Goal: Task Accomplishment & Management: Use online tool/utility

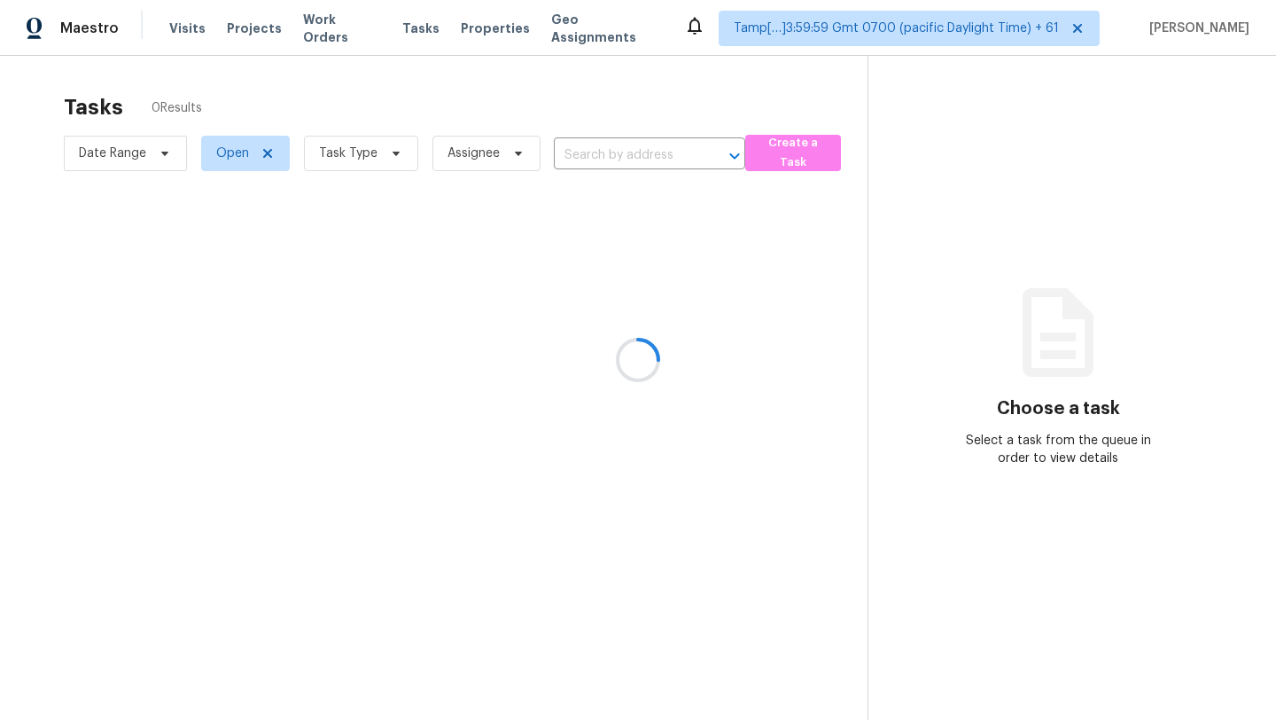
click at [318, 148] on div at bounding box center [638, 360] width 1276 height 720
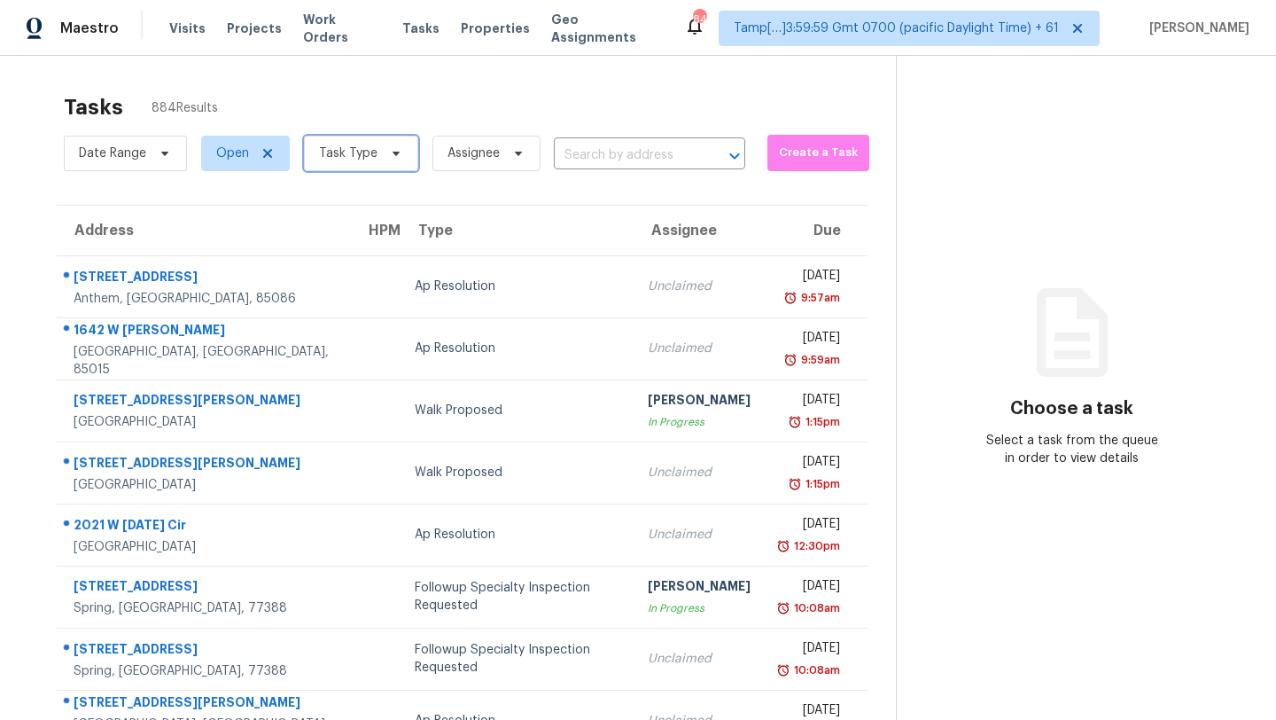
click at [342, 160] on span "Task Type" at bounding box center [348, 153] width 58 height 18
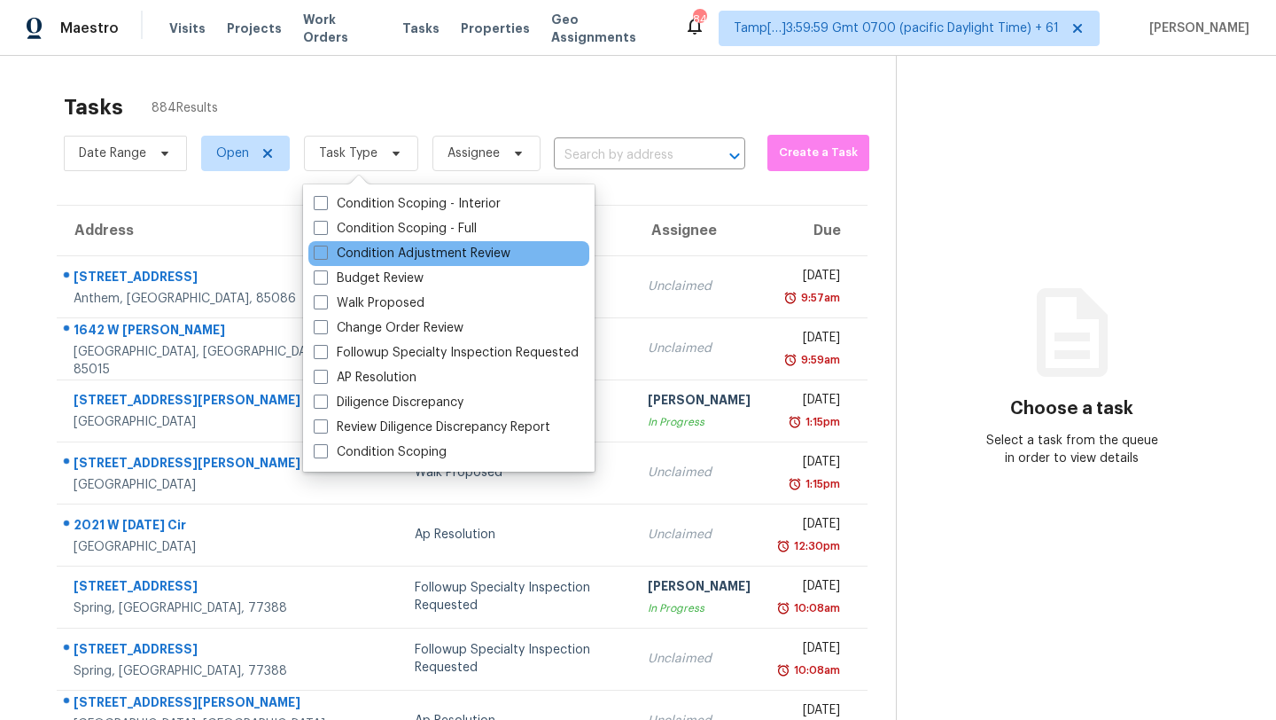
click at [361, 242] on div "Condition Adjustment Review" at bounding box center [448, 253] width 281 height 25
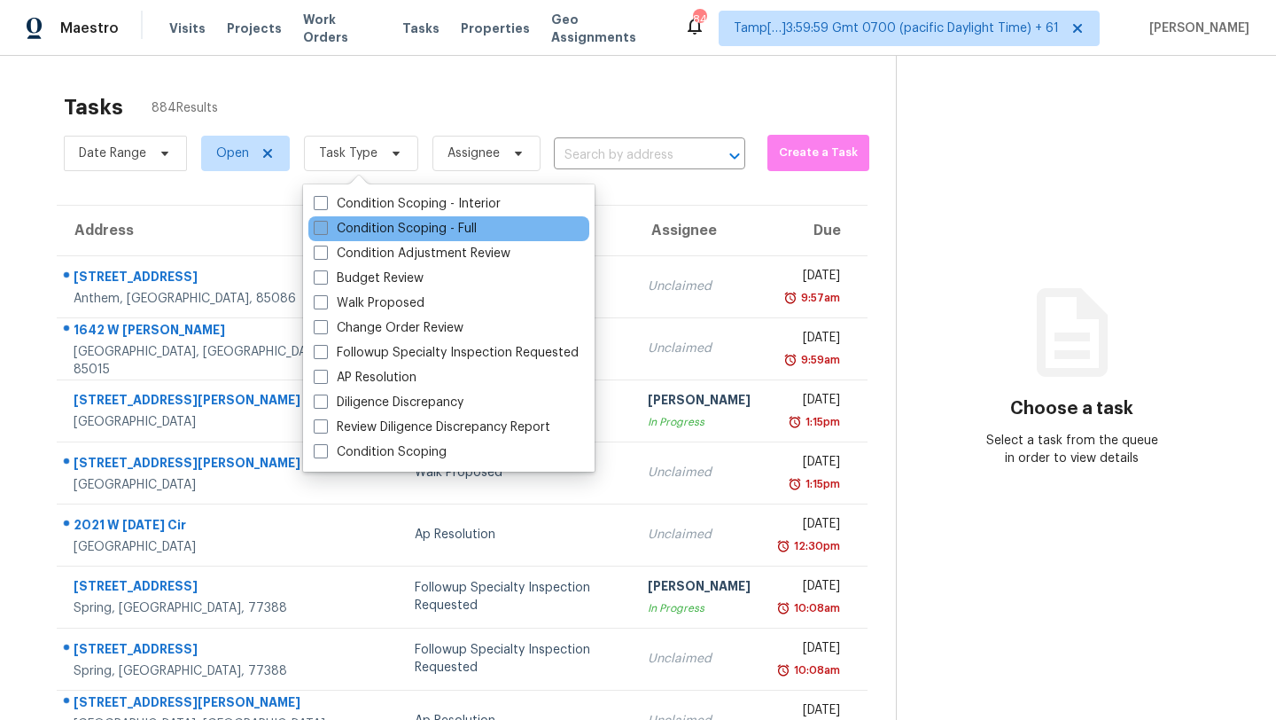
click at [368, 229] on label "Condition Scoping - Full" at bounding box center [395, 229] width 163 height 18
click at [325, 229] on input "Condition Scoping - Full" at bounding box center [320, 226] width 12 height 12
checkbox input "true"
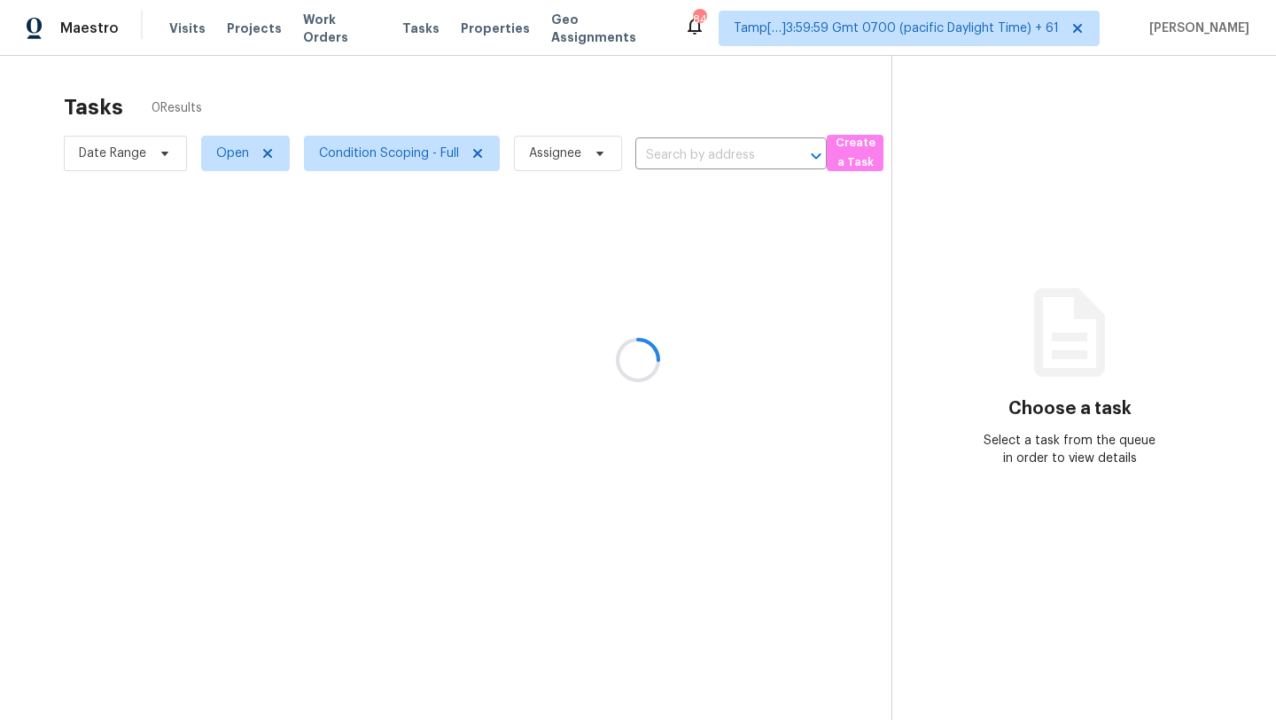
click at [474, 109] on div at bounding box center [638, 360] width 1276 height 720
click at [432, 117] on div at bounding box center [638, 360] width 1276 height 720
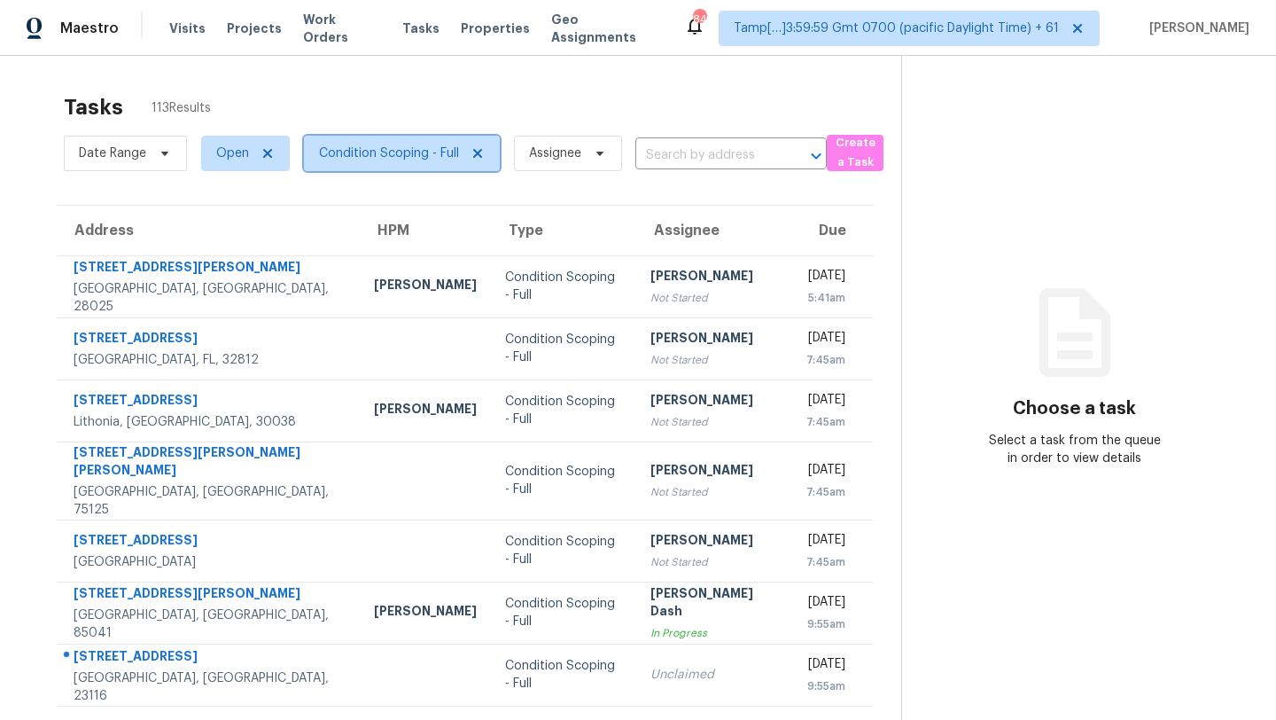
click at [393, 160] on span "Condition Scoping - Full" at bounding box center [389, 153] width 140 height 18
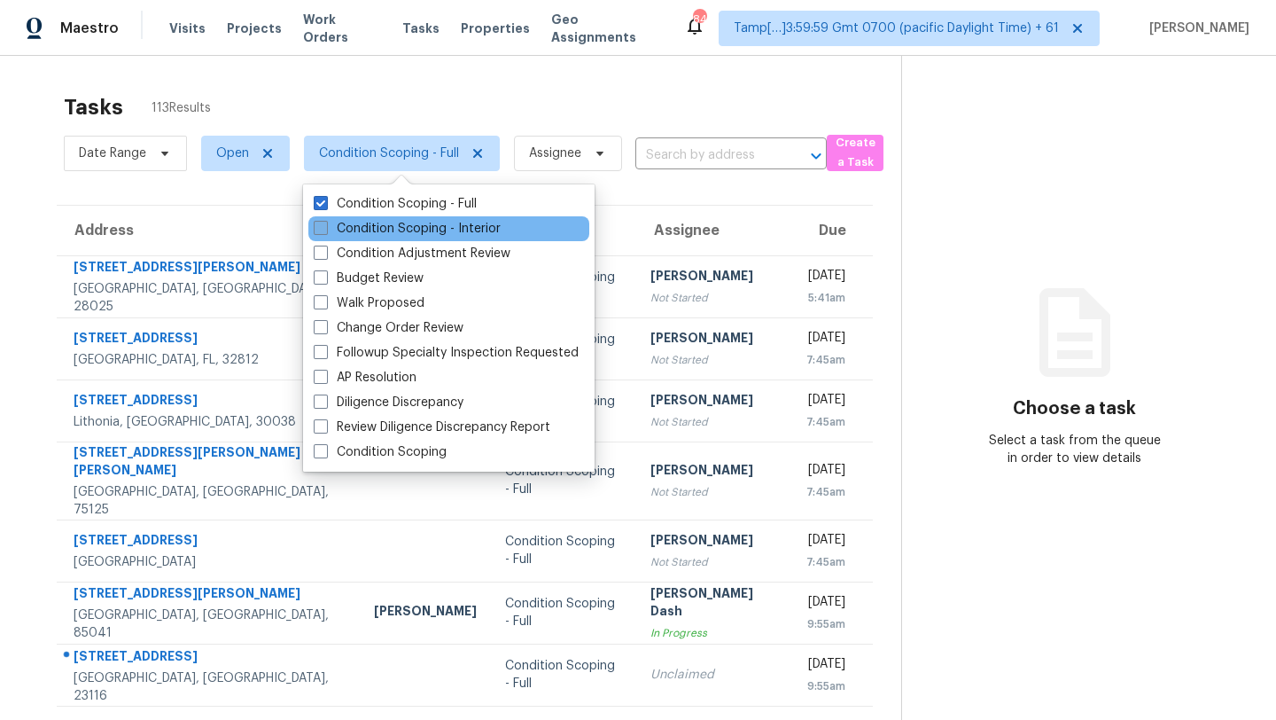
click at [393, 234] on label "Condition Scoping - Interior" at bounding box center [407, 229] width 187 height 18
click at [325, 231] on input "Condition Scoping - Interior" at bounding box center [320, 226] width 12 height 12
checkbox input "true"
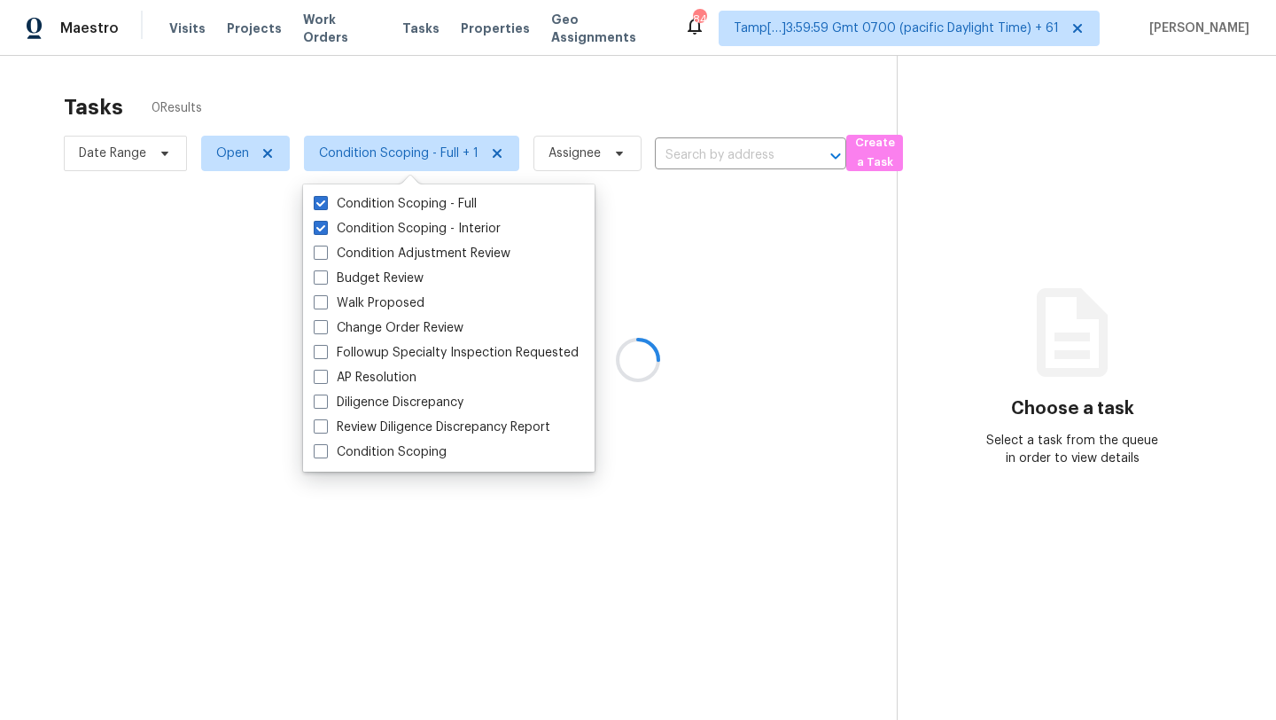
click at [473, 108] on div at bounding box center [638, 360] width 1276 height 720
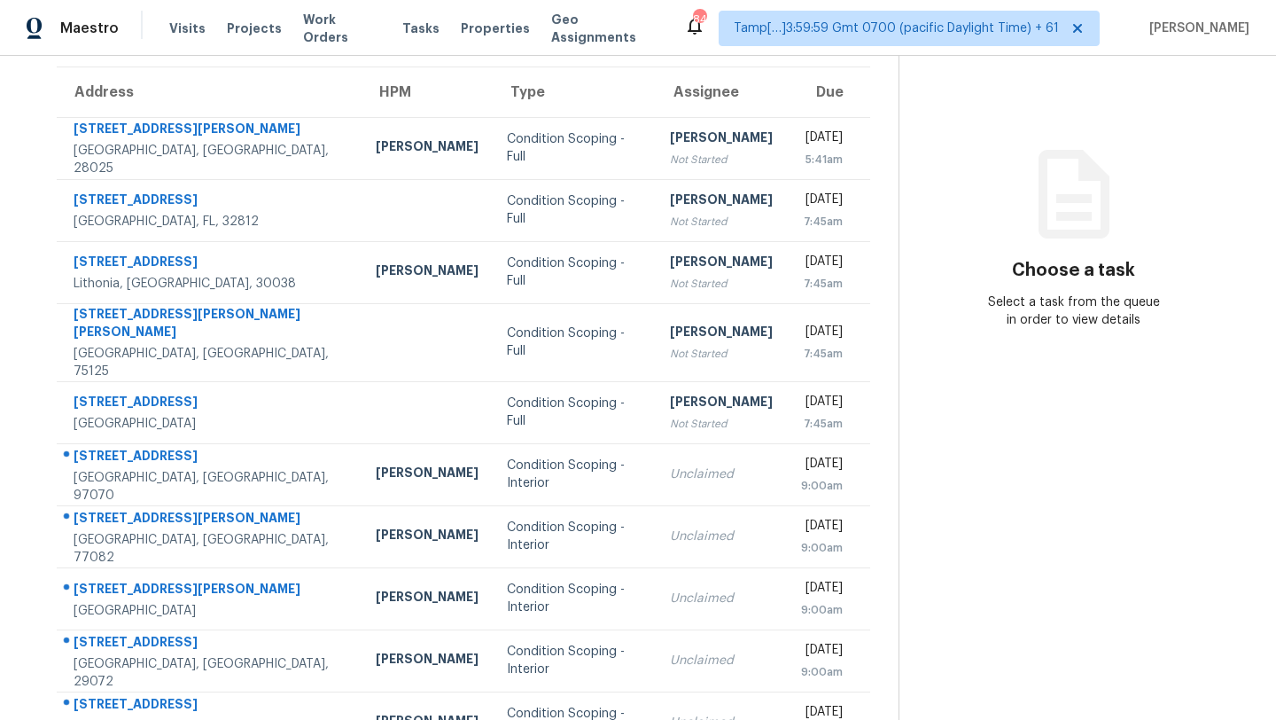
scroll to position [116, 0]
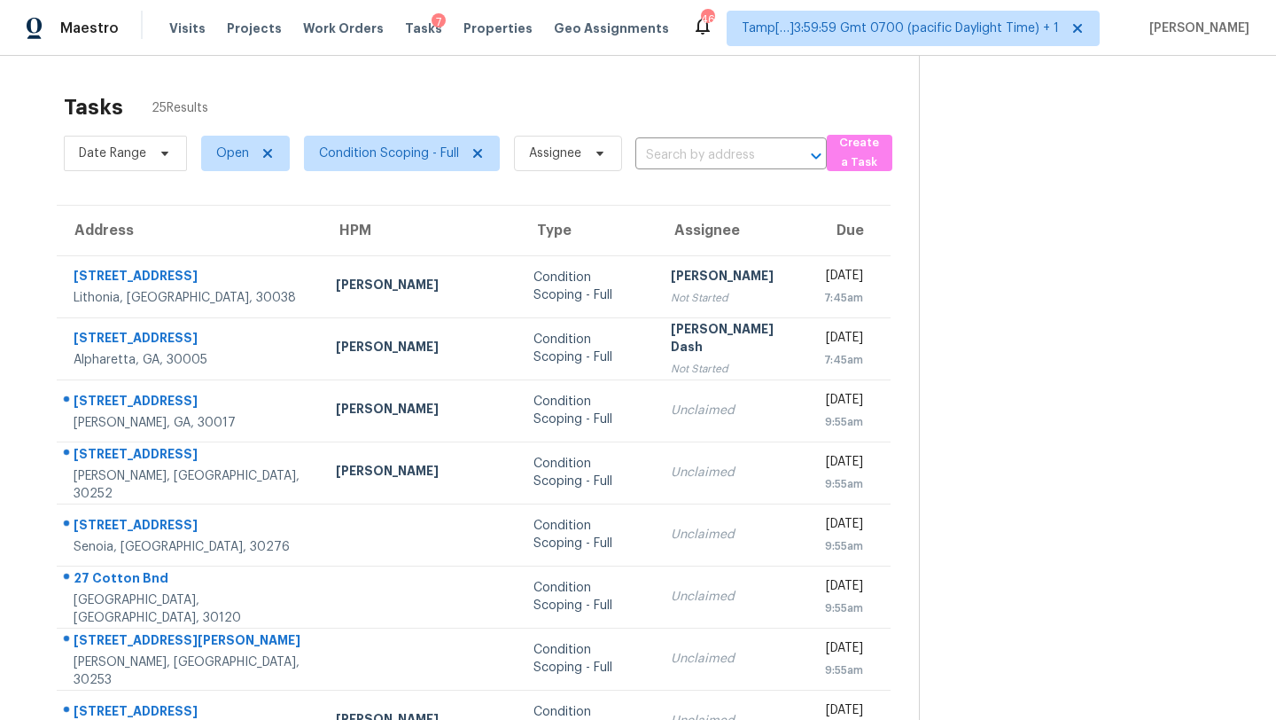
scroll to position [195, 0]
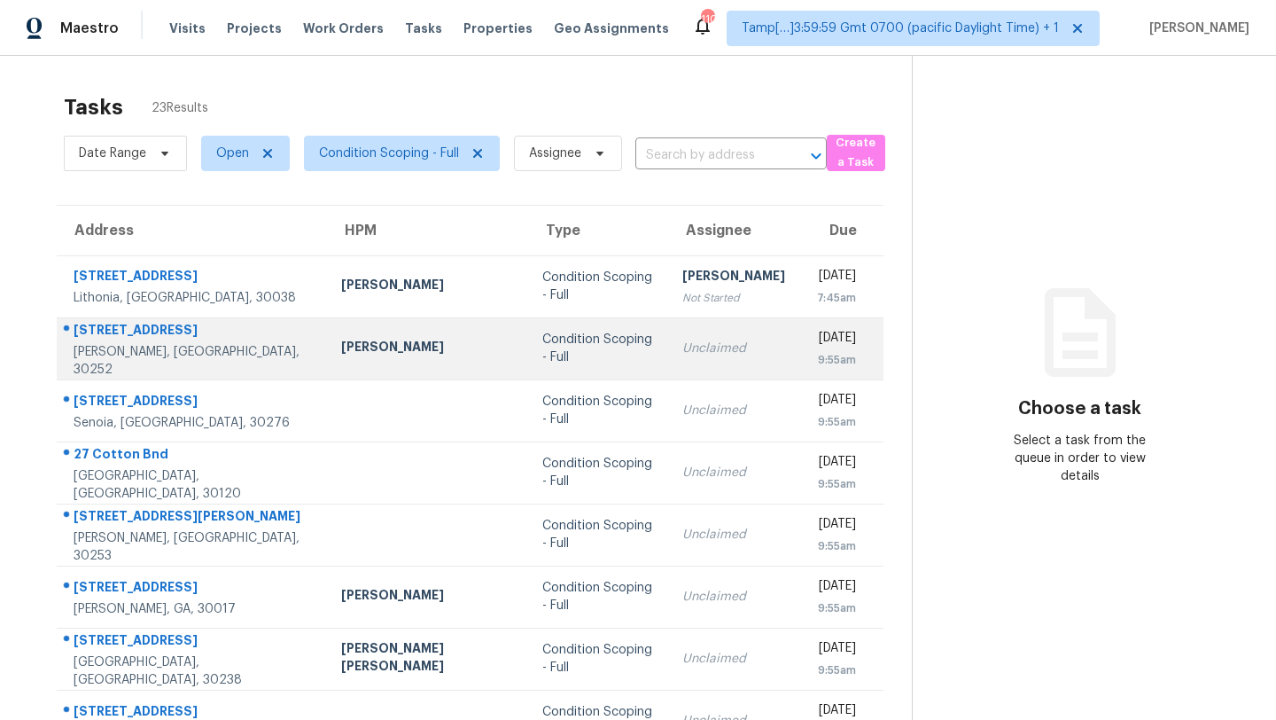
click at [682, 350] on div "Unclaimed" at bounding box center [733, 348] width 103 height 18
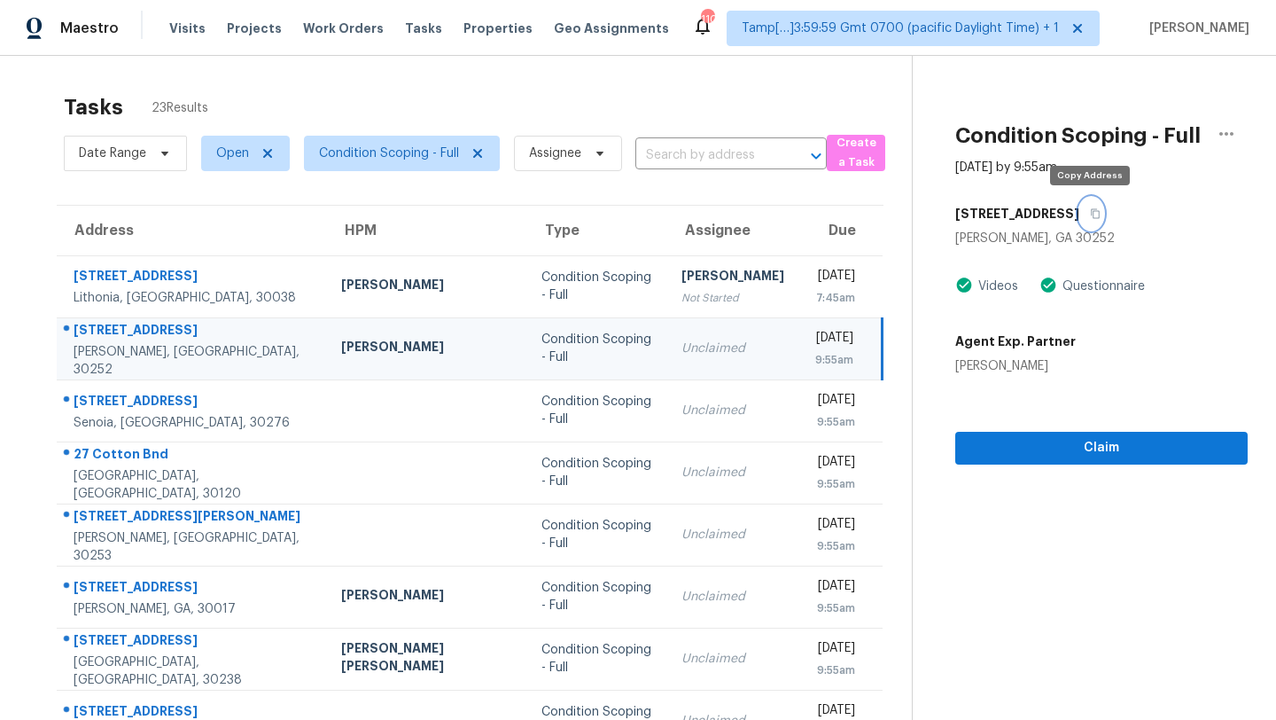
click at [1095, 219] on button "button" at bounding box center [1091, 214] width 24 height 32
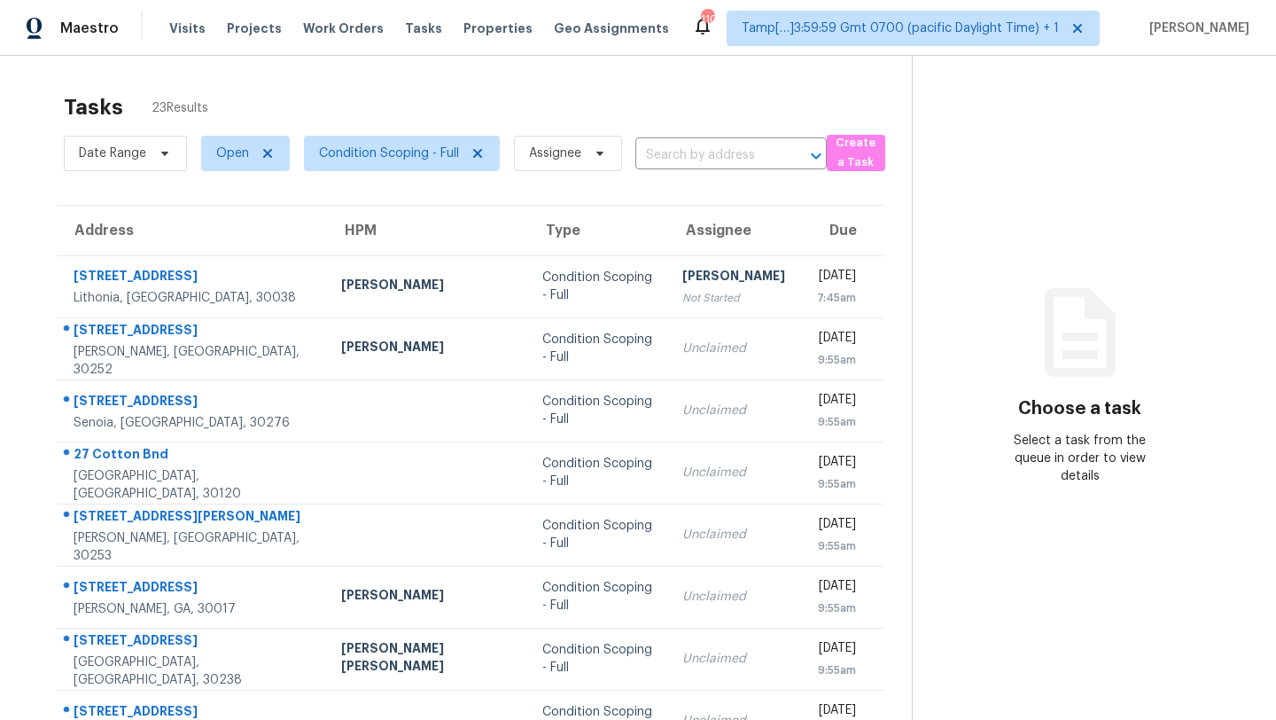
scroll to position [203, 0]
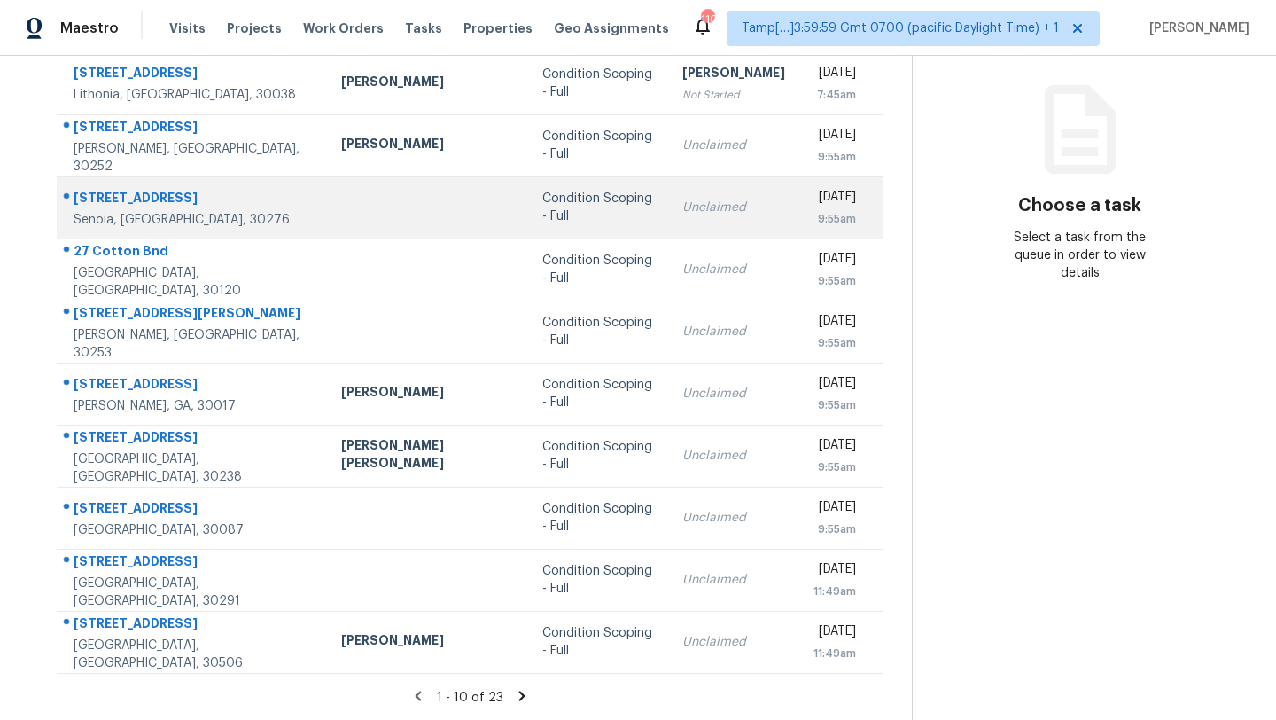
click at [668, 226] on td "Unclaimed" at bounding box center [733, 207] width 131 height 62
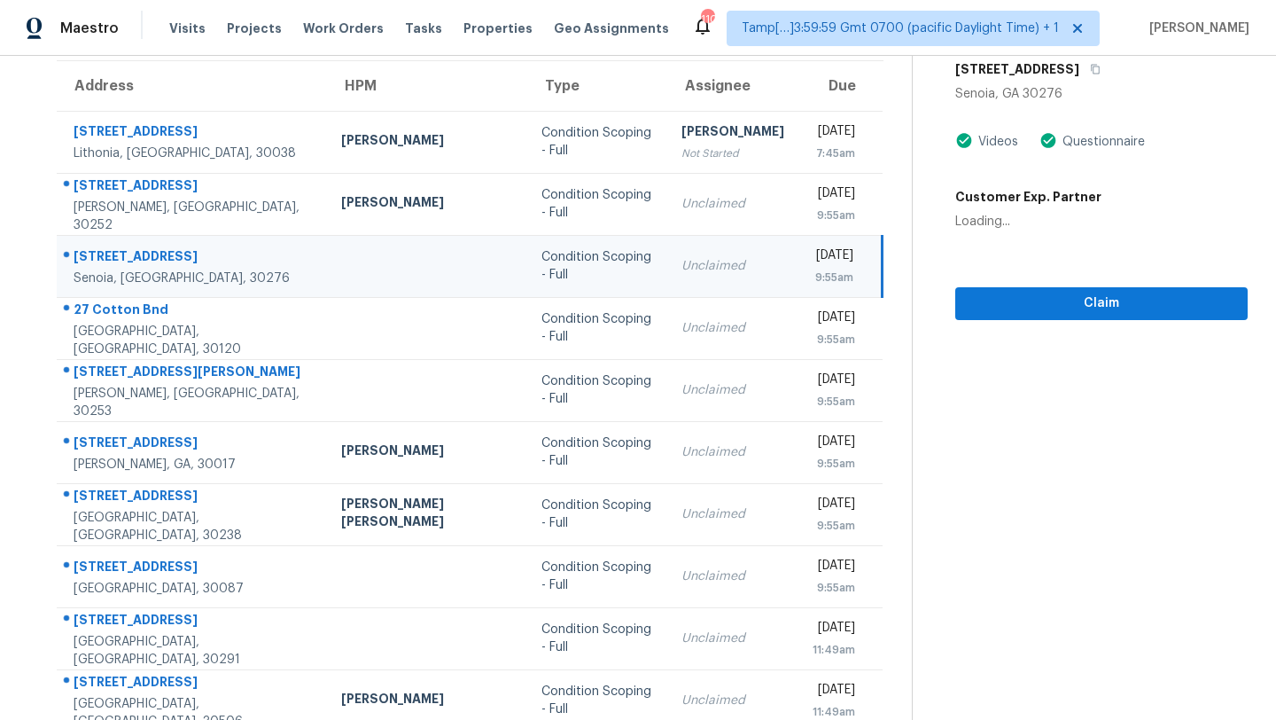
scroll to position [70, 0]
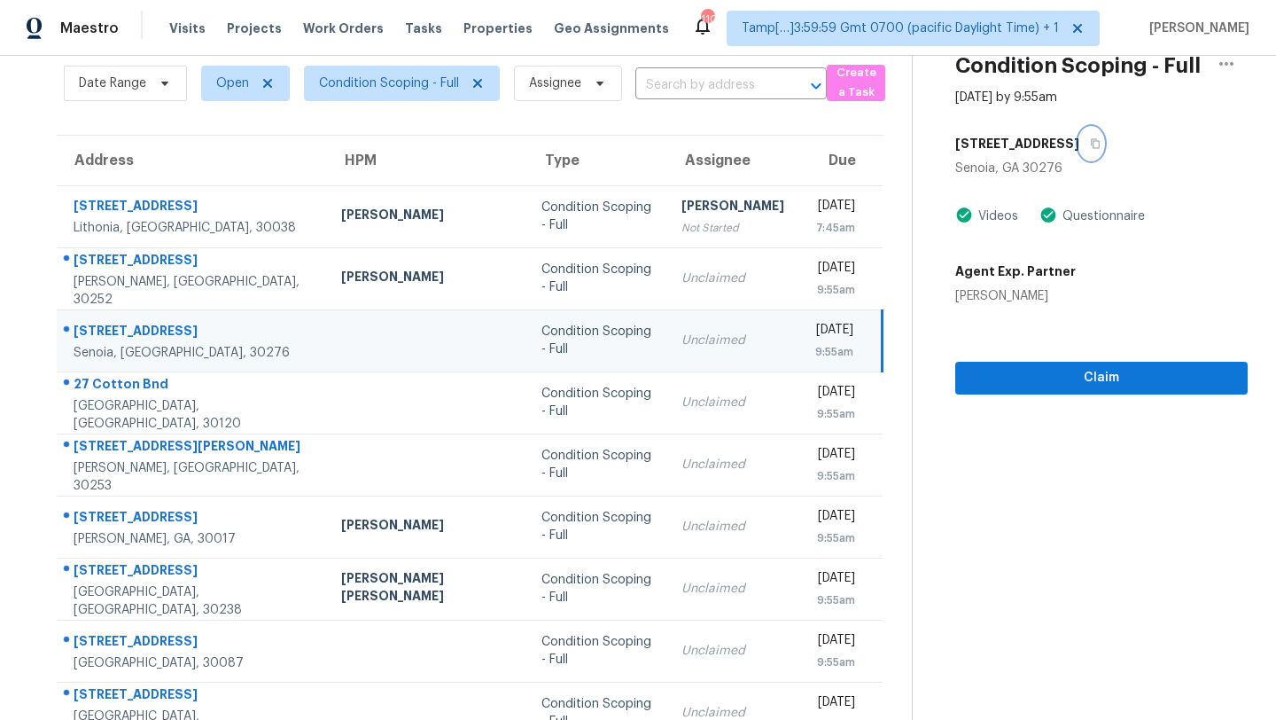
click at [1079, 135] on button "button" at bounding box center [1091, 144] width 24 height 32
click at [990, 380] on span "Claim" at bounding box center [1102, 378] width 264 height 22
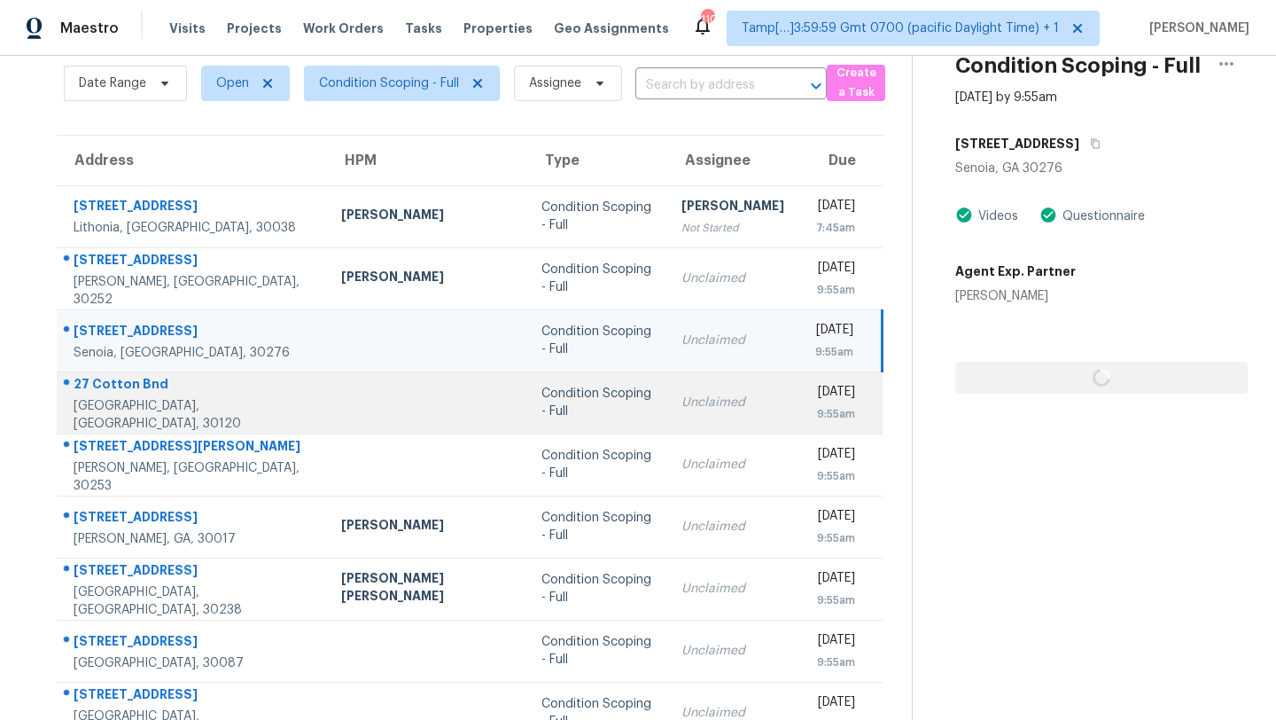
click at [667, 388] on td "Unclaimed" at bounding box center [732, 402] width 131 height 62
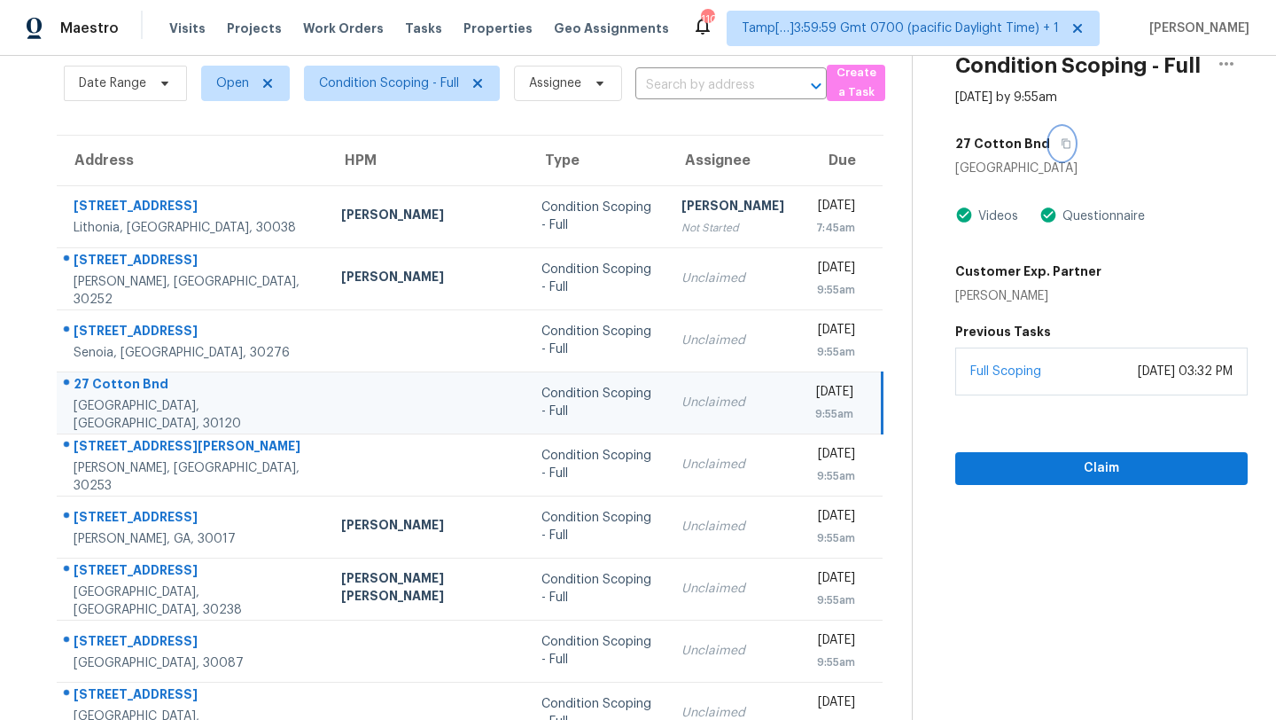
click at [1061, 145] on icon "button" at bounding box center [1066, 143] width 11 height 11
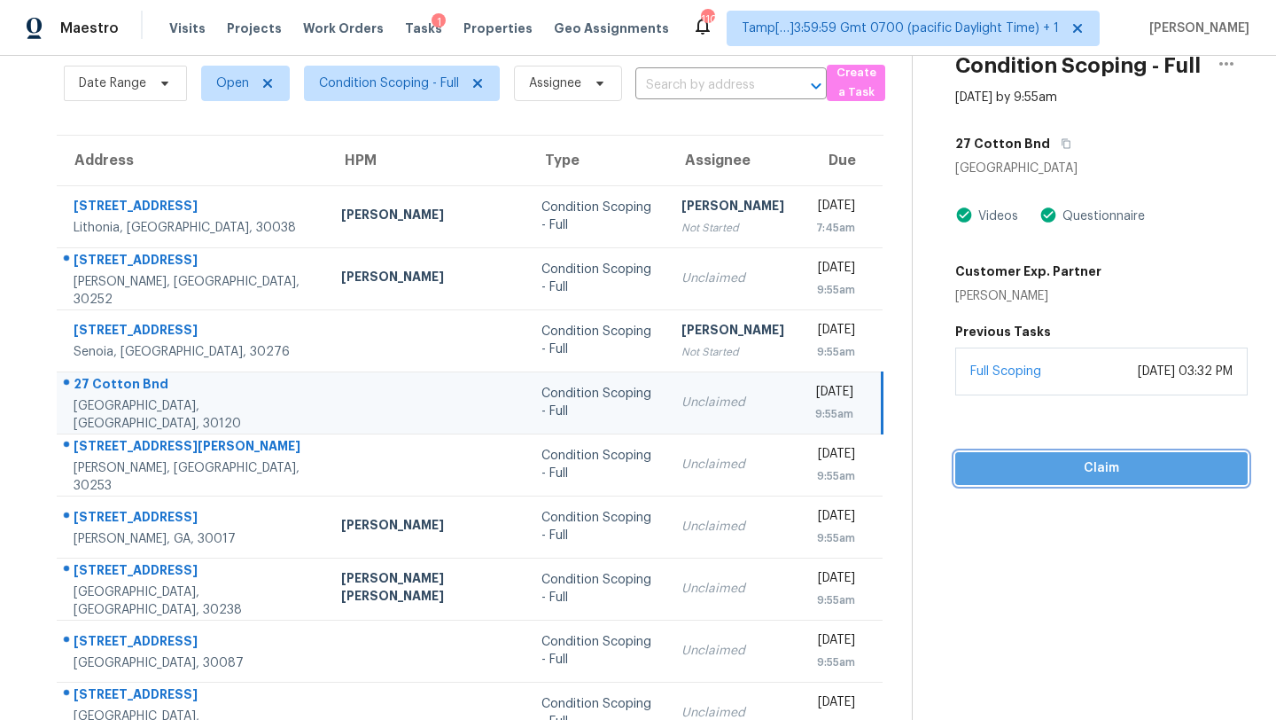
click at [1011, 468] on span "Claim" at bounding box center [1102, 468] width 264 height 22
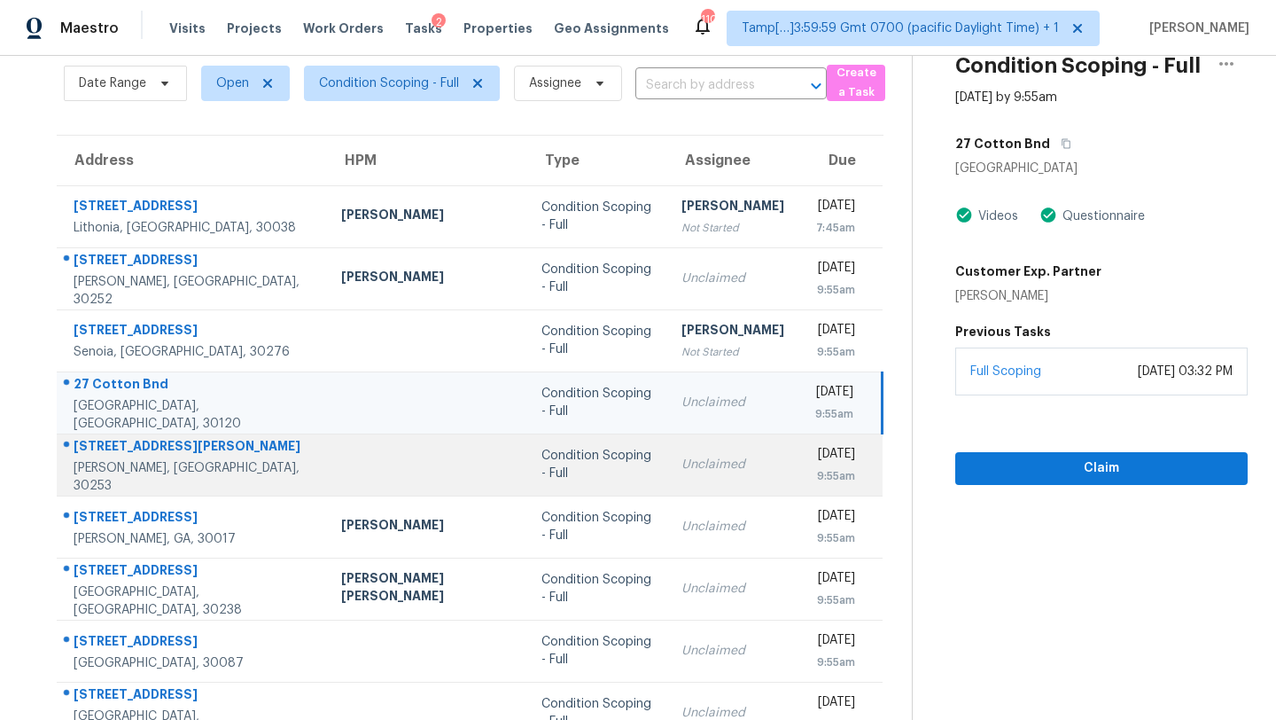
click at [681, 457] on div "Unclaimed" at bounding box center [732, 465] width 103 height 18
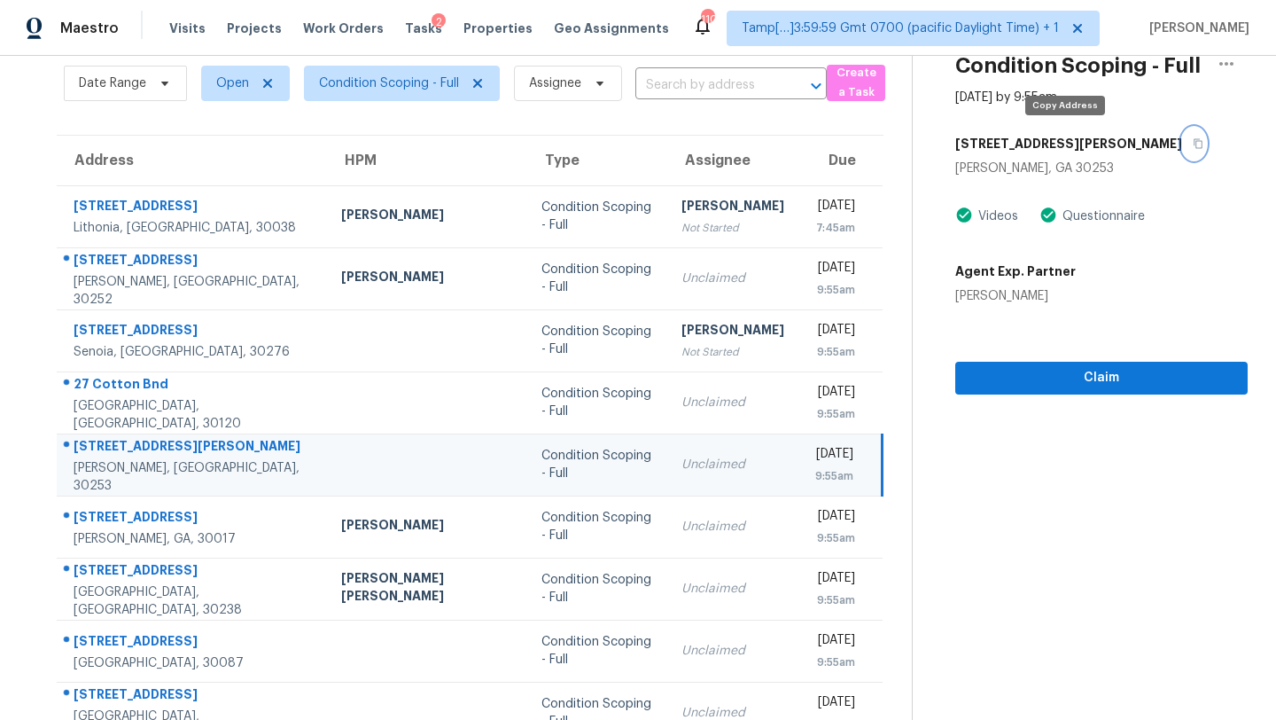
click at [1194, 147] on icon "button" at bounding box center [1198, 144] width 9 height 10
click at [995, 349] on div "Claim" at bounding box center [1101, 350] width 292 height 90
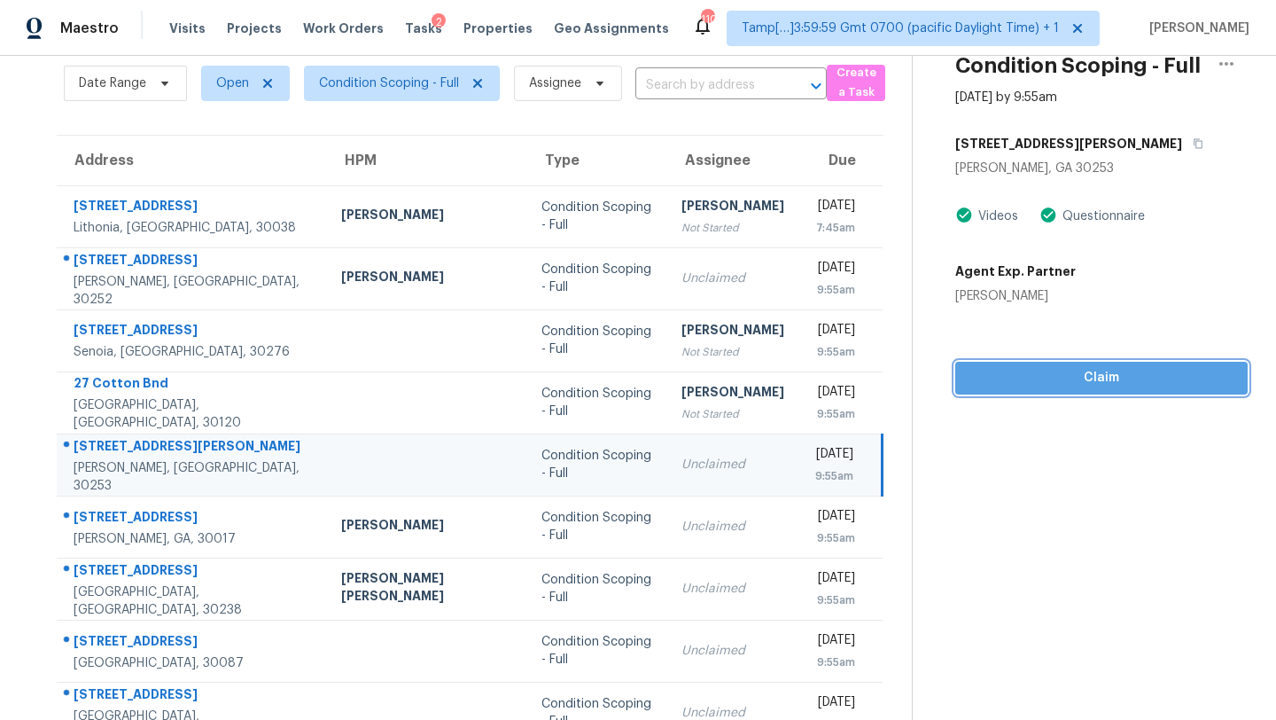
click at [995, 378] on span "Claim" at bounding box center [1102, 378] width 264 height 22
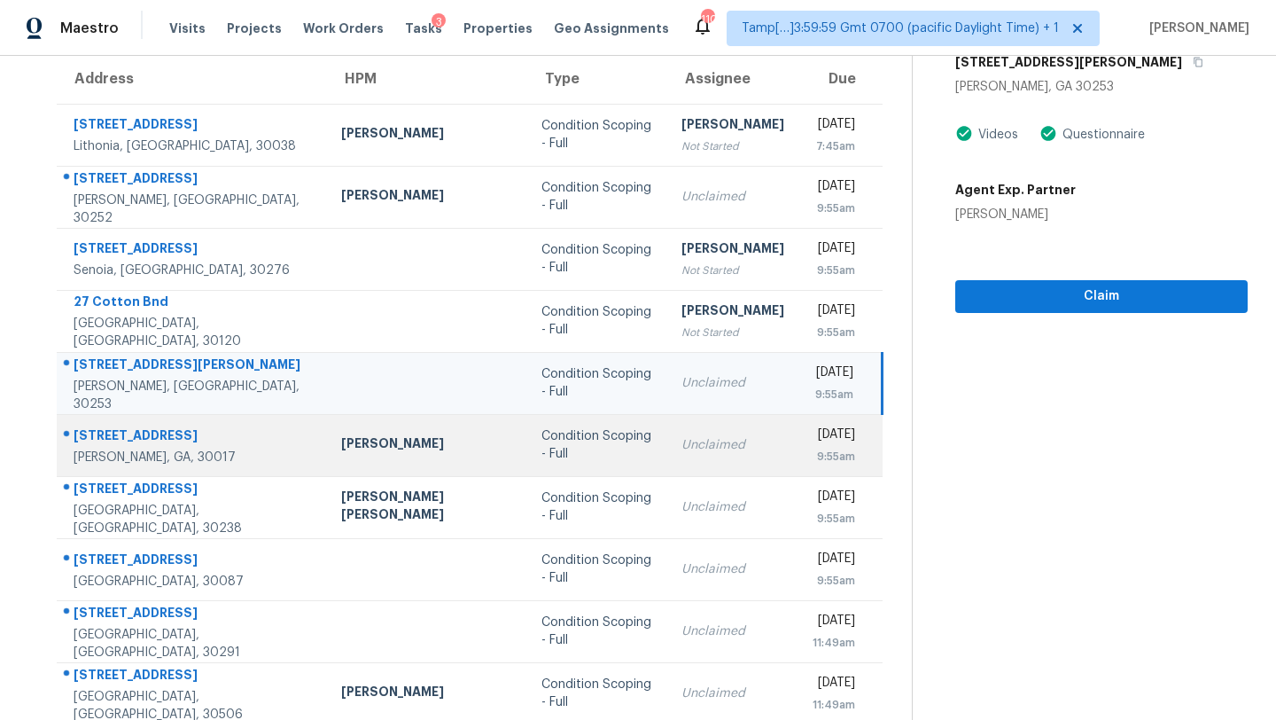
scroll to position [203, 0]
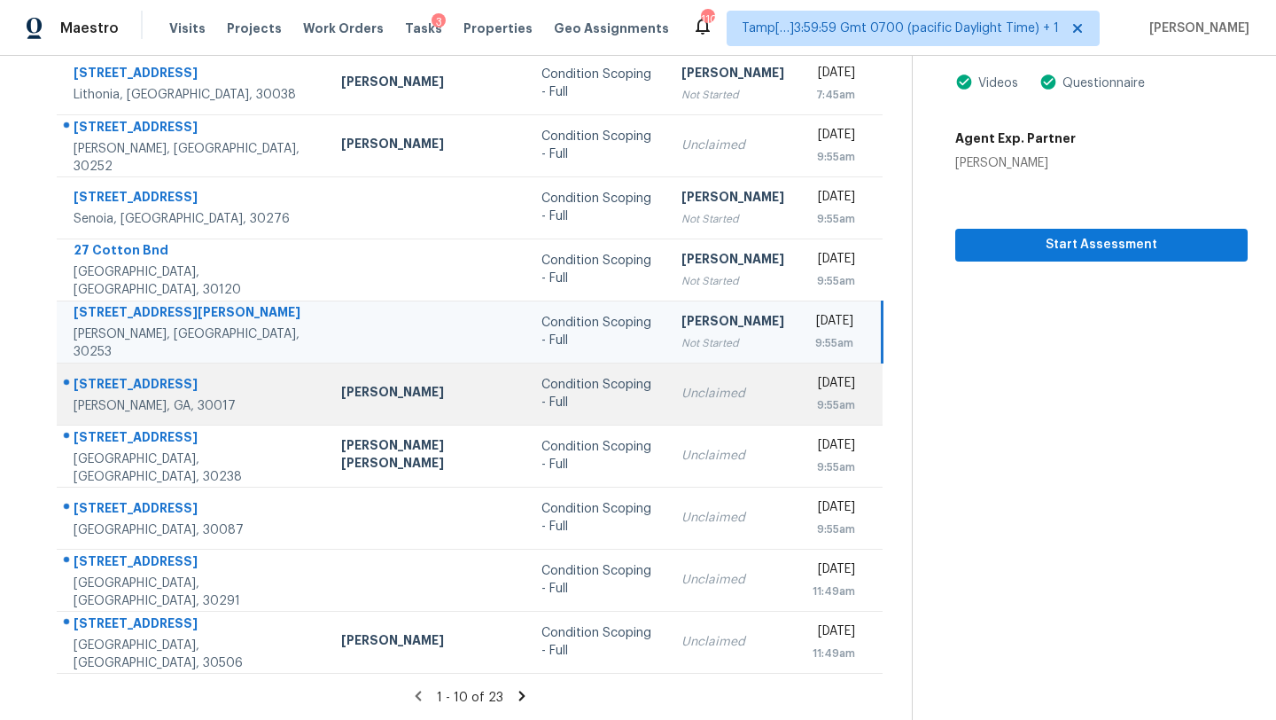
click at [667, 405] on td "Unclaimed" at bounding box center [732, 393] width 131 height 62
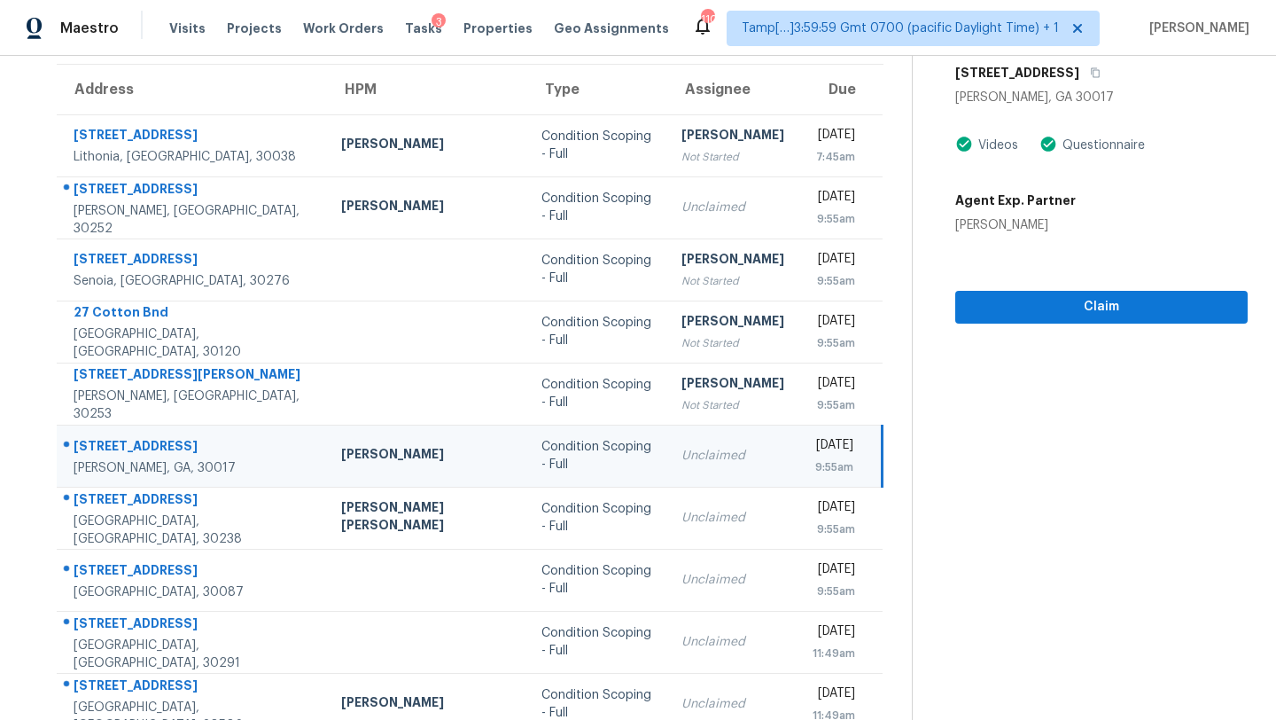
scroll to position [80, 0]
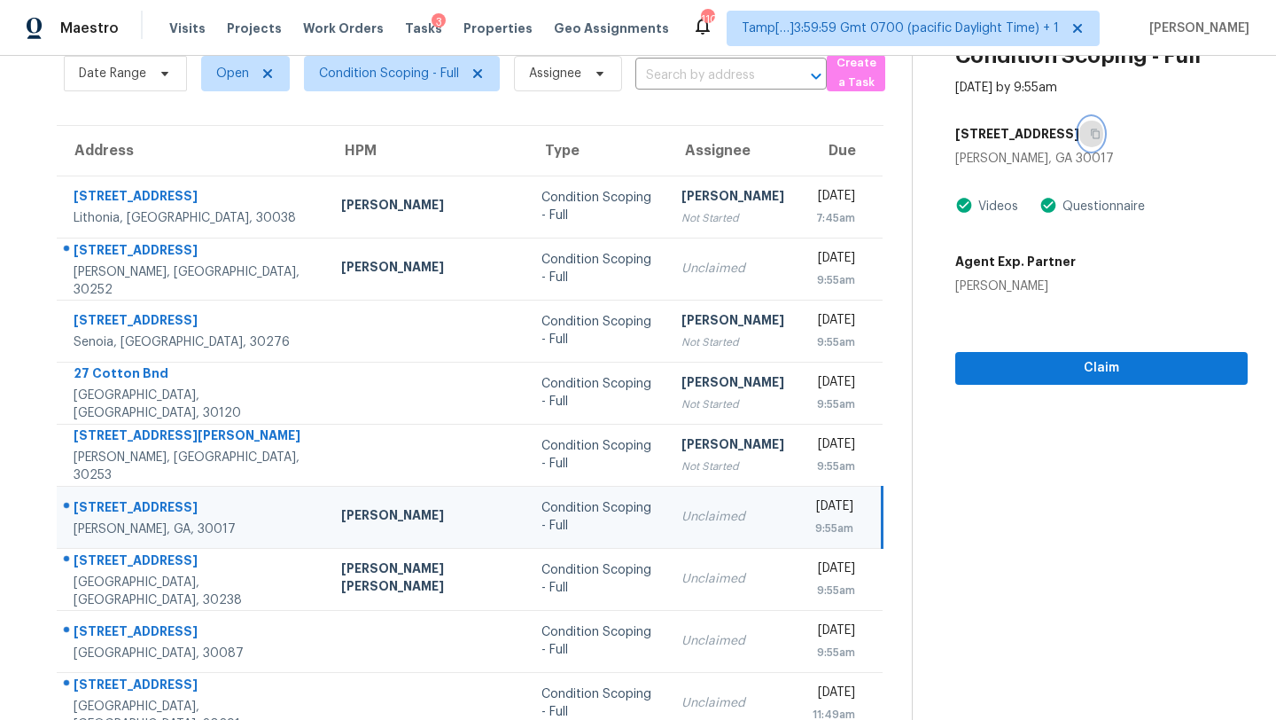
click at [1091, 130] on icon "button" at bounding box center [1095, 134] width 9 height 10
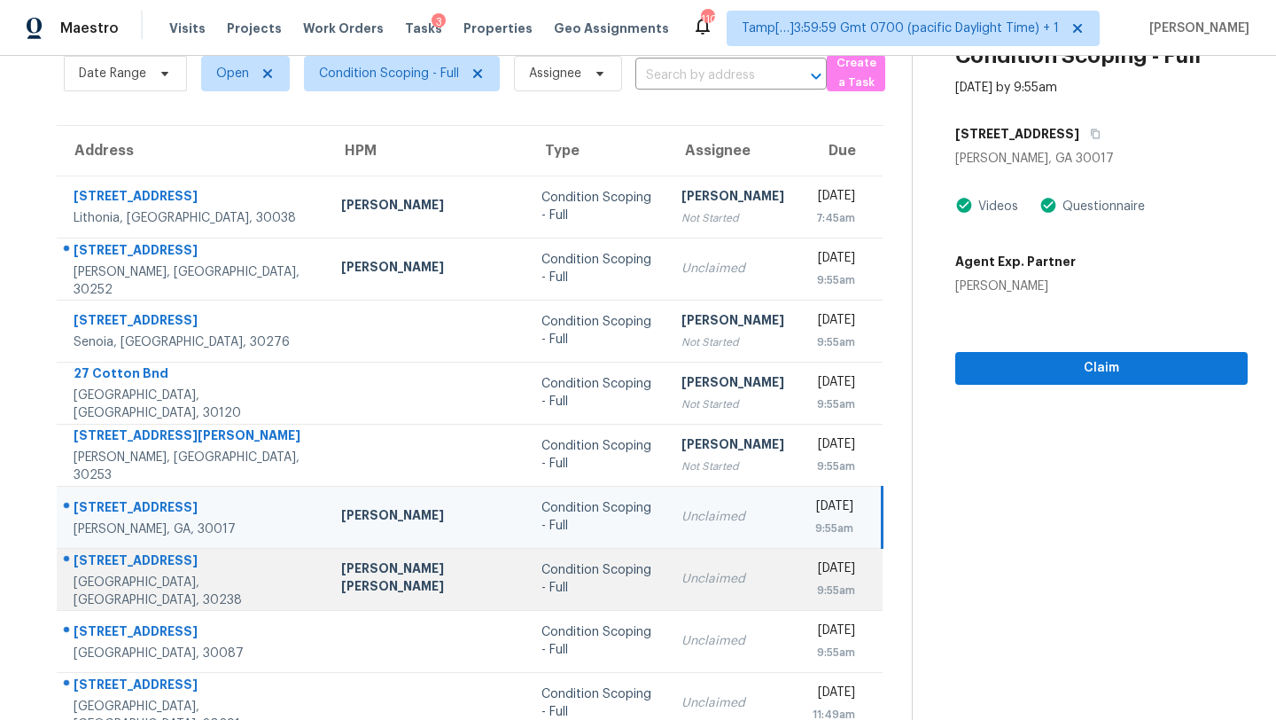
click at [667, 587] on td "Unclaimed" at bounding box center [732, 579] width 131 height 62
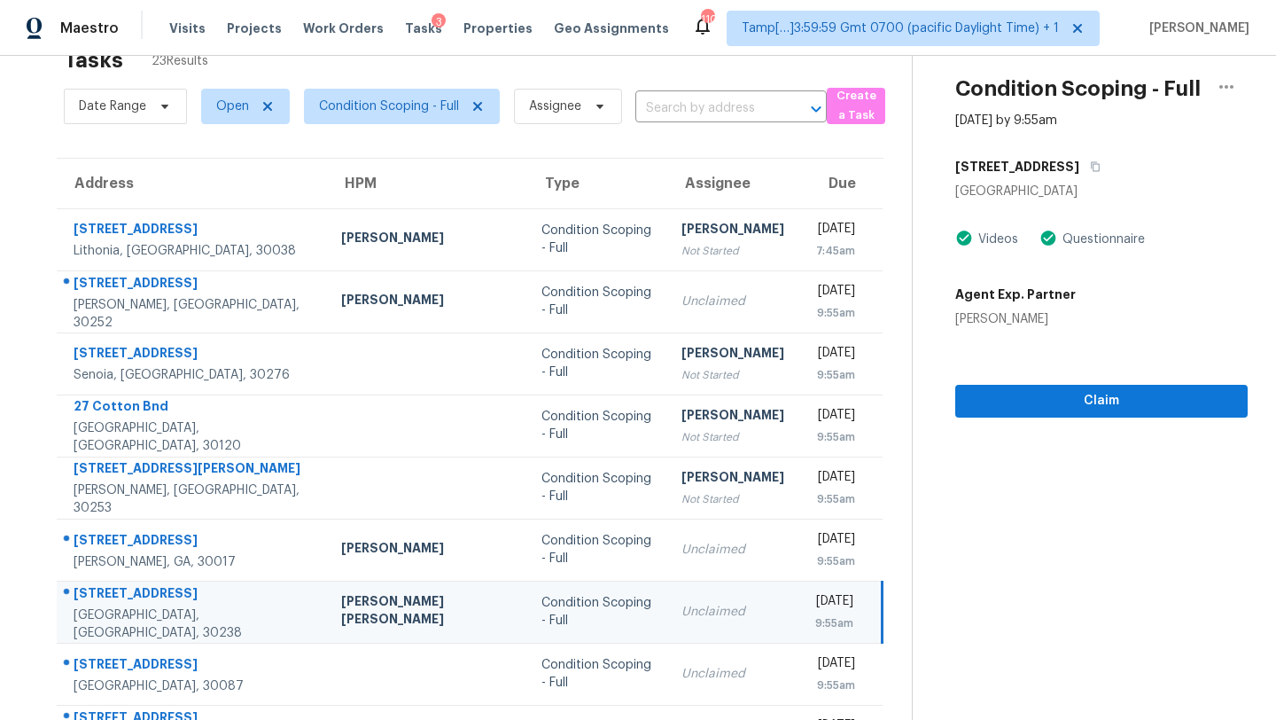
scroll to position [44, 0]
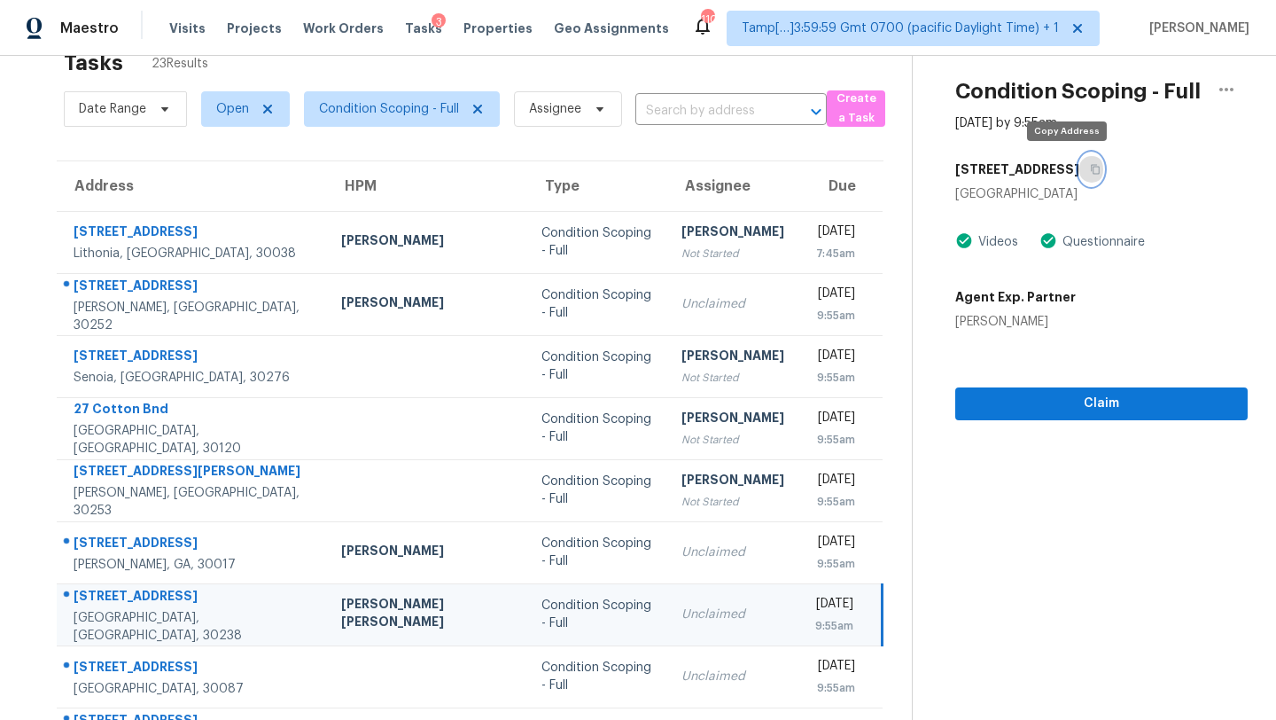
click at [1091, 169] on icon "button" at bounding box center [1095, 170] width 9 height 10
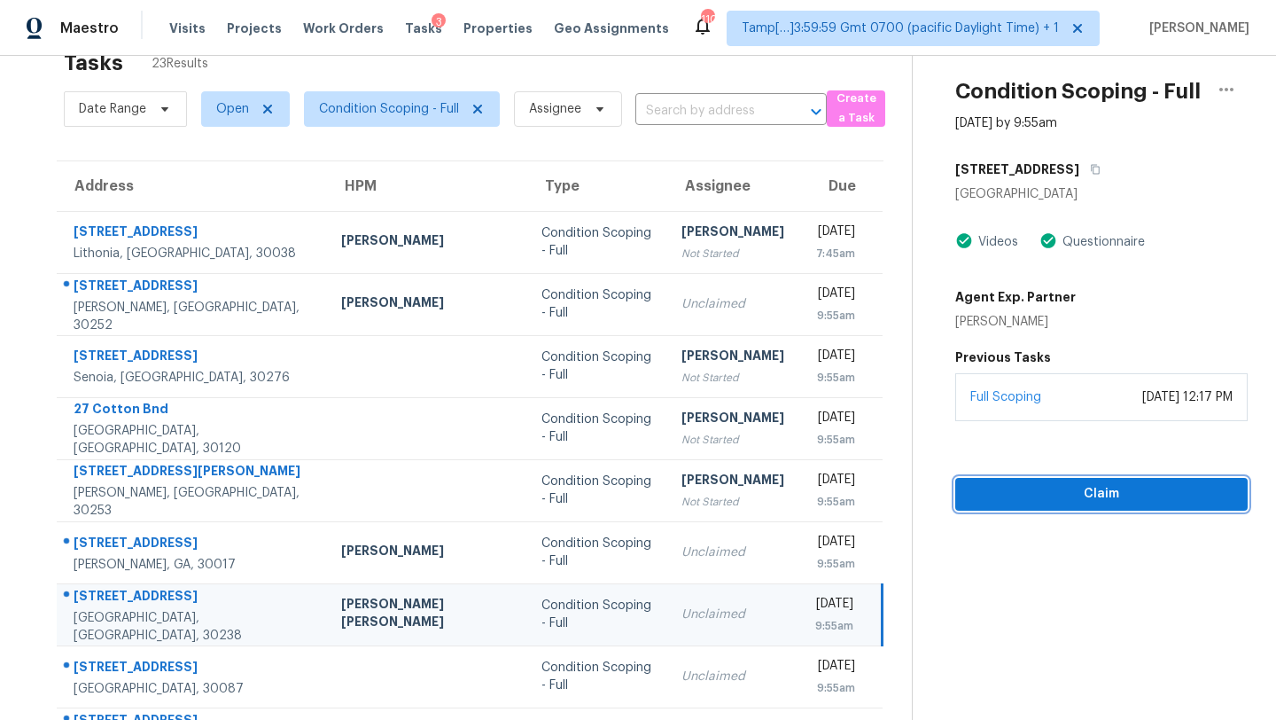
click at [960, 504] on button "Claim" at bounding box center [1101, 494] width 292 height 33
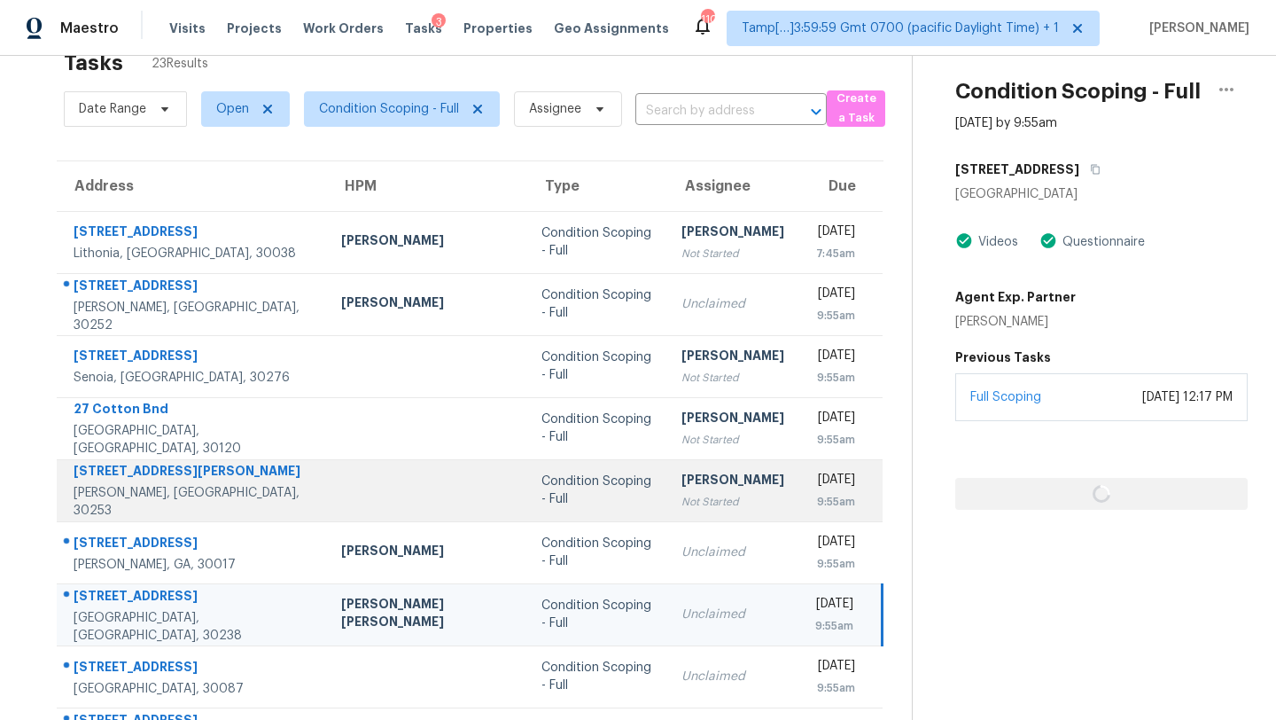
scroll to position [203, 0]
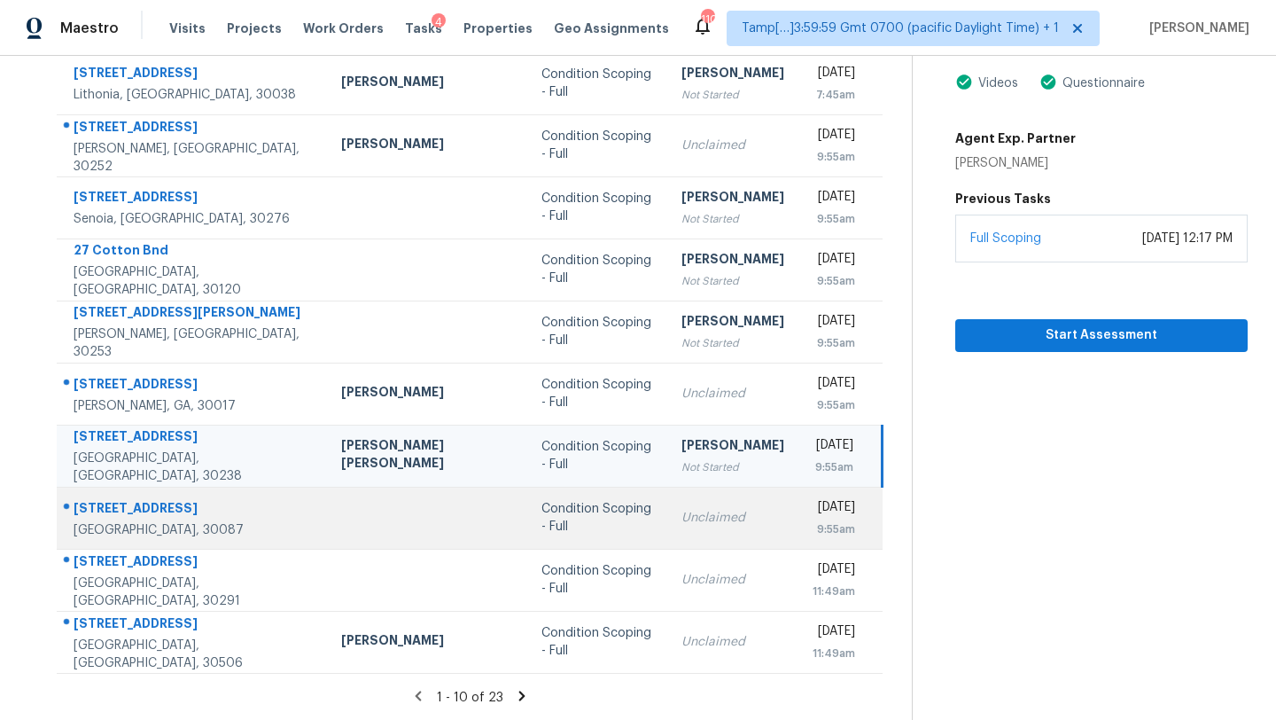
click at [681, 522] on div "Unclaimed" at bounding box center [732, 518] width 103 height 18
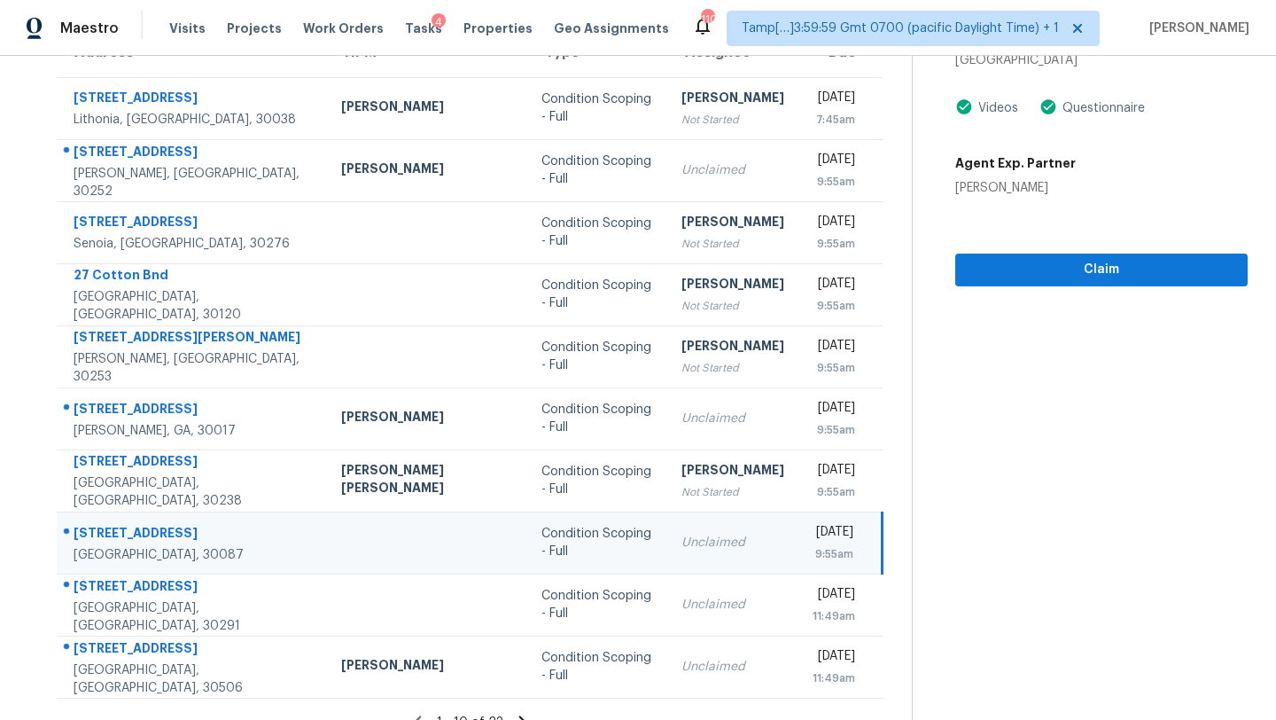
scroll to position [83, 0]
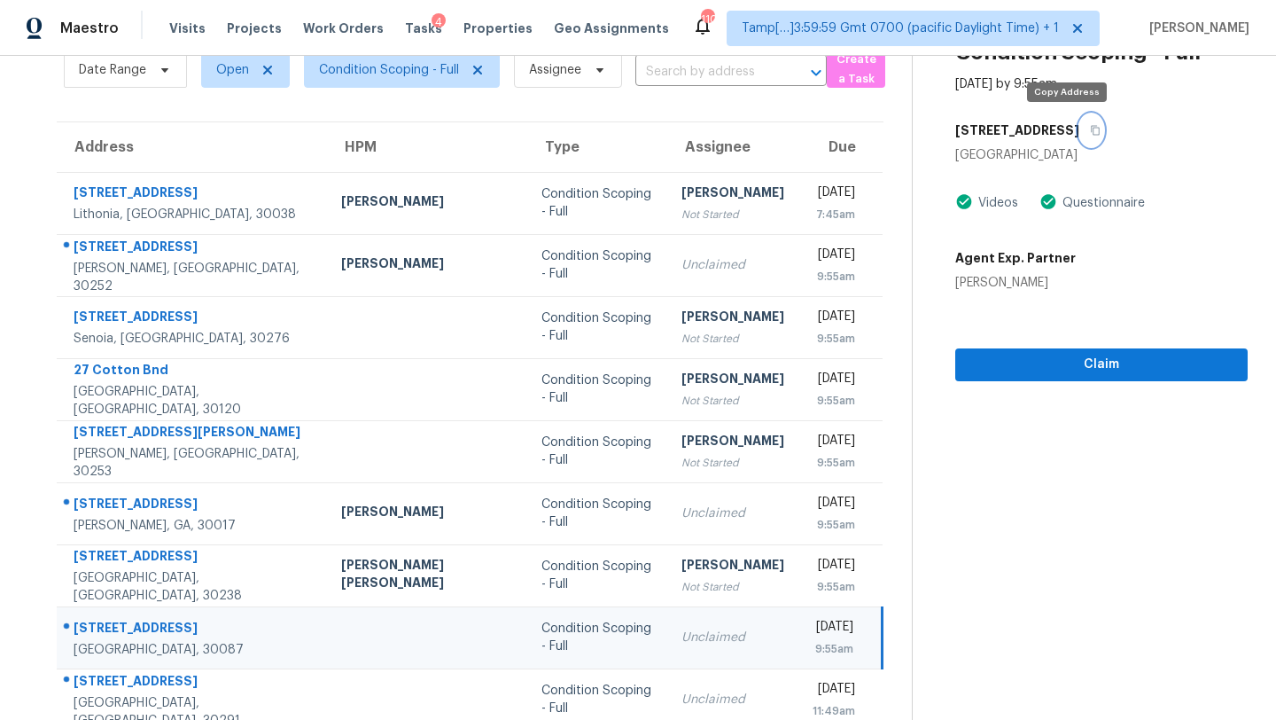
click at [1079, 128] on button "button" at bounding box center [1091, 130] width 24 height 32
click at [1003, 347] on div "Claim" at bounding box center [1101, 337] width 292 height 90
click at [970, 364] on span "Claim" at bounding box center [1102, 365] width 264 height 22
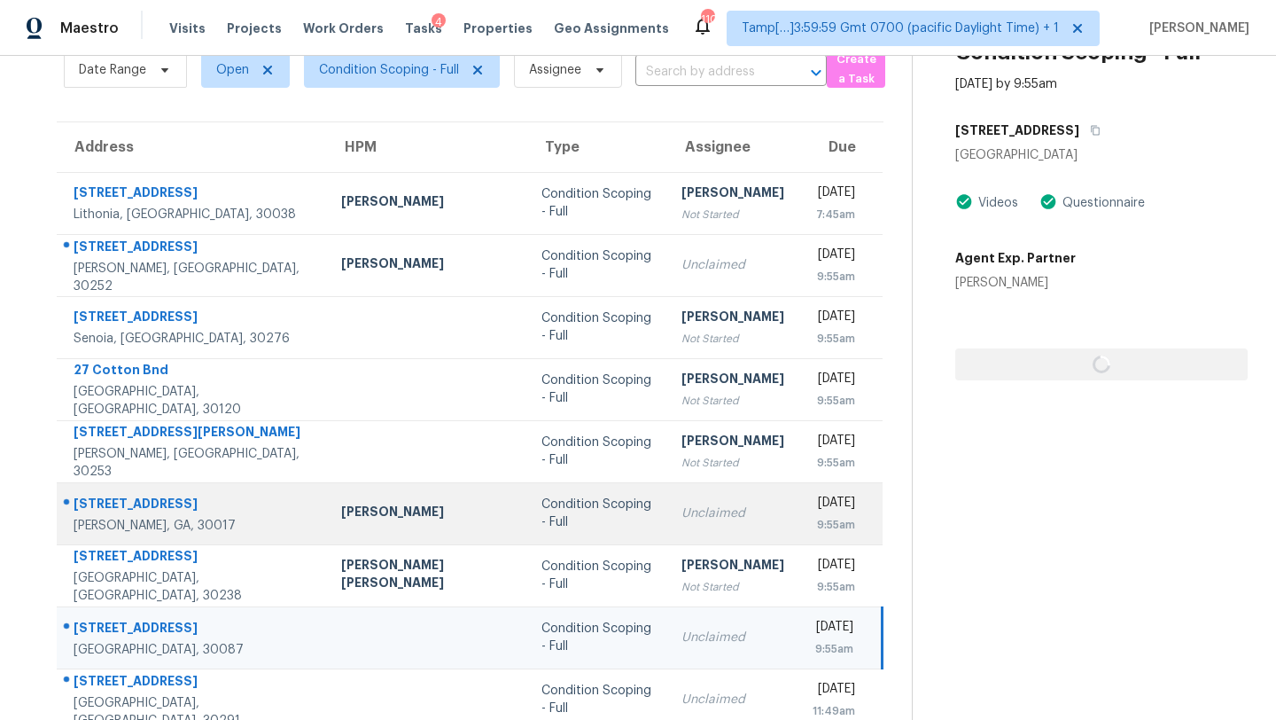
scroll to position [203, 0]
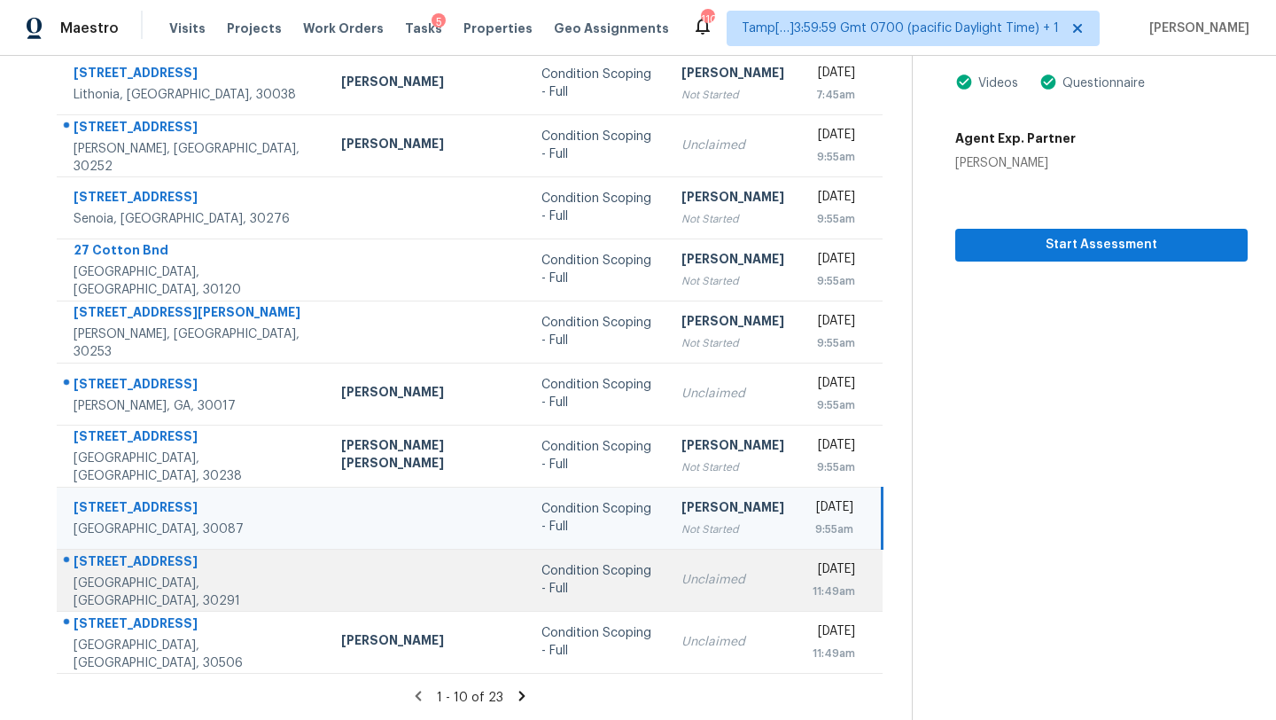
click at [667, 589] on td "Unclaimed" at bounding box center [732, 580] width 131 height 62
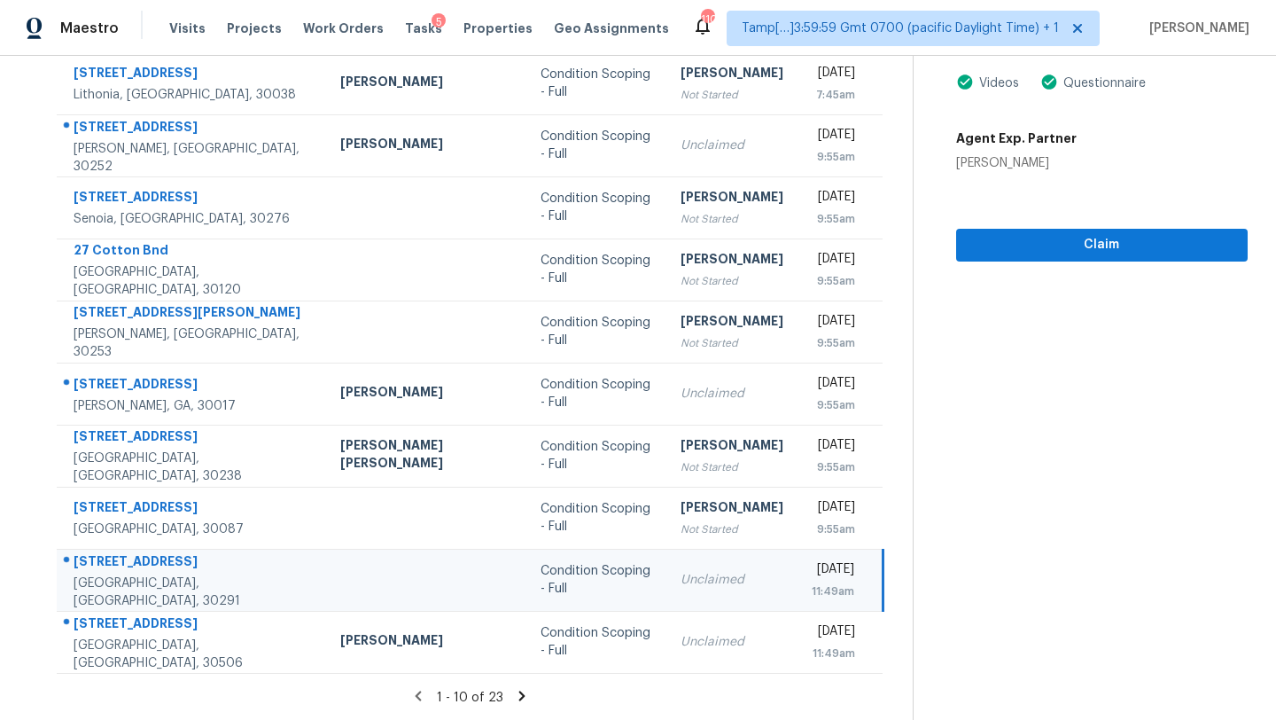
scroll to position [100, 0]
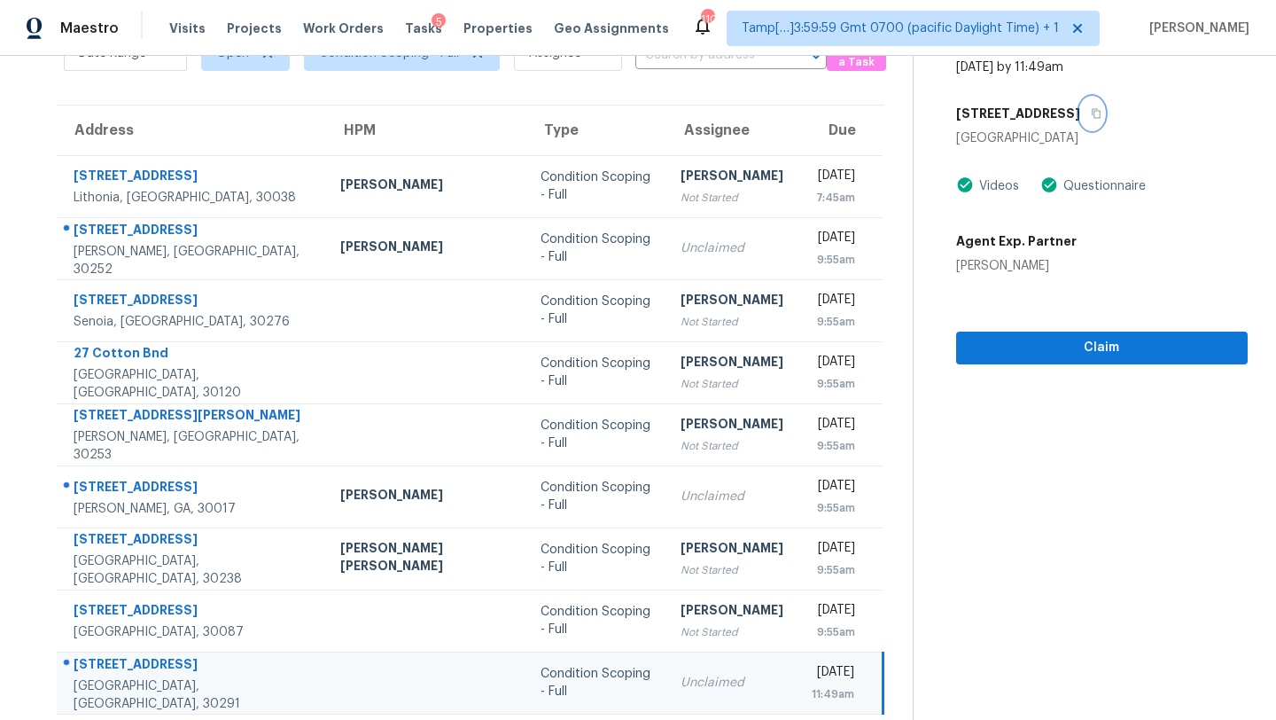
click at [1091, 113] on icon "button" at bounding box center [1096, 113] width 11 height 11
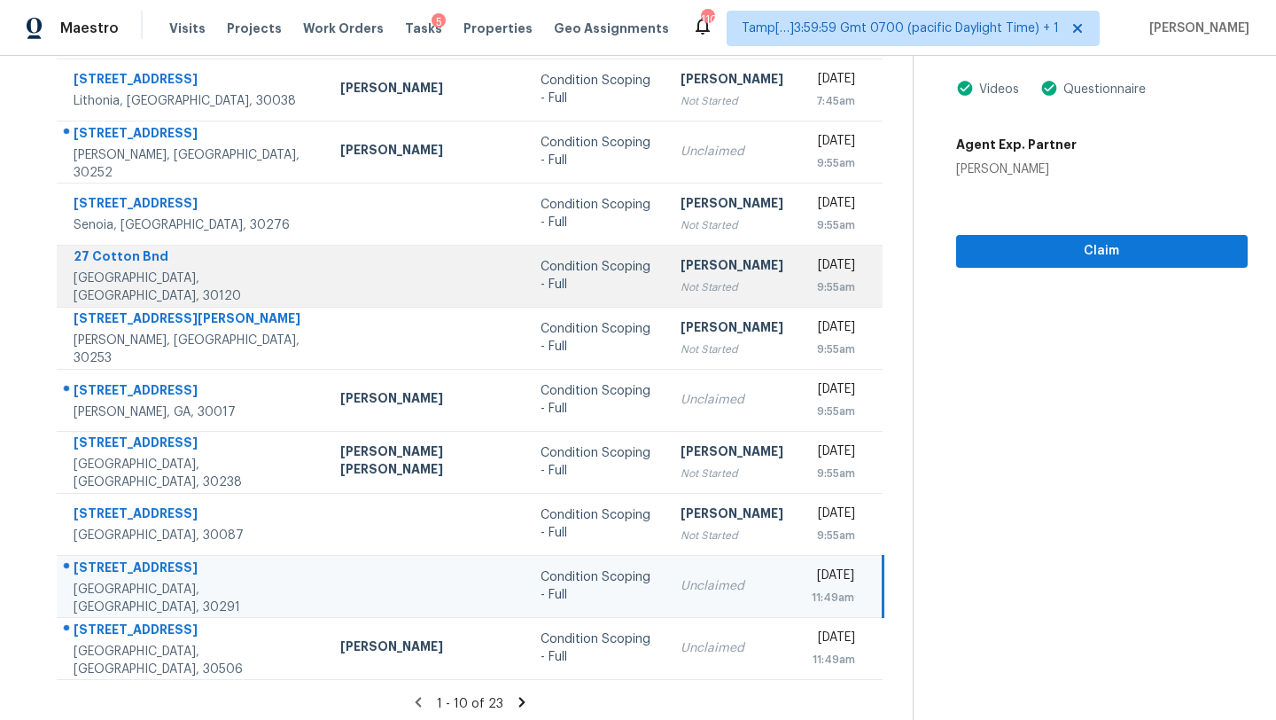
scroll to position [203, 0]
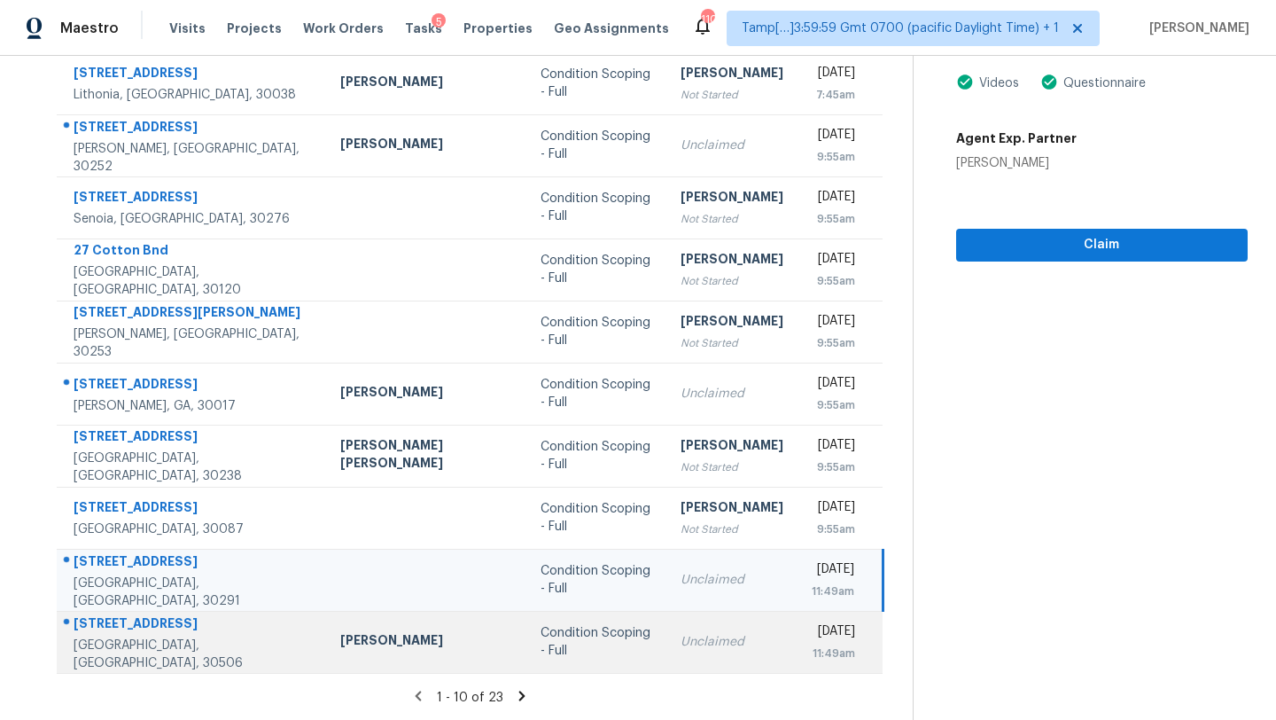
click at [666, 664] on td "Unclaimed" at bounding box center [731, 642] width 131 height 62
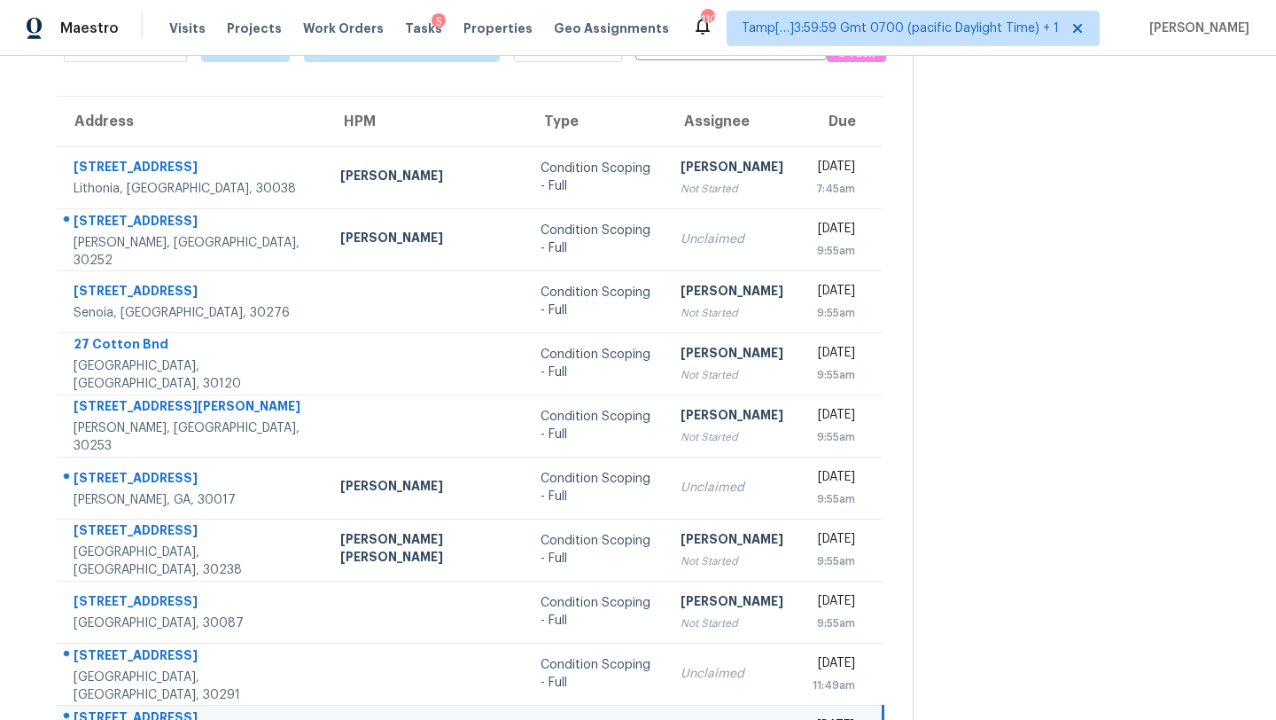
scroll to position [0, 0]
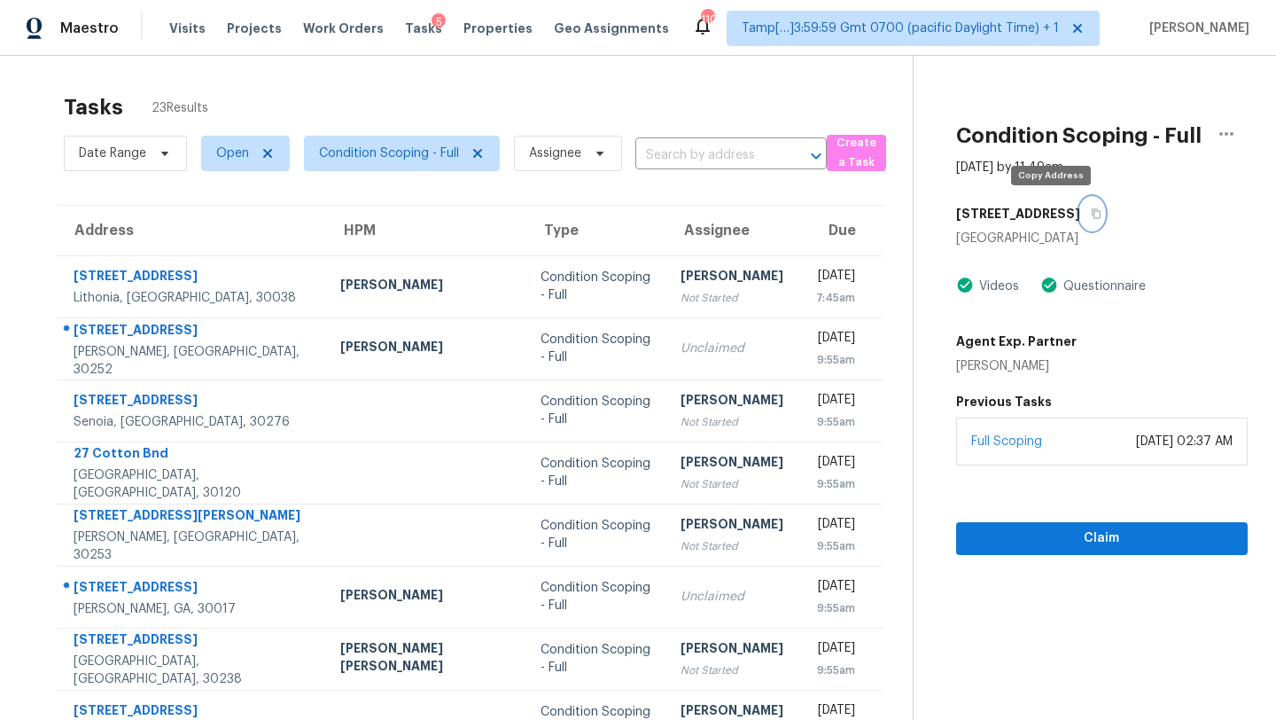
click at [1080, 207] on button "button" at bounding box center [1092, 214] width 24 height 32
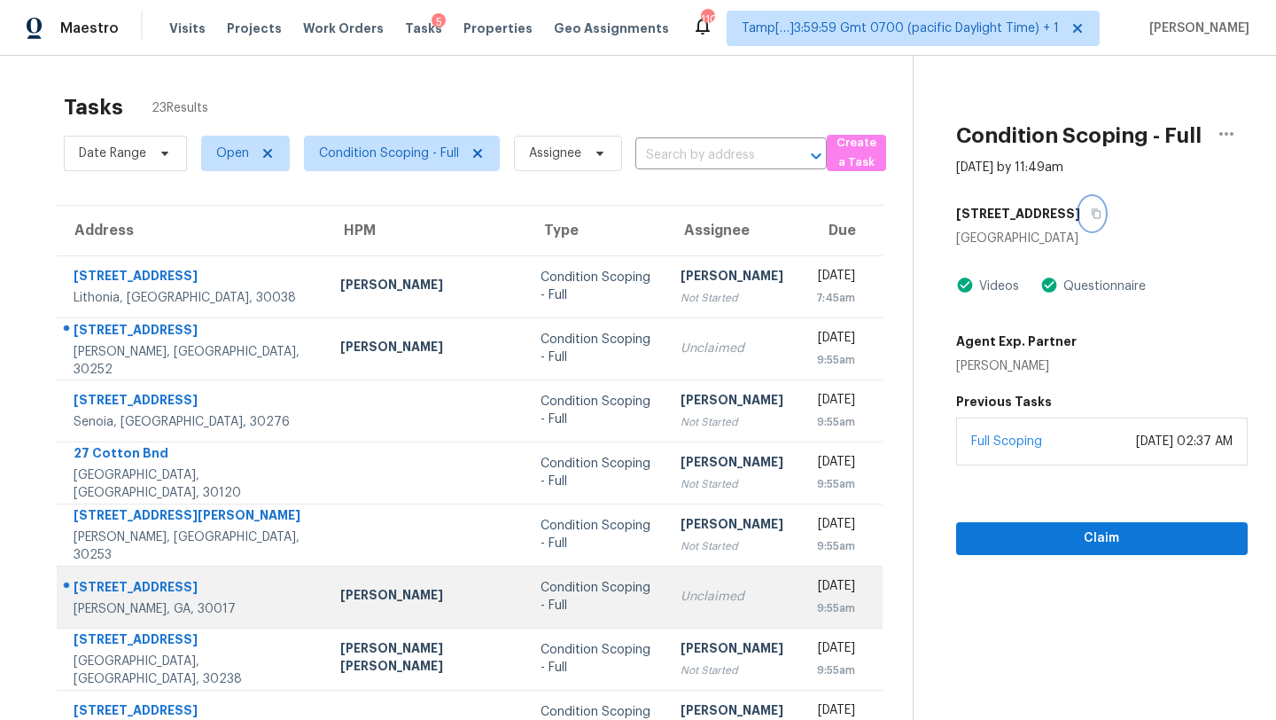
scroll to position [203, 0]
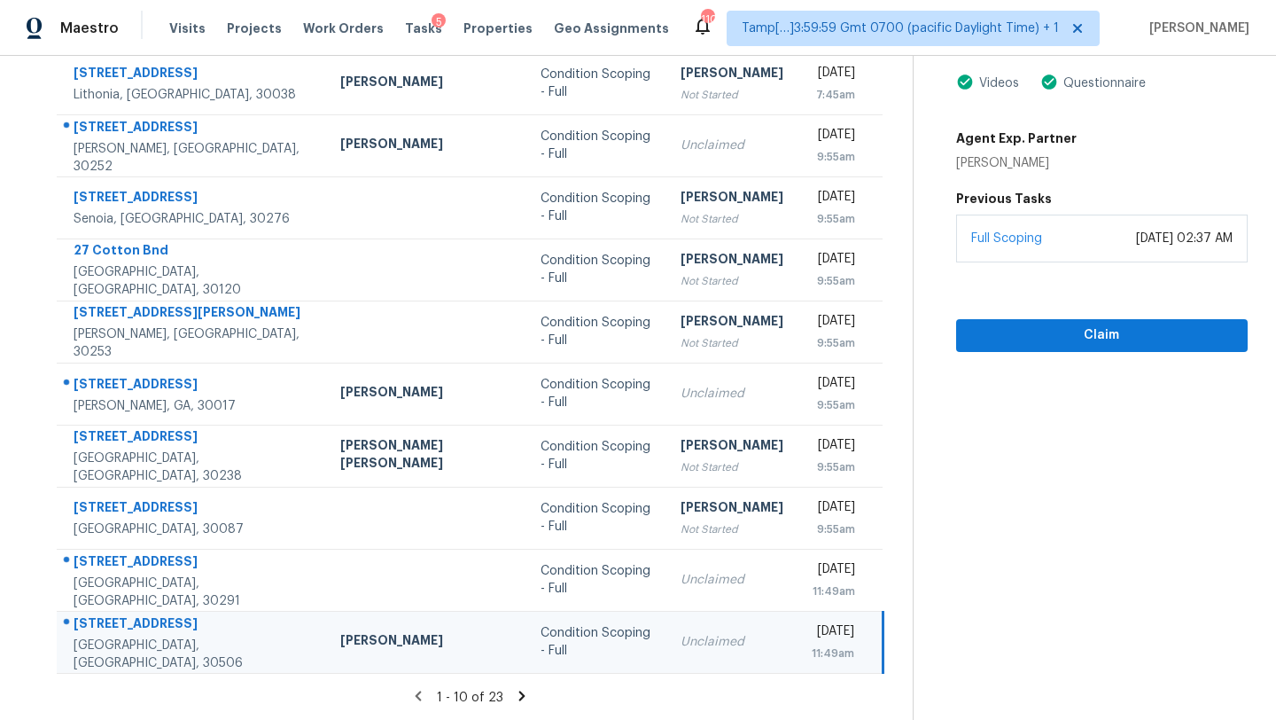
click at [514, 691] on icon at bounding box center [522, 696] width 16 height 16
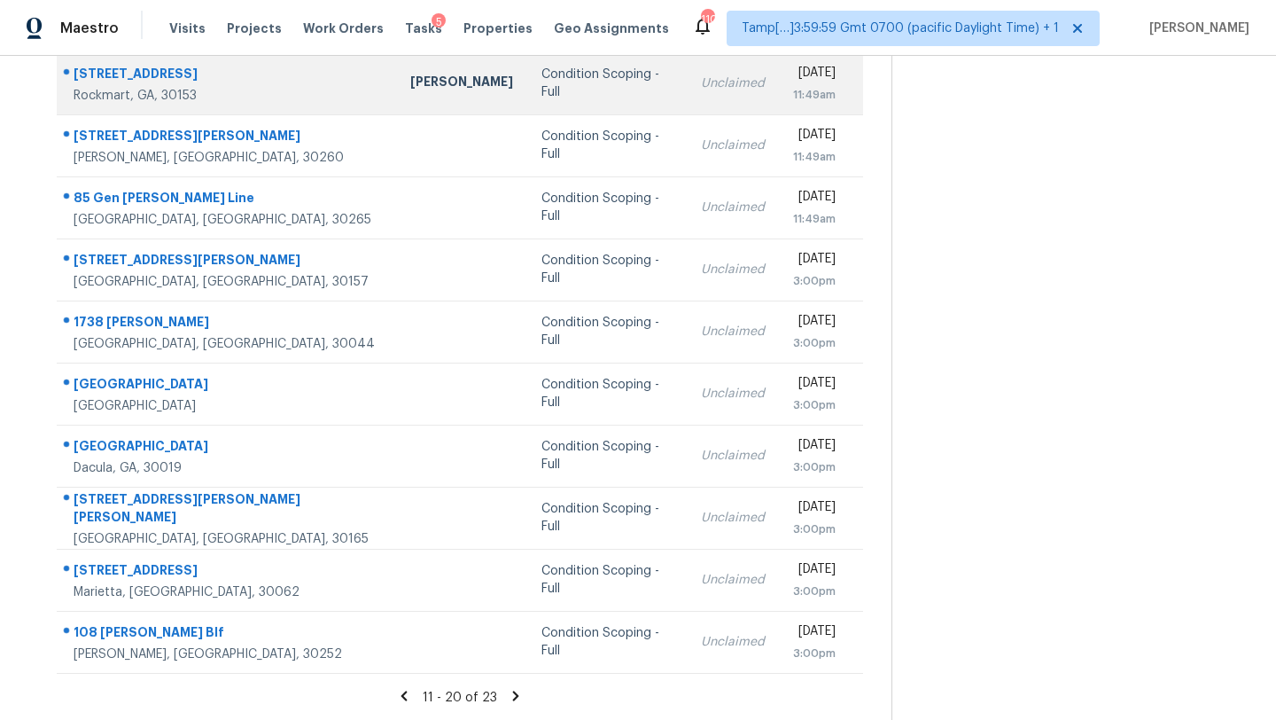
click at [701, 85] on div "Unclaimed" at bounding box center [733, 83] width 64 height 18
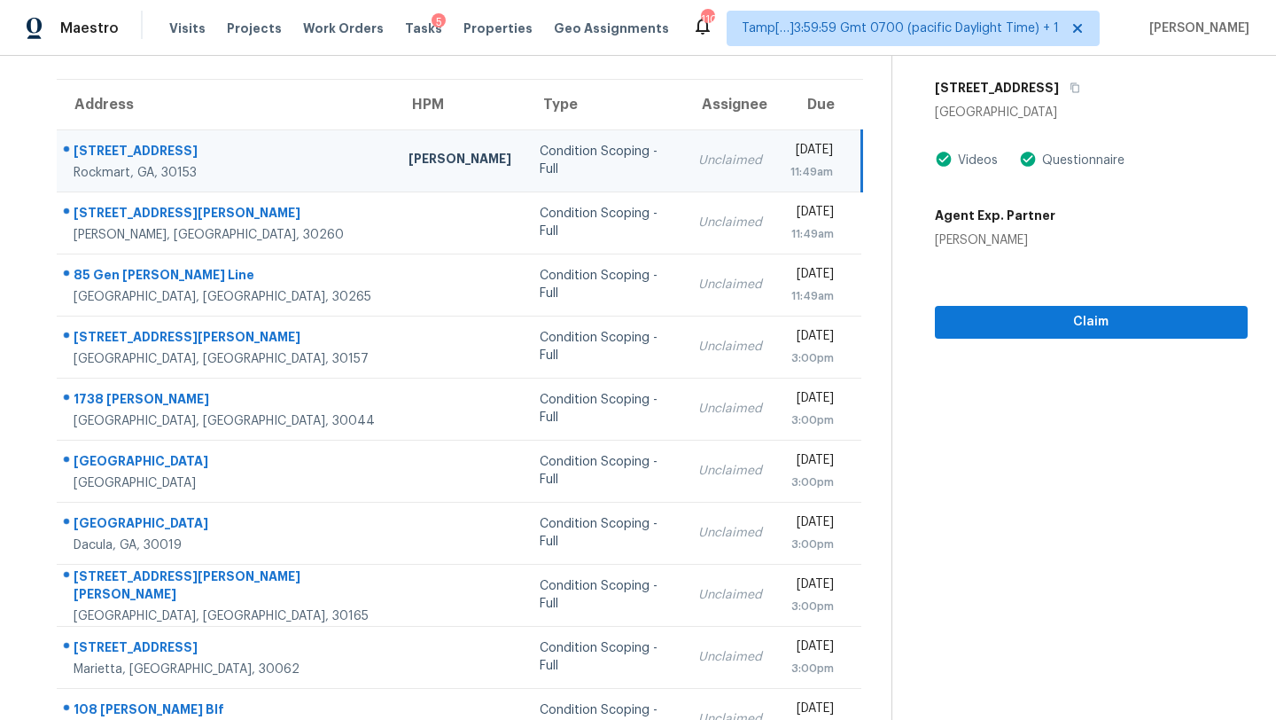
scroll to position [0, 0]
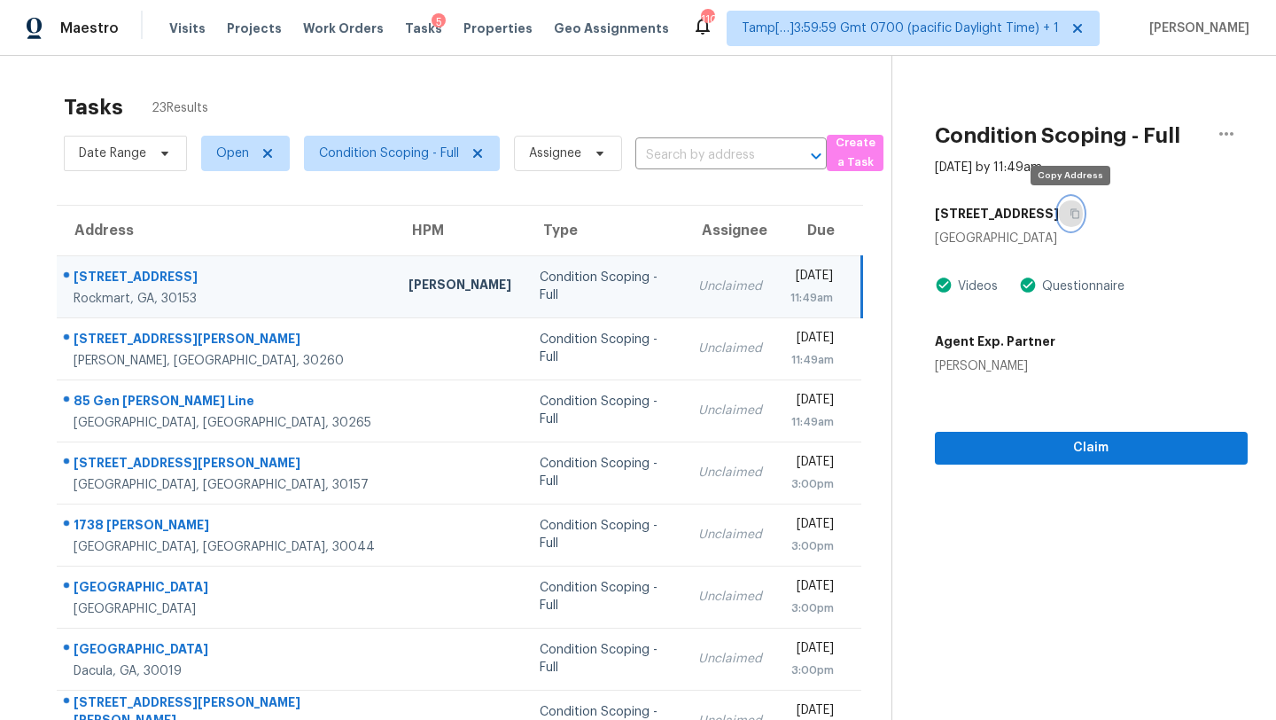
click at [1074, 213] on icon "button" at bounding box center [1075, 213] width 11 height 11
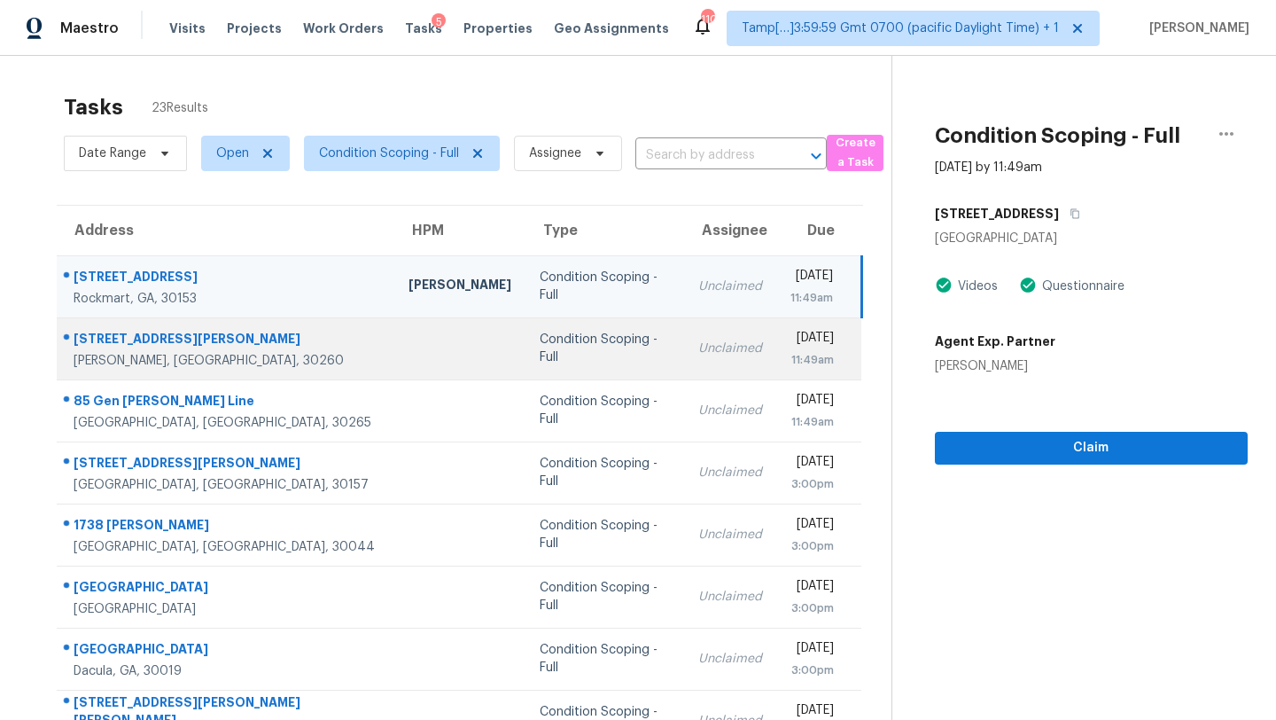
click at [698, 352] on div "Unclaimed" at bounding box center [730, 348] width 64 height 18
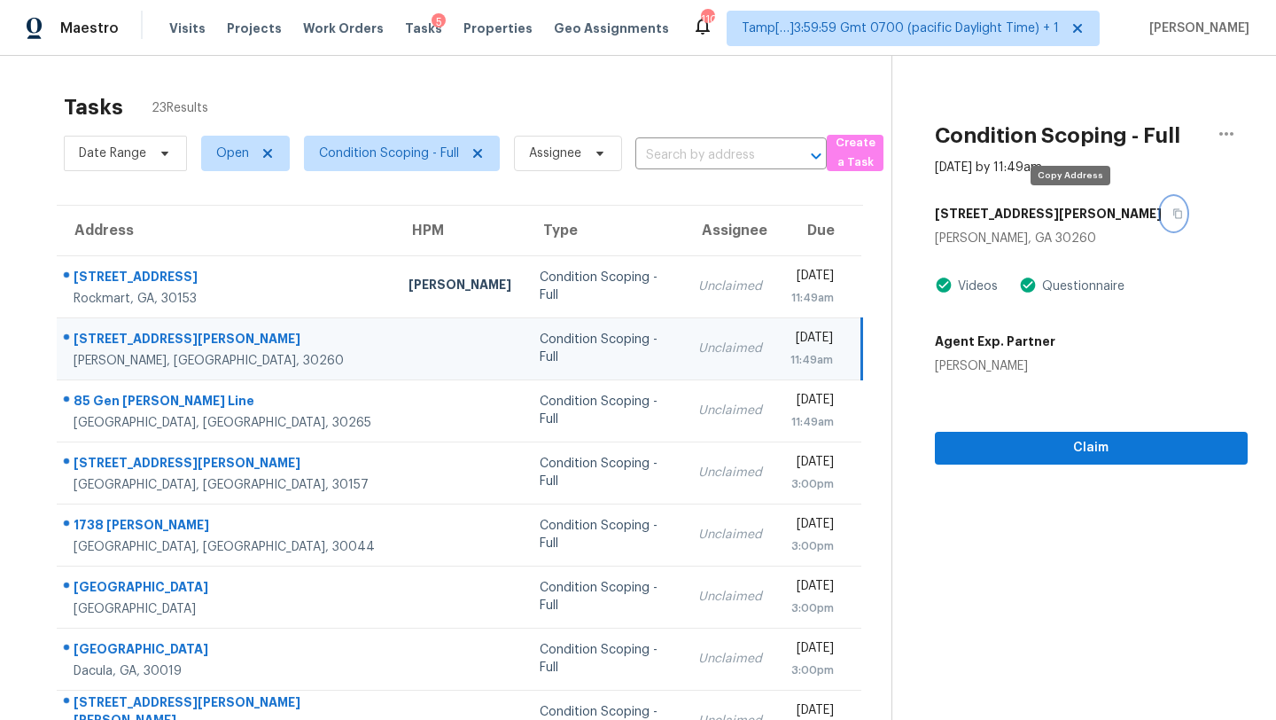
click at [1162, 207] on button "button" at bounding box center [1174, 214] width 24 height 32
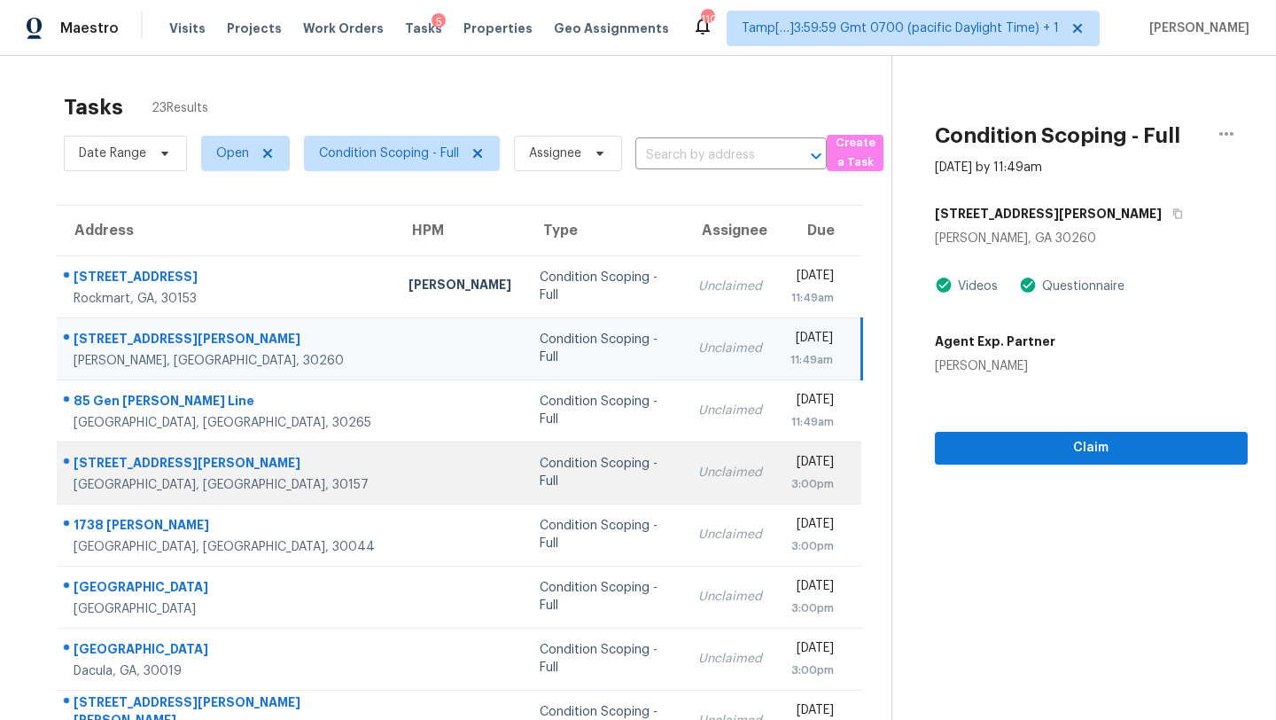
click at [684, 442] on td "Unclaimed" at bounding box center [730, 472] width 92 height 62
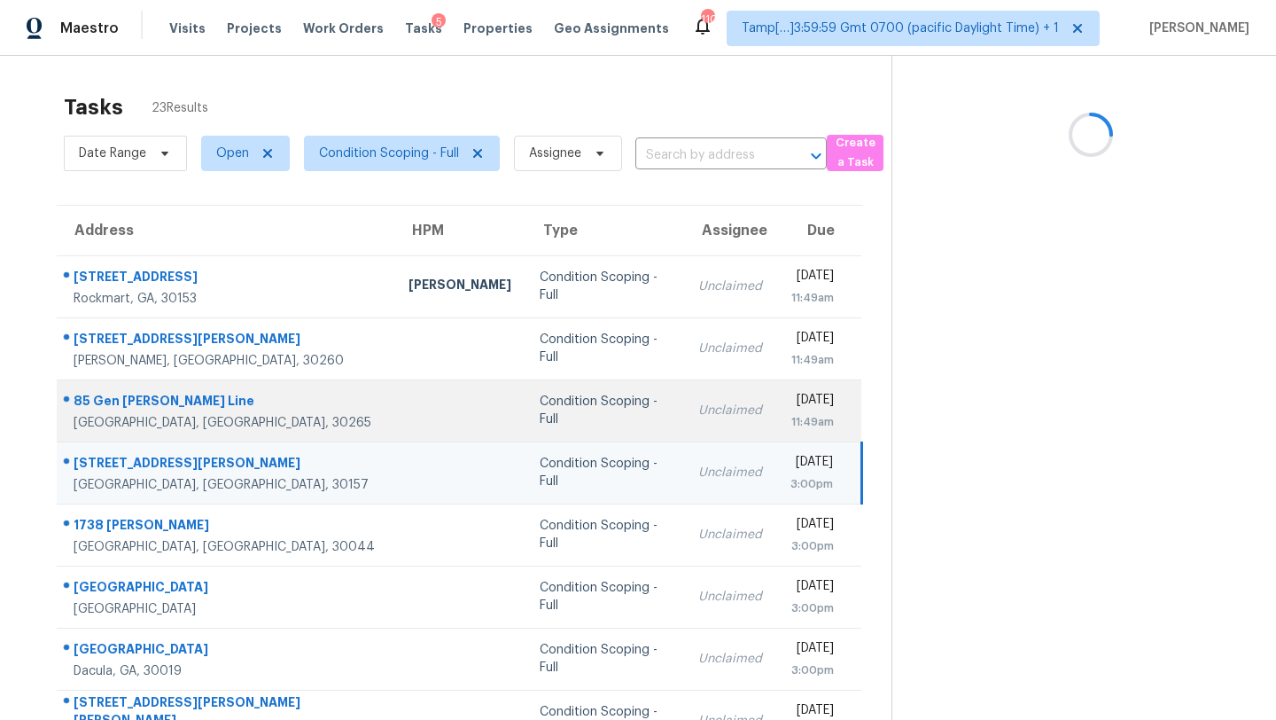
click at [684, 411] on td "Unclaimed" at bounding box center [730, 410] width 92 height 62
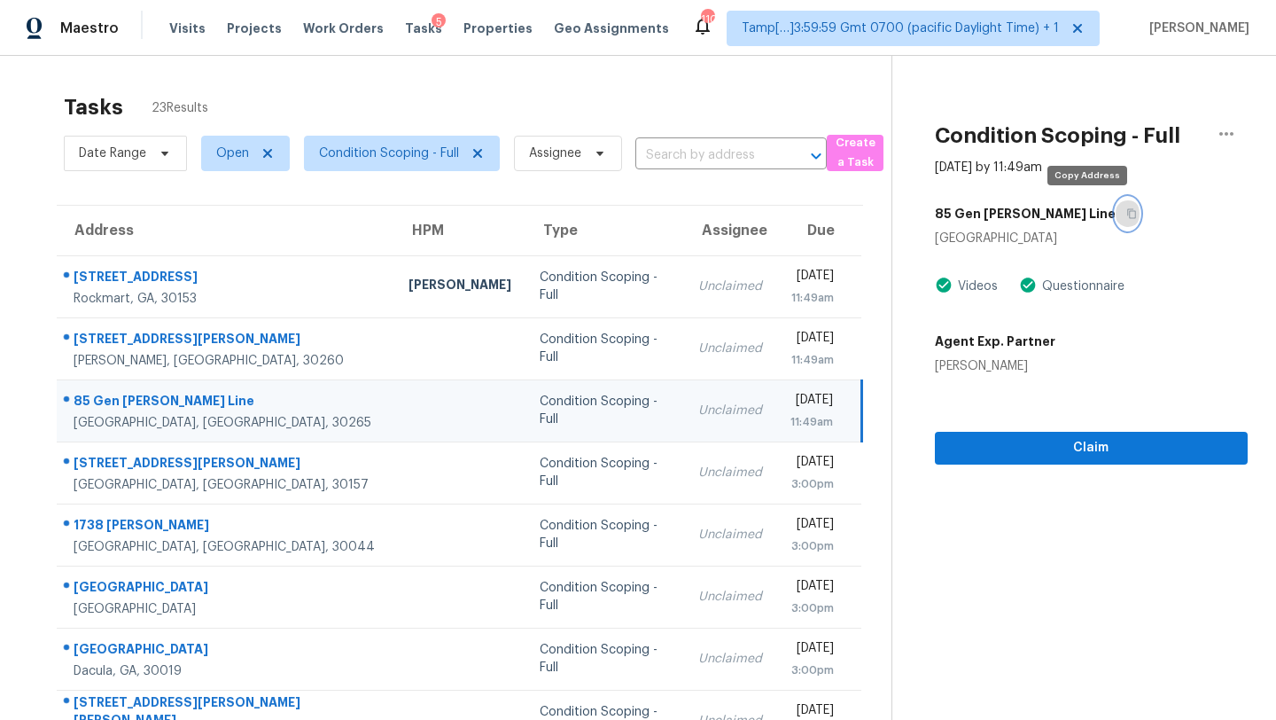
click at [1116, 206] on button "button" at bounding box center [1128, 214] width 24 height 32
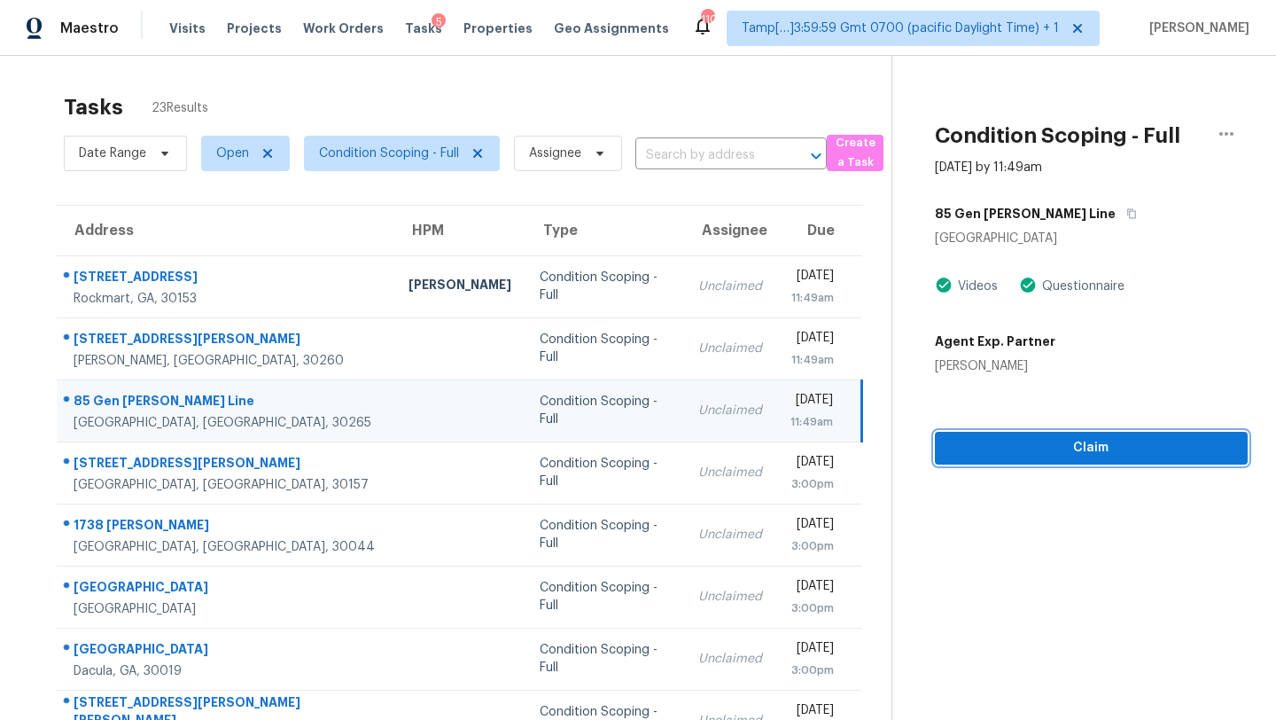
click at [1062, 462] on button "Claim" at bounding box center [1091, 448] width 313 height 33
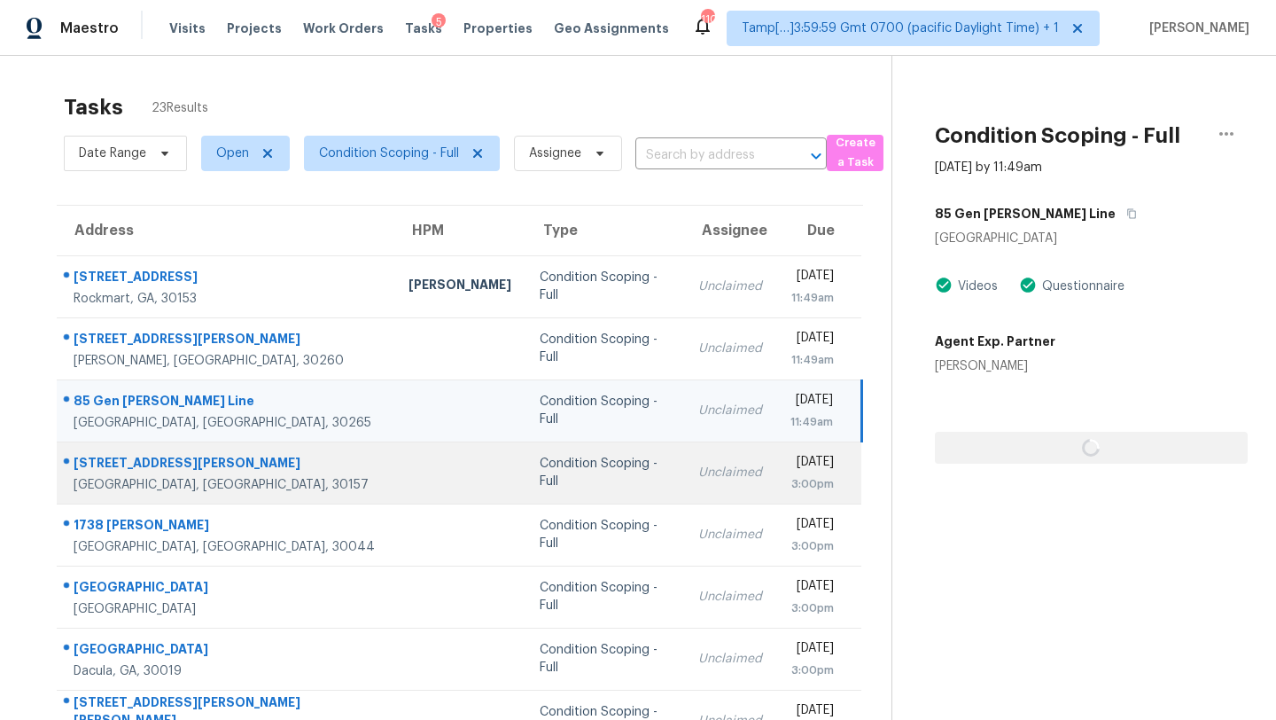
scroll to position [164, 0]
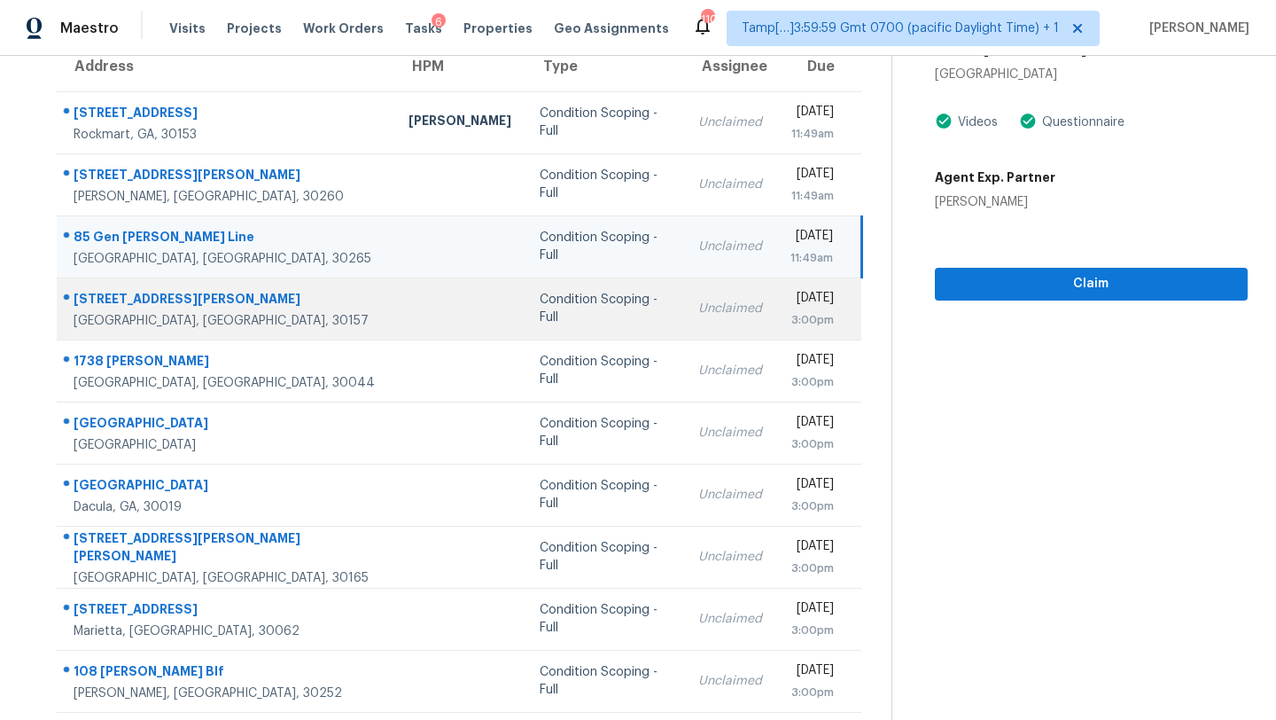
click at [684, 317] on td "Unclaimed" at bounding box center [730, 308] width 92 height 62
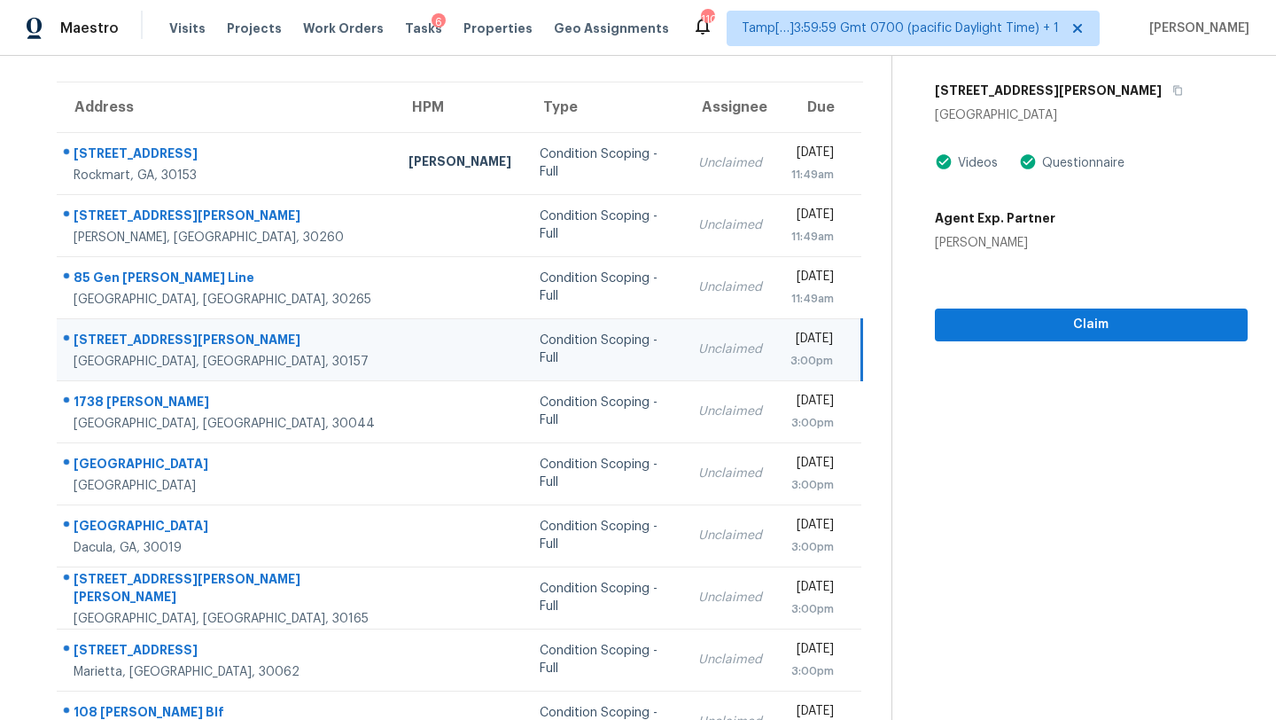
scroll to position [117, 0]
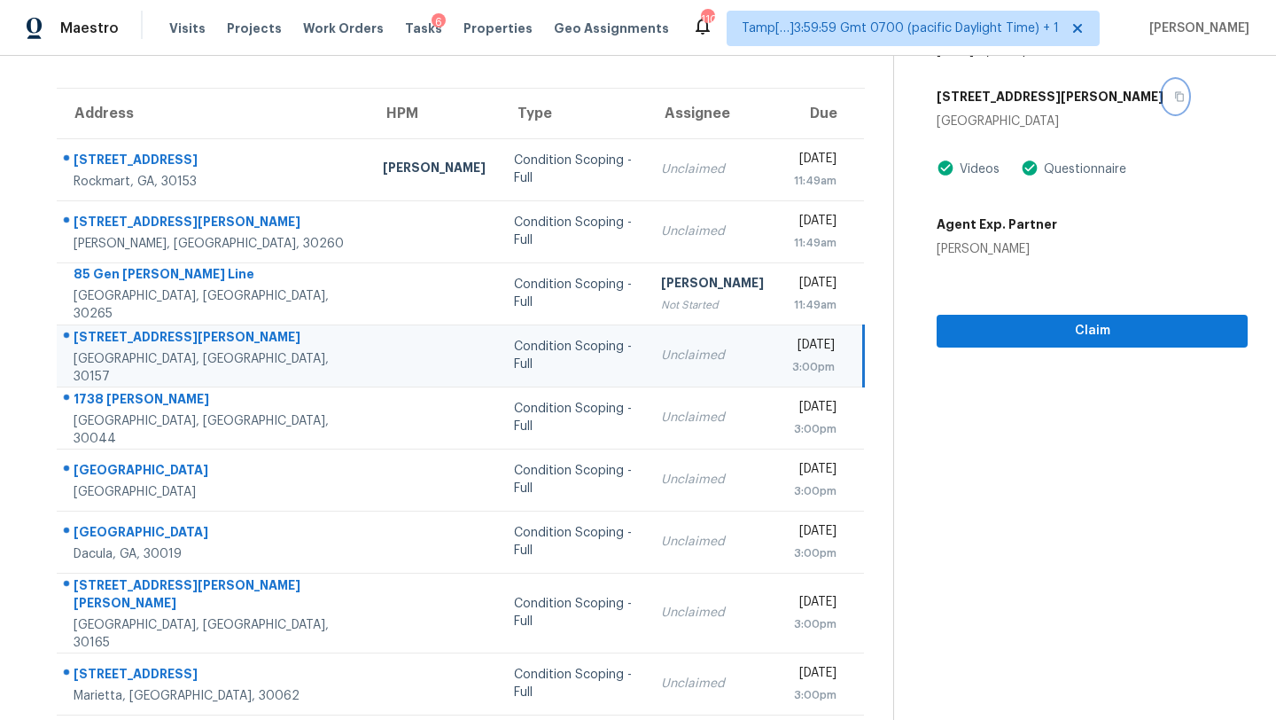
click at [1174, 93] on icon "button" at bounding box center [1179, 96] width 11 height 11
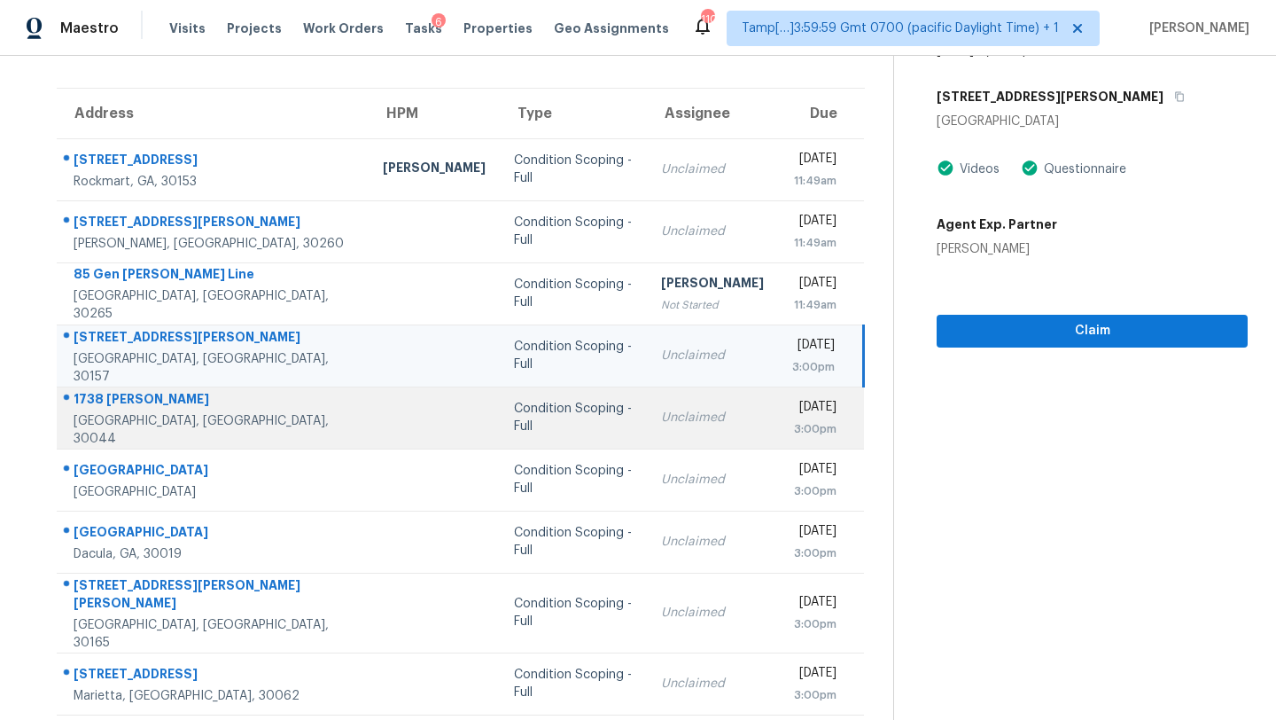
click at [792, 426] on div "3:00pm" at bounding box center [814, 429] width 44 height 18
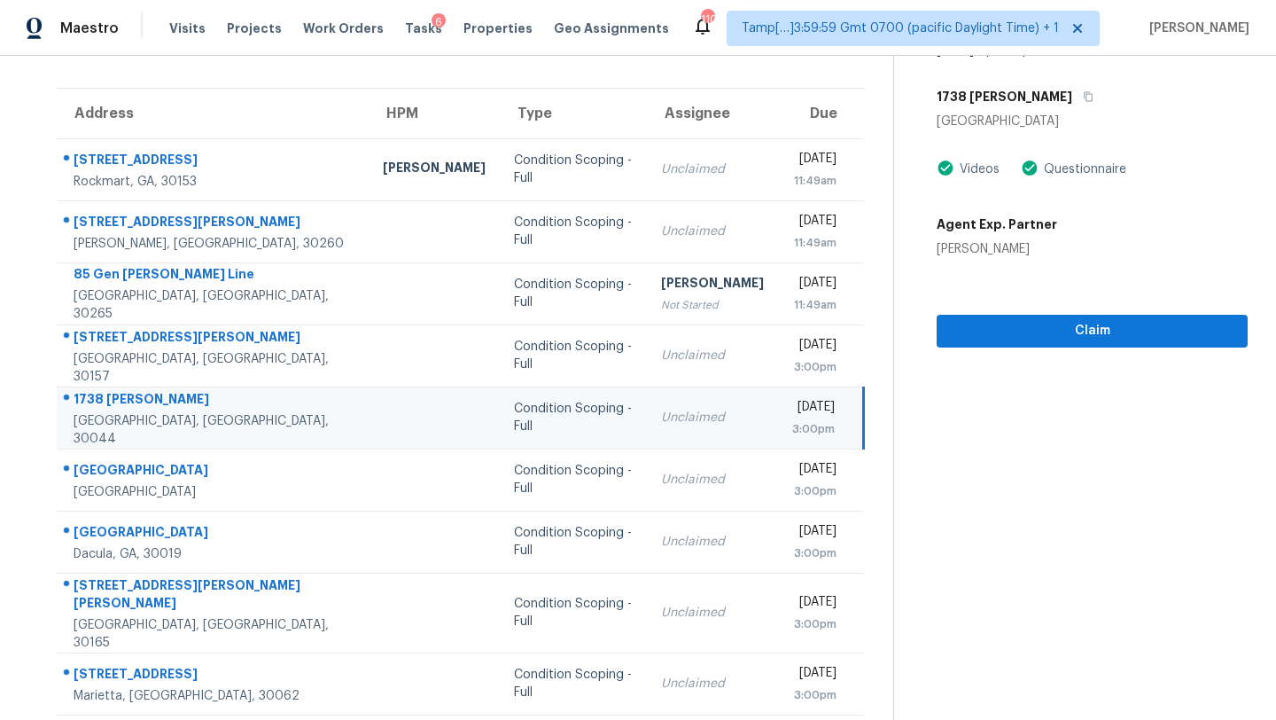
click at [1055, 106] on div "1738 Brandon Sq" at bounding box center [1092, 97] width 311 height 32
click at [1083, 101] on icon "button" at bounding box center [1088, 96] width 11 height 11
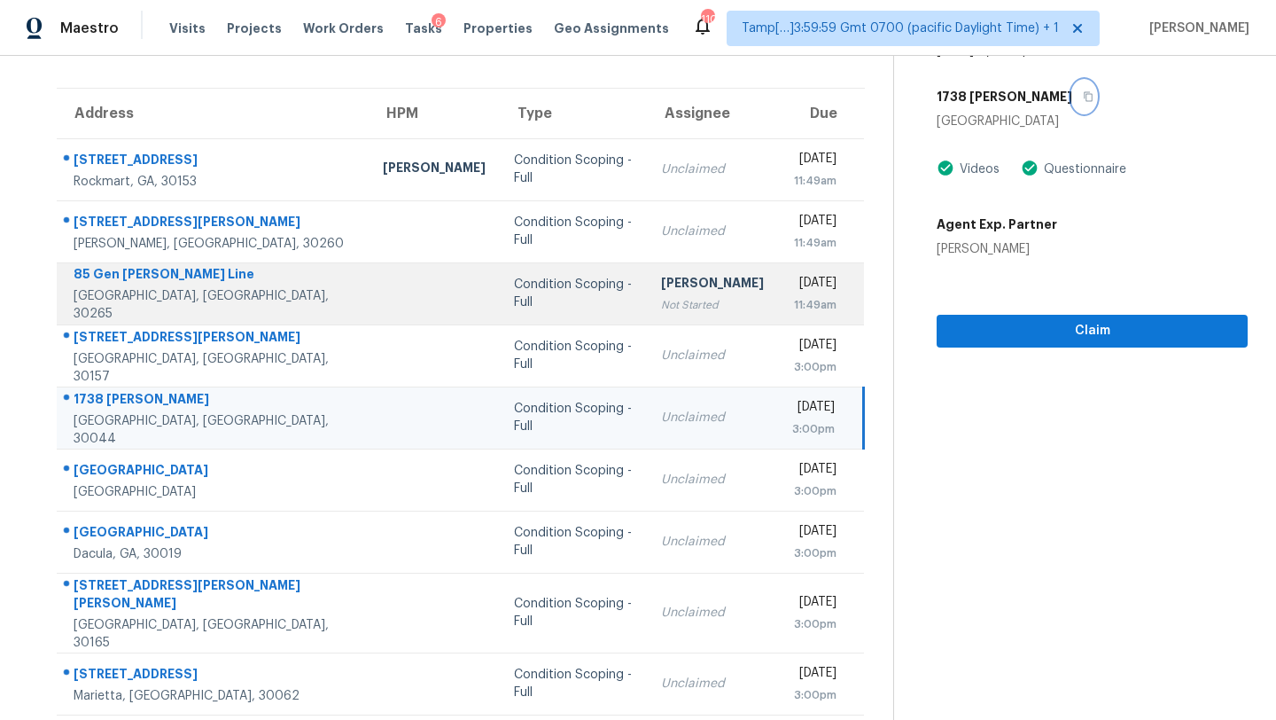
scroll to position [203, 0]
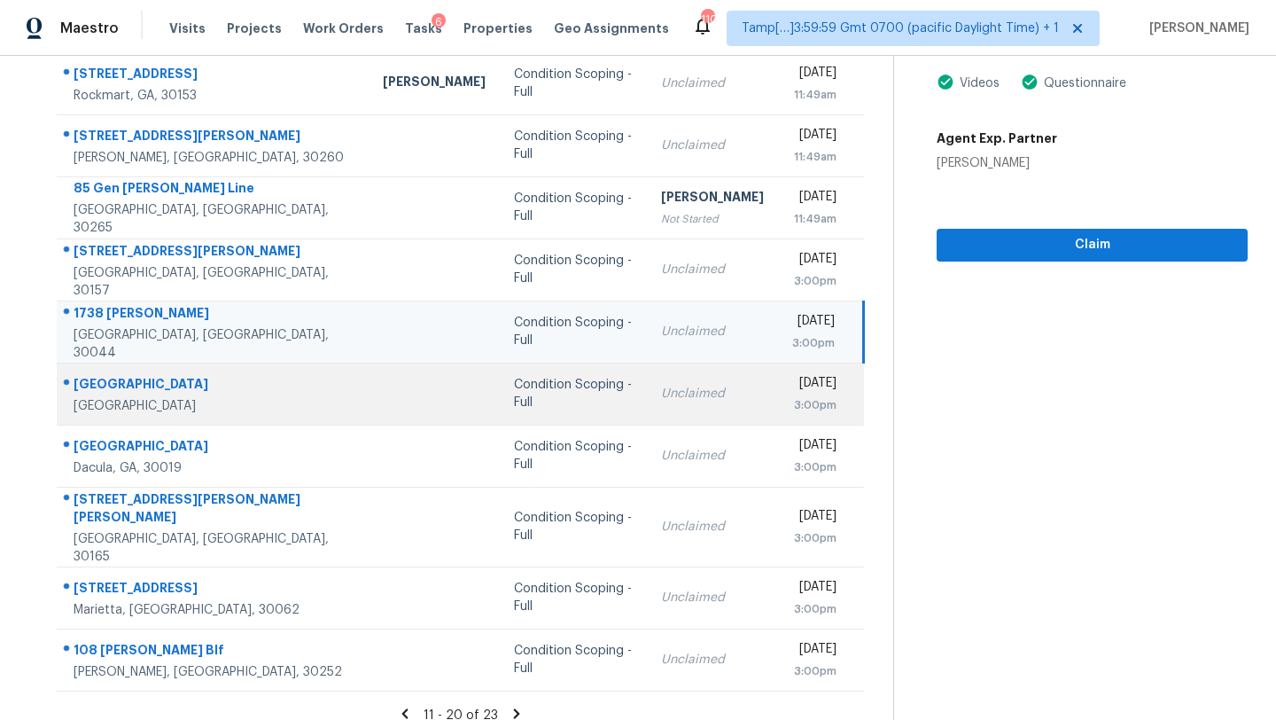
click at [647, 411] on td "Unclaimed" at bounding box center [712, 393] width 131 height 62
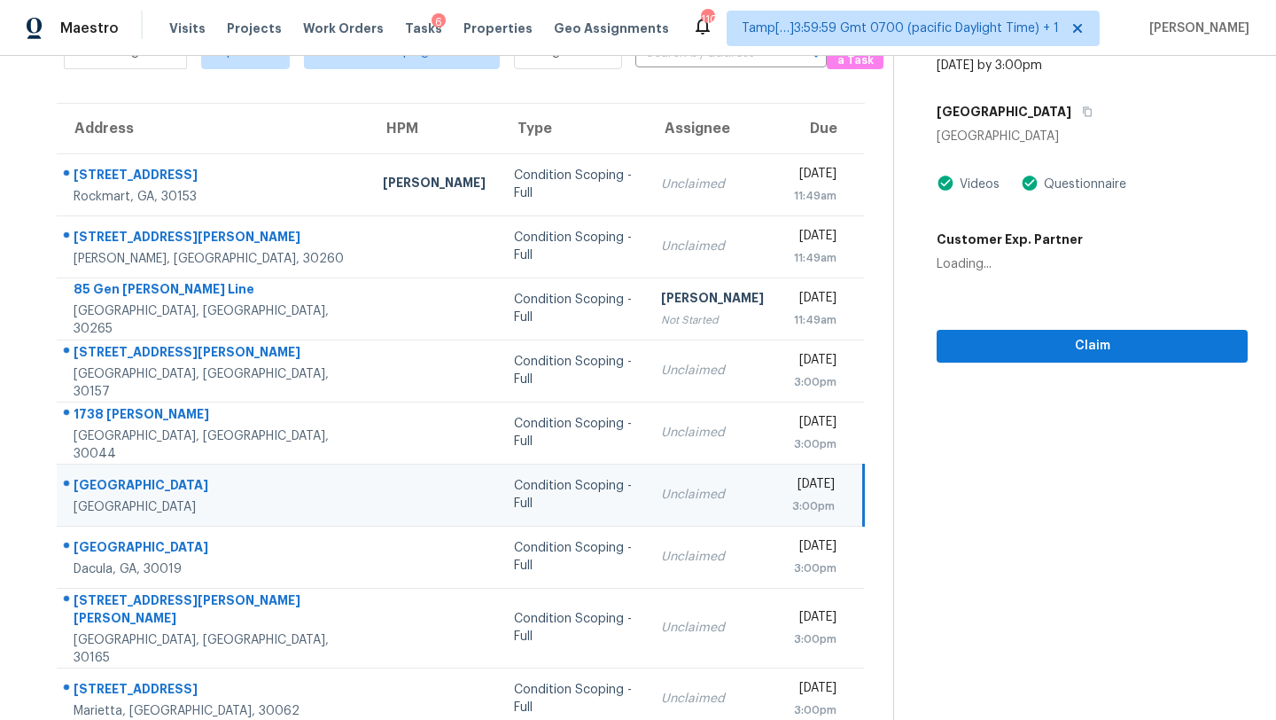
scroll to position [81, 0]
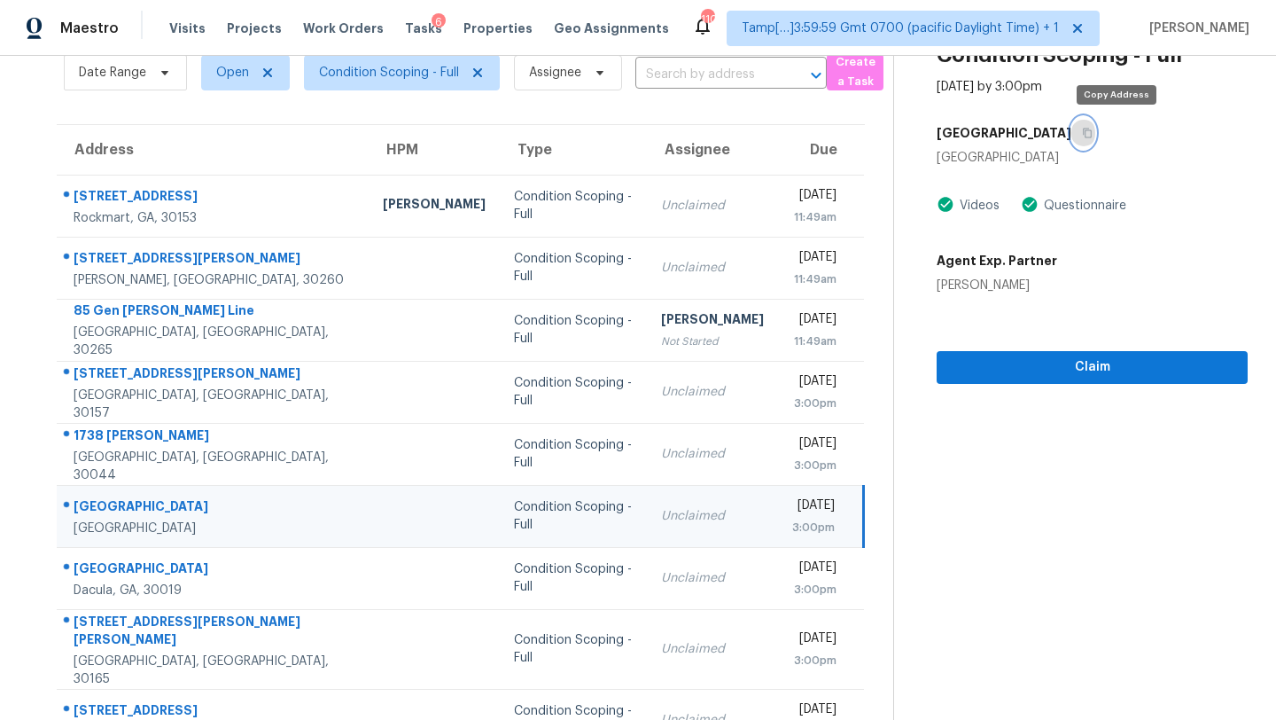
click at [1093, 130] on icon "button" at bounding box center [1087, 133] width 11 height 11
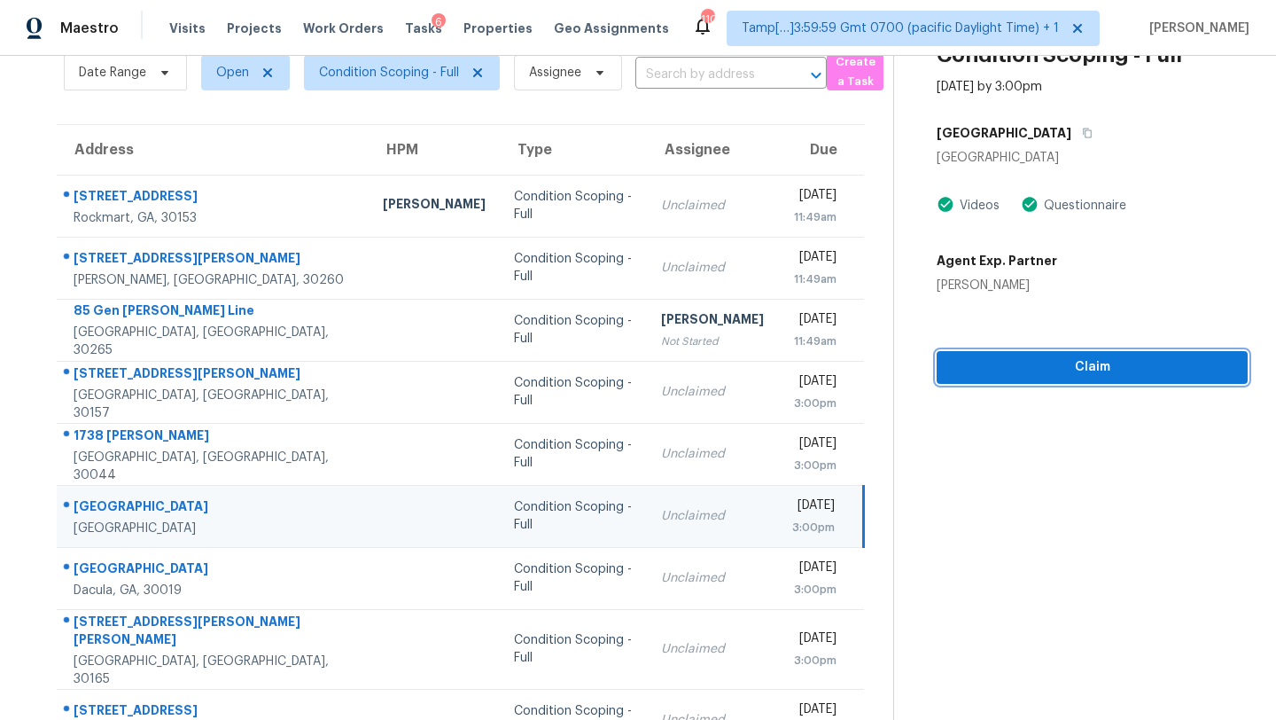
click at [1032, 372] on span "Claim" at bounding box center [1092, 367] width 283 height 22
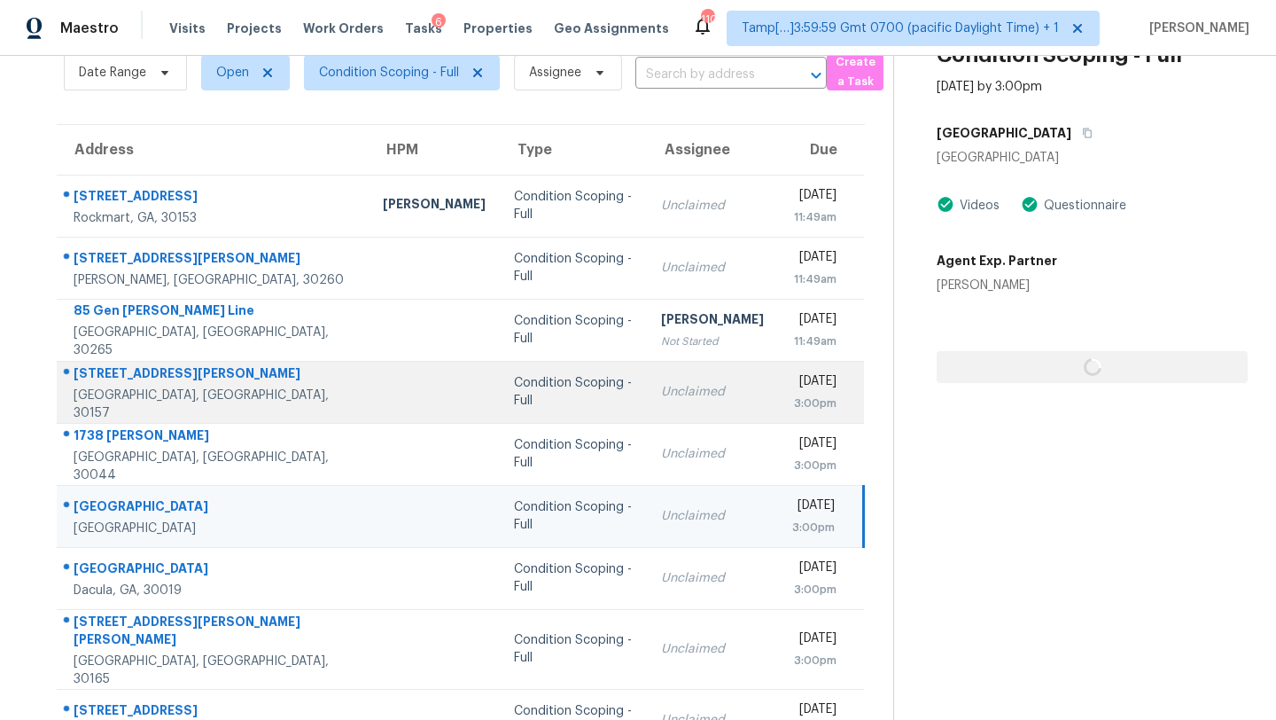
scroll to position [203, 0]
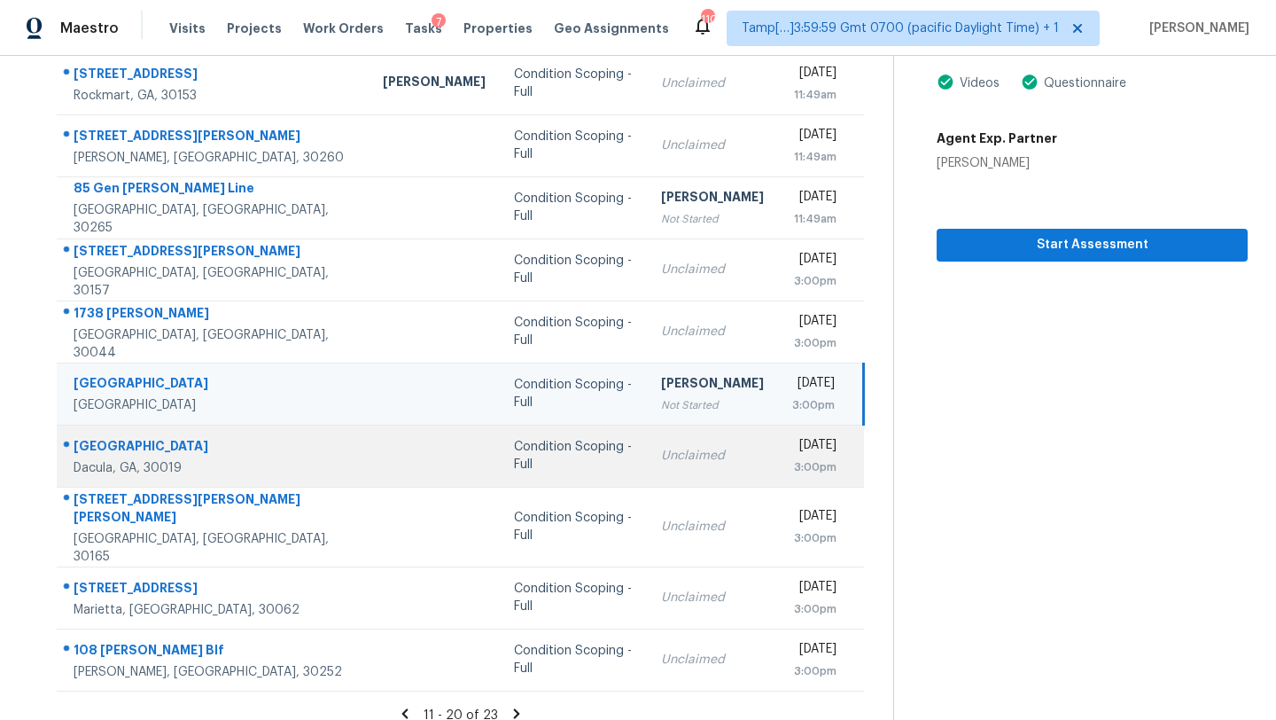
click at [670, 463] on td "Unclaimed" at bounding box center [712, 455] width 131 height 62
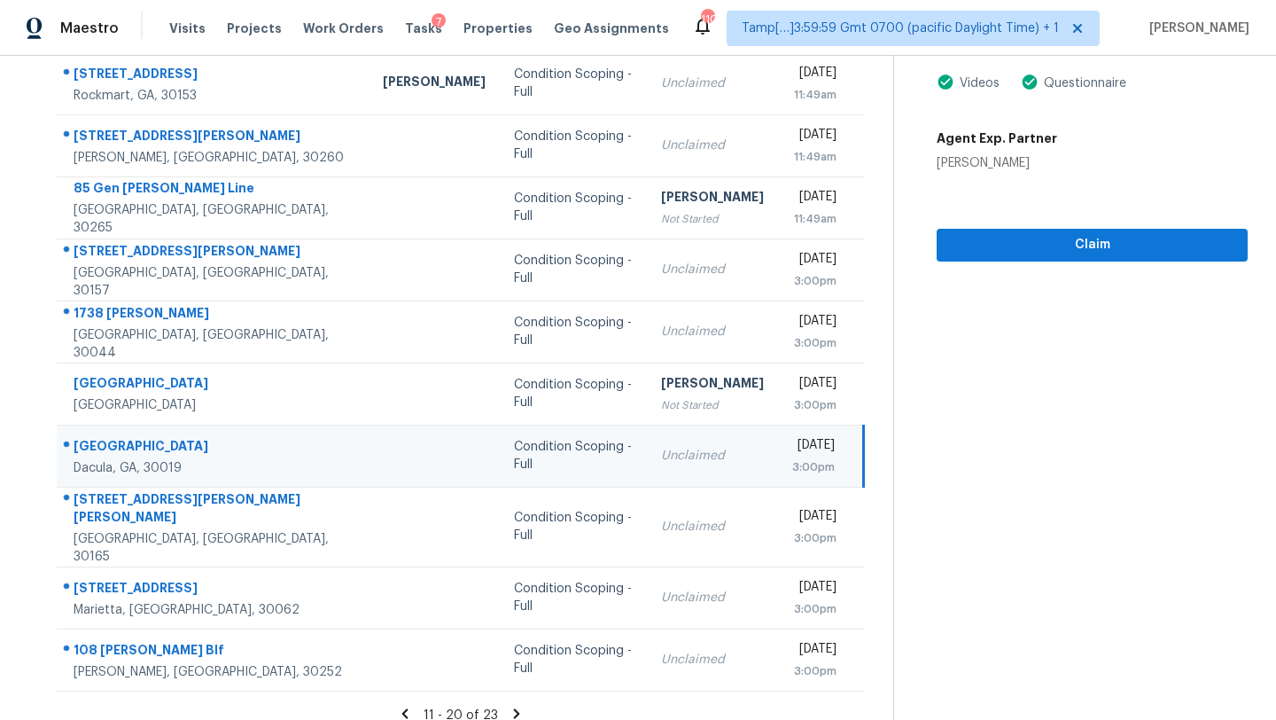
scroll to position [45, 0]
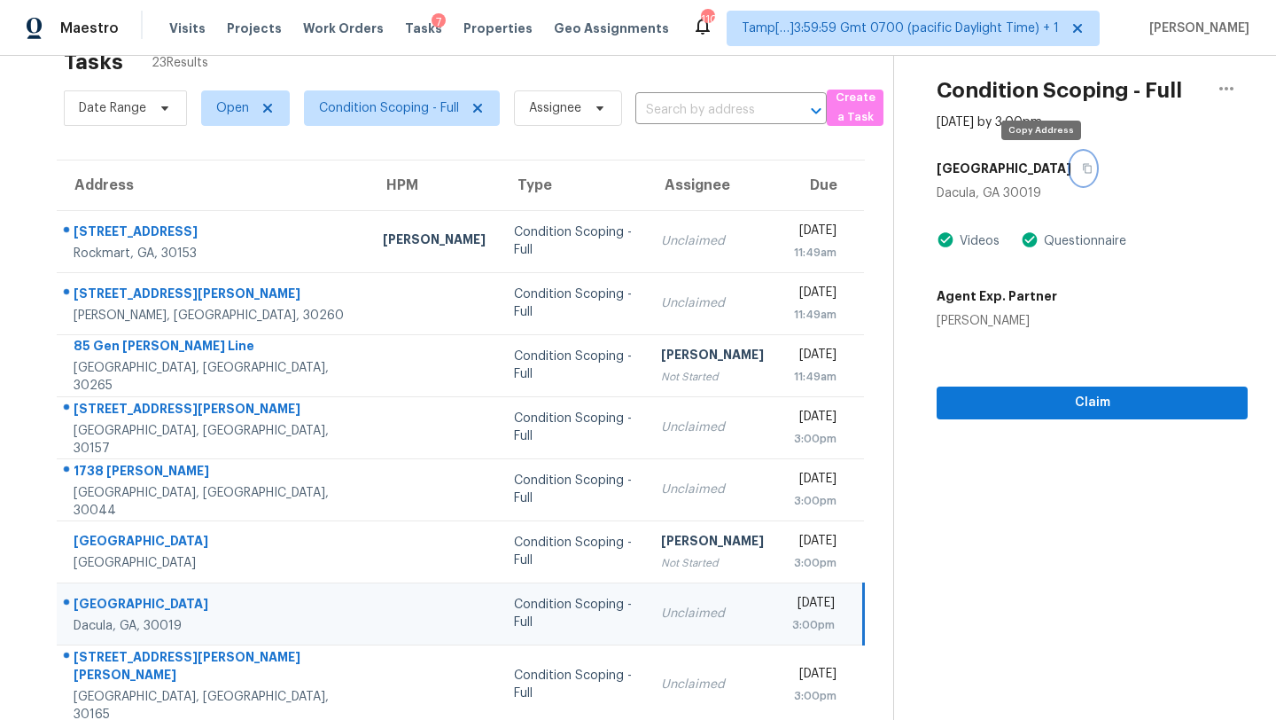
click at [1083, 164] on icon "button" at bounding box center [1087, 169] width 9 height 10
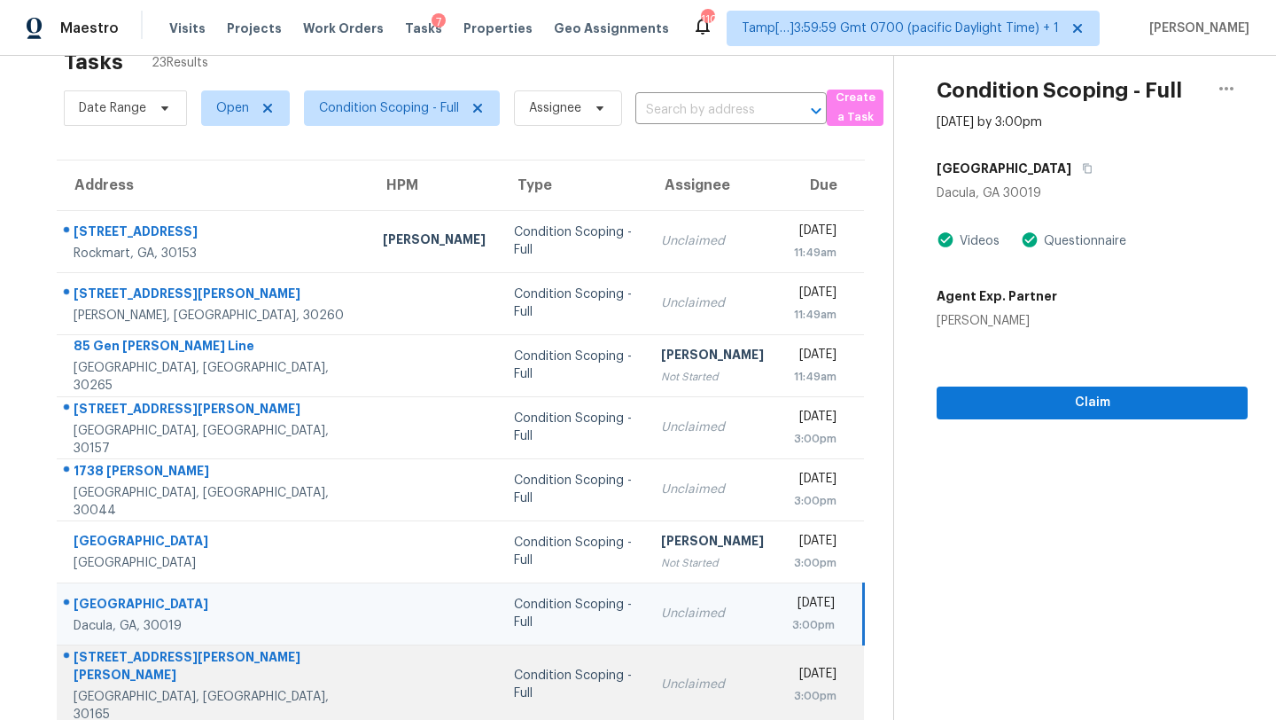
click at [666, 659] on td "Unclaimed" at bounding box center [712, 684] width 131 height 80
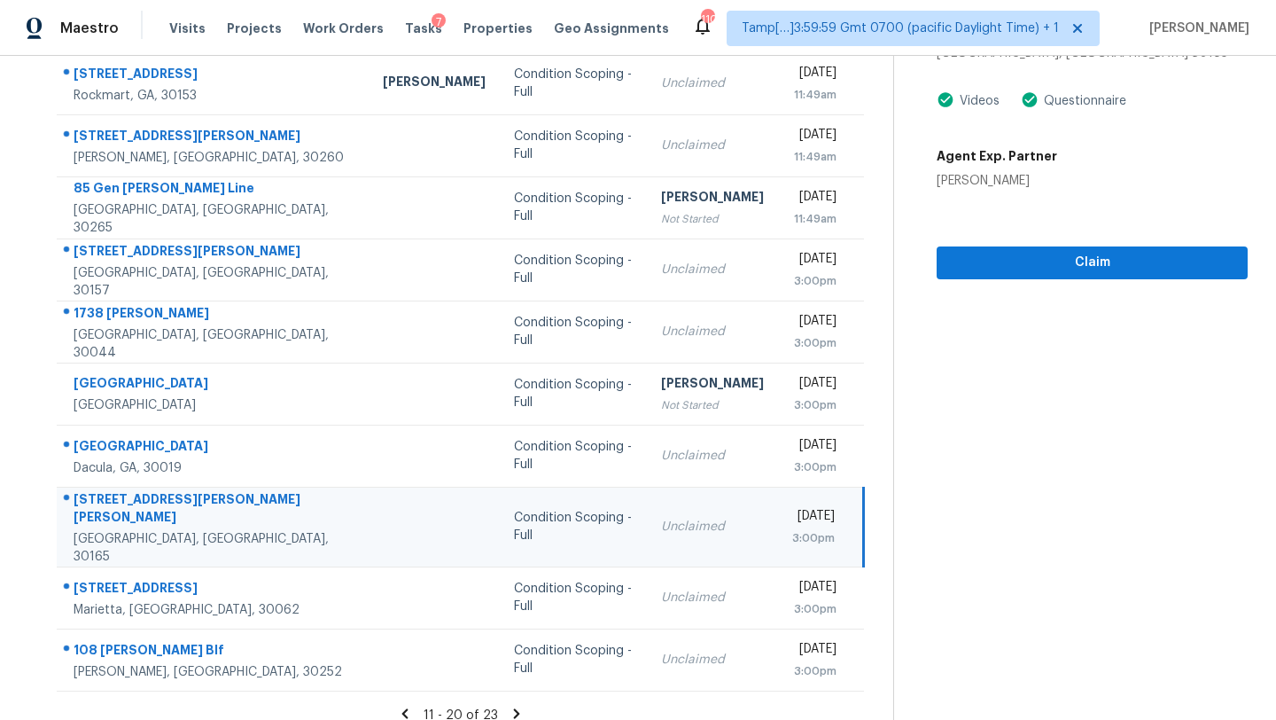
scroll to position [74, 0]
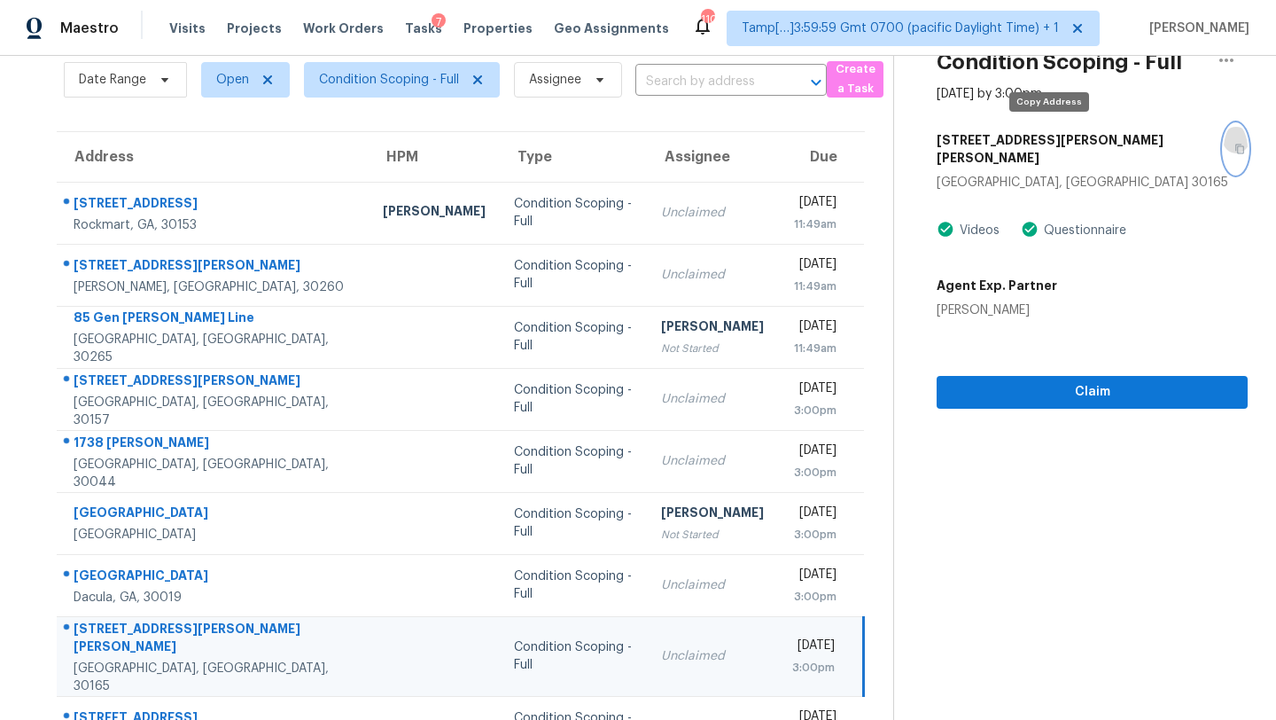
click at [1234, 144] on icon "button" at bounding box center [1239, 149] width 11 height 11
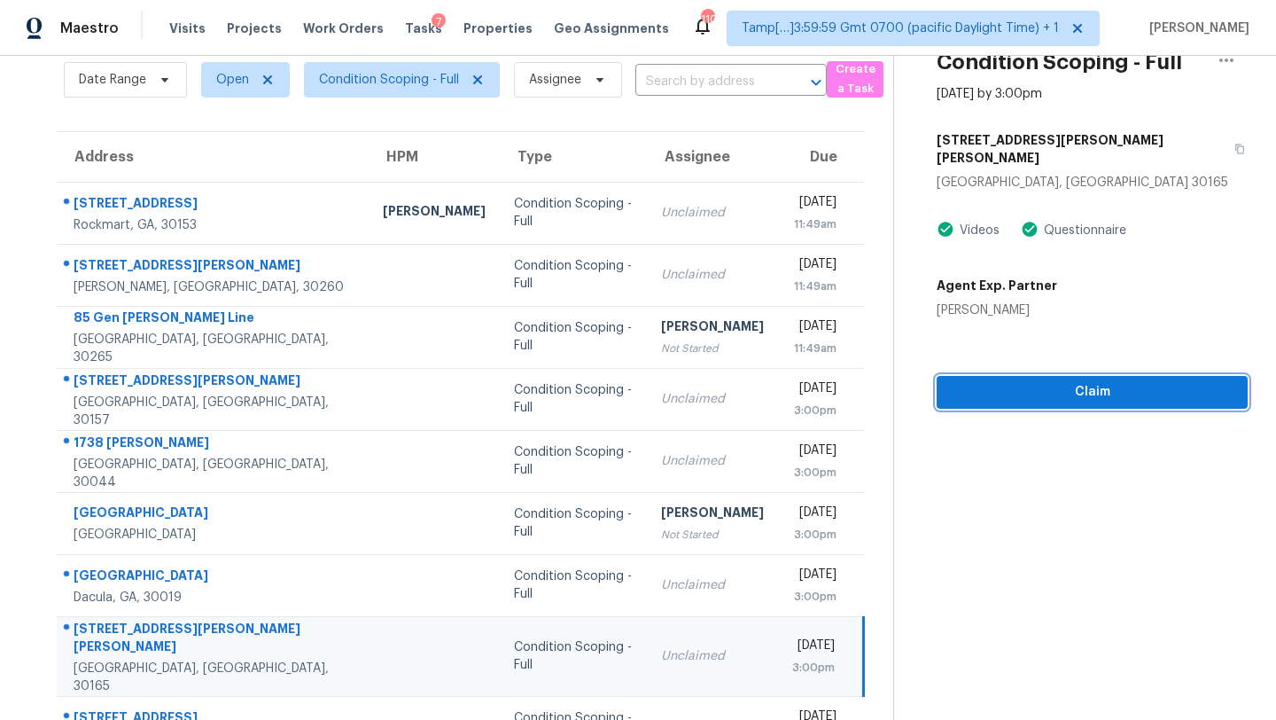
click at [1025, 381] on span "Claim" at bounding box center [1092, 392] width 283 height 22
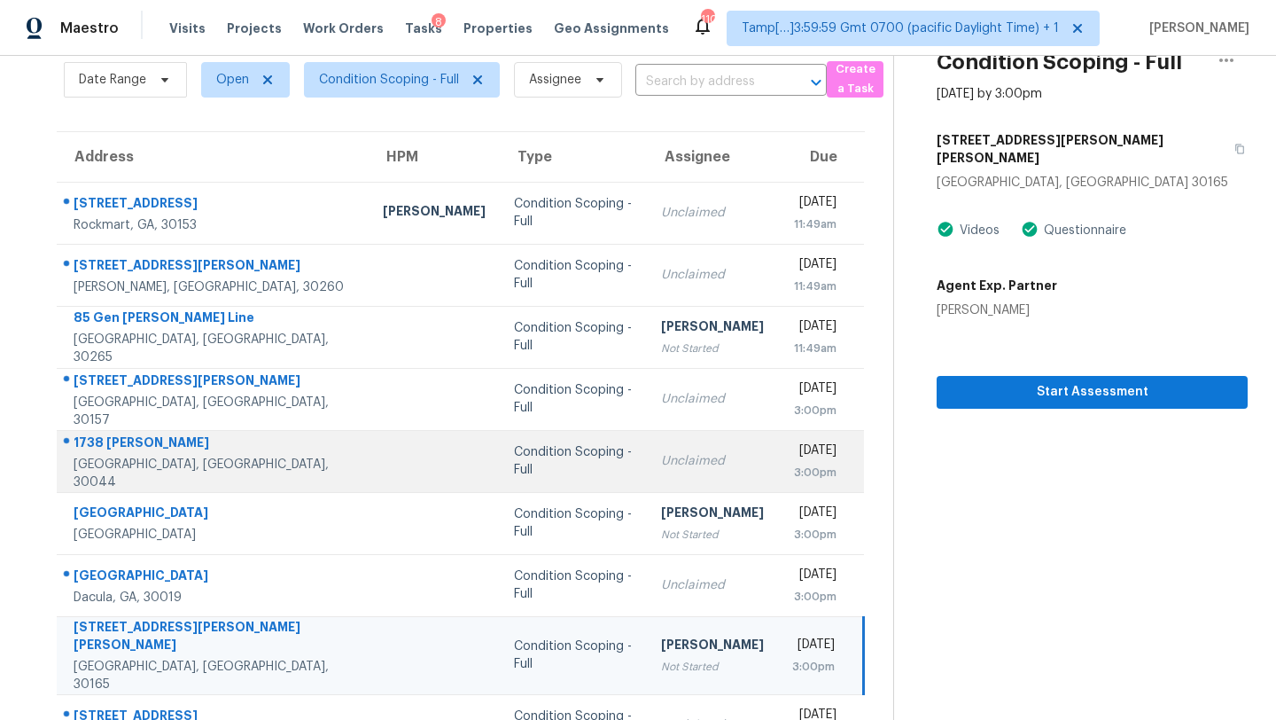
scroll to position [203, 0]
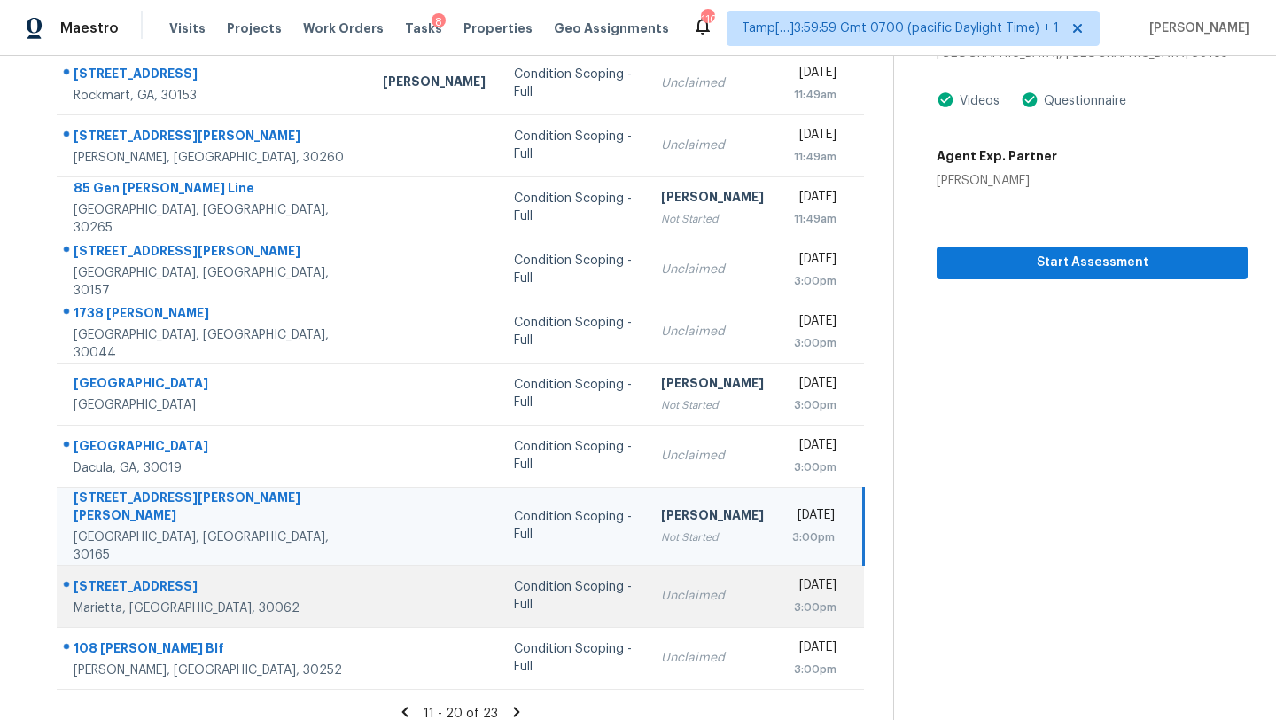
click at [647, 593] on td "Unclaimed" at bounding box center [712, 596] width 131 height 62
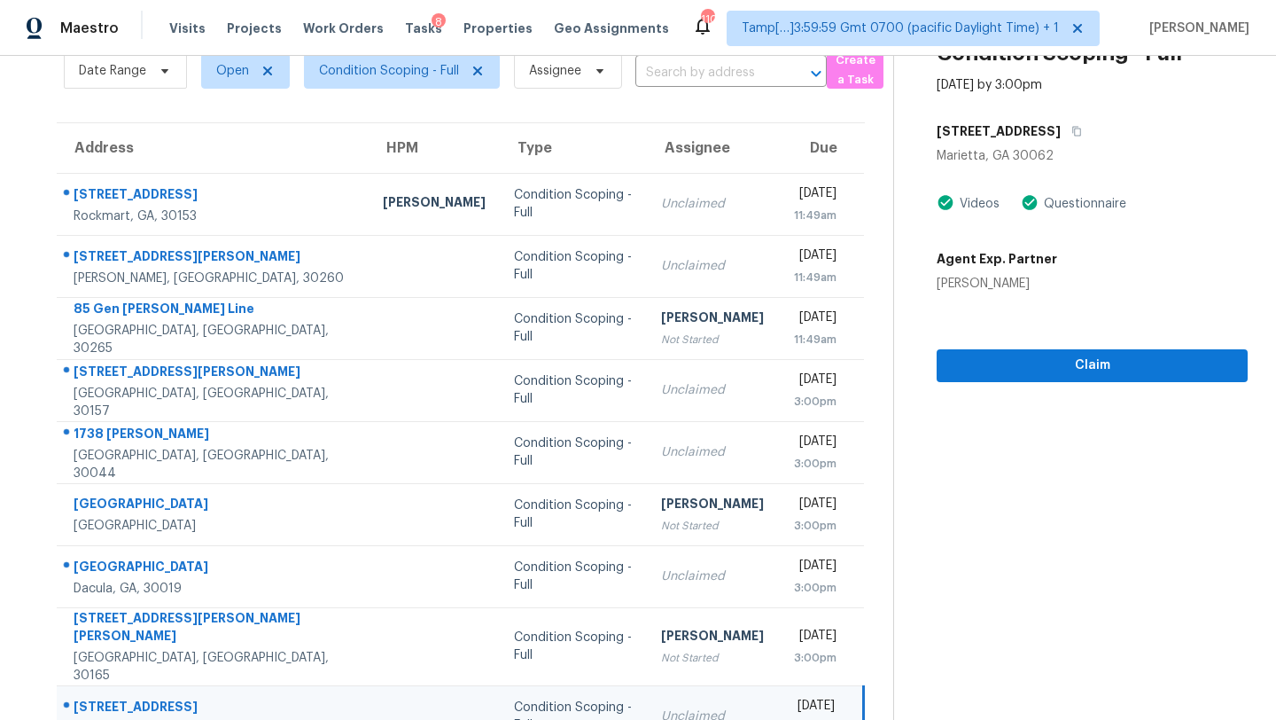
scroll to position [0, 0]
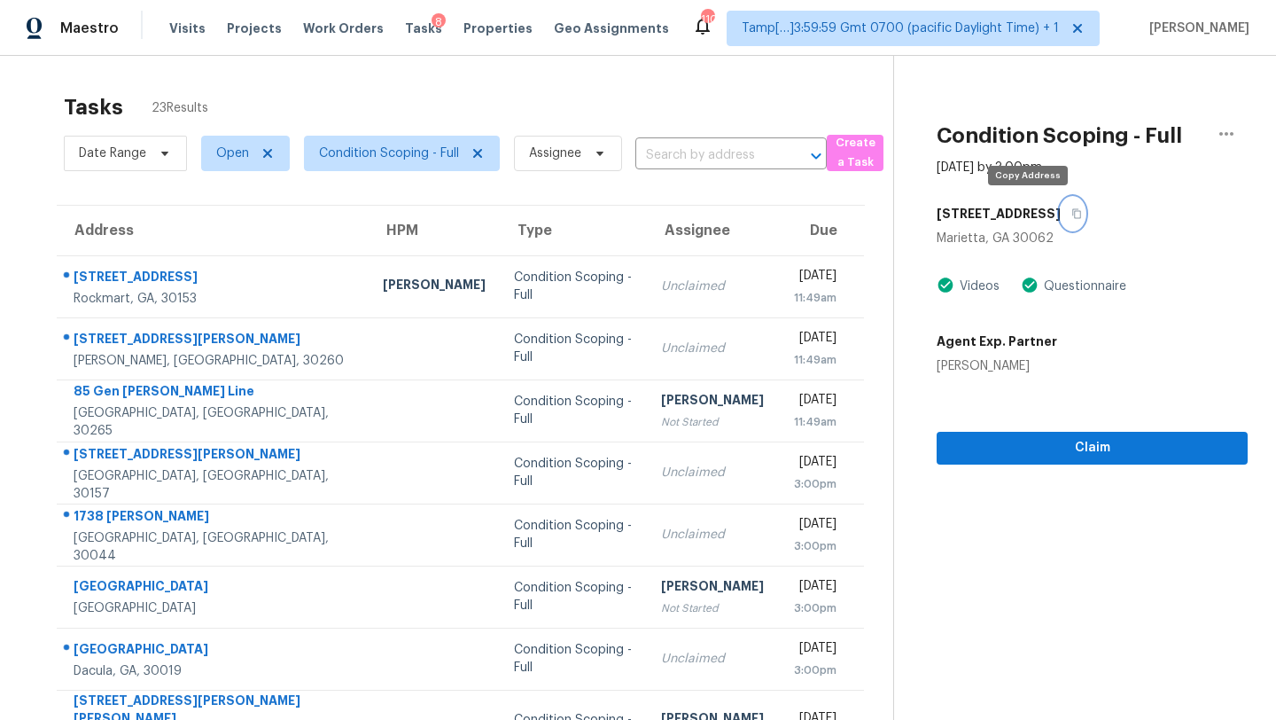
click at [1061, 215] on button "button" at bounding box center [1073, 214] width 24 height 32
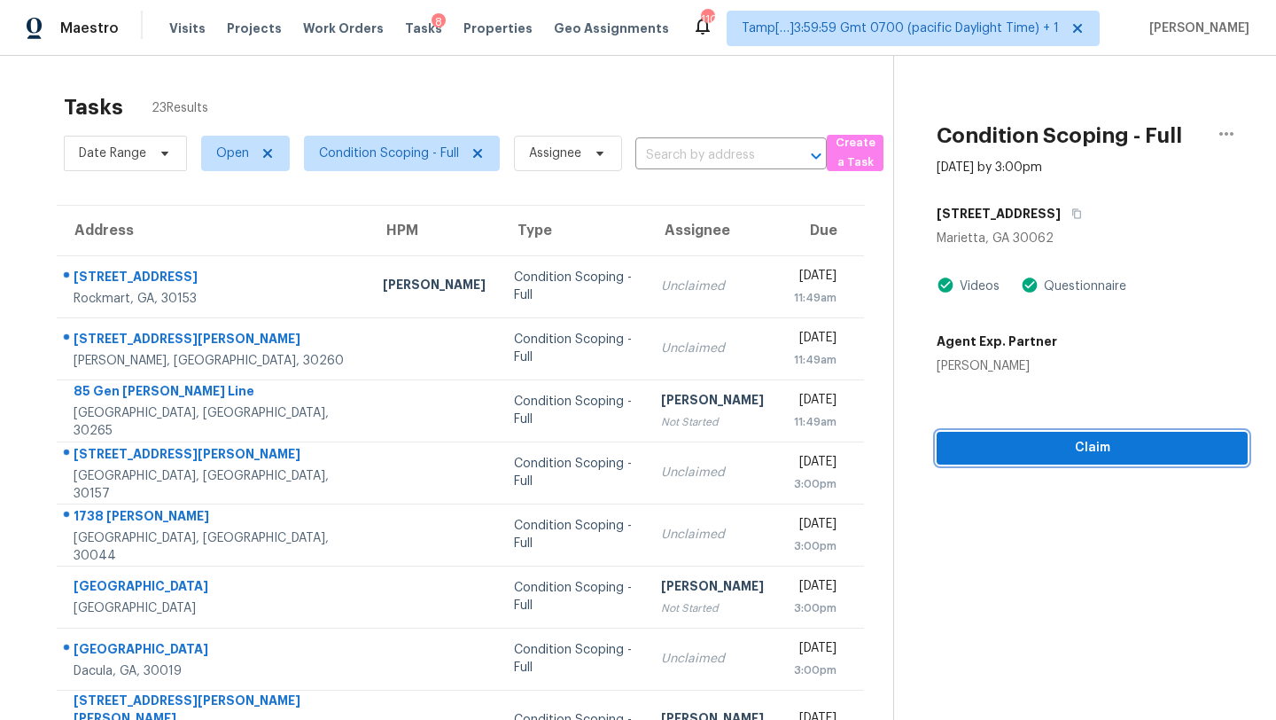
click at [991, 456] on span "Claim" at bounding box center [1092, 448] width 283 height 22
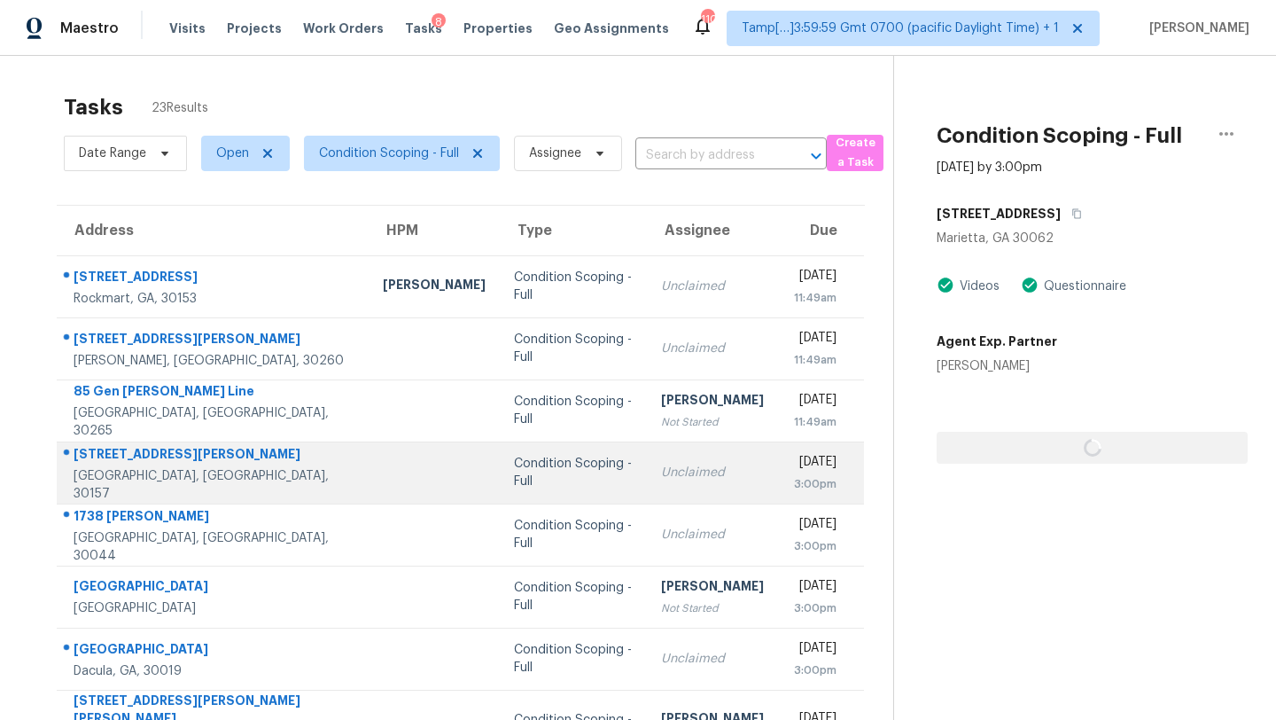
scroll to position [203, 0]
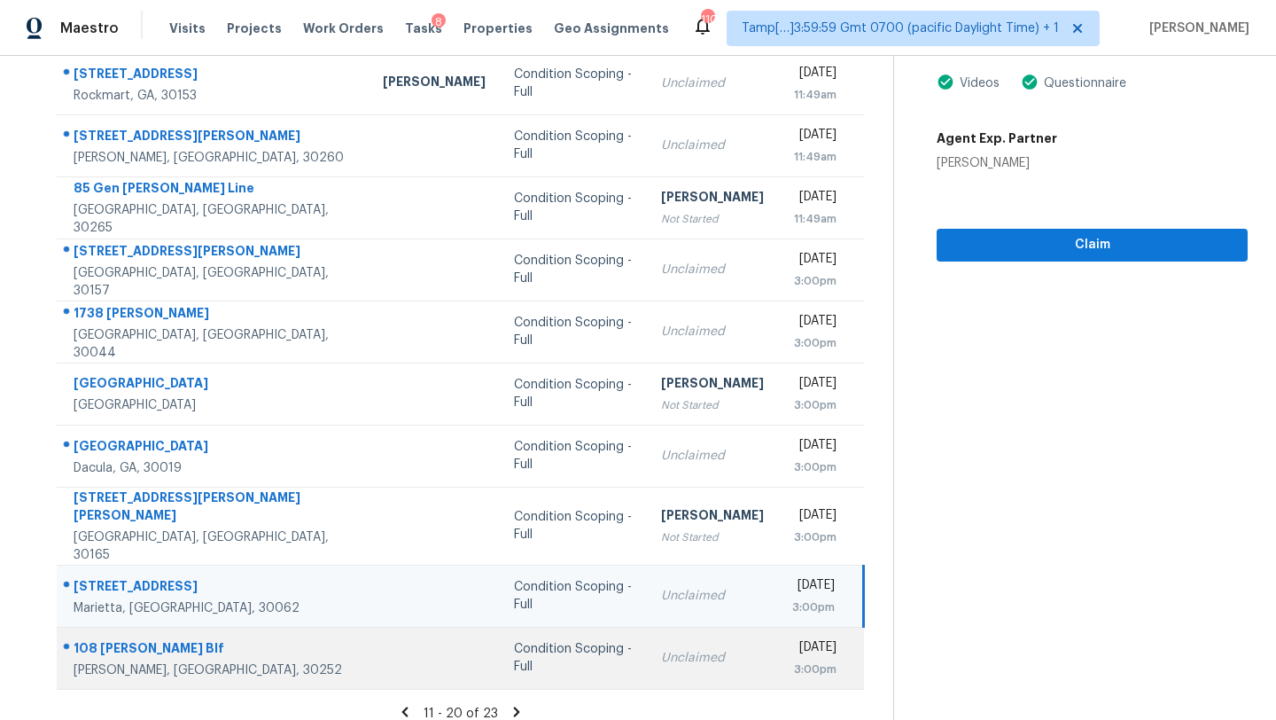
click at [663, 649] on div "Unclaimed" at bounding box center [712, 658] width 103 height 18
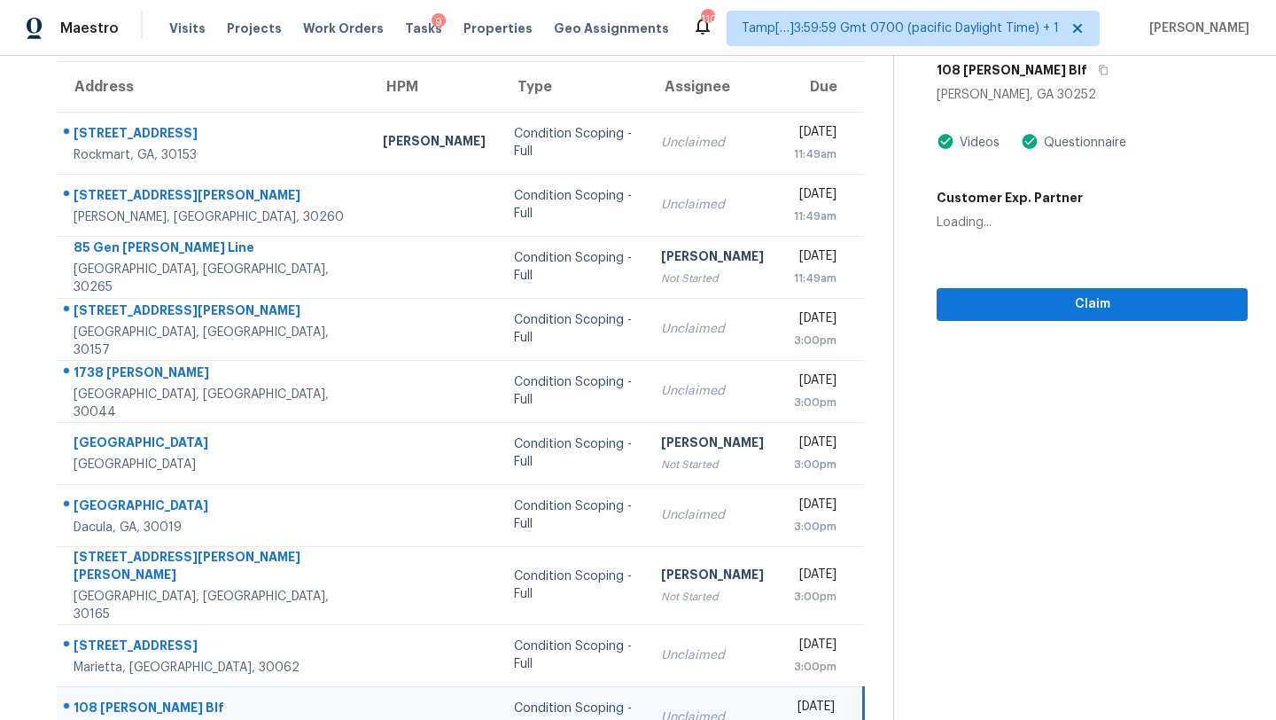
scroll to position [37, 0]
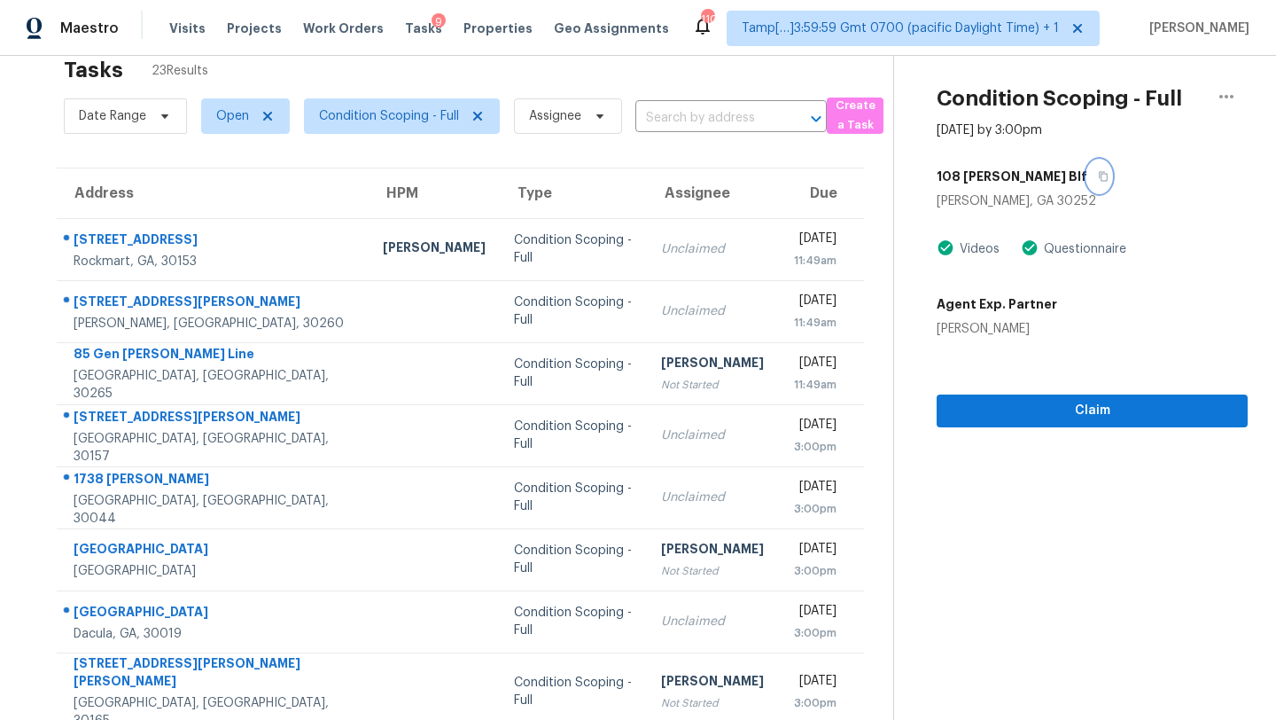
click at [1098, 176] on icon "button" at bounding box center [1103, 176] width 11 height 11
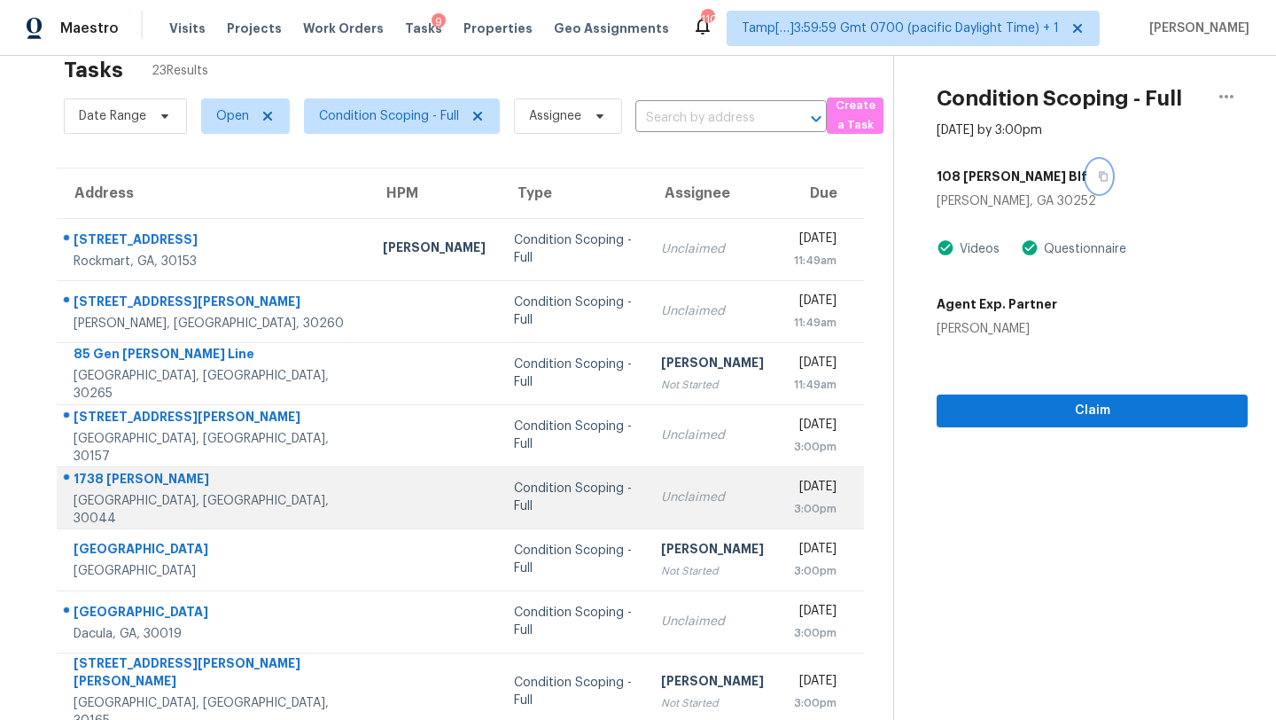
scroll to position [203, 0]
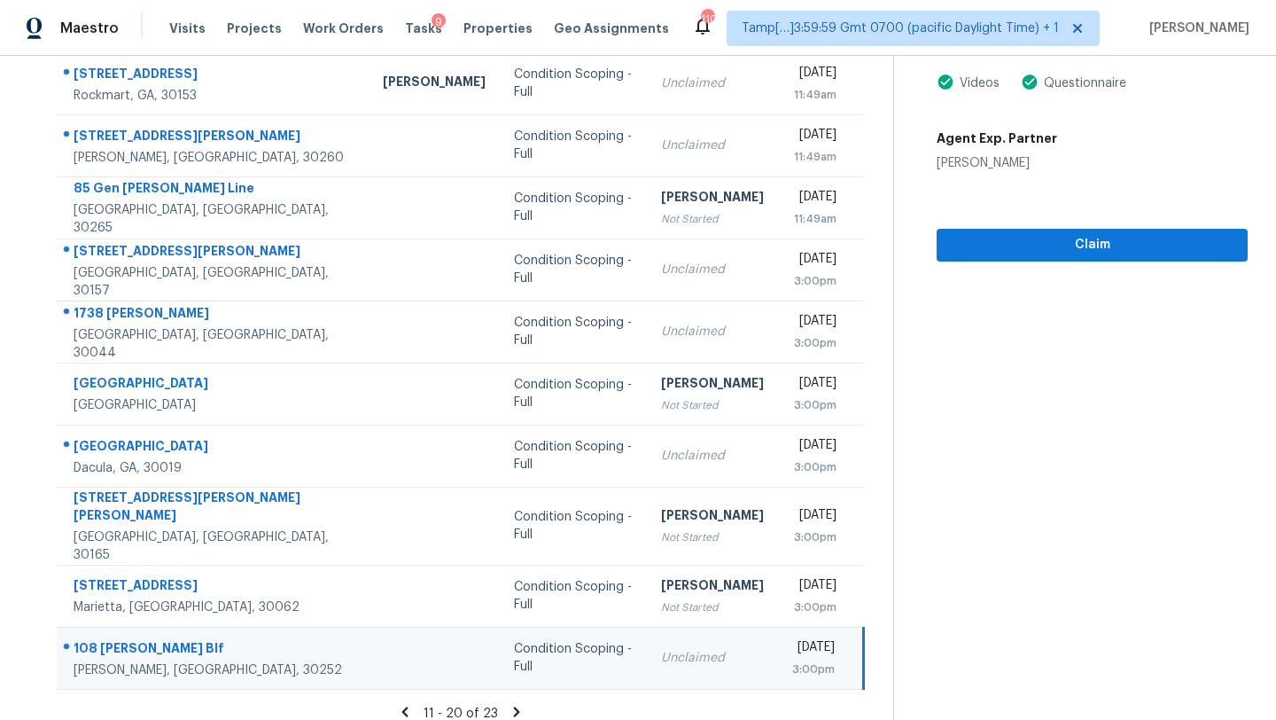
click at [520, 704] on icon at bounding box center [517, 712] width 16 height 16
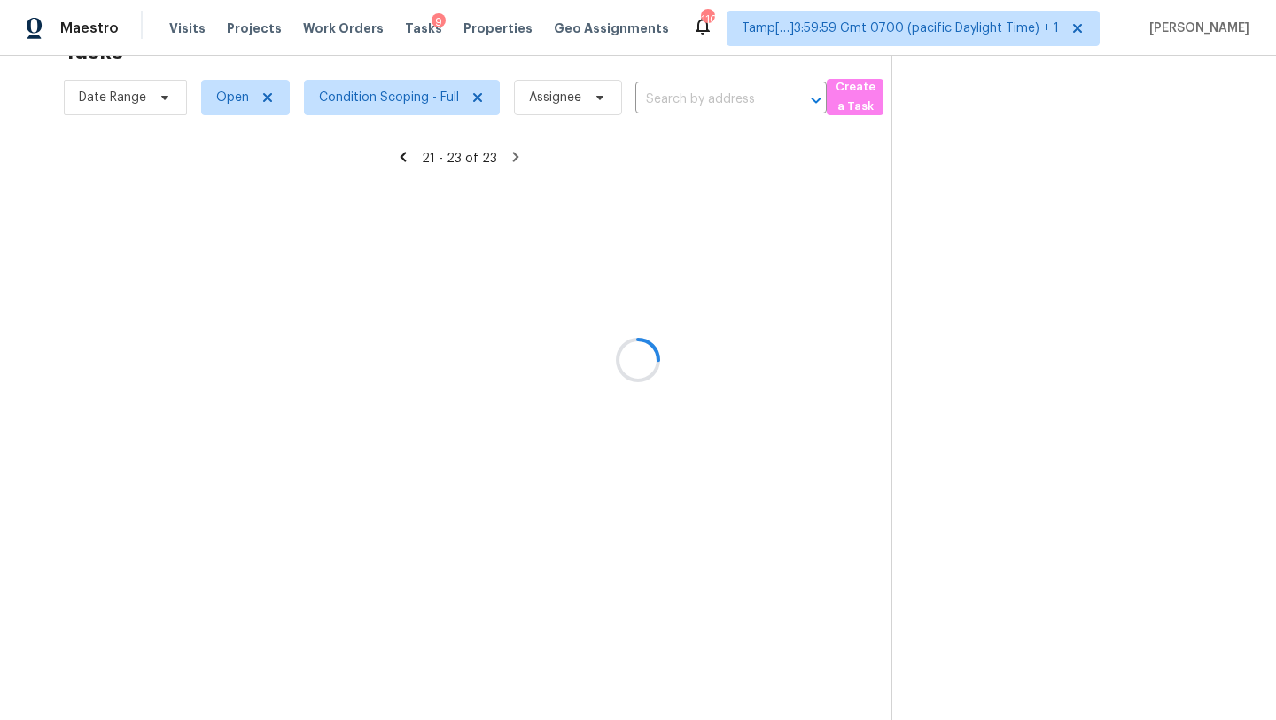
scroll to position [56, 0]
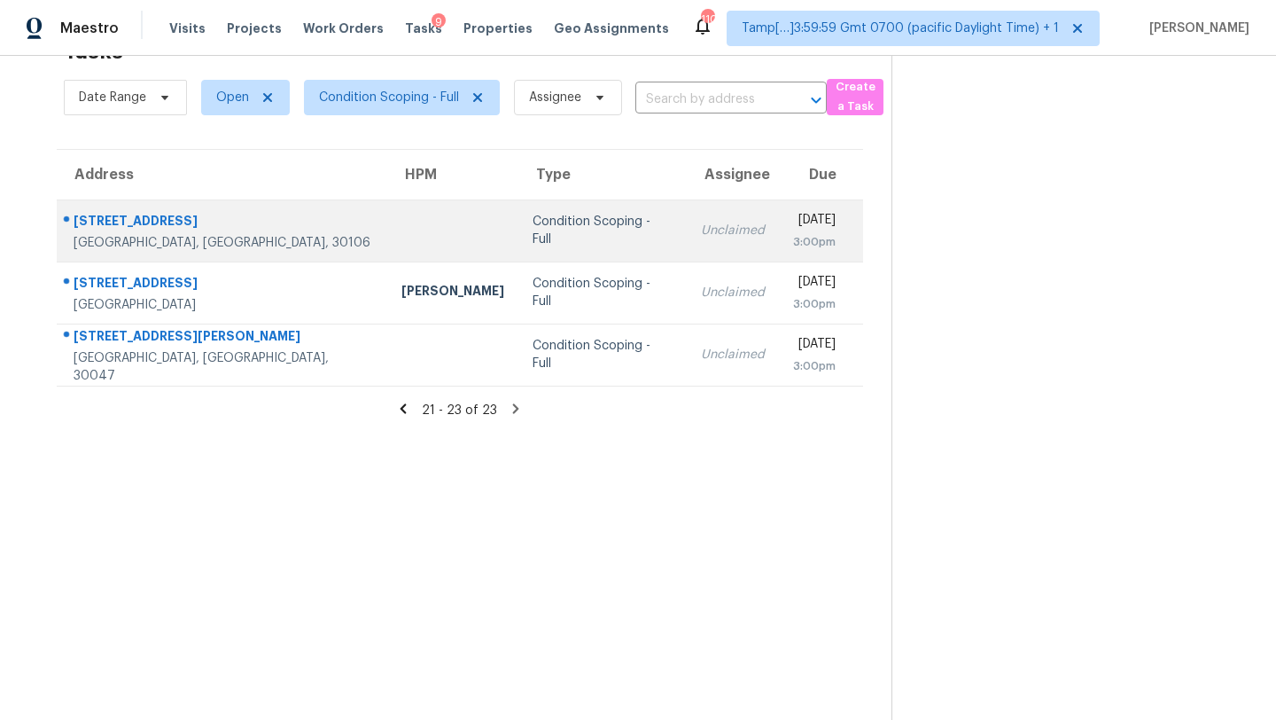
click at [687, 252] on td "Unclaimed" at bounding box center [733, 230] width 92 height 62
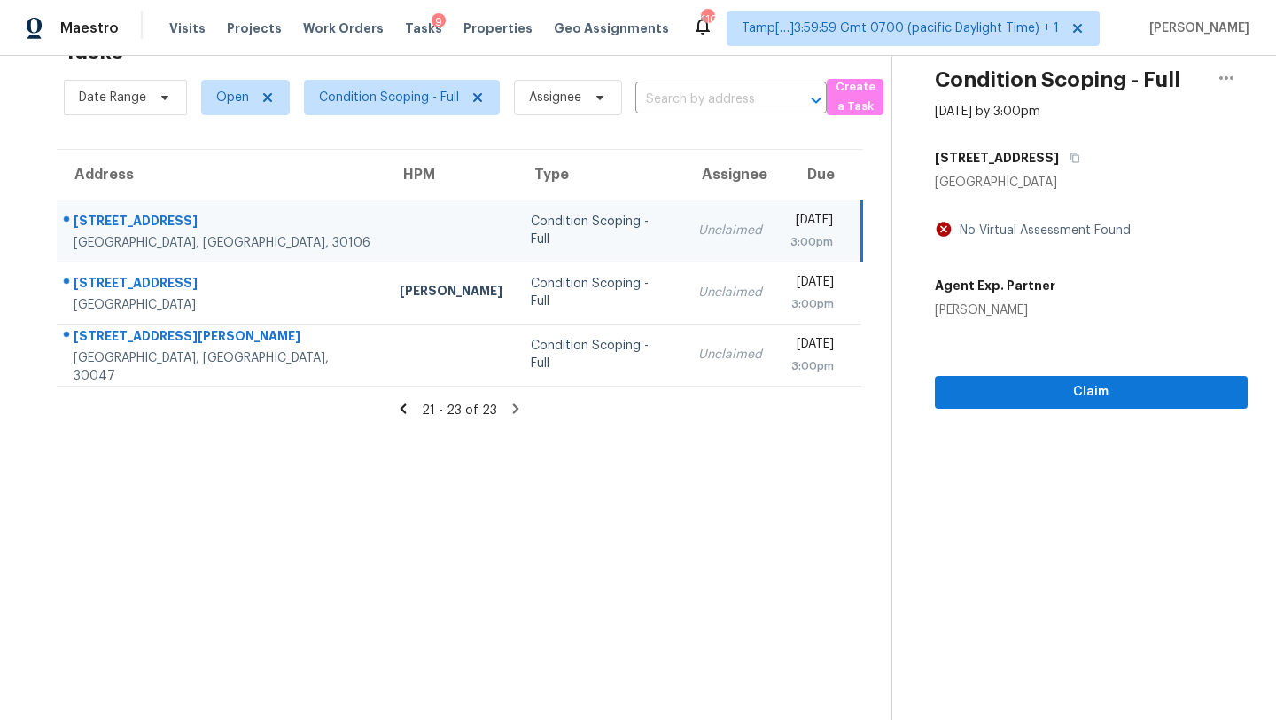
click at [1058, 163] on div "3140 Franklin St" at bounding box center [1091, 158] width 313 height 32
click at [1059, 156] on button "button" at bounding box center [1071, 158] width 24 height 32
click at [1051, 404] on button "Claim" at bounding box center [1091, 392] width 313 height 33
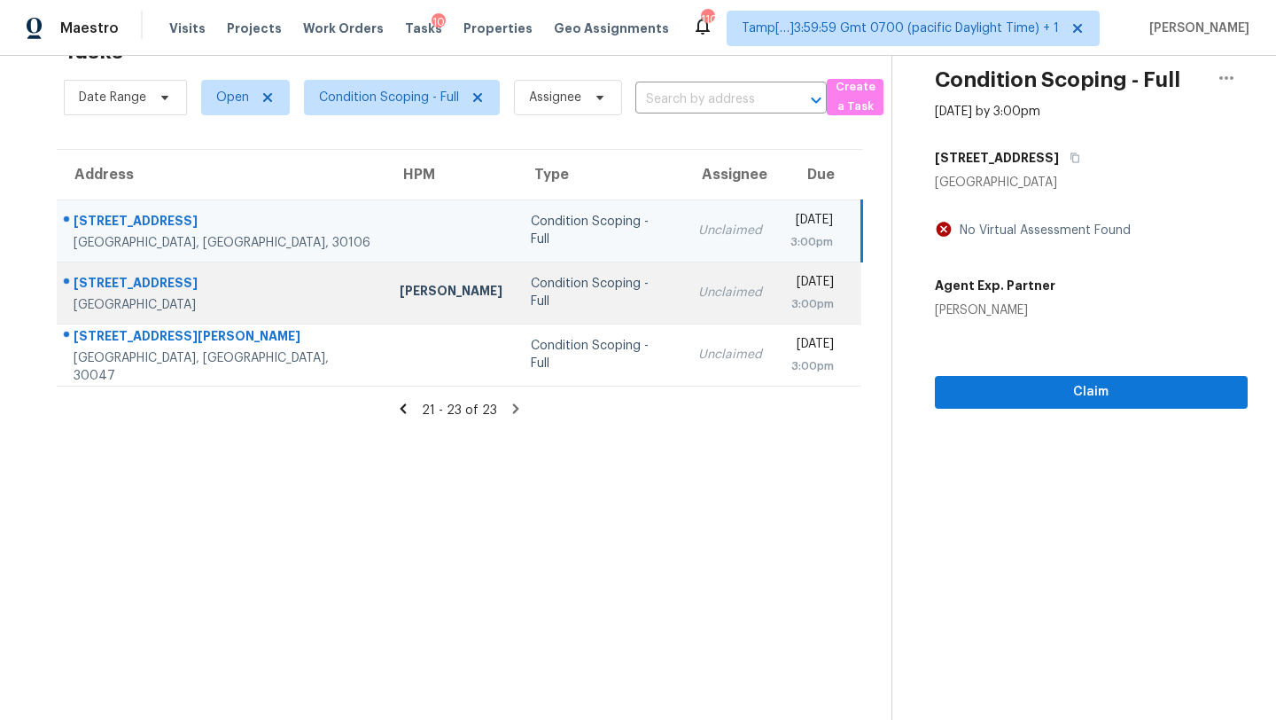
click at [565, 318] on td "Condition Scoping - Full" at bounding box center [600, 292] width 167 height 62
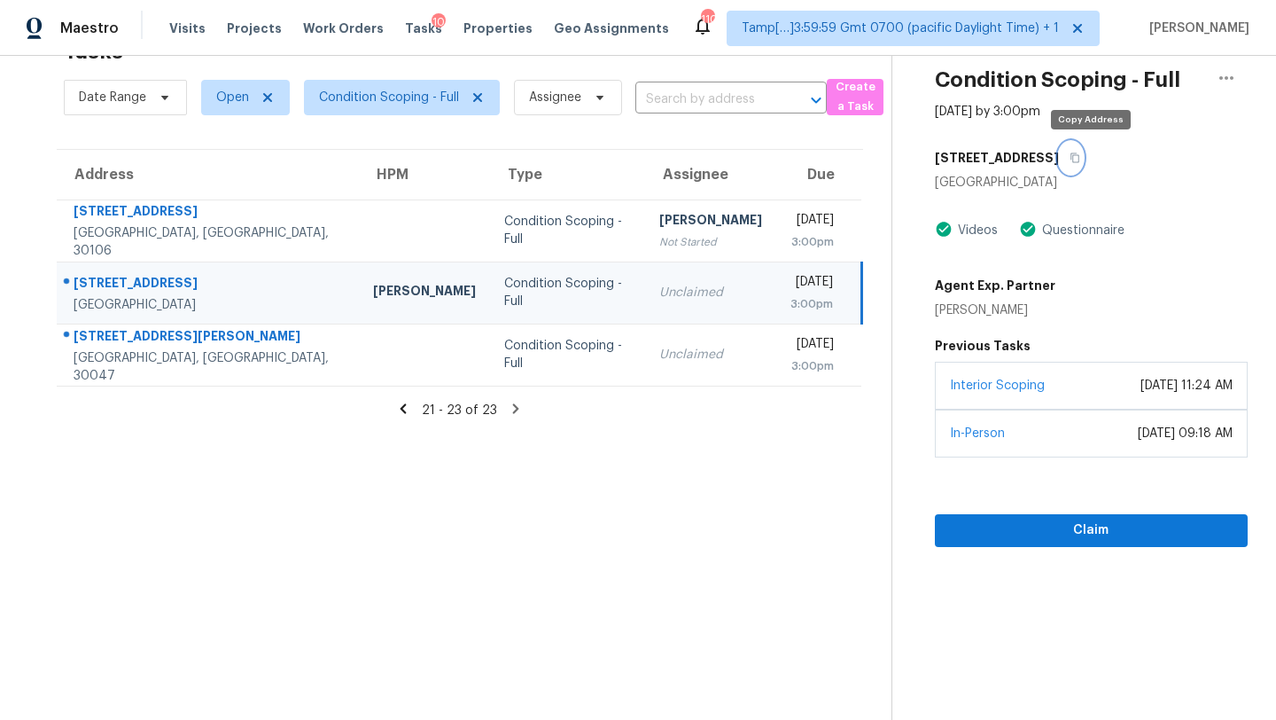
click at [1083, 156] on button "button" at bounding box center [1071, 158] width 24 height 32
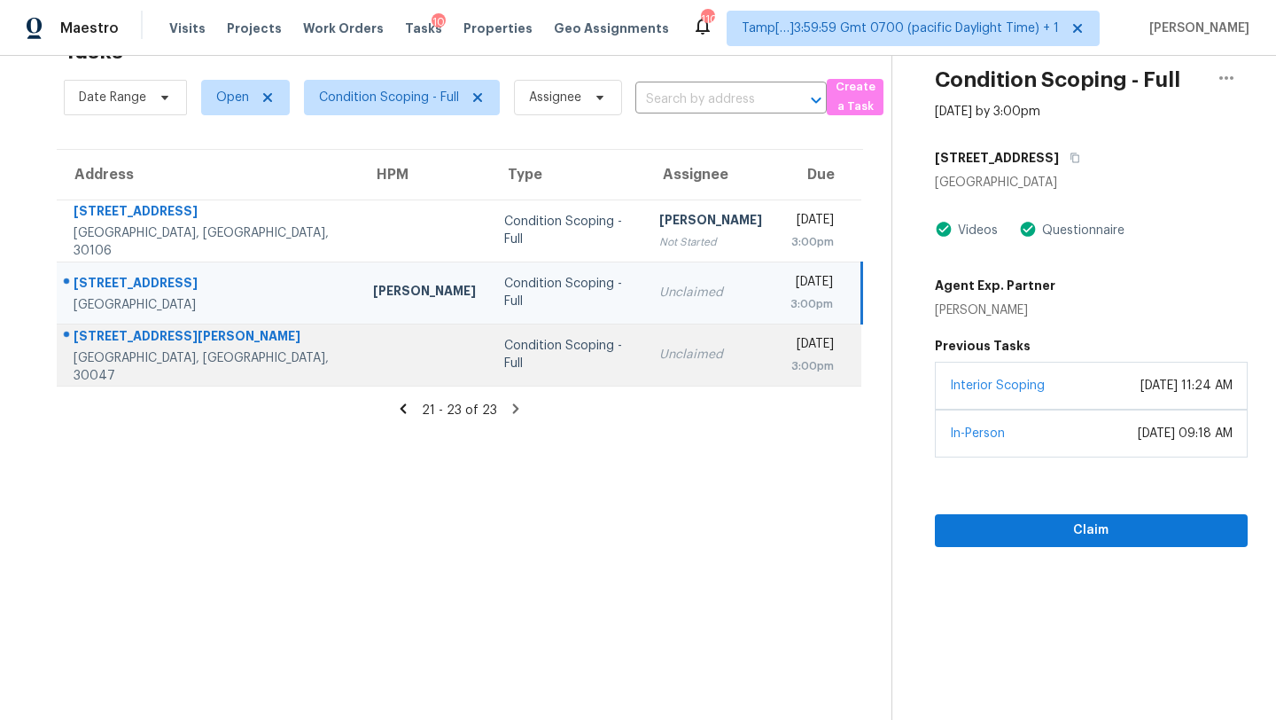
click at [790, 342] on div "[DATE]" at bounding box center [812, 346] width 44 height 22
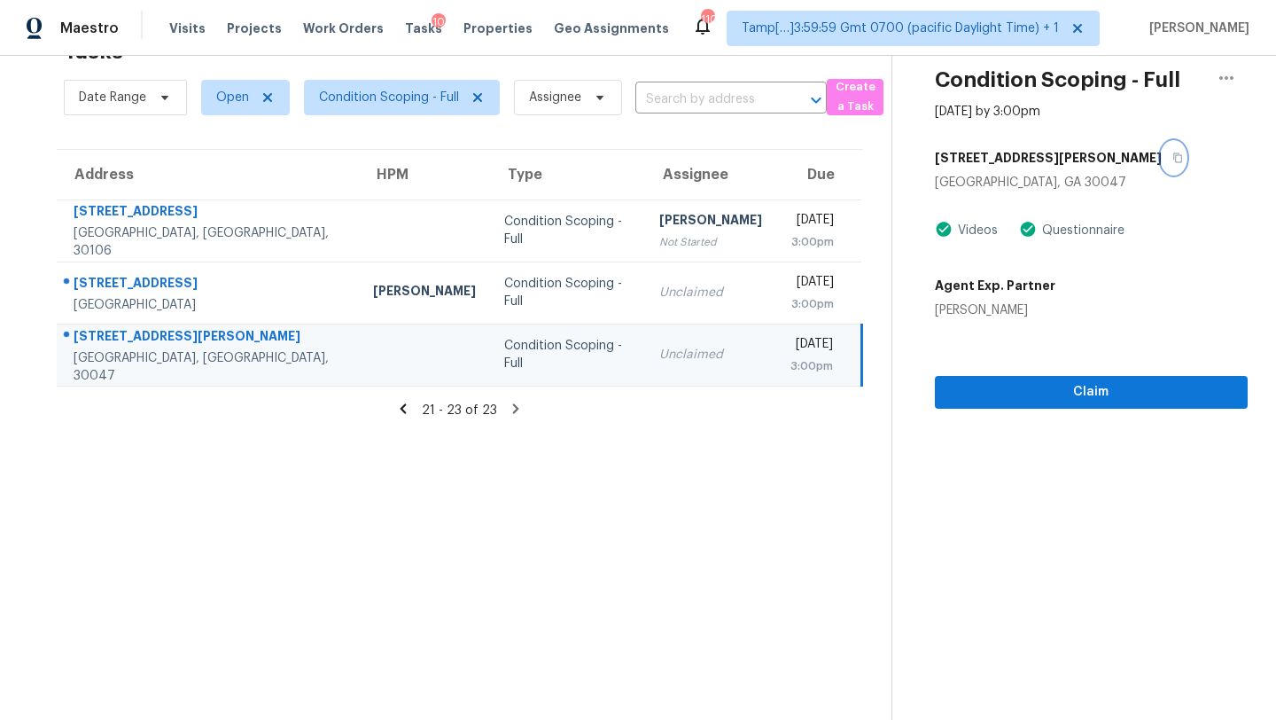
click at [1173, 161] on icon "button" at bounding box center [1177, 158] width 9 height 10
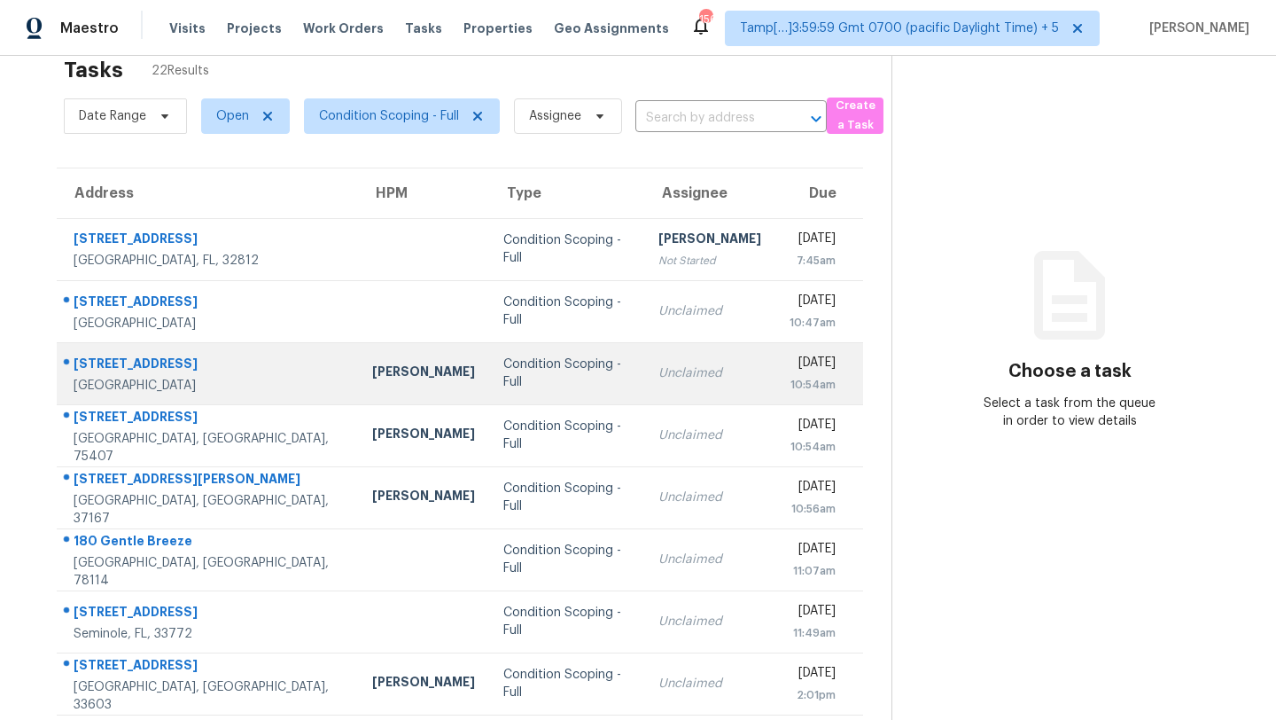
scroll to position [203, 0]
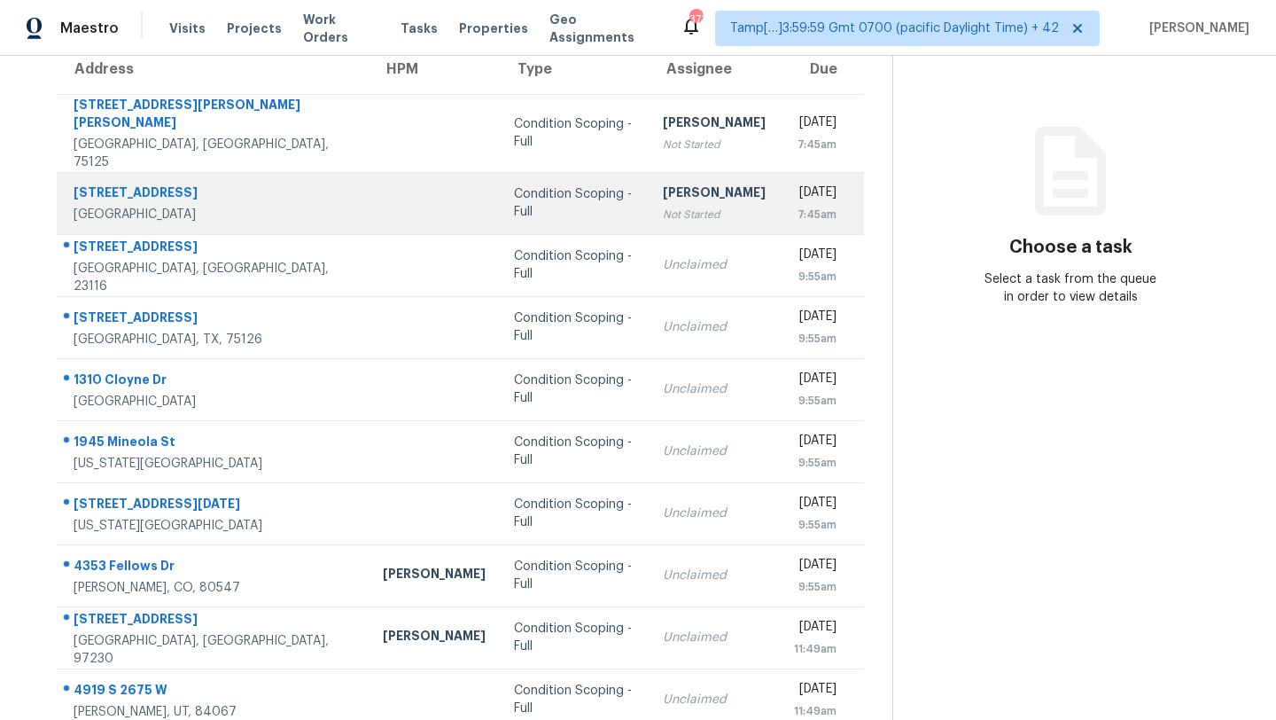
scroll to position [203, 0]
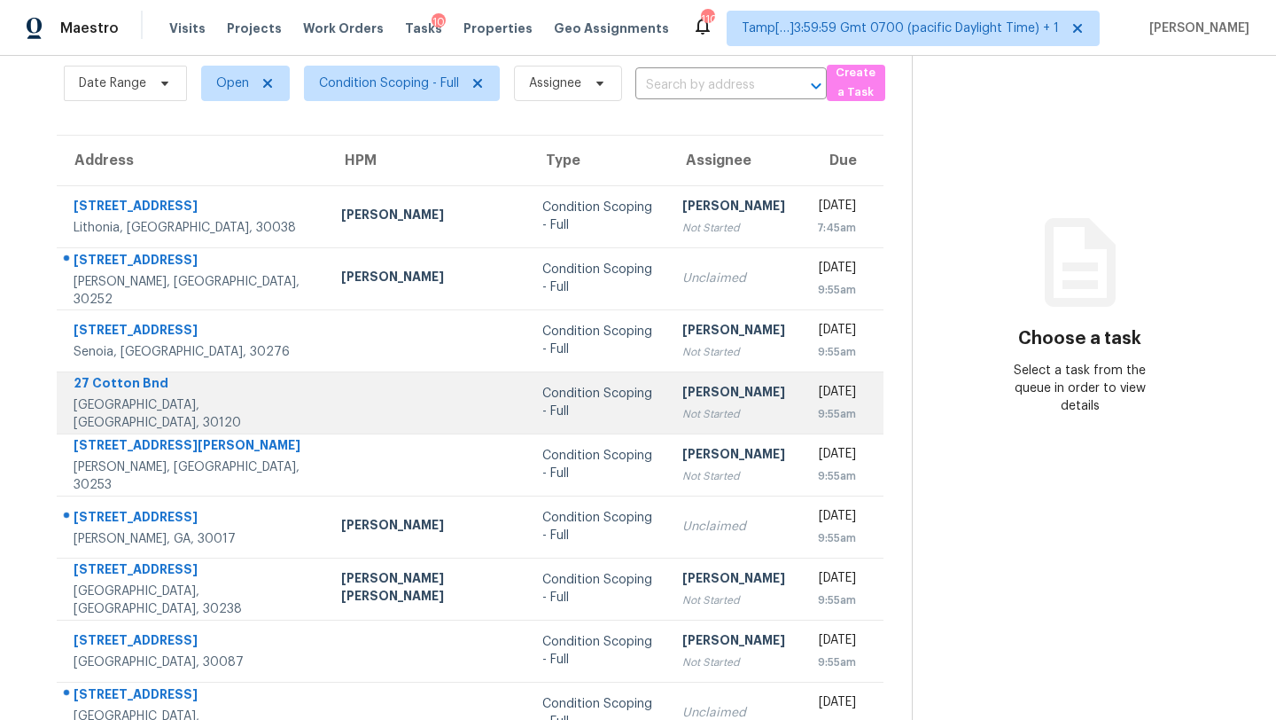
scroll to position [203, 0]
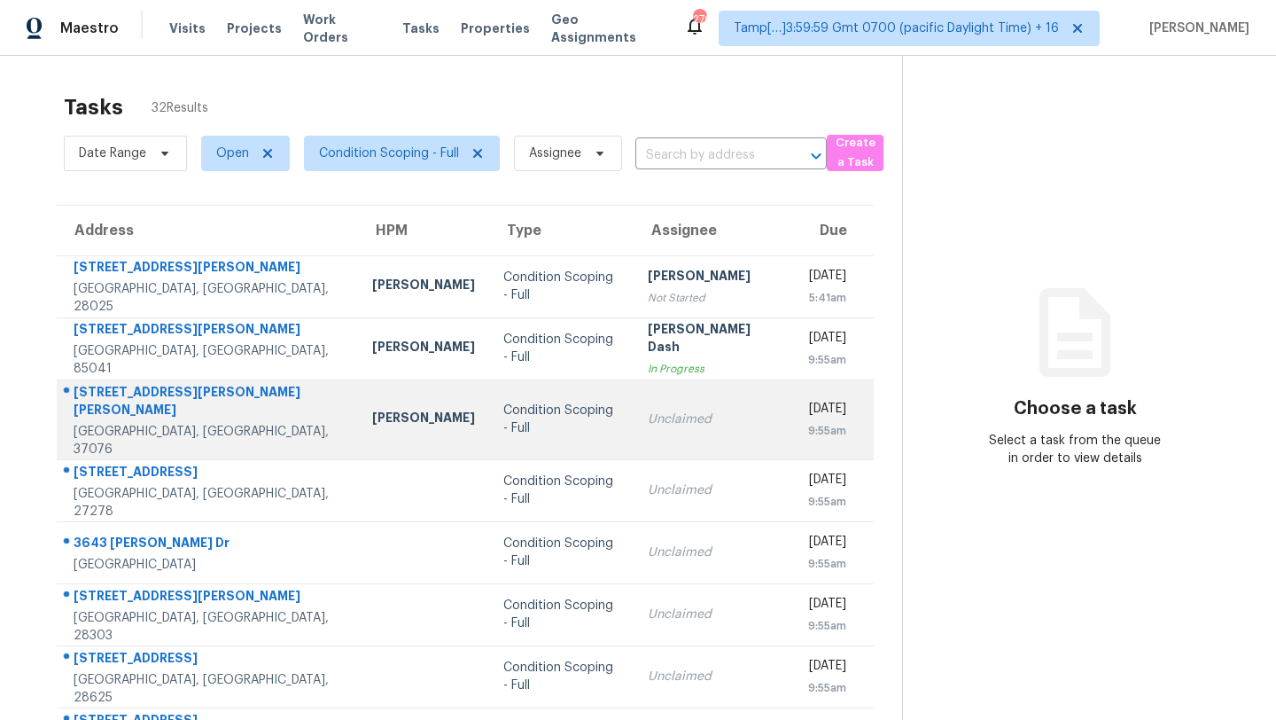
click at [648, 410] on div "Unclaimed" at bounding box center [712, 419] width 128 height 18
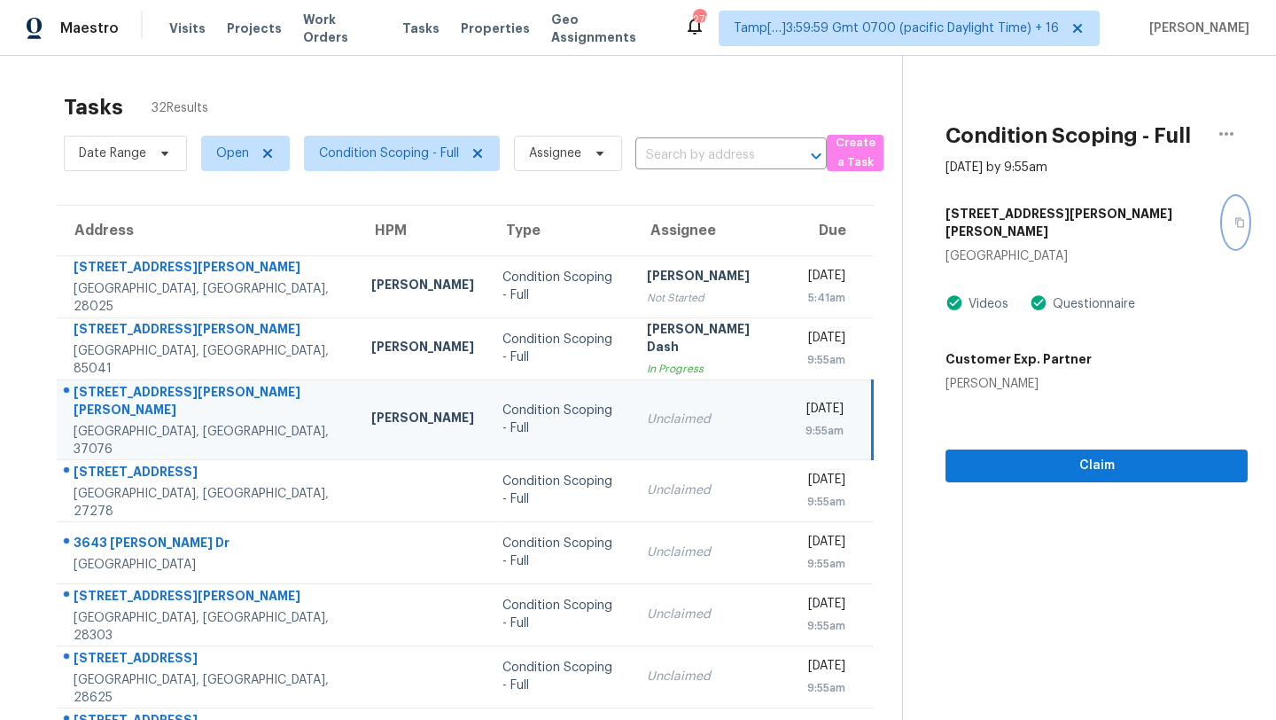
click at [1234, 217] on icon "button" at bounding box center [1239, 222] width 11 height 11
click at [1020, 457] on span "Claim" at bounding box center [1097, 466] width 274 height 22
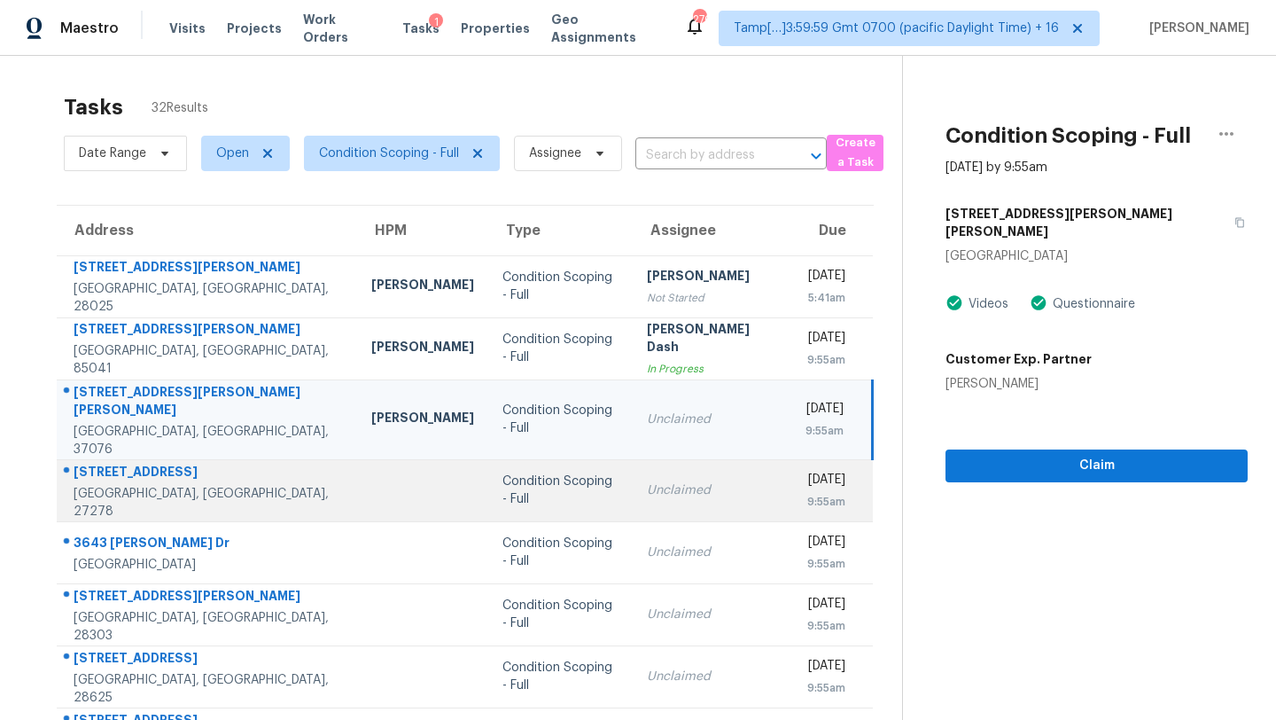
click at [654, 481] on div "Unclaimed" at bounding box center [711, 490] width 128 height 18
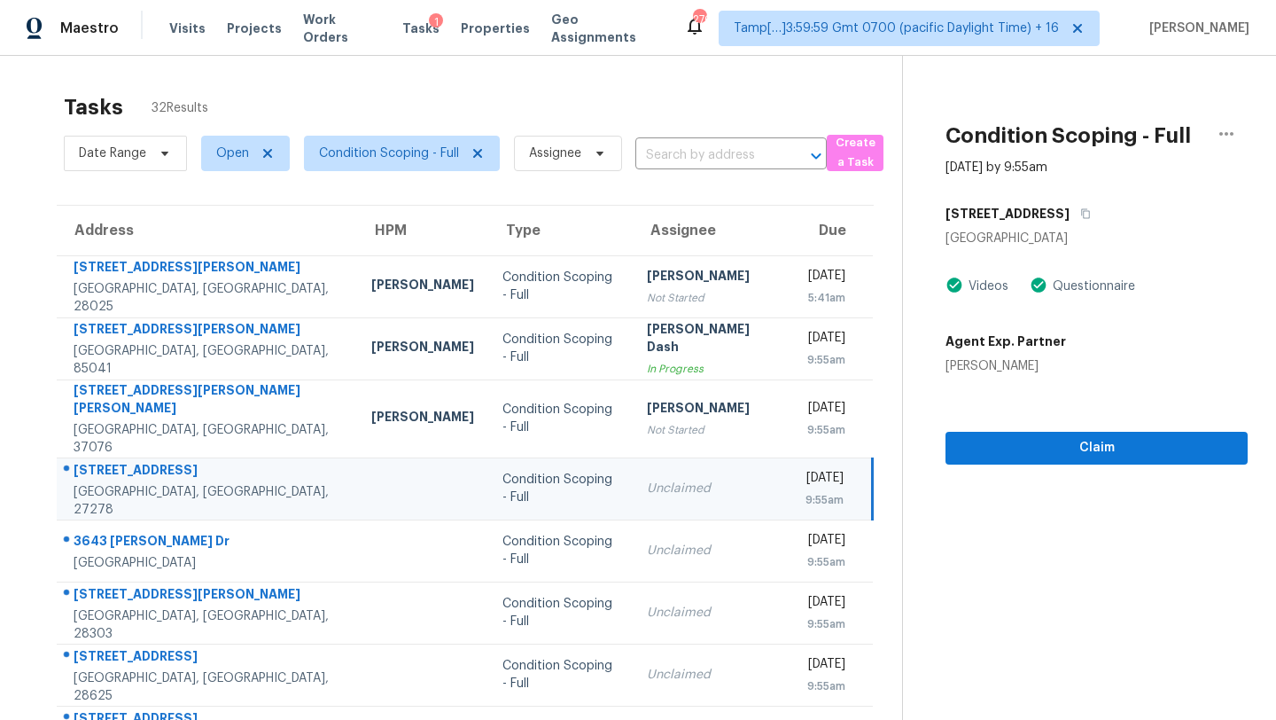
click at [1063, 218] on div "[STREET_ADDRESS]" at bounding box center [1097, 214] width 302 height 32
click at [1080, 209] on icon "button" at bounding box center [1085, 213] width 11 height 11
click at [1016, 450] on span "Claim" at bounding box center [1097, 448] width 274 height 22
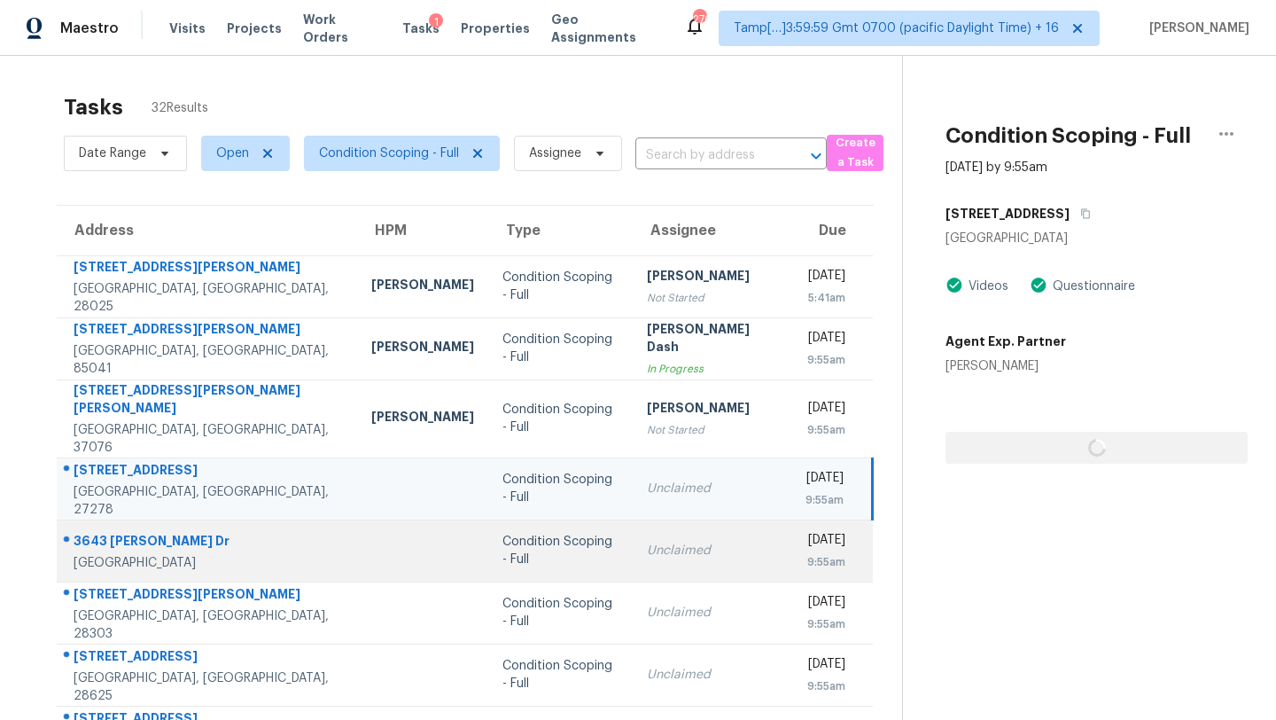
click at [674, 519] on td "Unclaimed" at bounding box center [711, 550] width 156 height 62
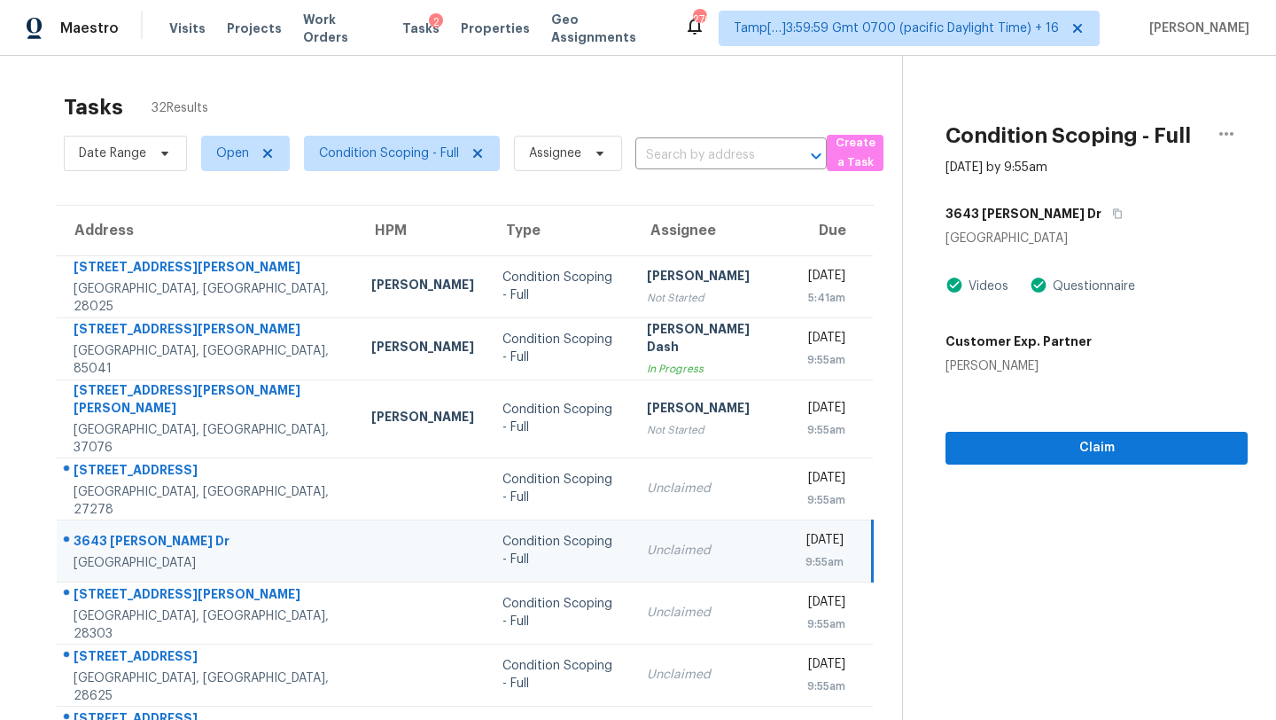
click at [1043, 217] on div "3643 Bates Dr" at bounding box center [1097, 214] width 302 height 32
click at [1112, 217] on icon "button" at bounding box center [1117, 213] width 11 height 11
click at [1021, 429] on div "Claim" at bounding box center [1097, 420] width 302 height 90
click at [1021, 442] on span "Claim" at bounding box center [1097, 448] width 274 height 22
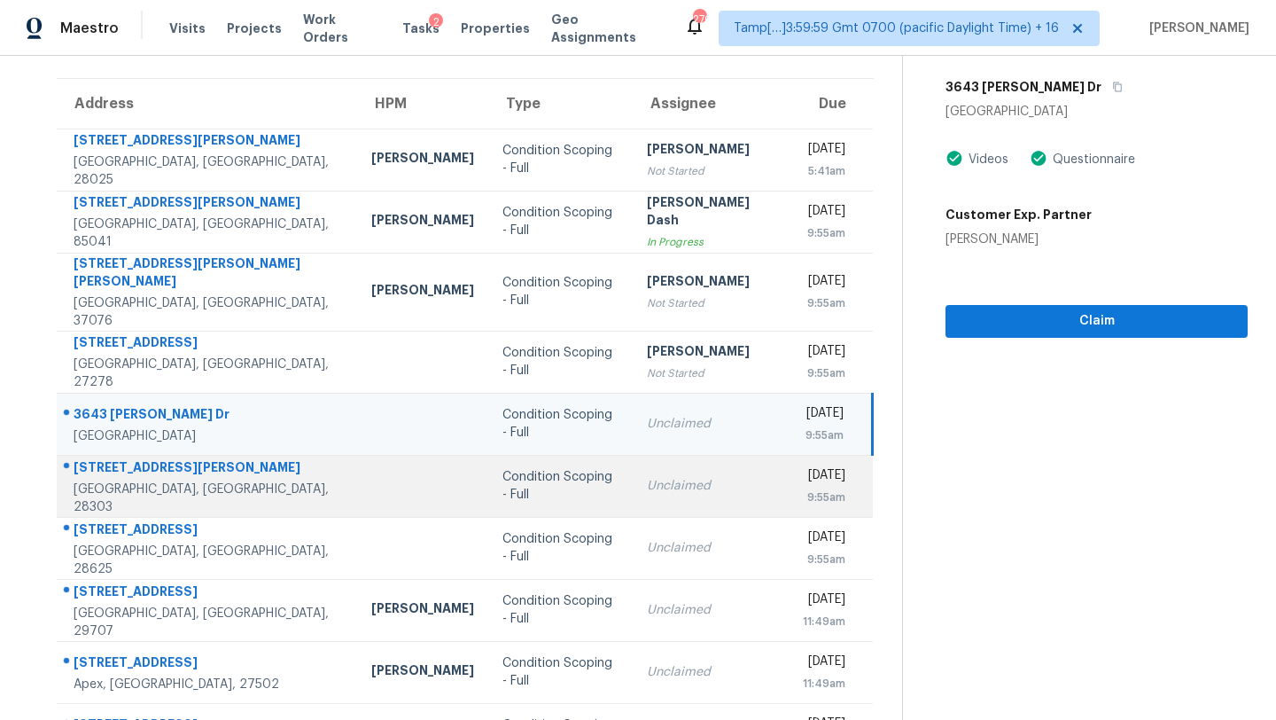
scroll to position [160, 0]
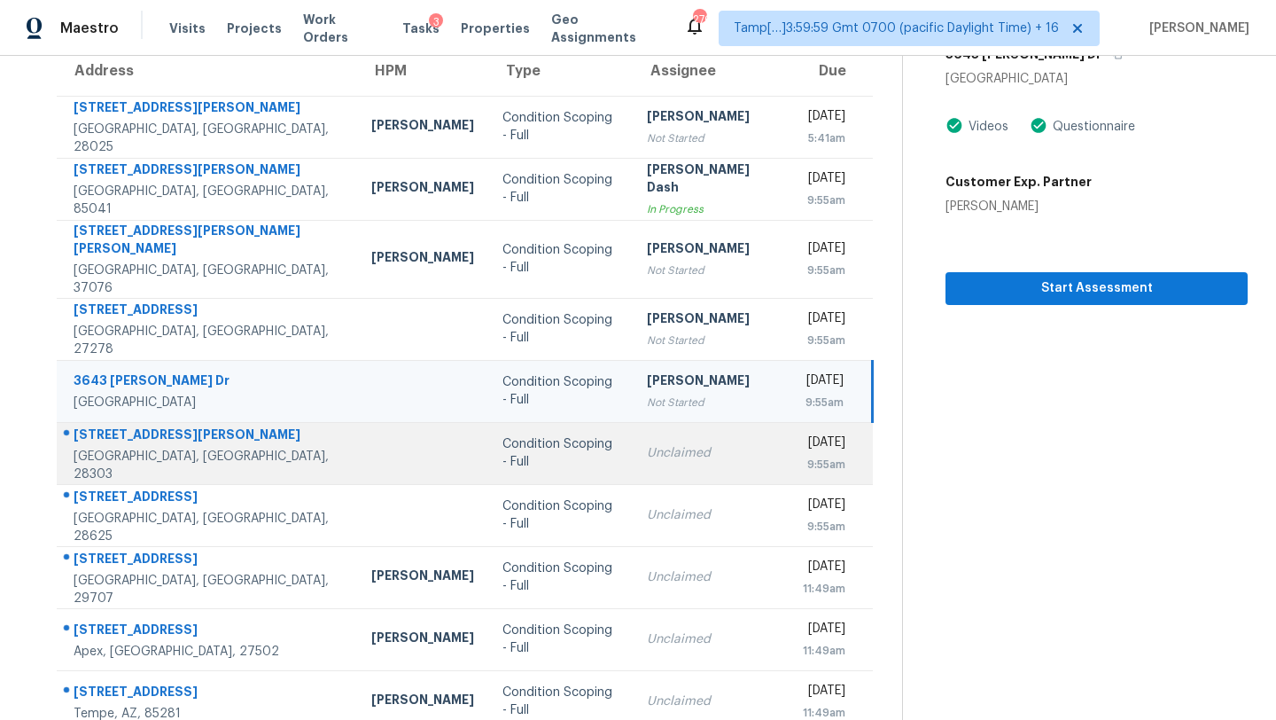
click at [633, 448] on td "Unclaimed" at bounding box center [711, 453] width 156 height 62
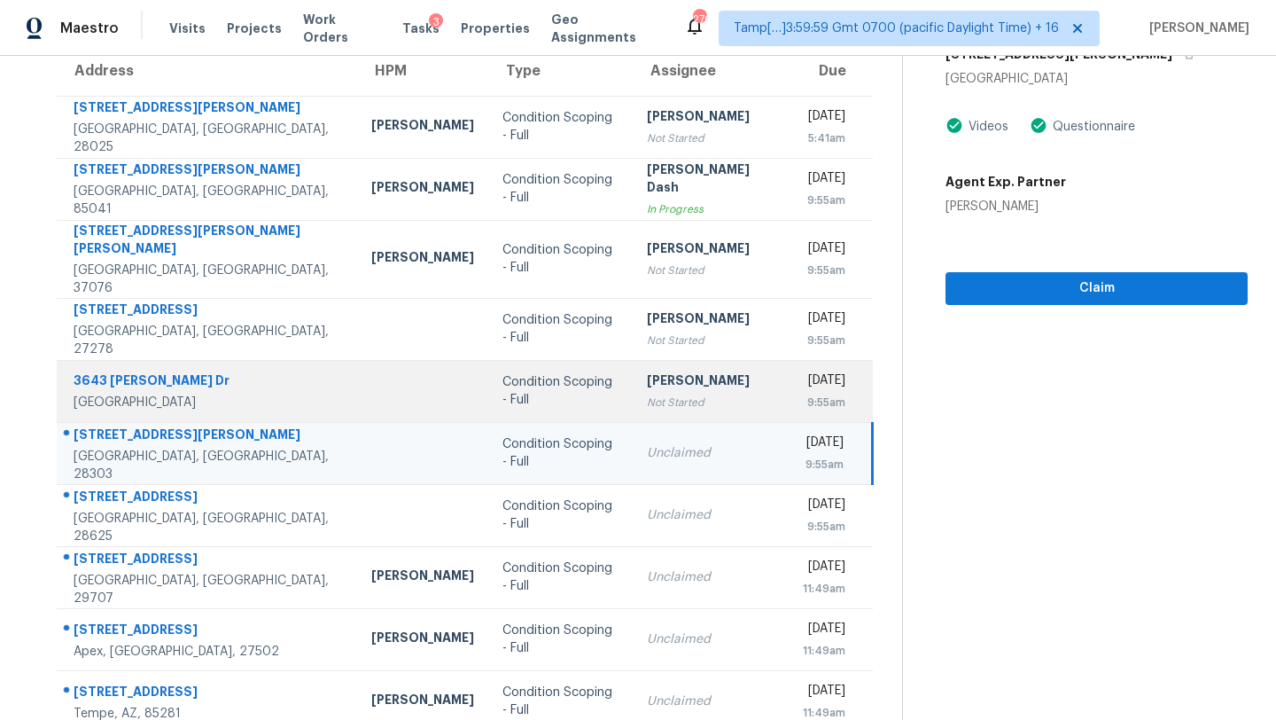
scroll to position [39, 0]
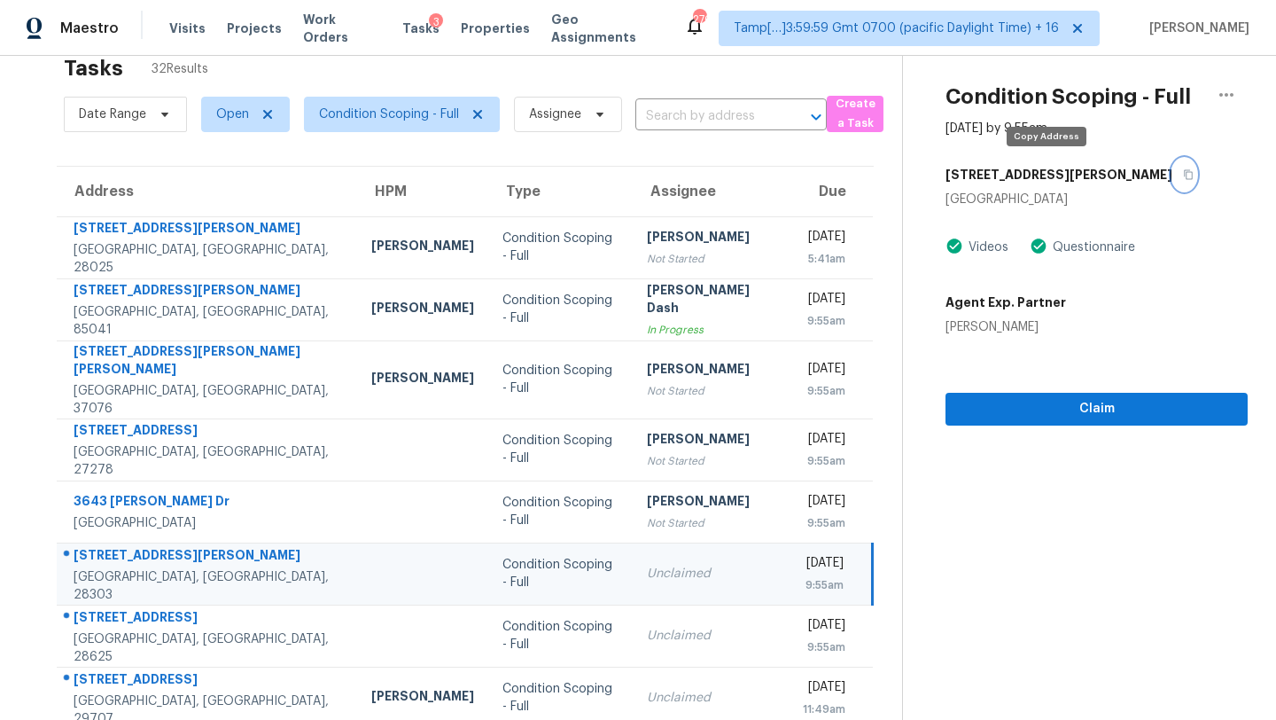
click at [1183, 169] on icon "button" at bounding box center [1188, 174] width 11 height 11
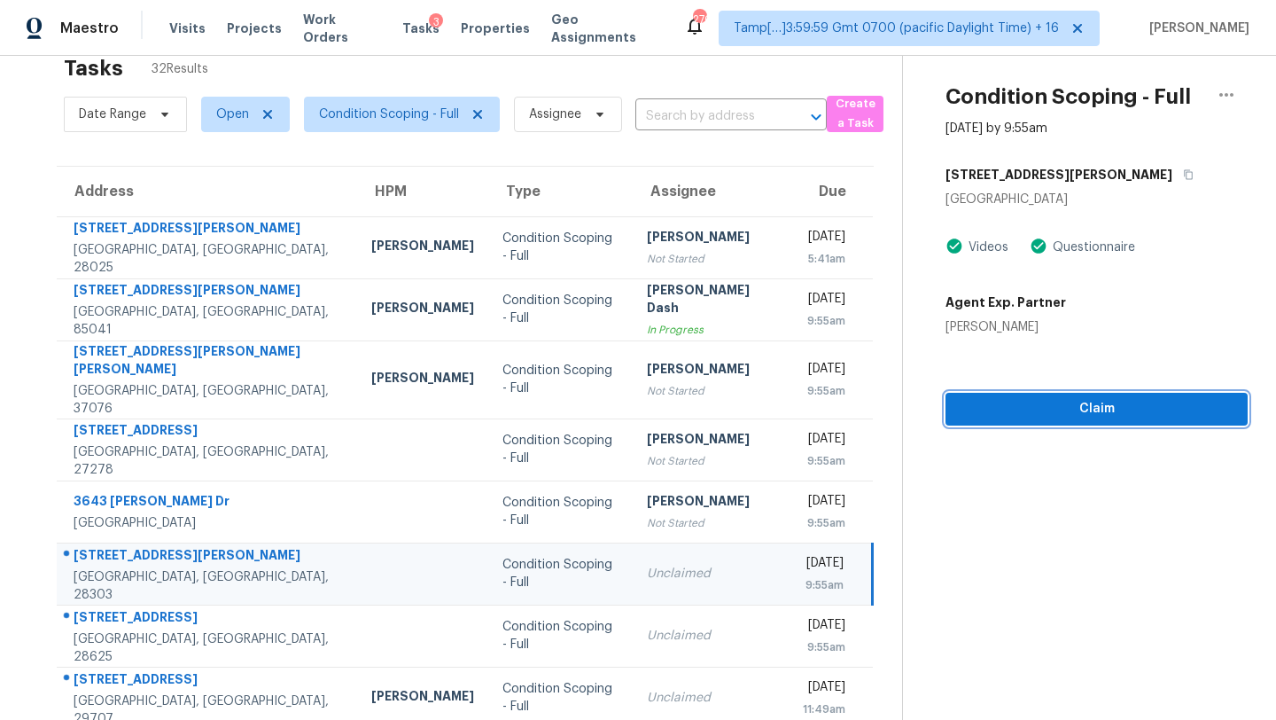
click at [1011, 399] on span "Claim" at bounding box center [1097, 409] width 274 height 22
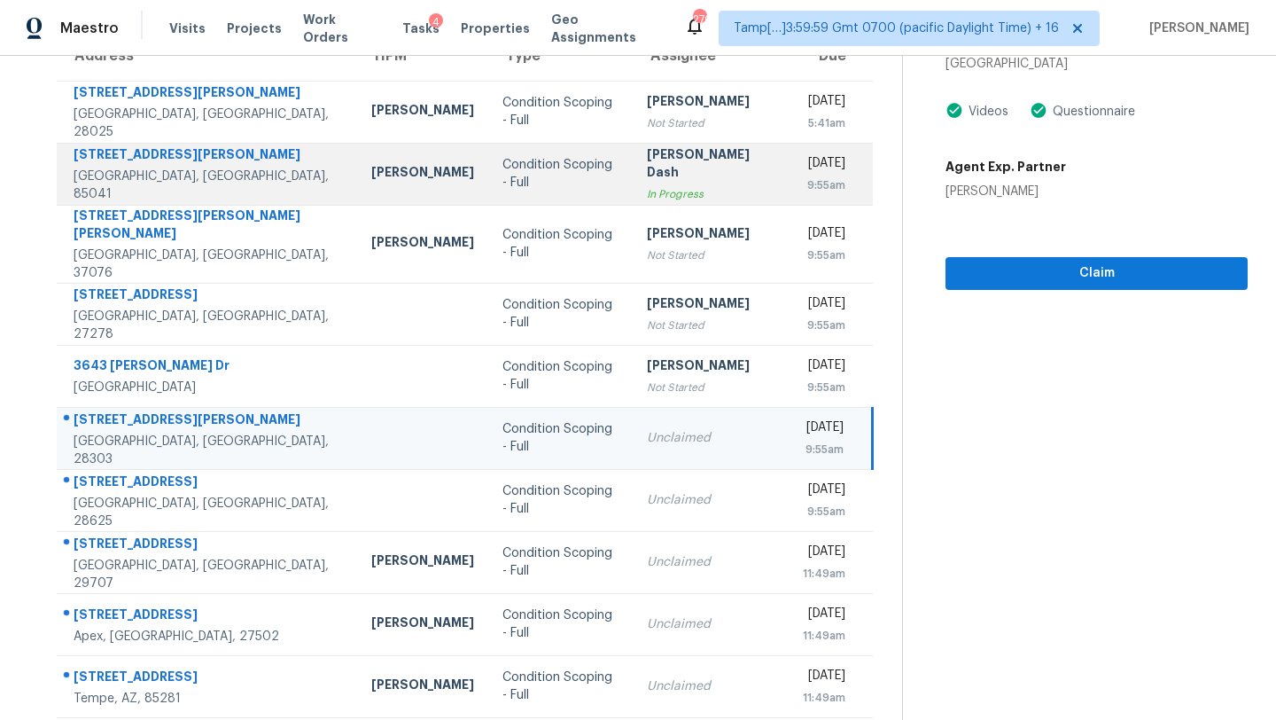
scroll to position [203, 0]
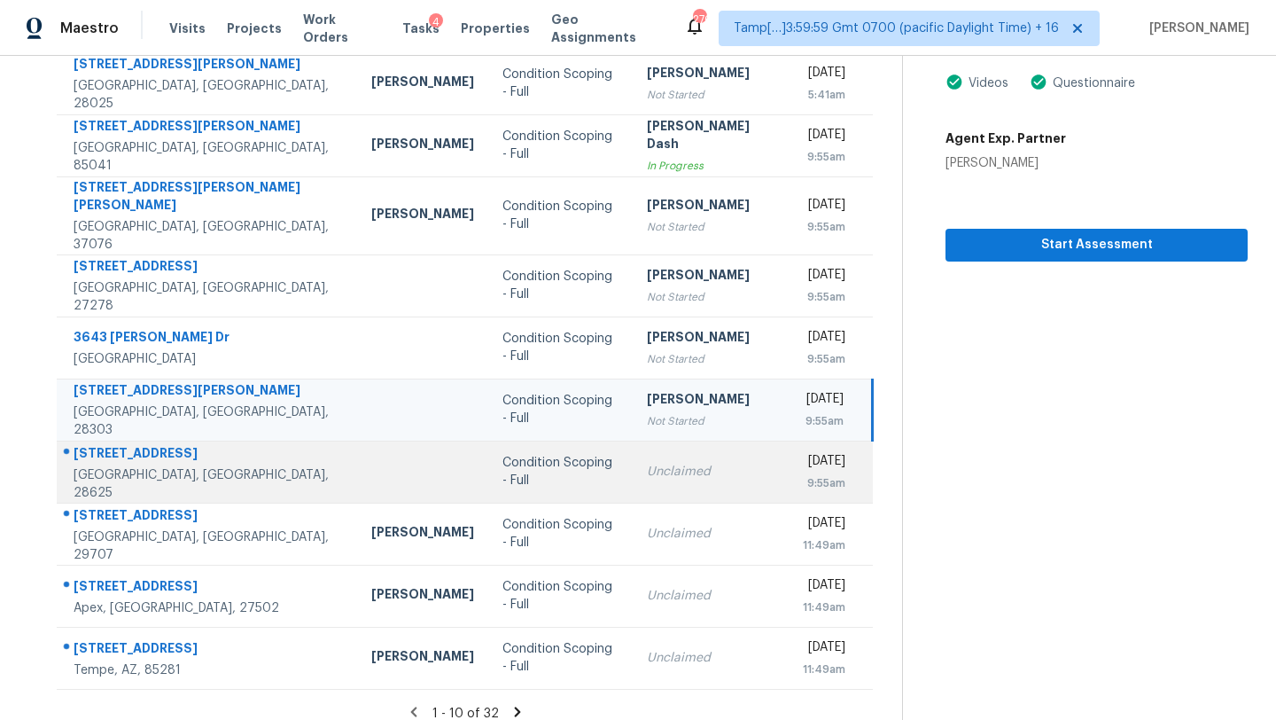
click at [633, 440] on td "Unclaimed" at bounding box center [711, 471] width 156 height 62
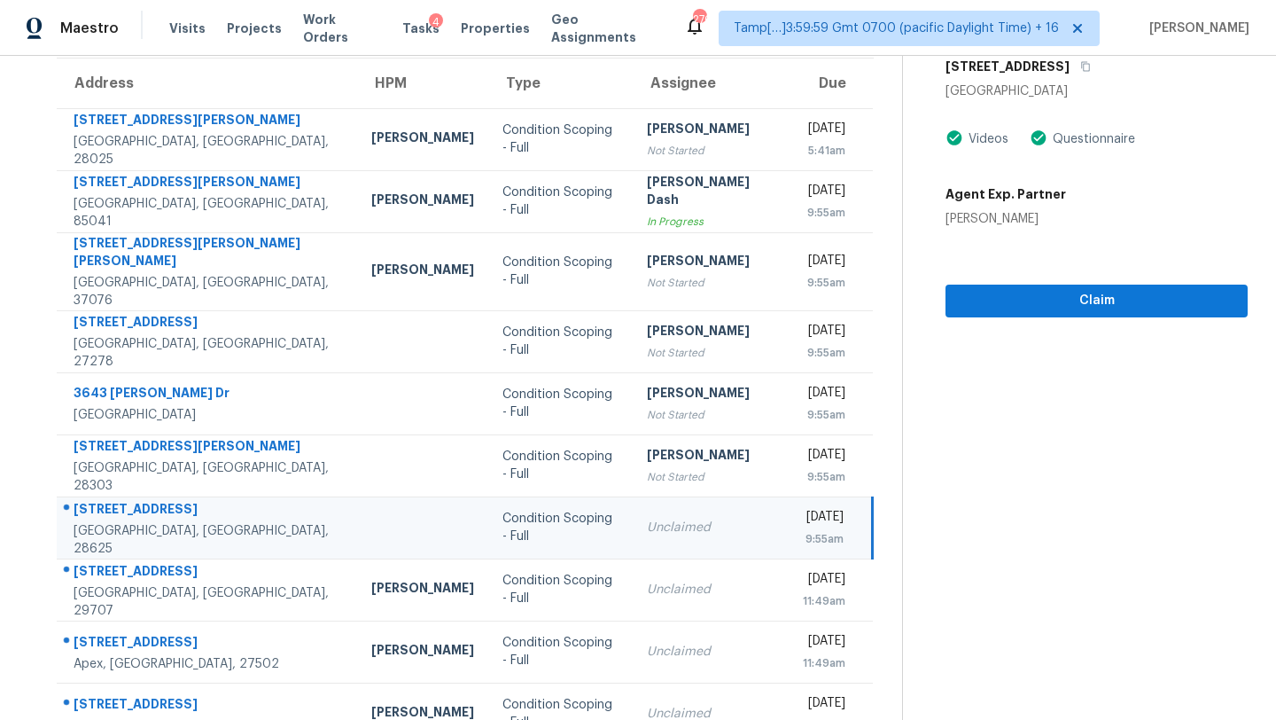
scroll to position [113, 0]
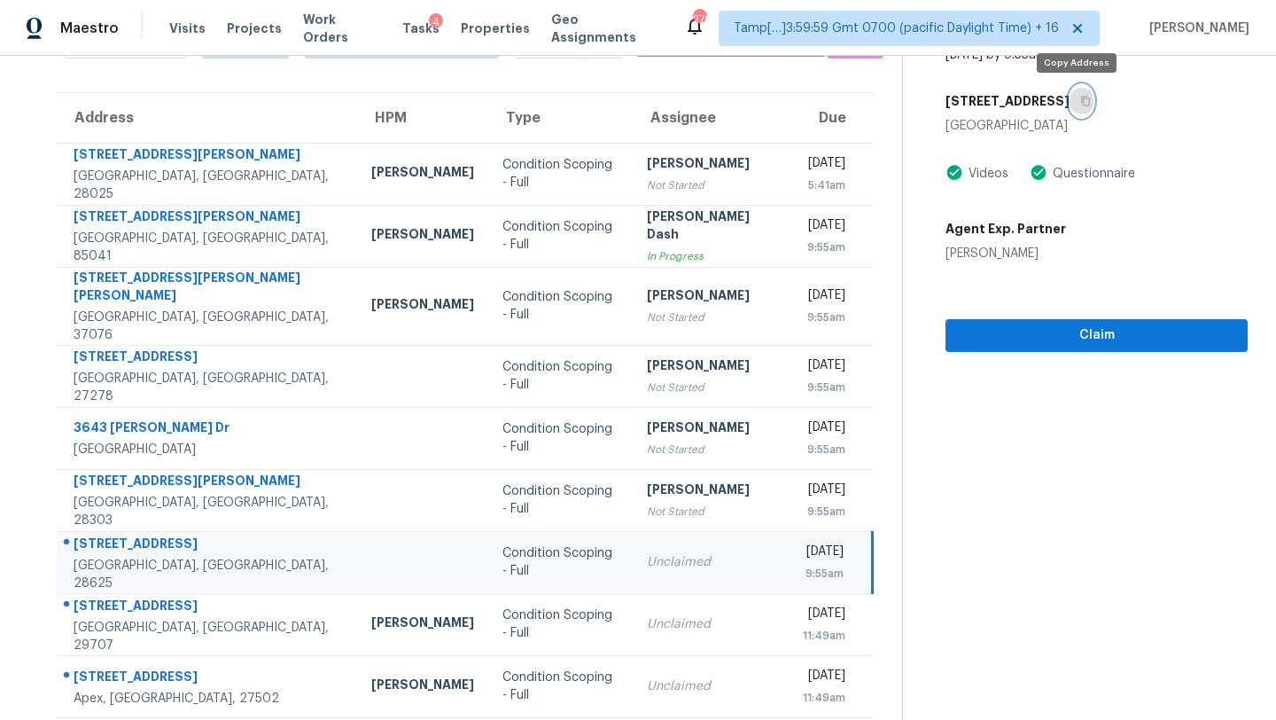
click at [1082, 107] on button "button" at bounding box center [1082, 101] width 24 height 32
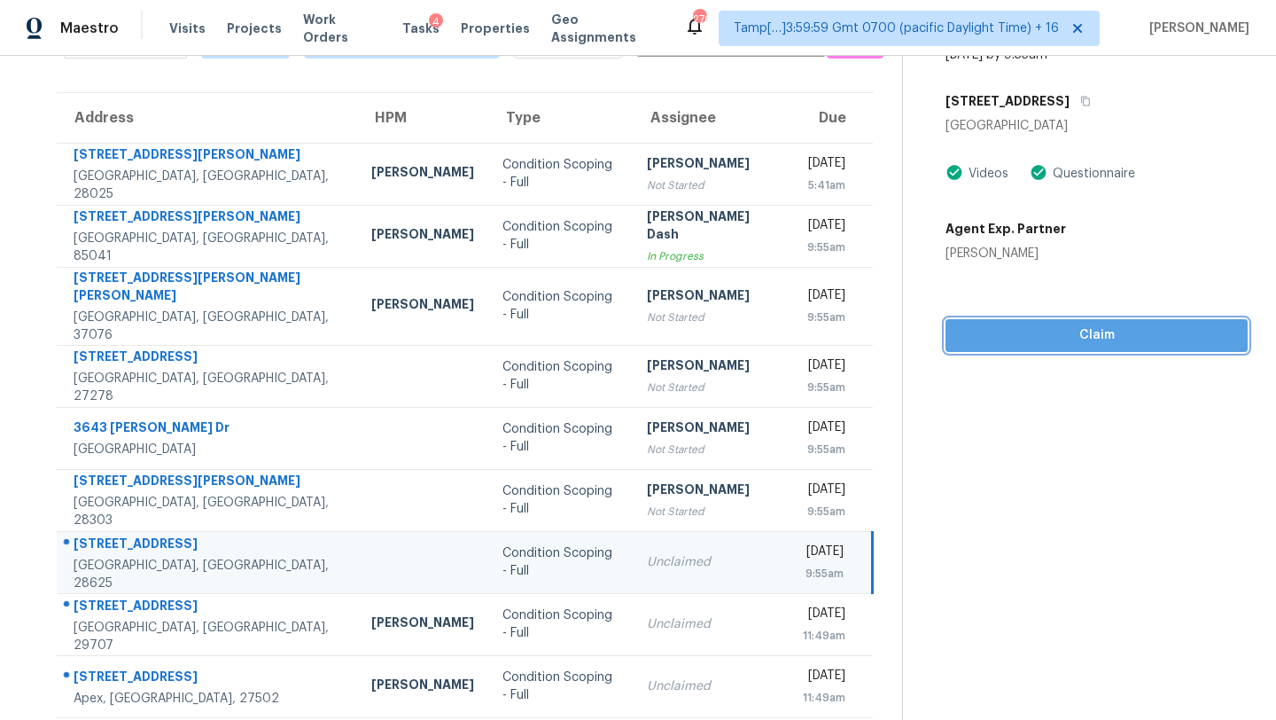
click at [1042, 340] on span "Claim" at bounding box center [1097, 335] width 274 height 22
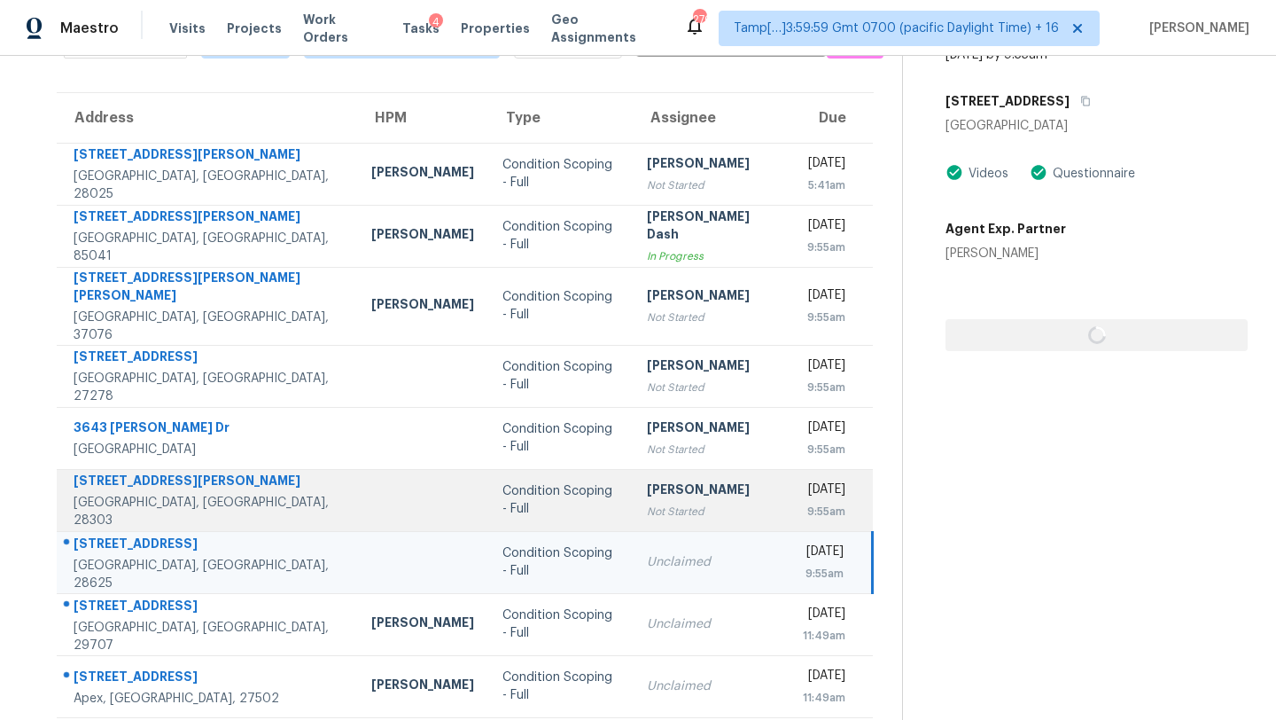
scroll to position [203, 0]
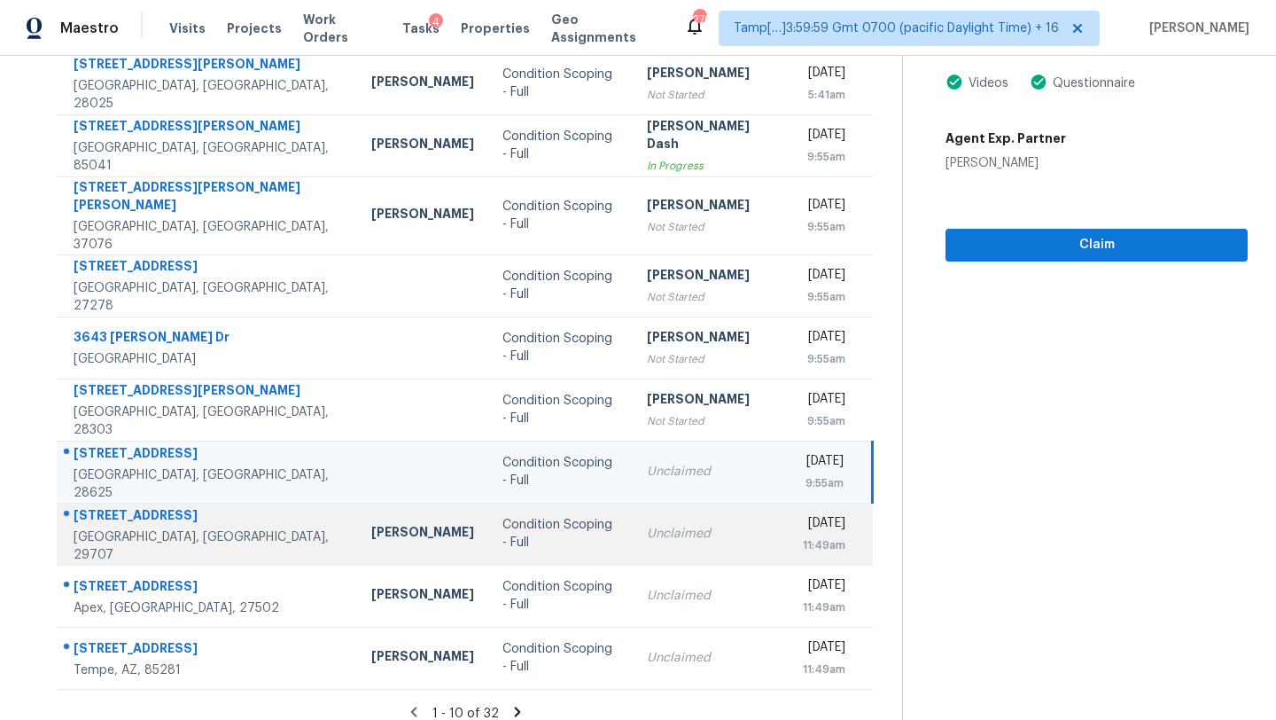
click at [647, 502] on td "Unclaimed" at bounding box center [711, 533] width 156 height 62
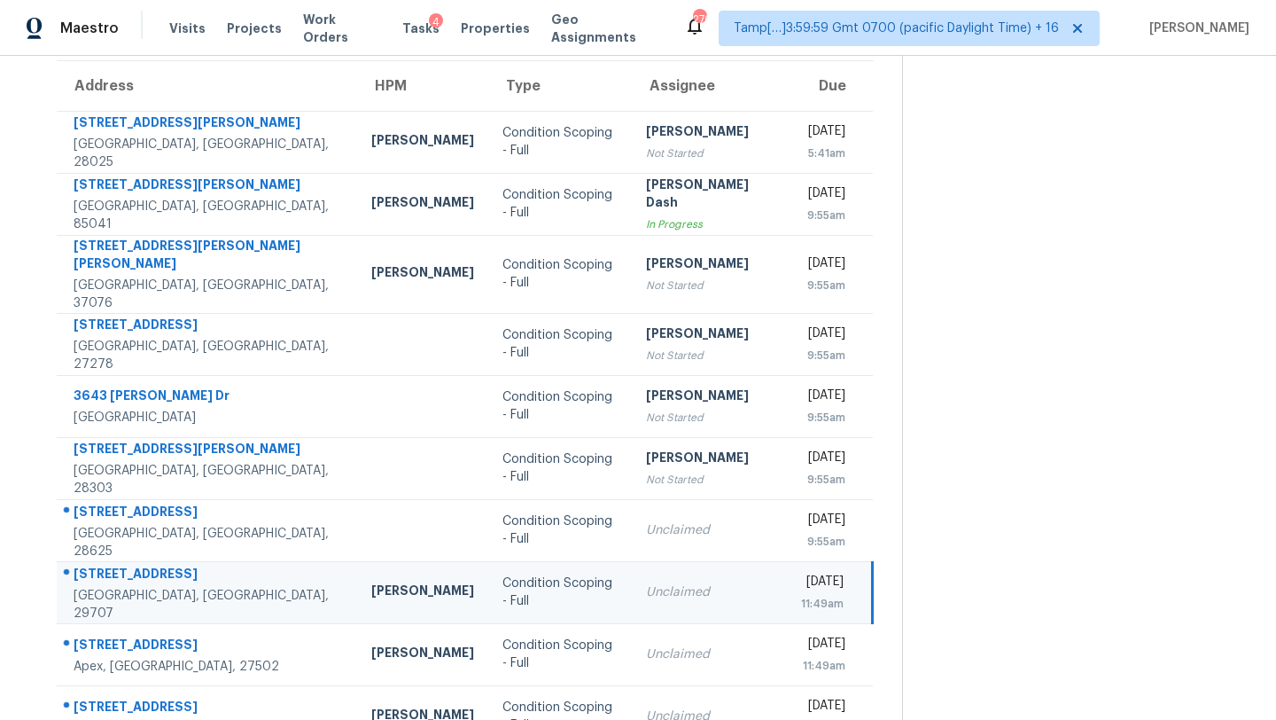
scroll to position [63, 0]
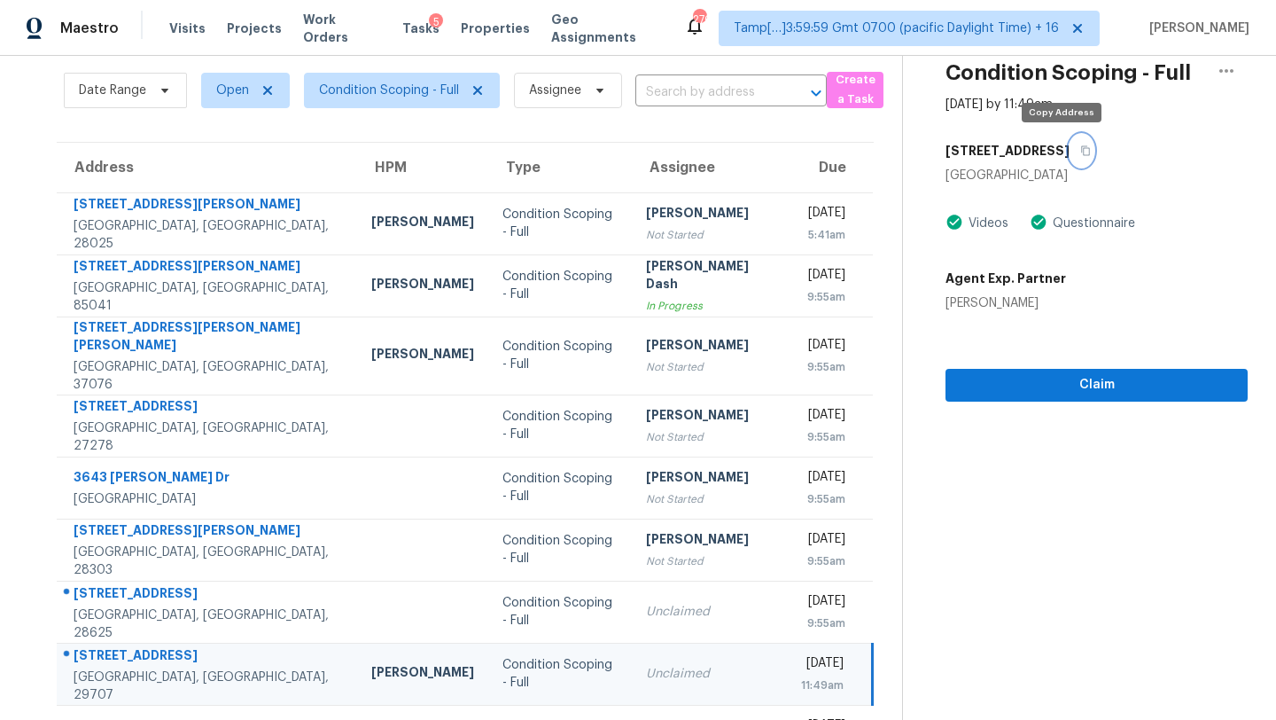
click at [1080, 152] on icon "button" at bounding box center [1085, 150] width 11 height 11
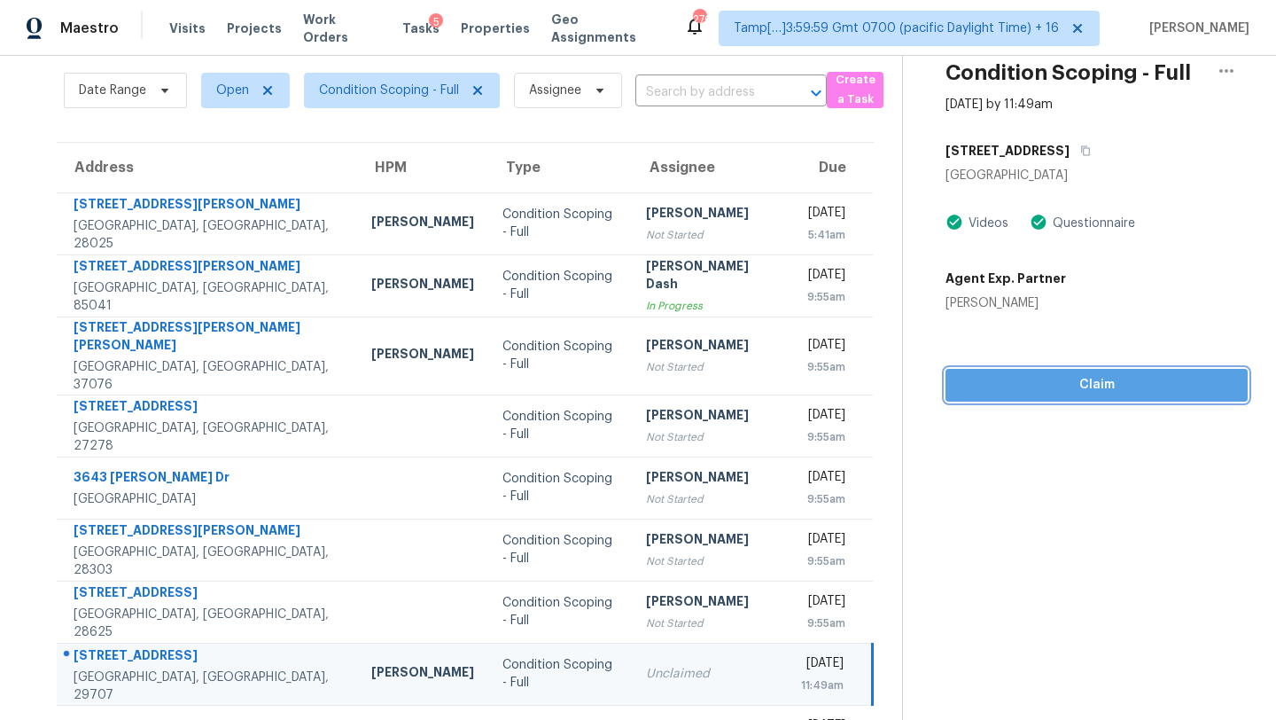
click at [967, 385] on span "Claim" at bounding box center [1097, 385] width 274 height 22
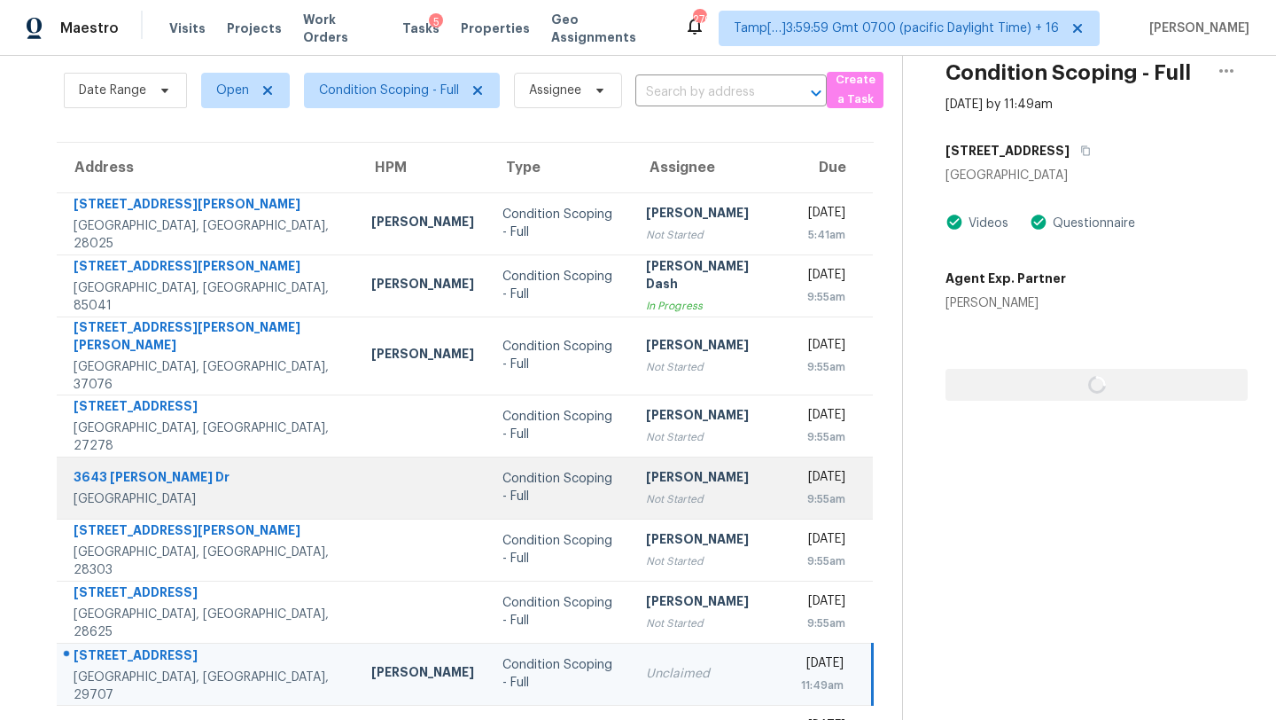
scroll to position [203, 0]
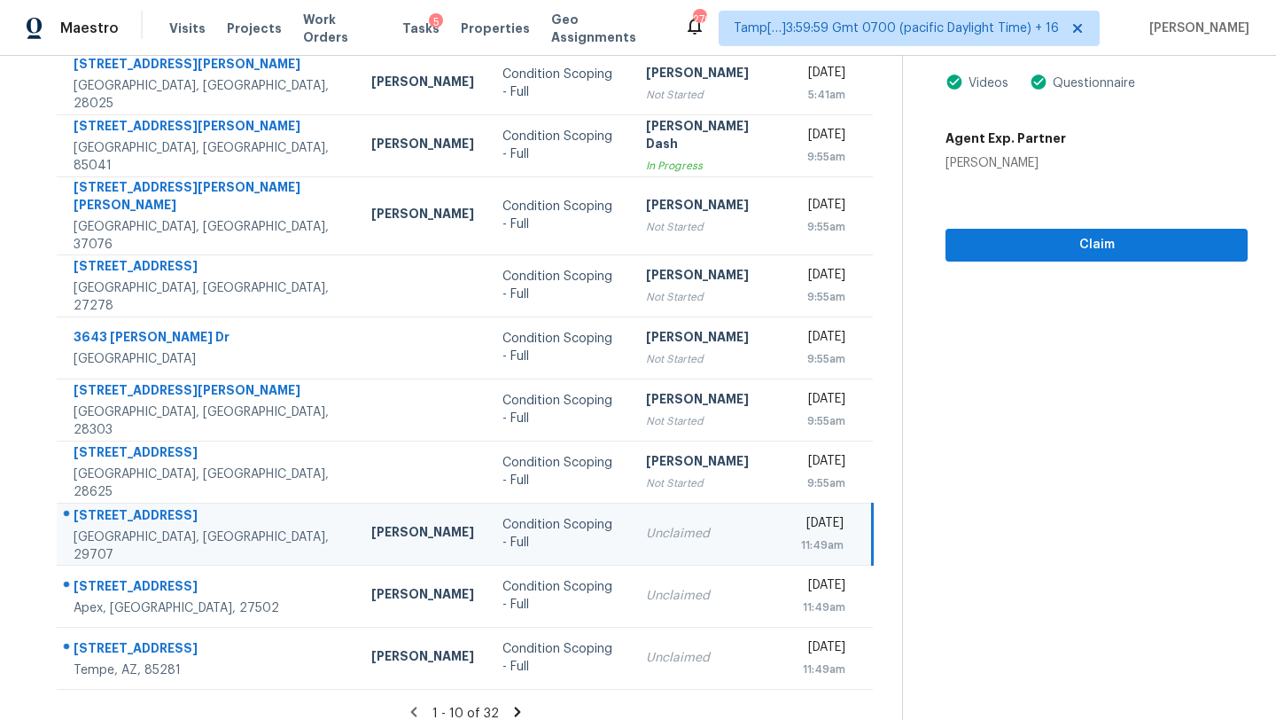
click at [646, 525] on div "Unclaimed" at bounding box center [709, 534] width 127 height 18
click at [632, 547] on td "Rajesh M Not Started" at bounding box center [709, 533] width 155 height 62
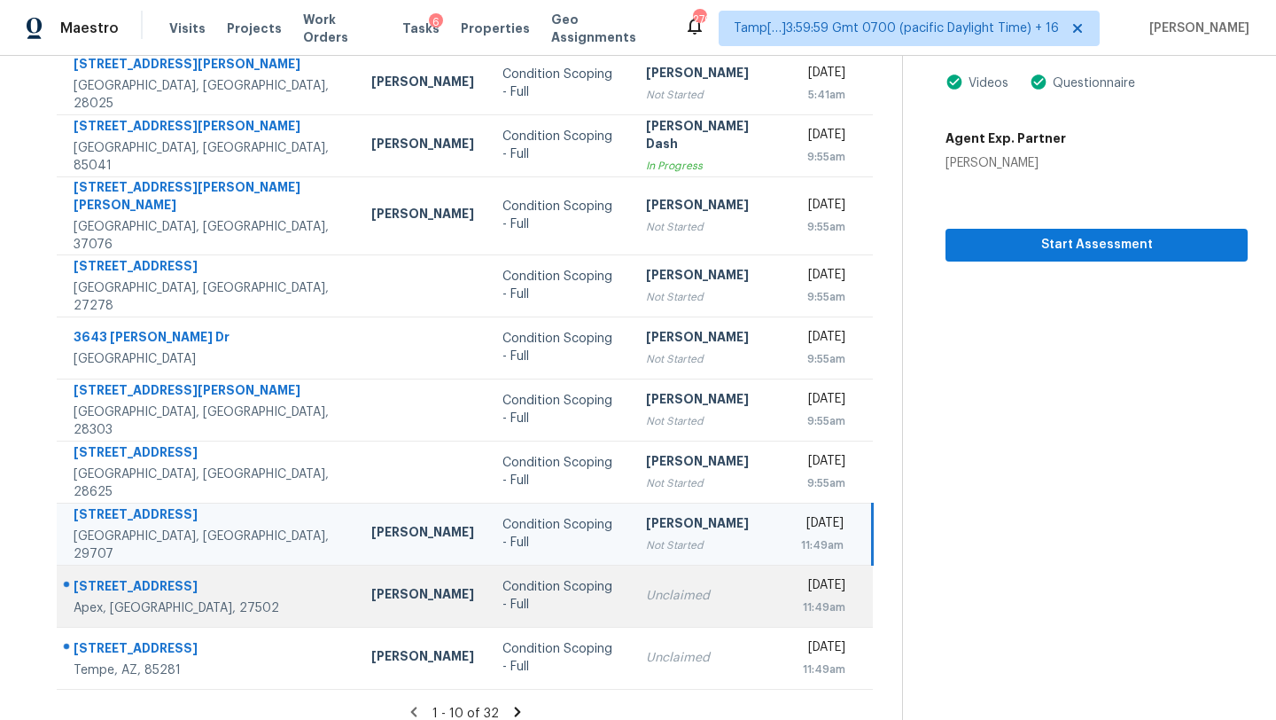
click at [632, 565] on td "Unclaimed" at bounding box center [709, 596] width 155 height 62
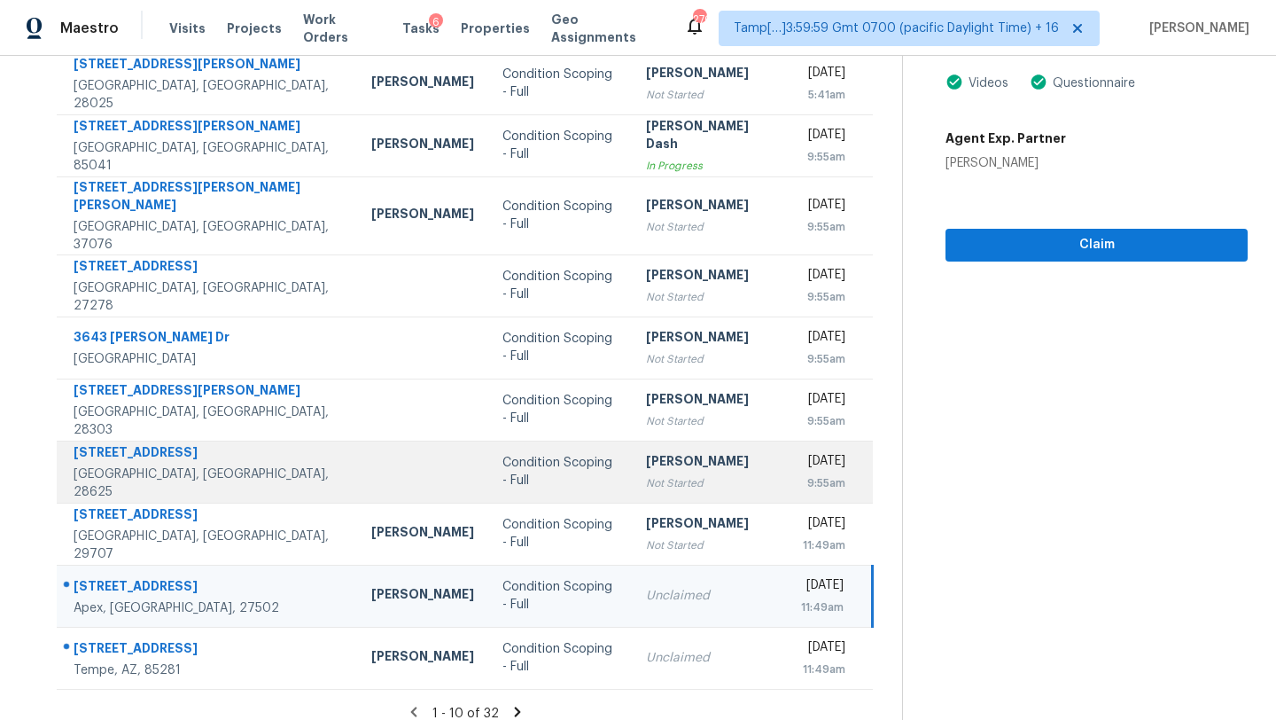
scroll to position [20, 0]
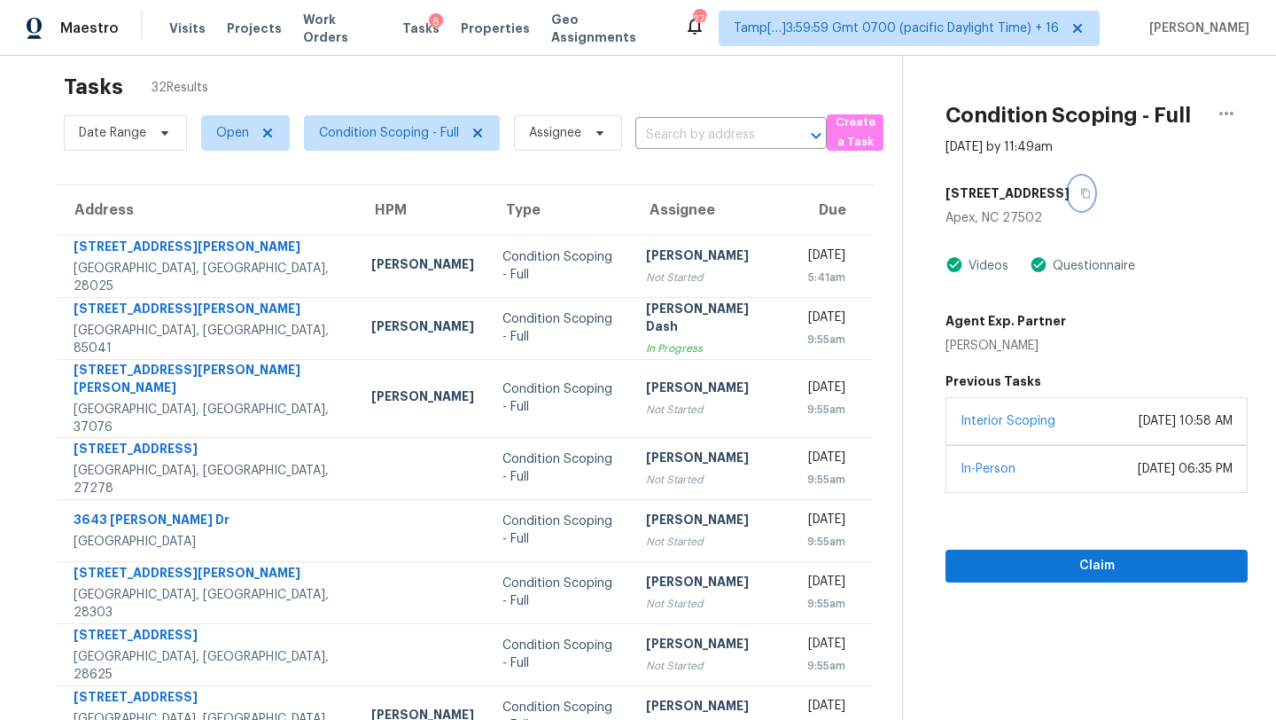
click at [1080, 196] on icon "button" at bounding box center [1085, 193] width 11 height 11
click at [1004, 588] on section "Condition Scoping - Full Aug 25th 2025 by 11:49am 1415 Regents Ln Apex, NC 2750…" at bounding box center [1075, 477] width 346 height 884
click at [1004, 574] on span "Claim" at bounding box center [1097, 566] width 274 height 22
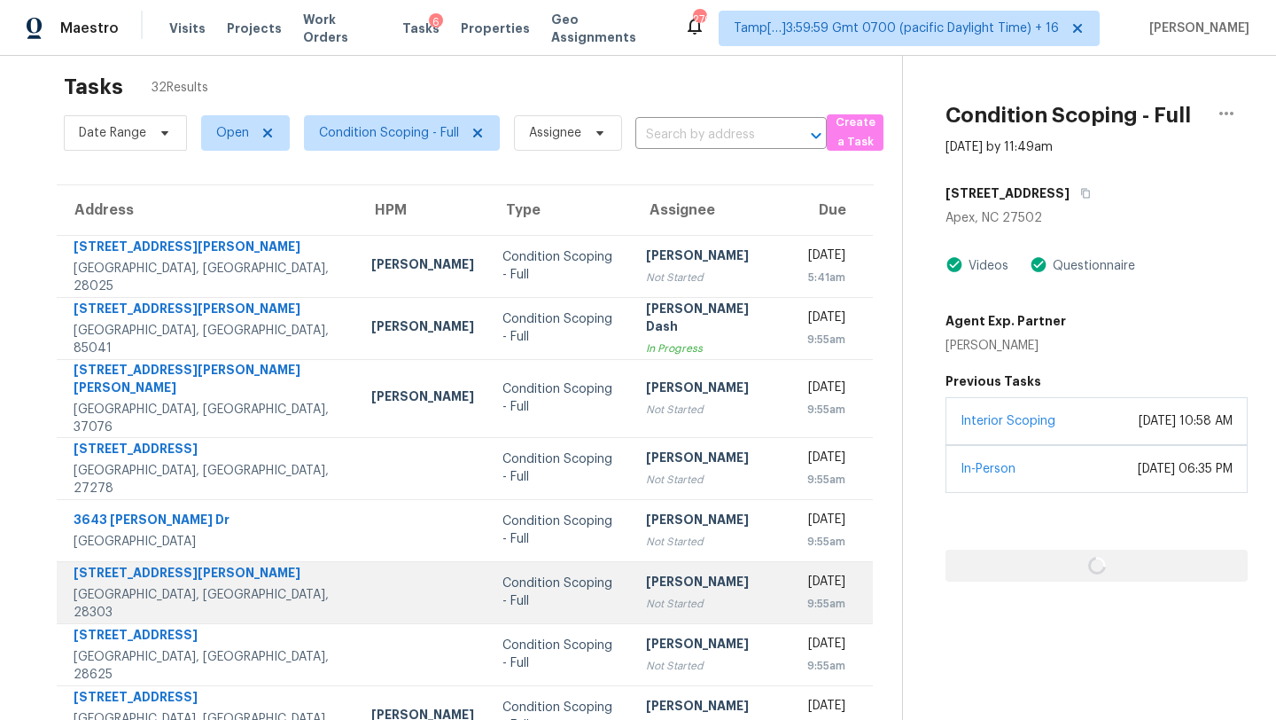
scroll to position [203, 0]
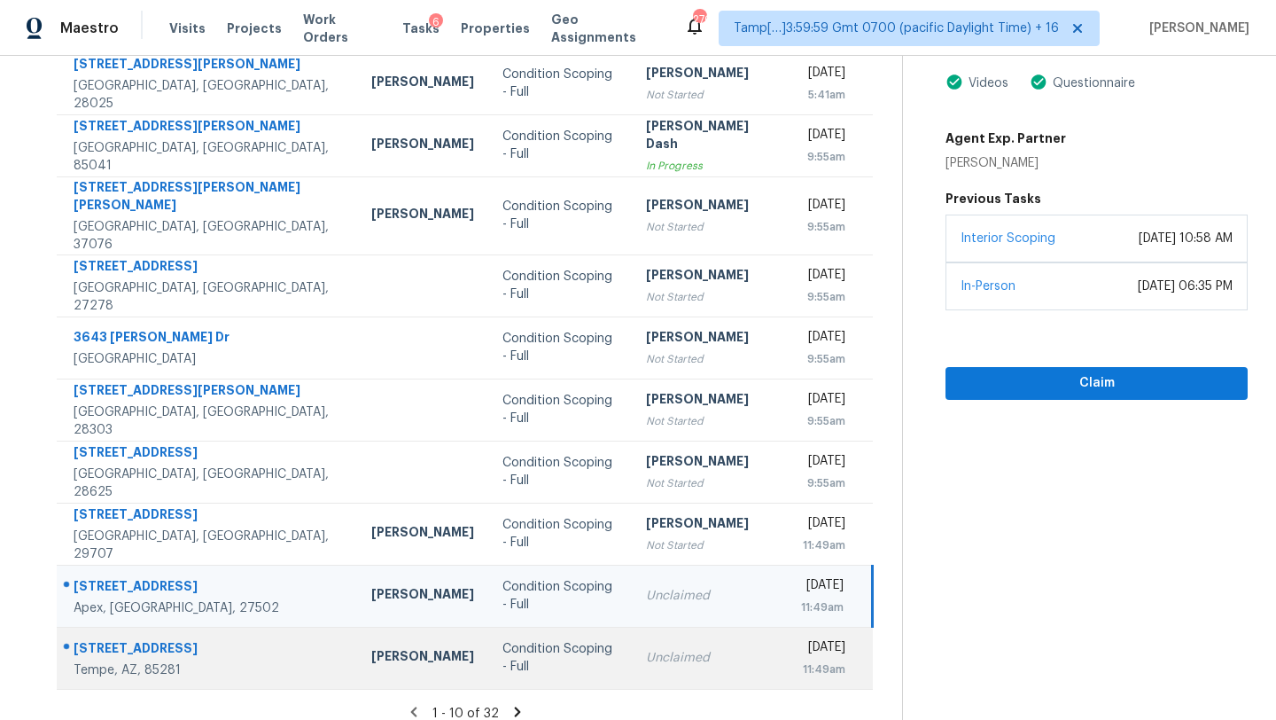
click at [646, 649] on div "Unclaimed" at bounding box center [709, 658] width 127 height 18
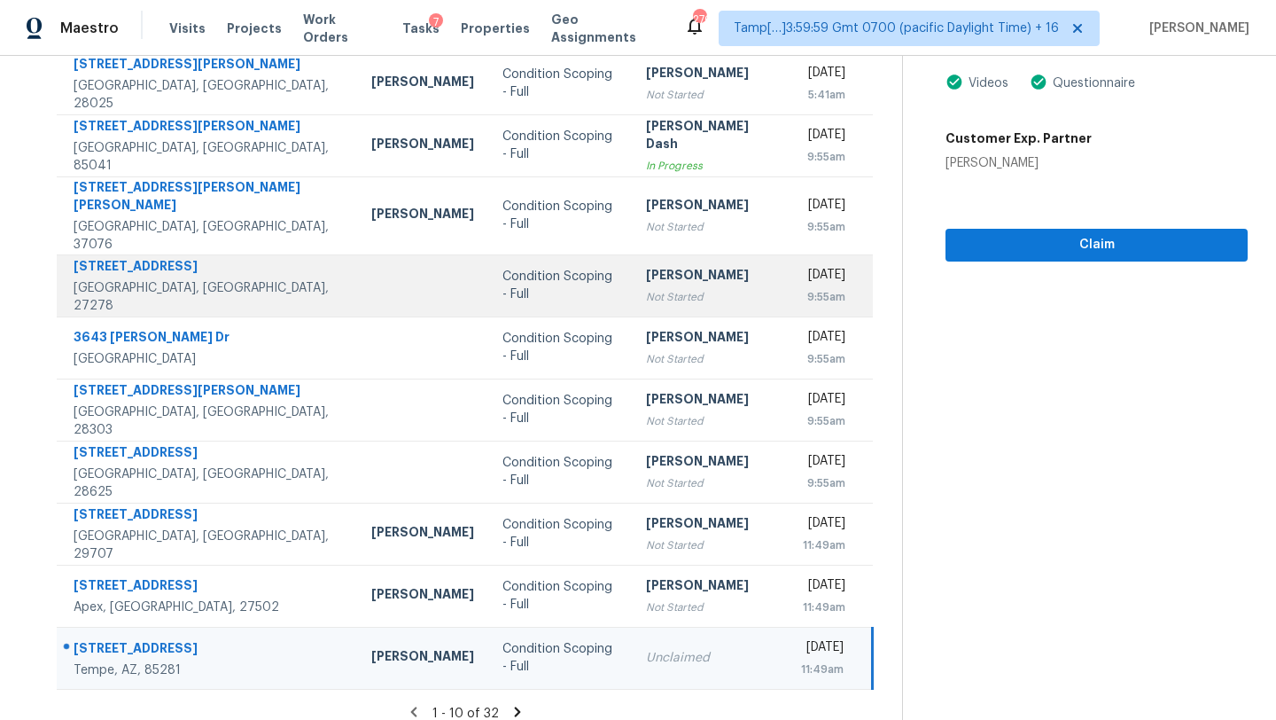
scroll to position [0, 0]
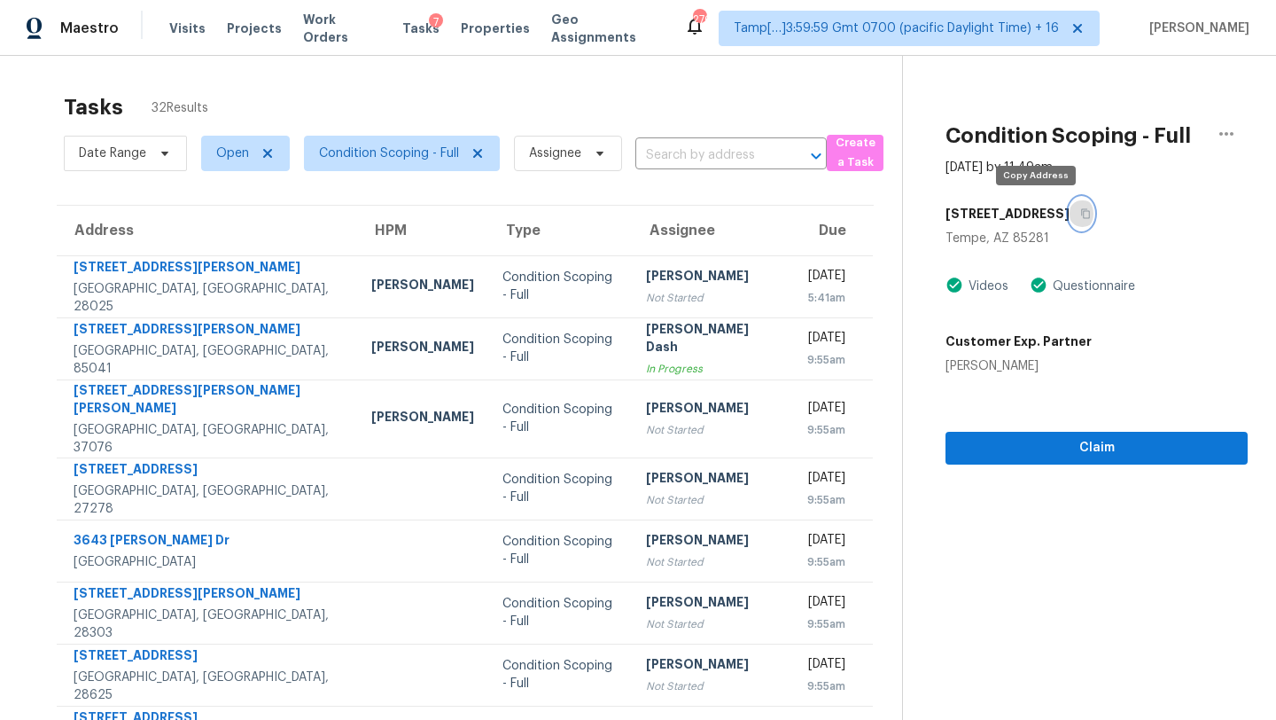
click at [1082, 217] on icon "button" at bounding box center [1086, 214] width 9 height 10
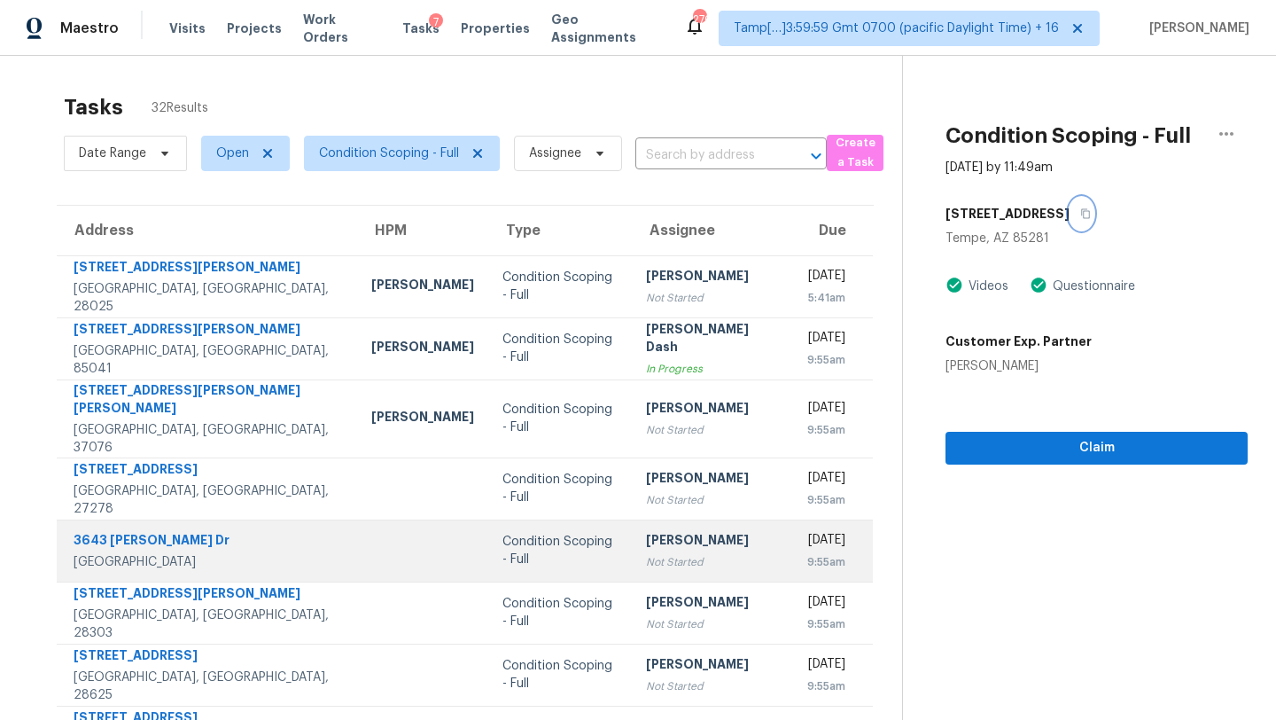
scroll to position [203, 0]
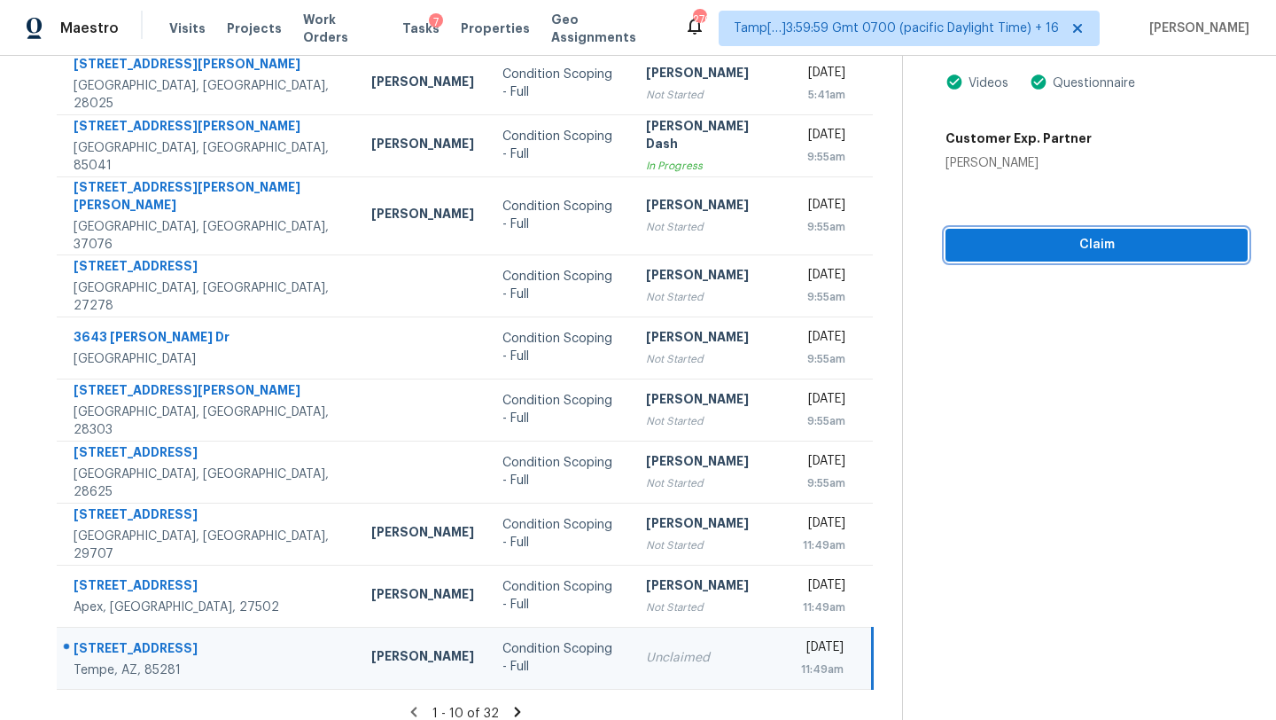
click at [1006, 253] on span "Claim" at bounding box center [1097, 245] width 274 height 22
click at [510, 704] on icon at bounding box center [518, 712] width 16 height 16
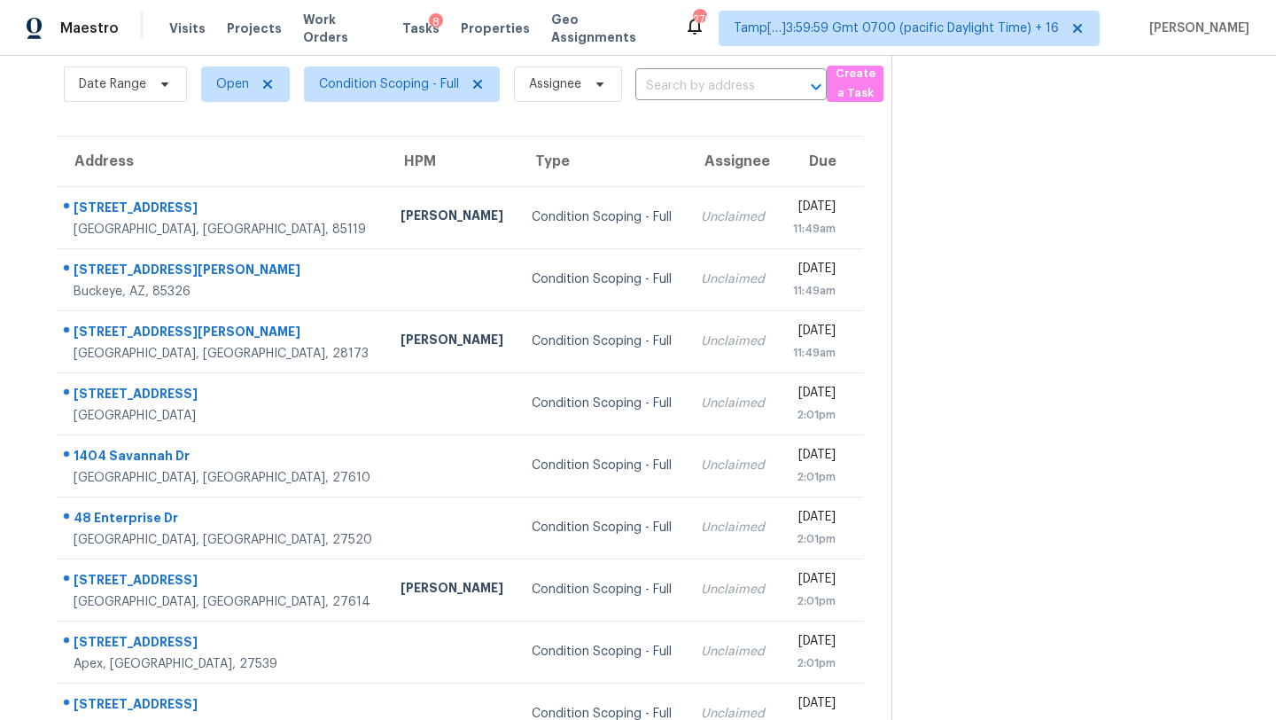
scroll to position [0, 0]
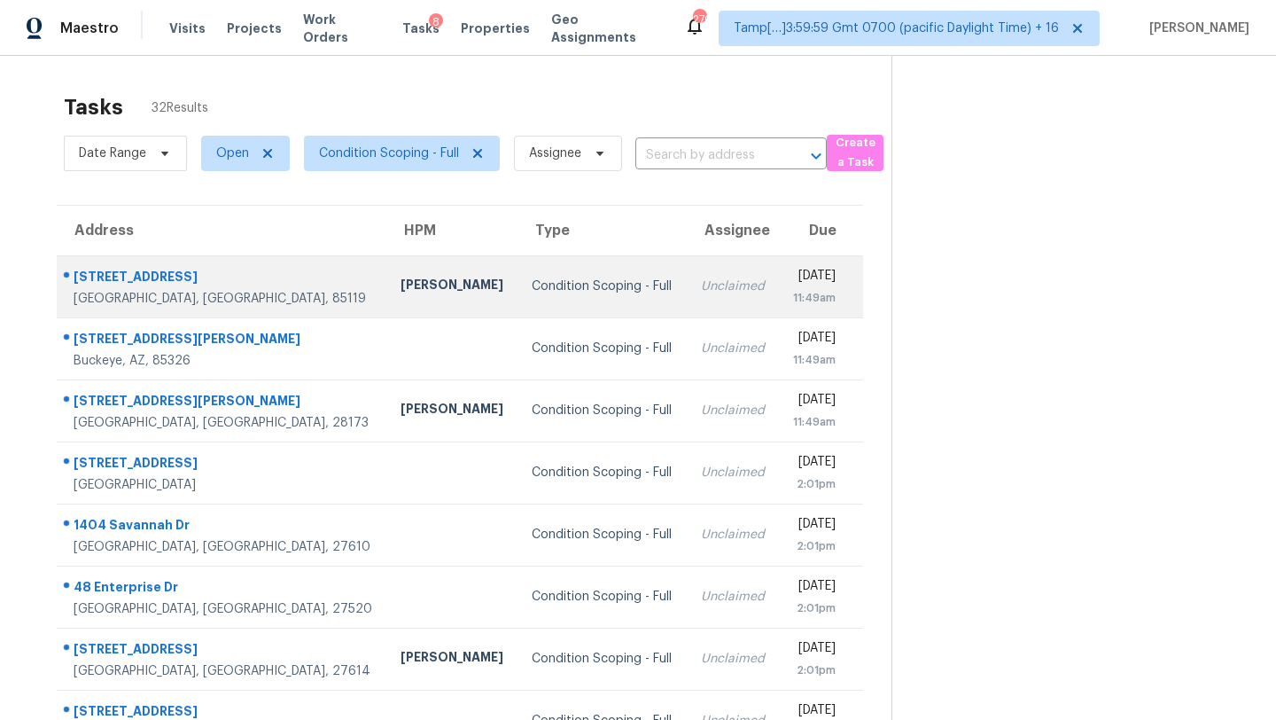
click at [687, 268] on td "Unclaimed" at bounding box center [733, 286] width 92 height 62
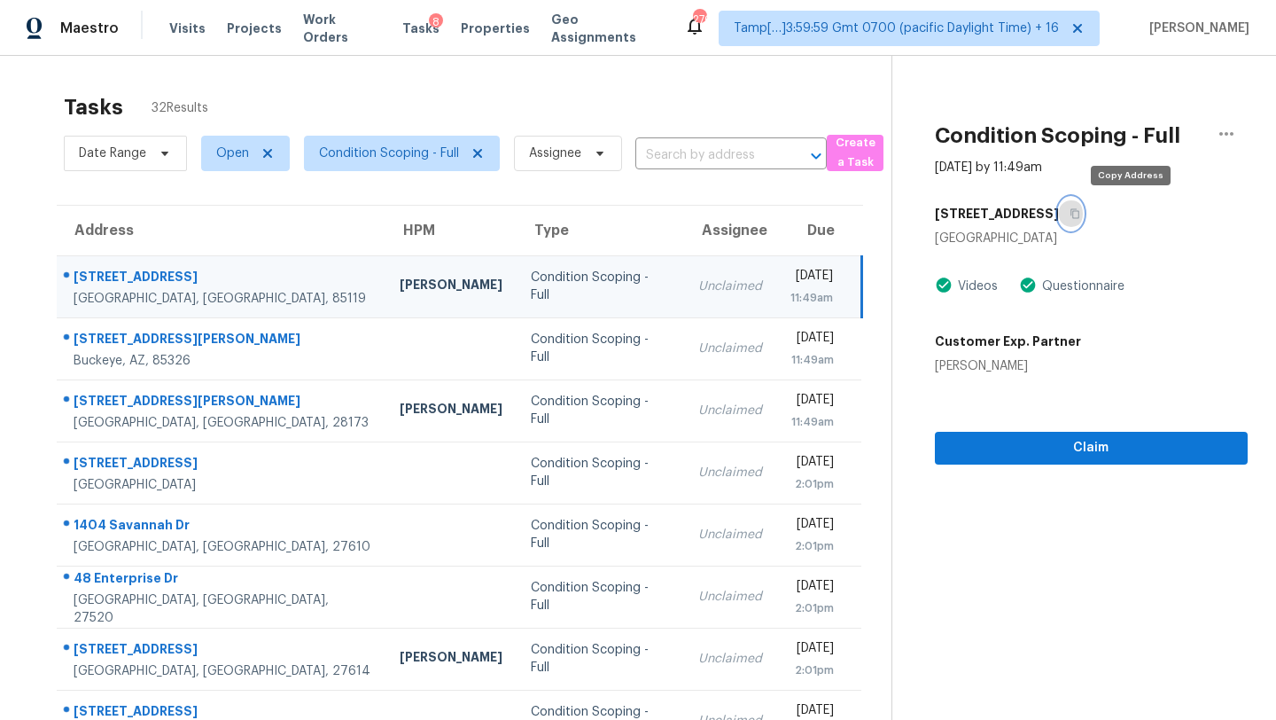
click at [1083, 210] on button "button" at bounding box center [1071, 214] width 24 height 32
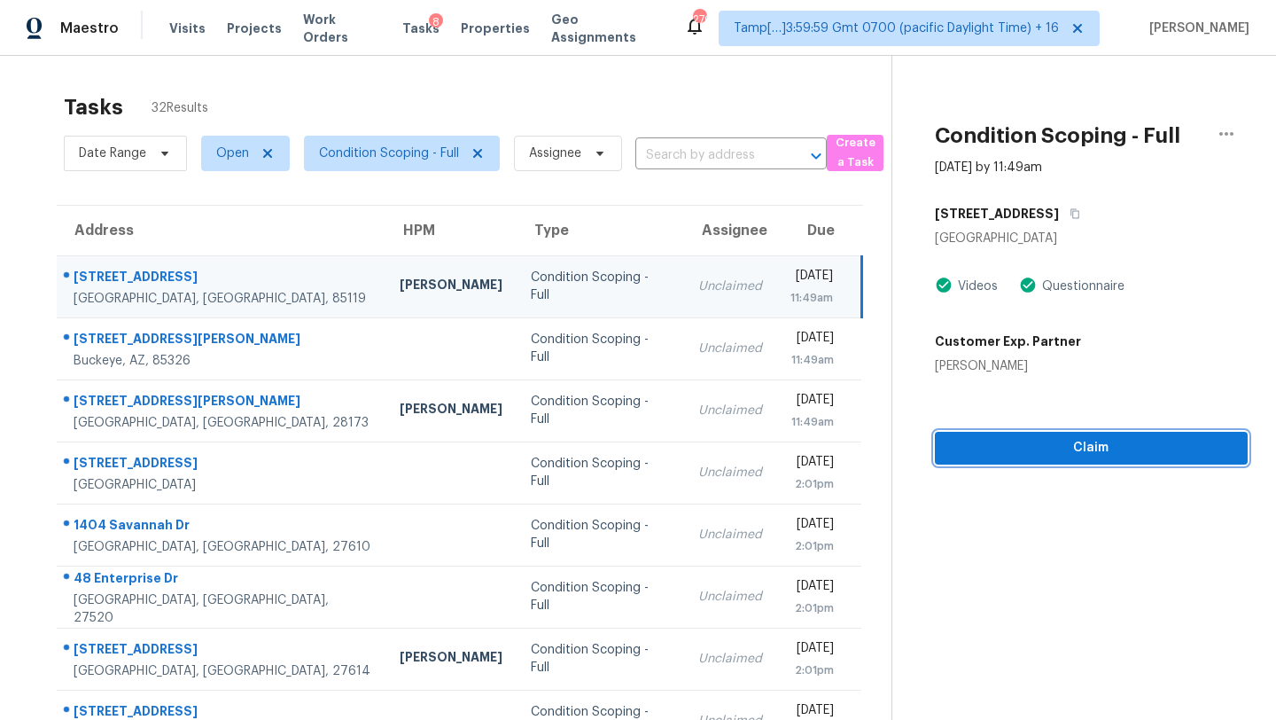
click at [1013, 442] on span "Claim" at bounding box center [1091, 448] width 284 height 22
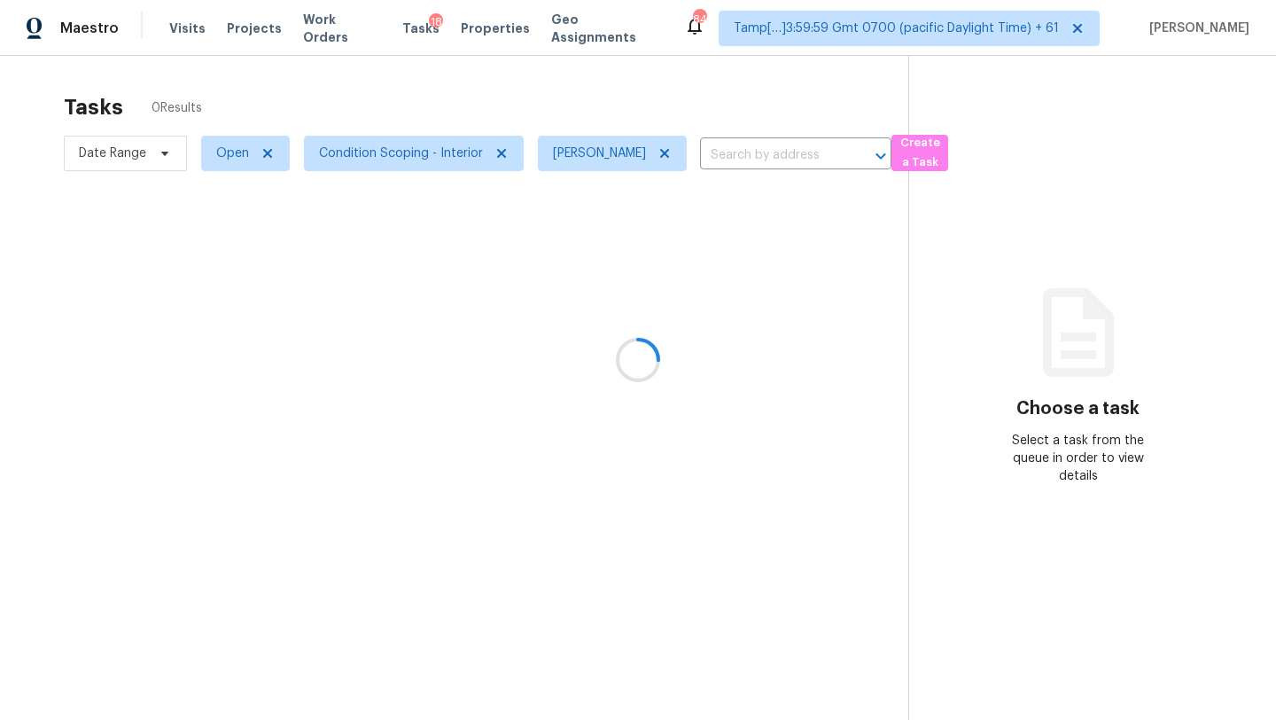
click at [378, 158] on div at bounding box center [638, 360] width 1276 height 720
click at [378, 159] on span "Condition Scoping - Interior" at bounding box center [401, 153] width 164 height 18
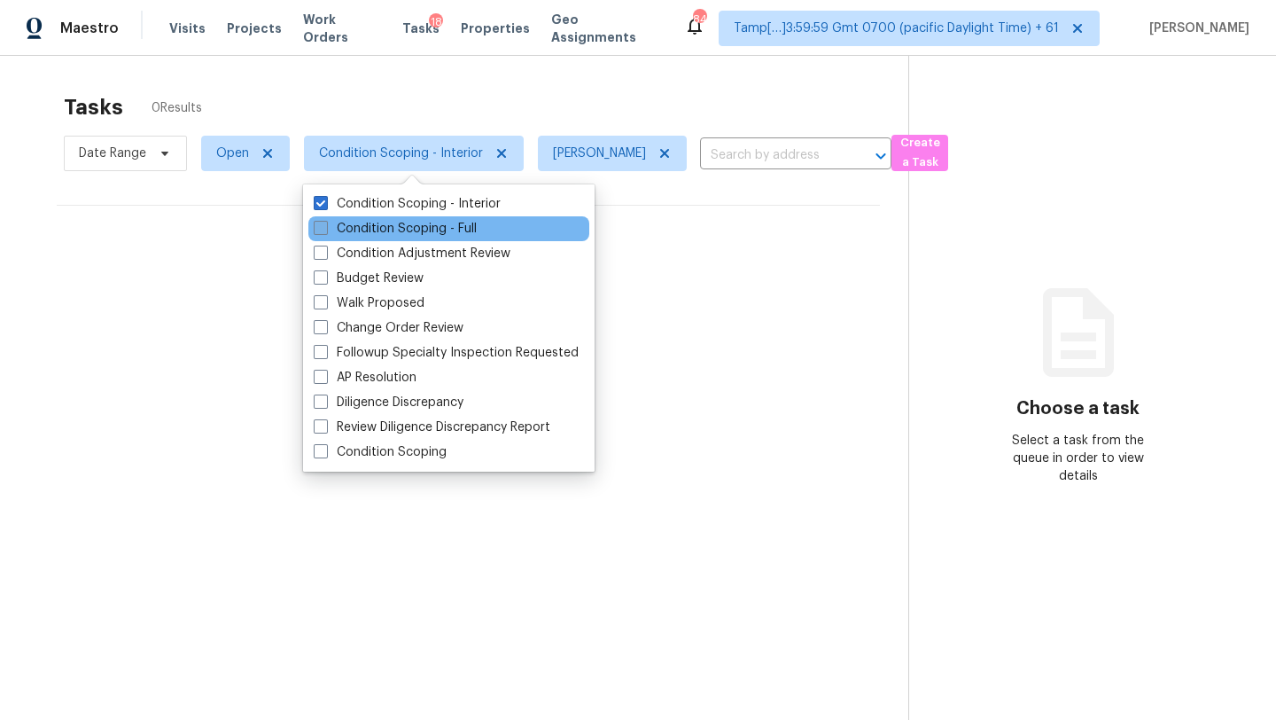
click at [378, 228] on label "Condition Scoping - Full" at bounding box center [395, 229] width 163 height 18
click at [325, 228] on input "Condition Scoping - Full" at bounding box center [320, 226] width 12 height 12
checkbox input "true"
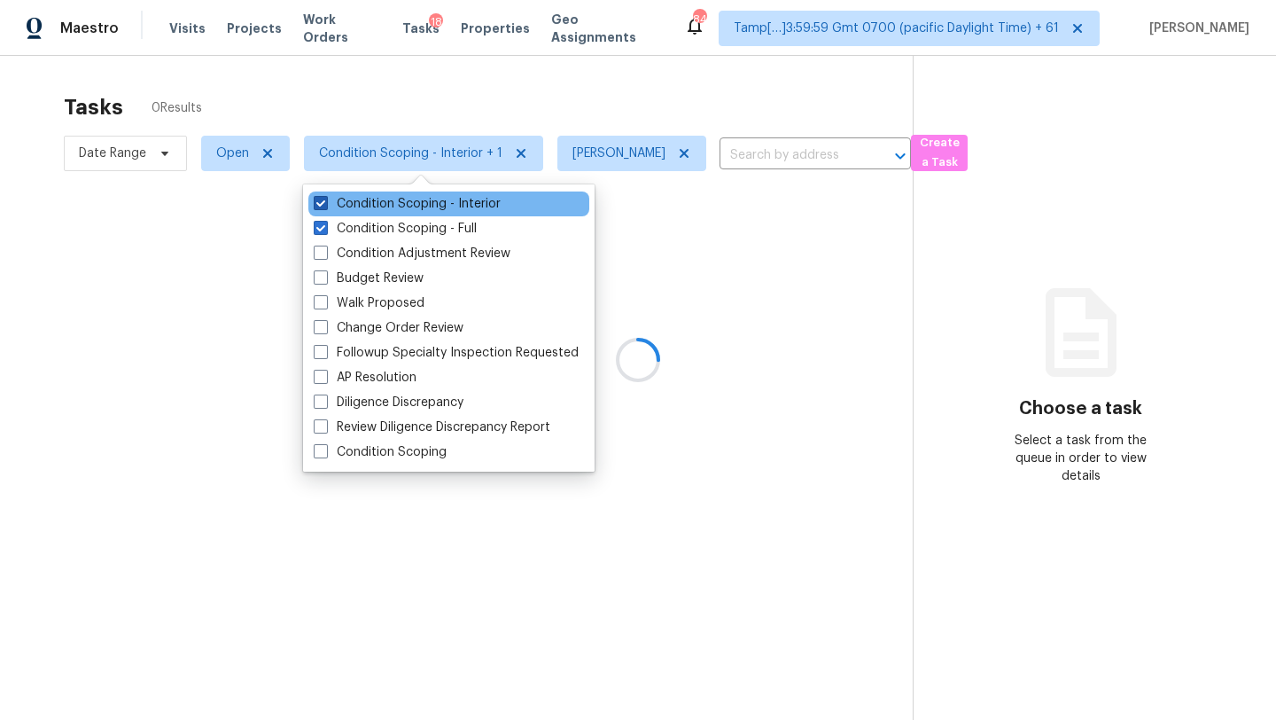
click at [387, 204] on label "Condition Scoping - Interior" at bounding box center [407, 204] width 187 height 18
click at [325, 204] on input "Condition Scoping - Interior" at bounding box center [320, 201] width 12 height 12
checkbox input "false"
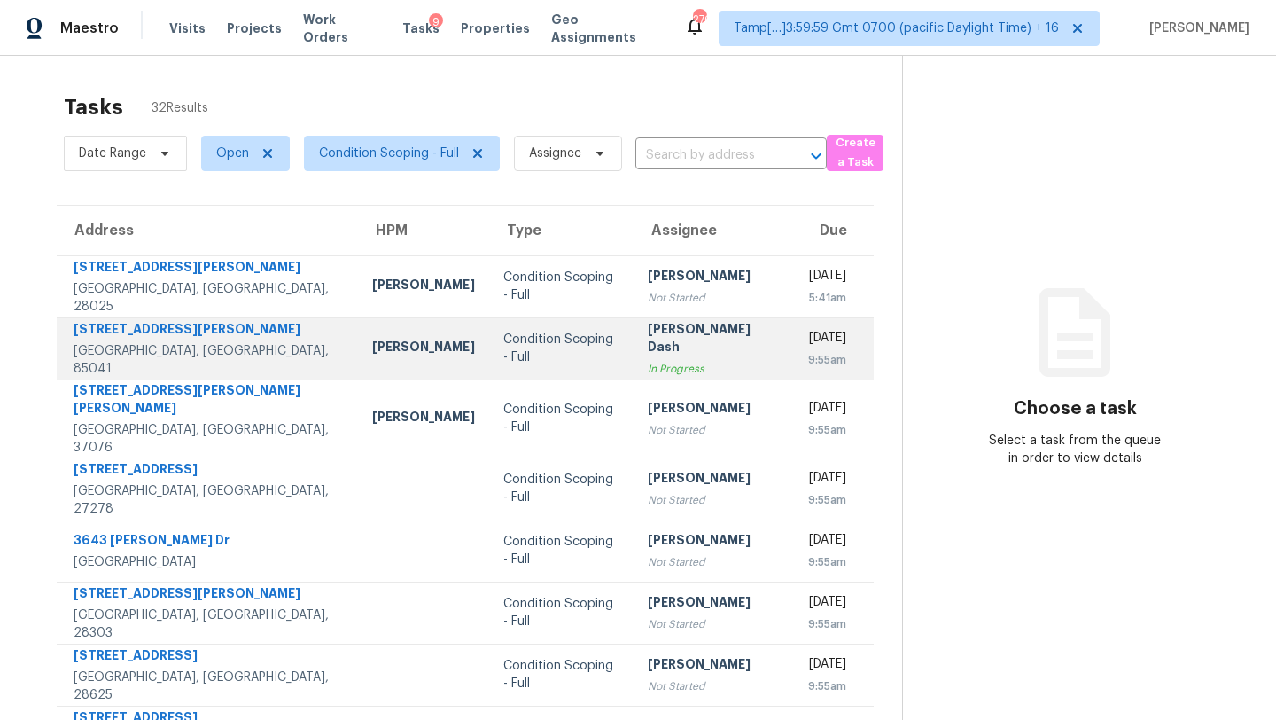
scroll to position [203, 0]
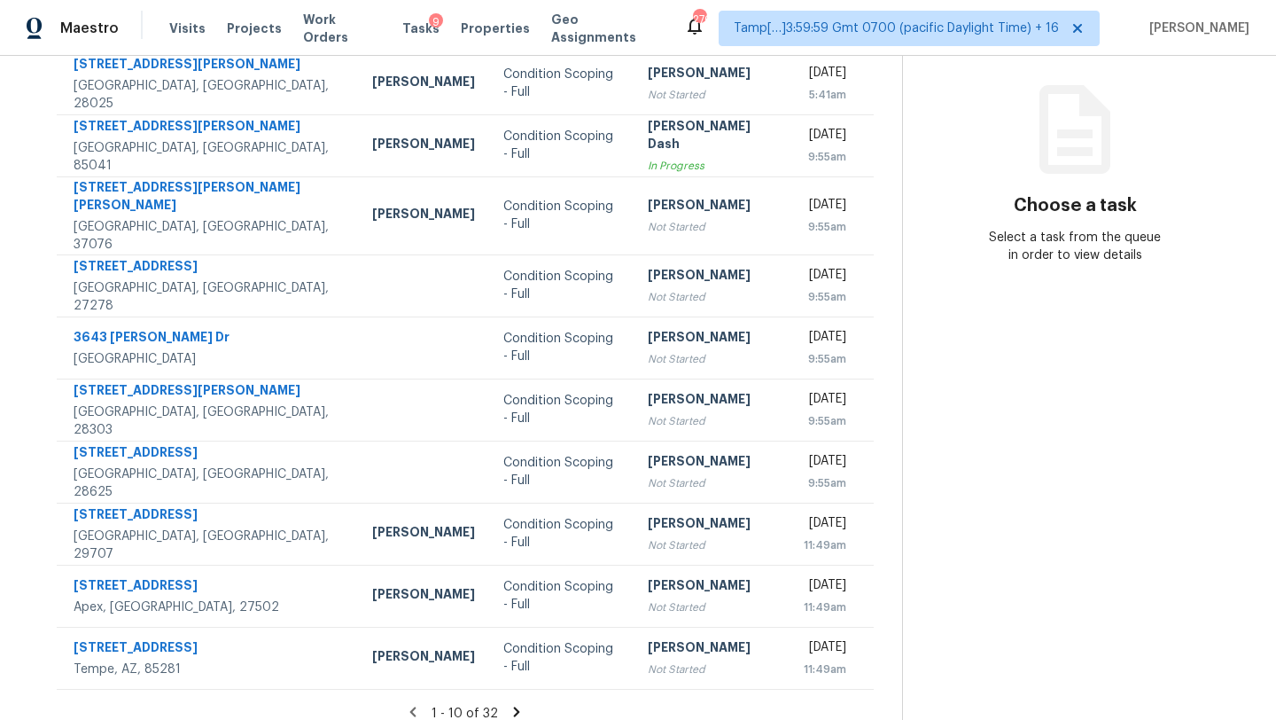
click at [511, 704] on icon at bounding box center [517, 712] width 16 height 16
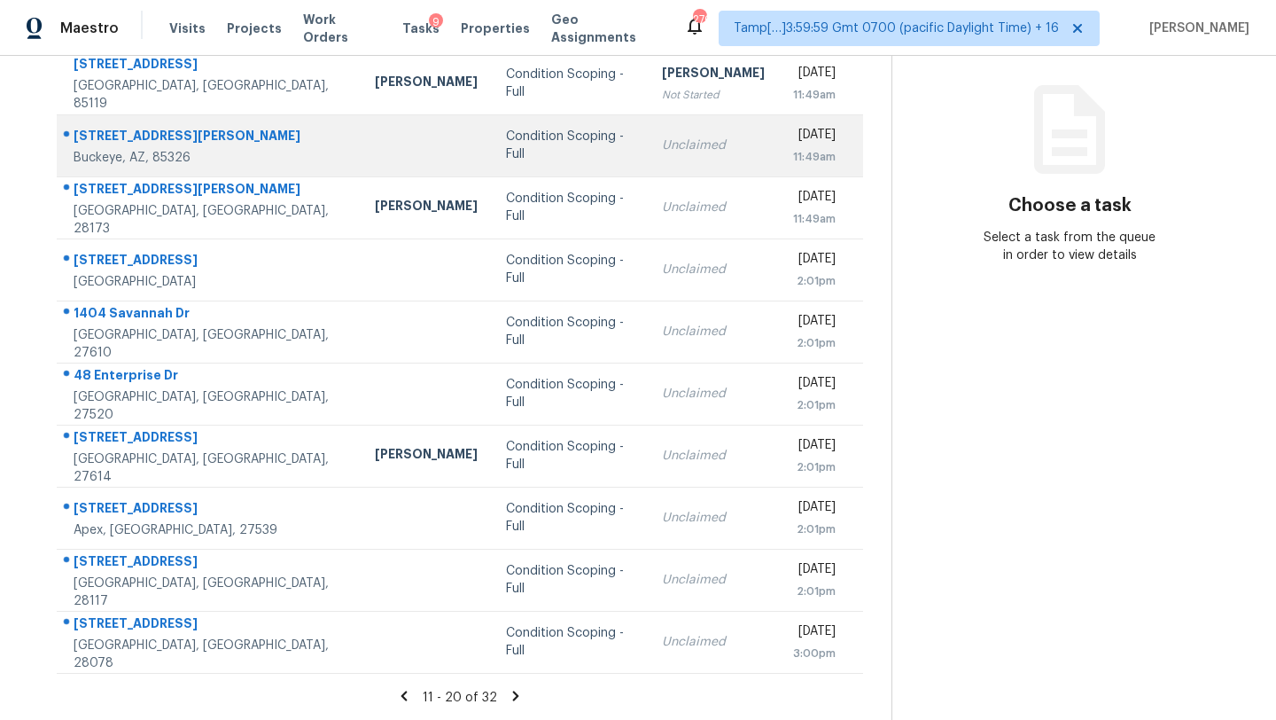
click at [648, 155] on td "Unclaimed" at bounding box center [713, 145] width 131 height 62
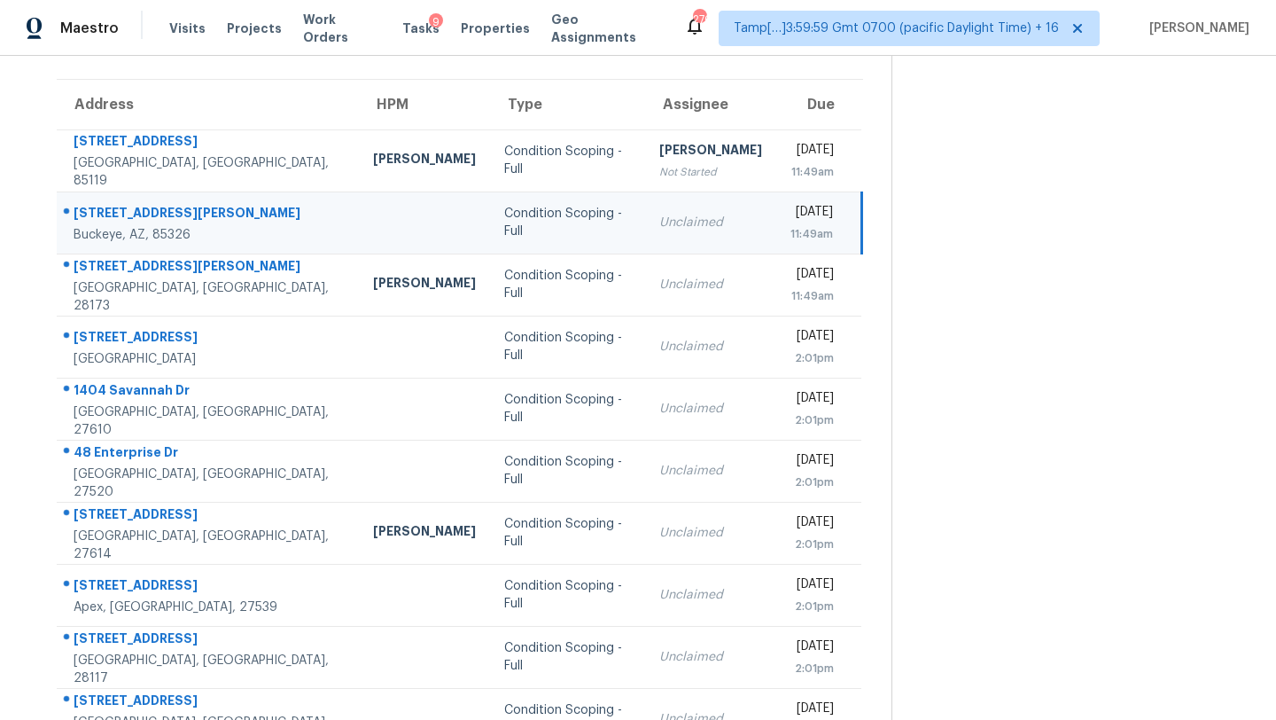
scroll to position [120, 0]
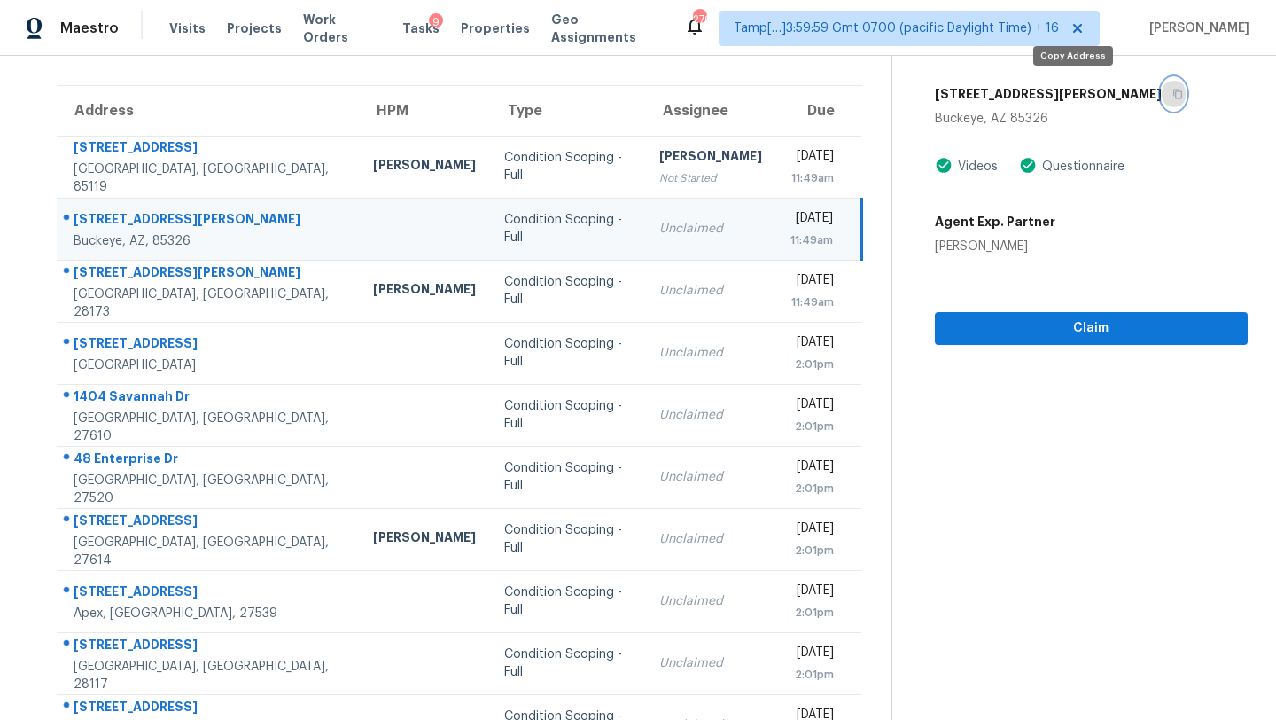
click at [1173, 97] on icon "button" at bounding box center [1177, 95] width 9 height 10
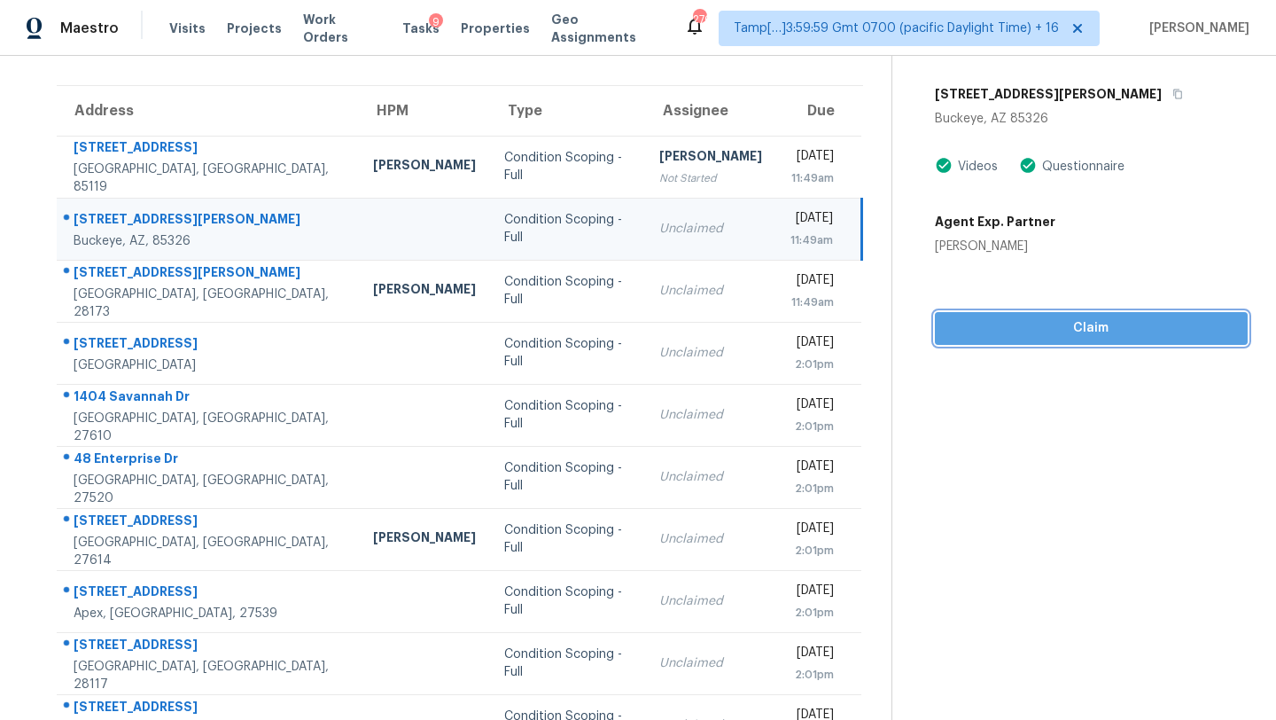
click at [1003, 327] on span "Claim" at bounding box center [1091, 328] width 284 height 22
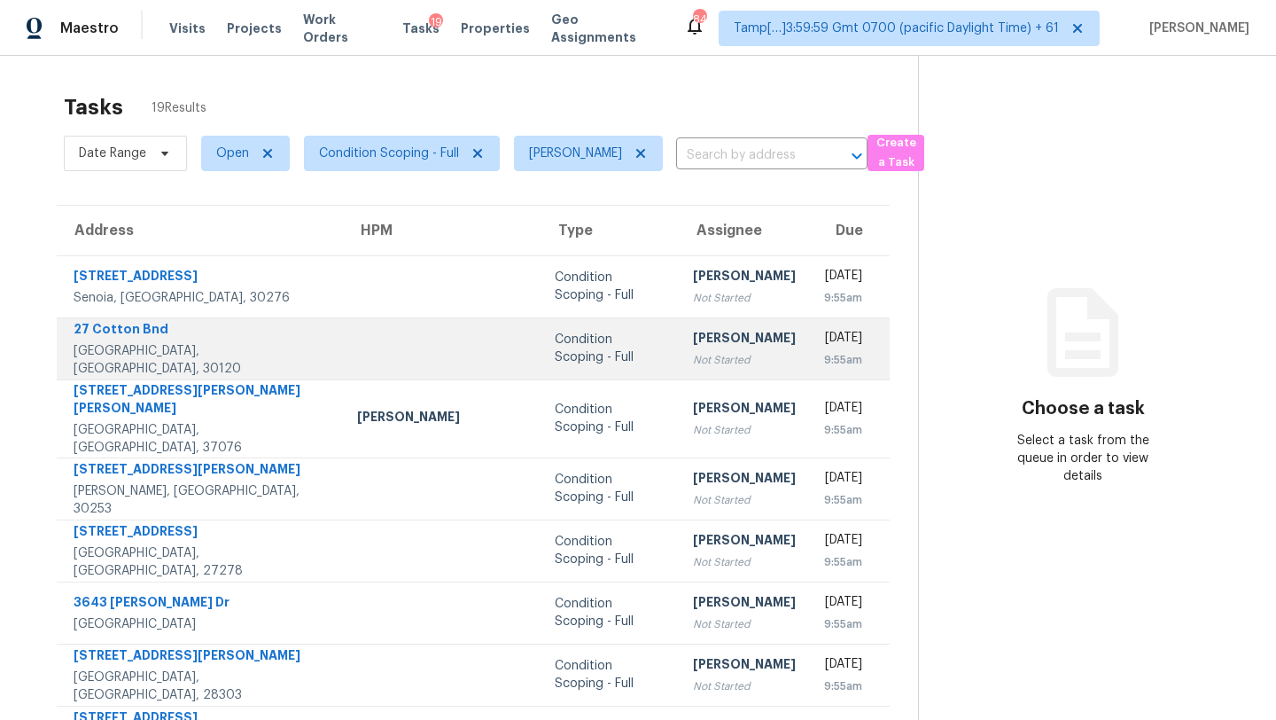
scroll to position [203, 0]
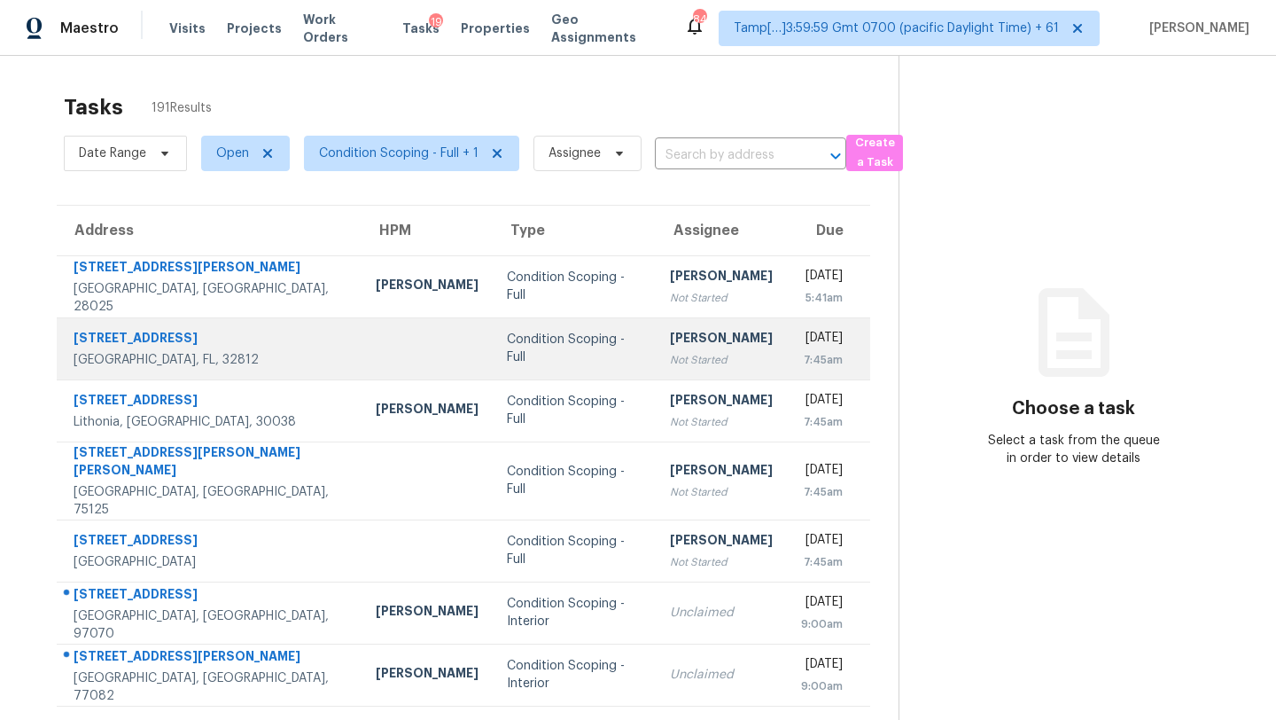
scroll to position [203, 0]
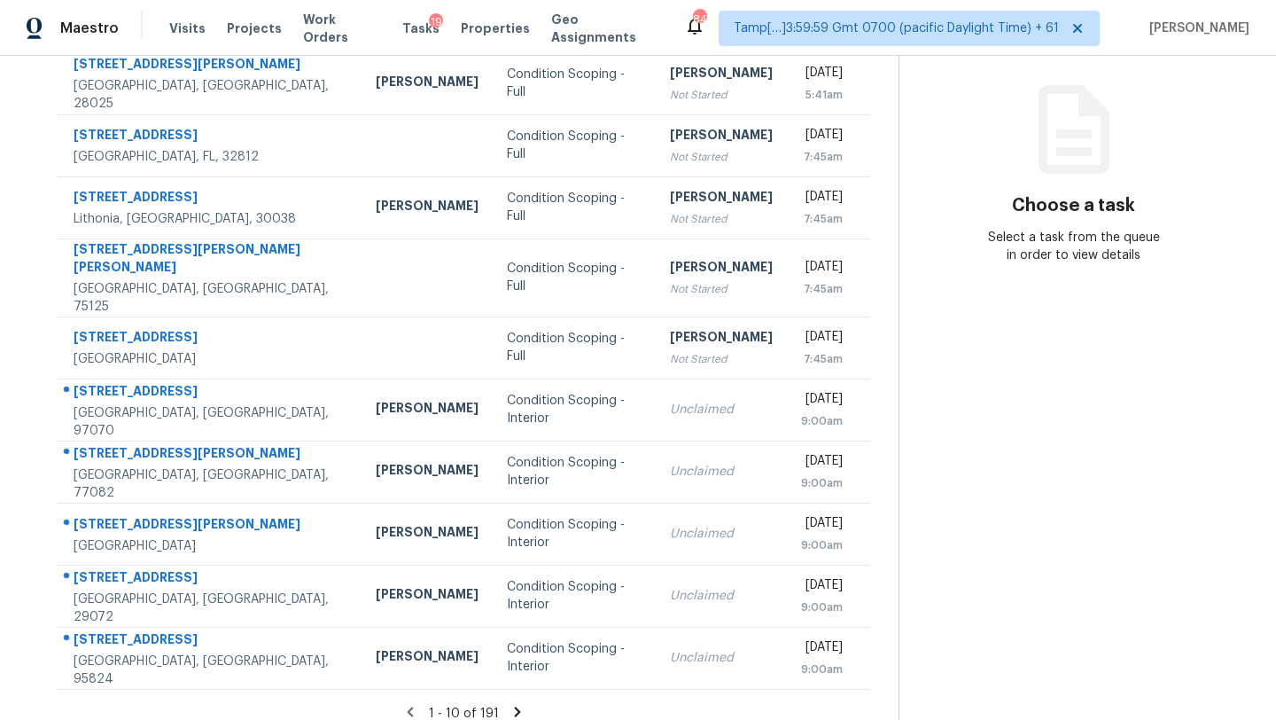
click at [510, 704] on icon at bounding box center [518, 712] width 16 height 16
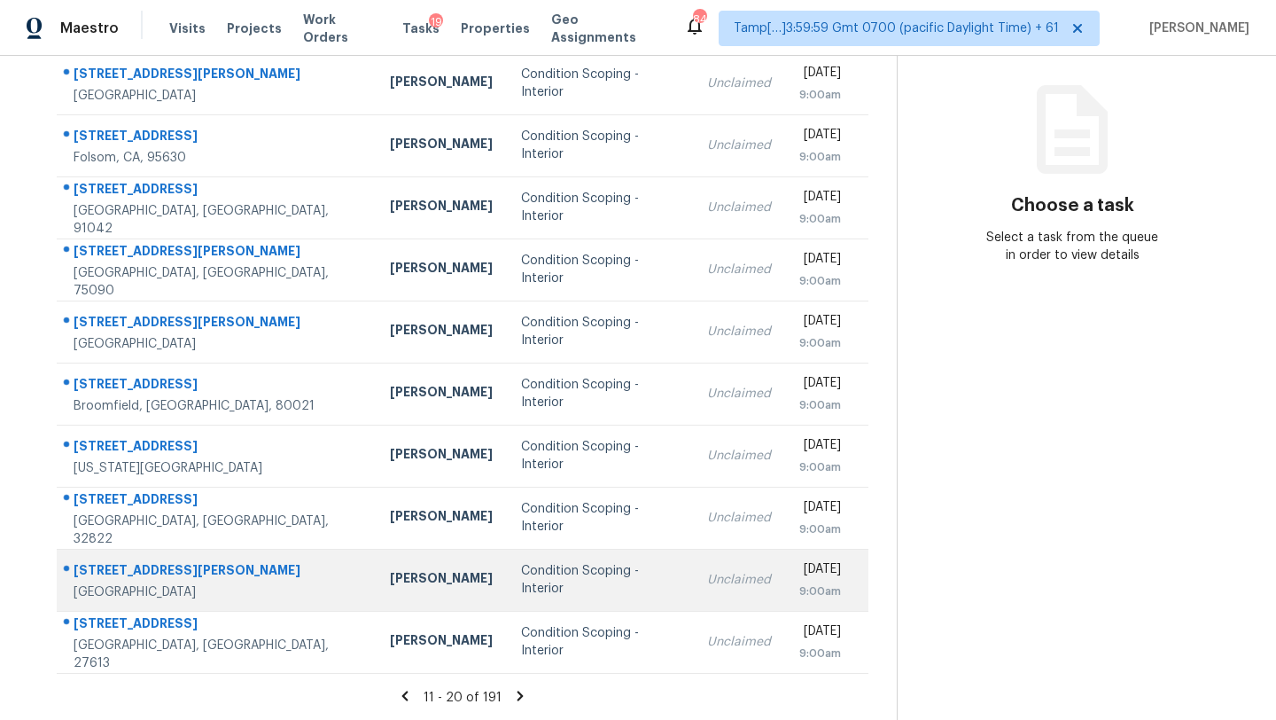
scroll to position [0, 0]
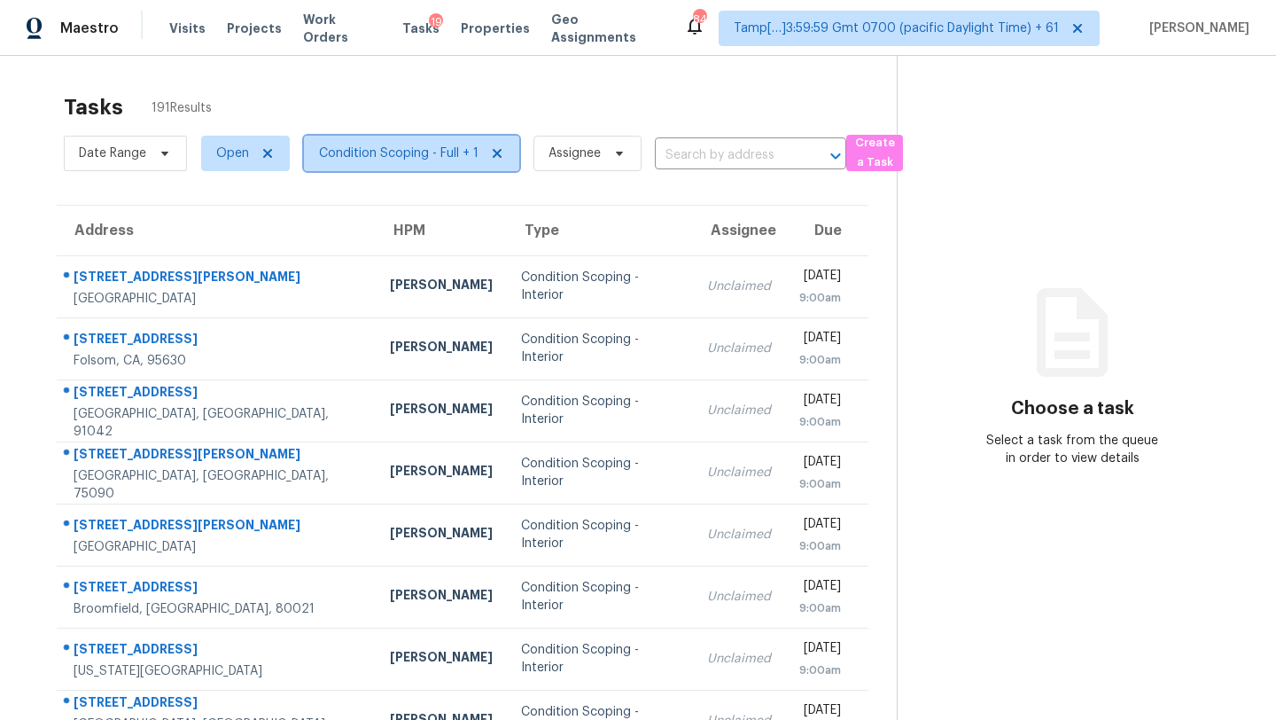
click at [362, 156] on span "Condition Scoping - Full + 1" at bounding box center [399, 153] width 160 height 18
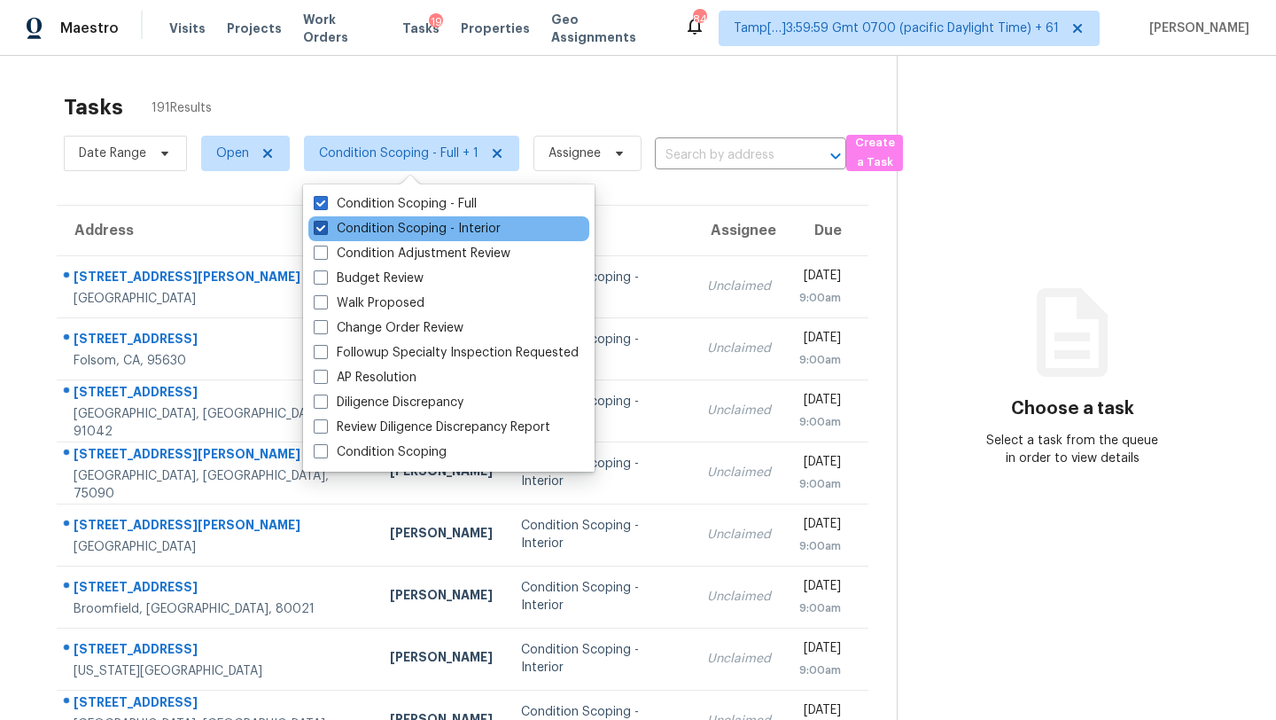
click at [371, 224] on label "Condition Scoping - Interior" at bounding box center [407, 229] width 187 height 18
click at [325, 224] on input "Condition Scoping - Interior" at bounding box center [320, 226] width 12 height 12
checkbox input "false"
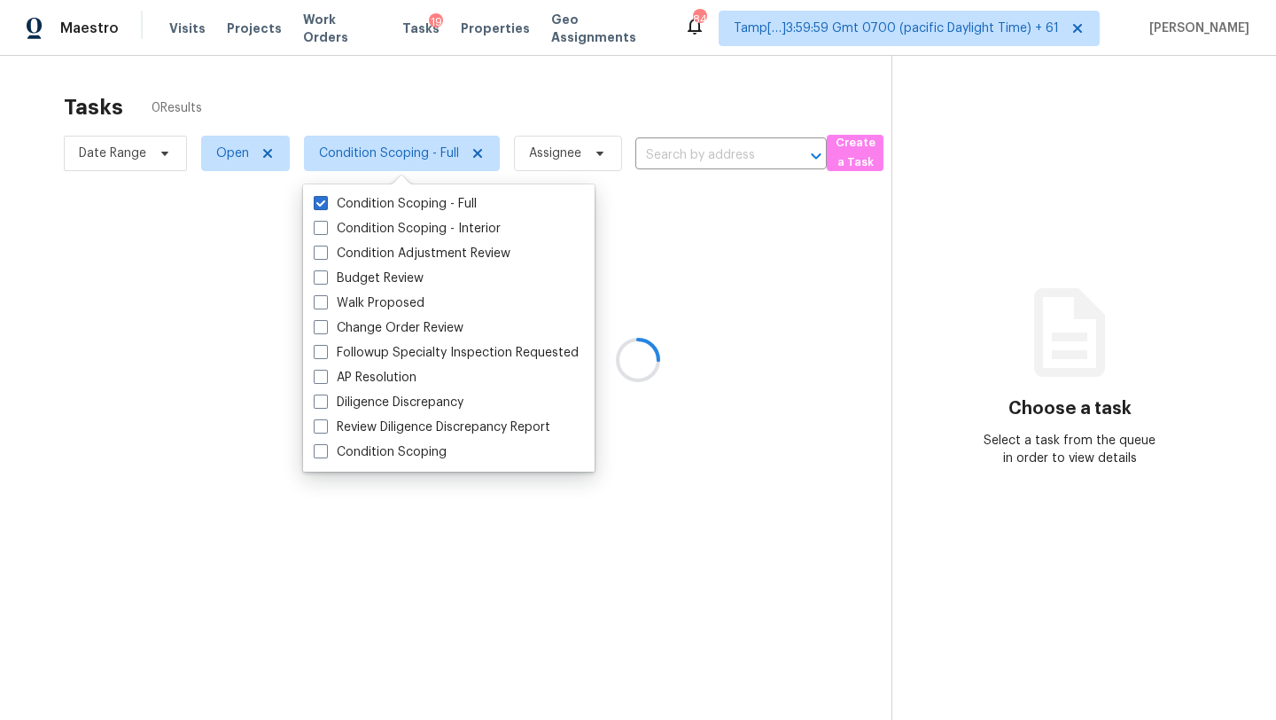
click at [468, 100] on div at bounding box center [638, 360] width 1276 height 720
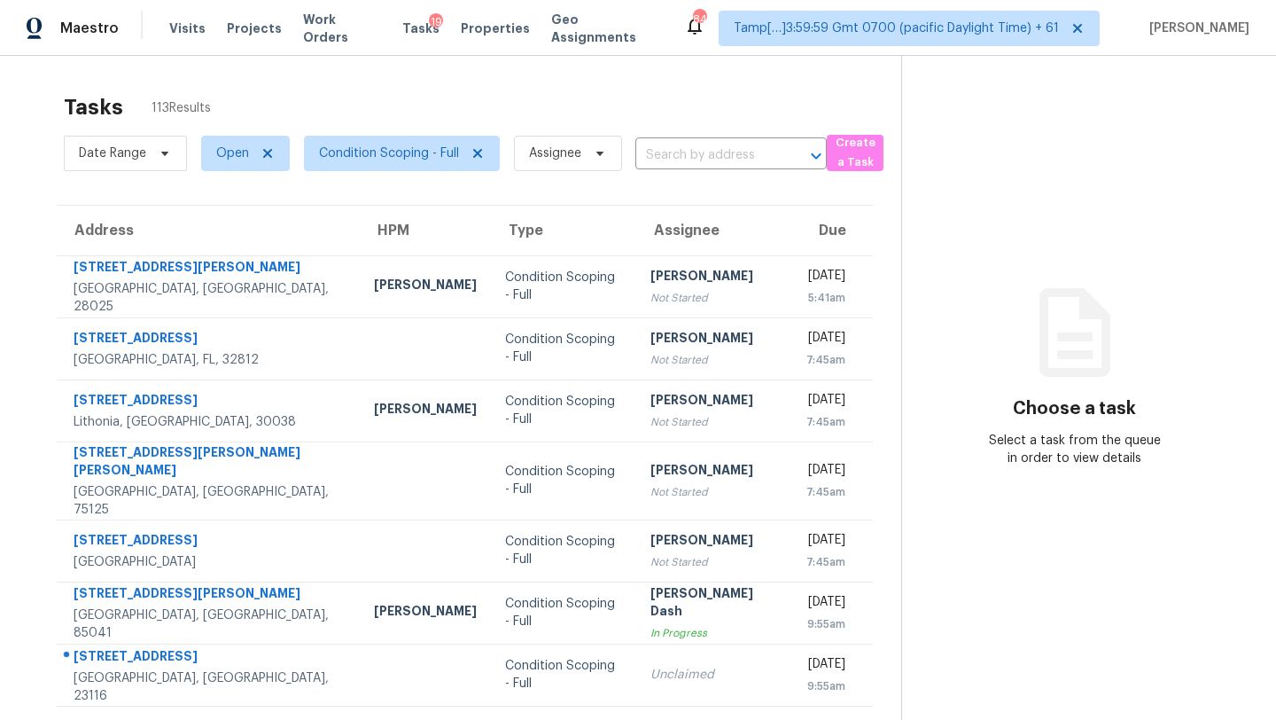
scroll to position [203, 0]
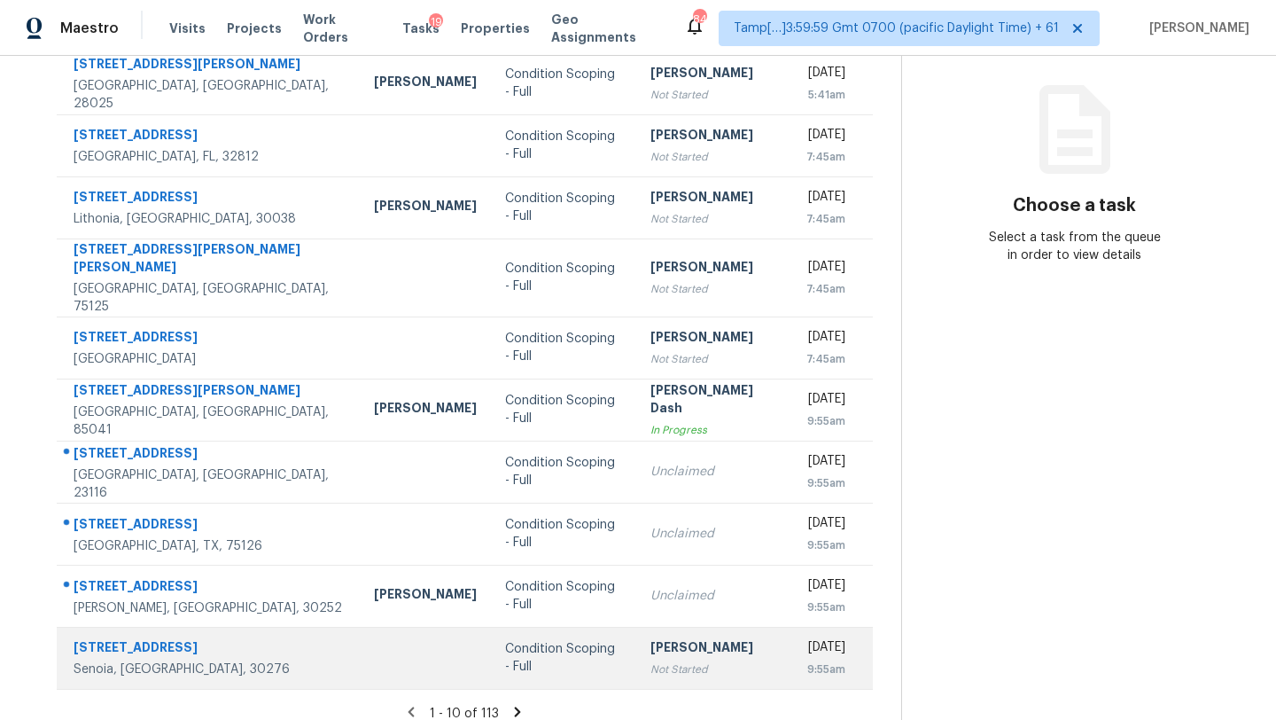
click at [636, 638] on td "Rajesh M Not Started" at bounding box center [714, 658] width 156 height 62
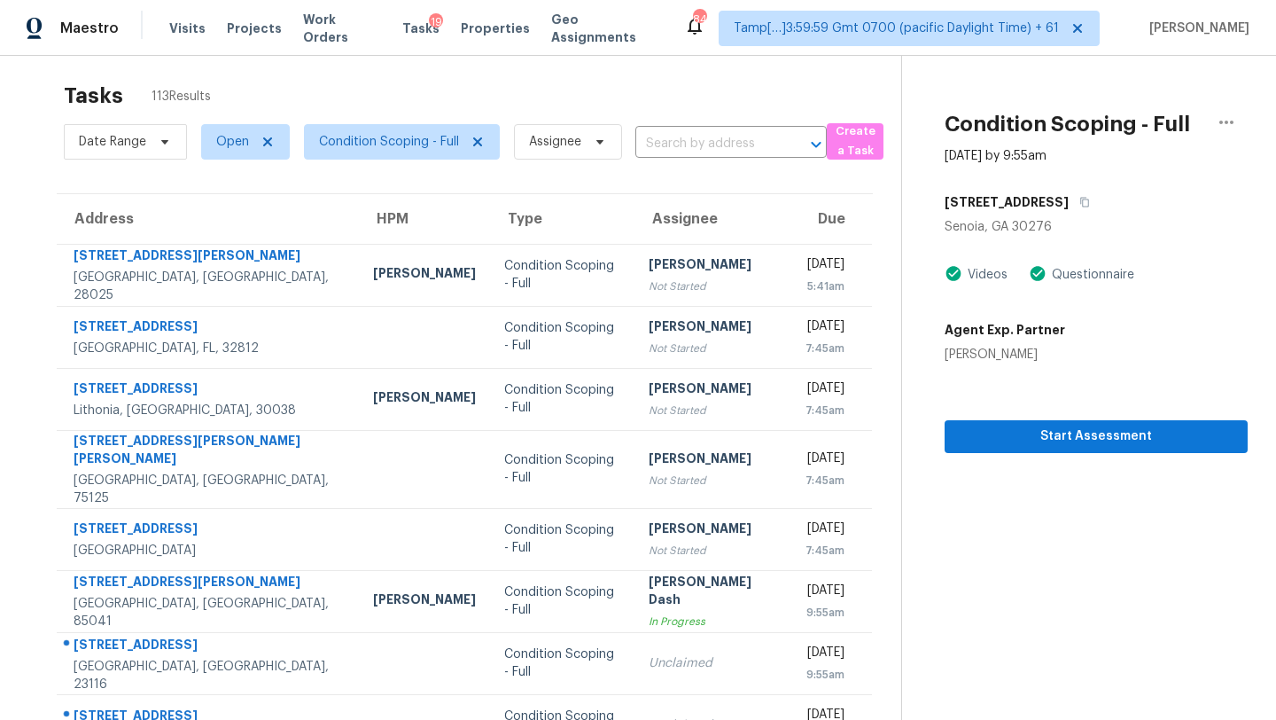
scroll to position [0, 0]
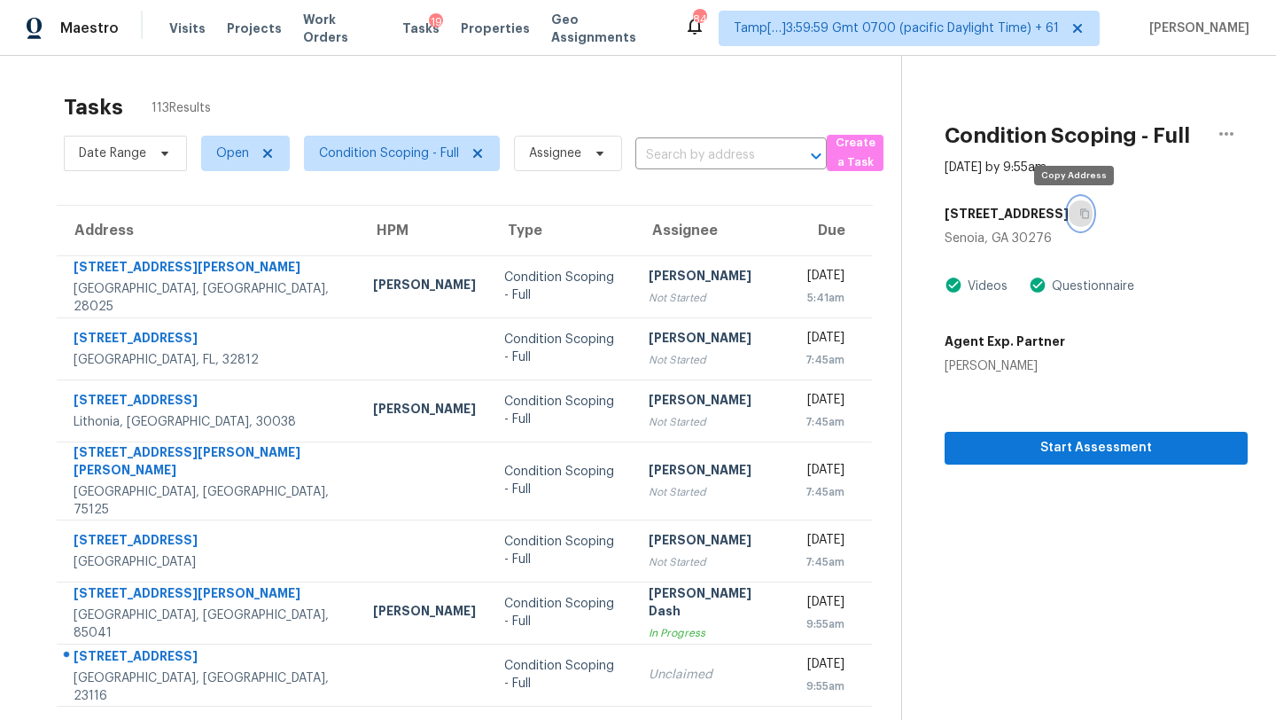
click at [1080, 217] on icon "button" at bounding box center [1084, 214] width 9 height 10
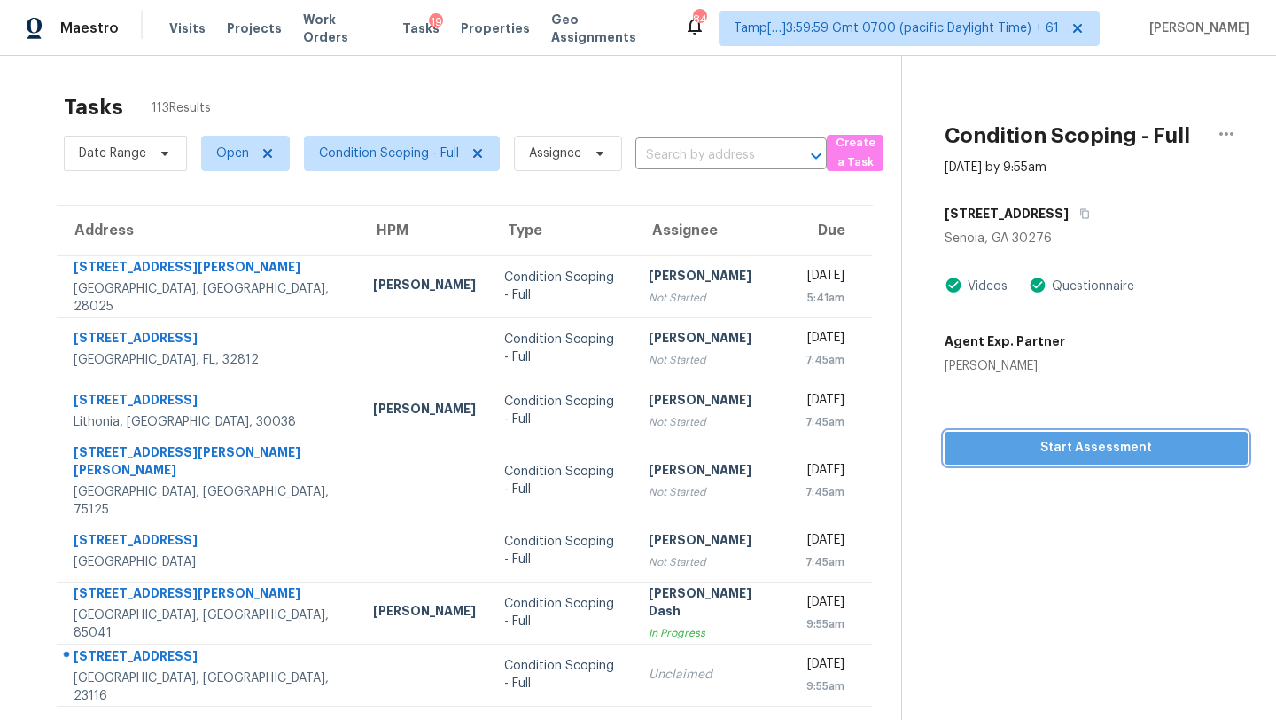
click at [1043, 439] on span "Start Assessment" at bounding box center [1096, 448] width 275 height 22
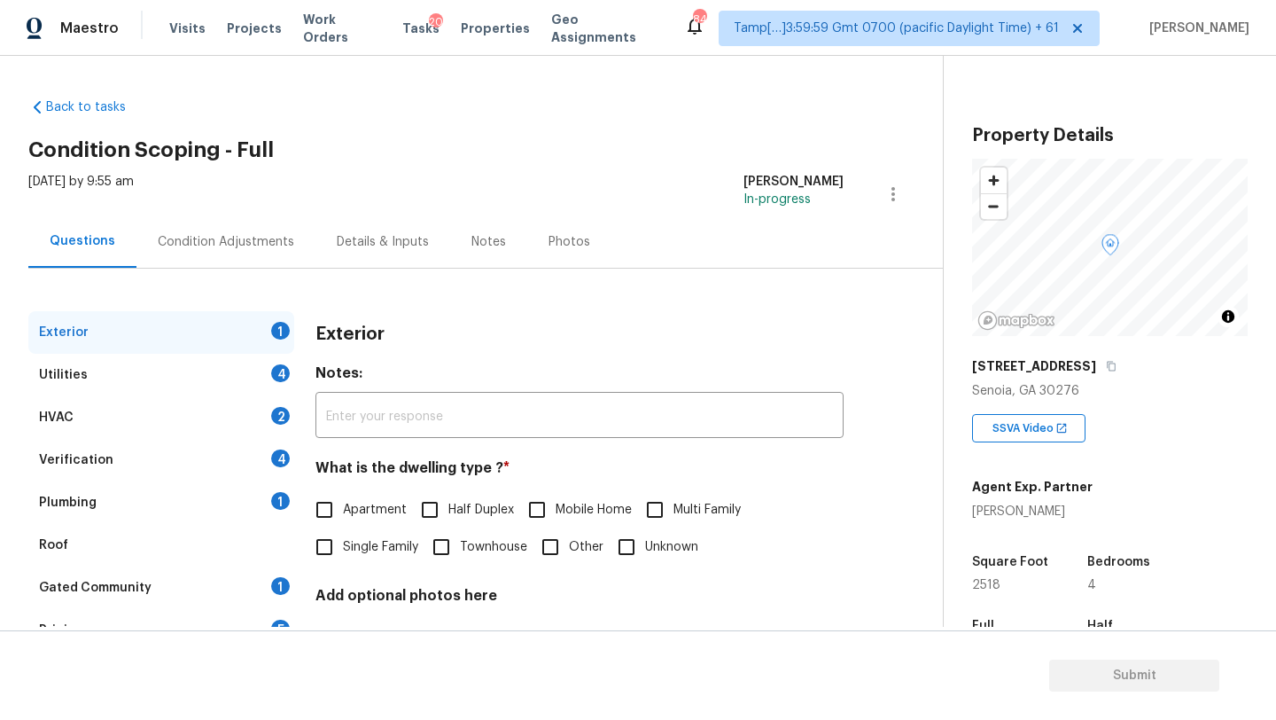
scroll to position [347, 0]
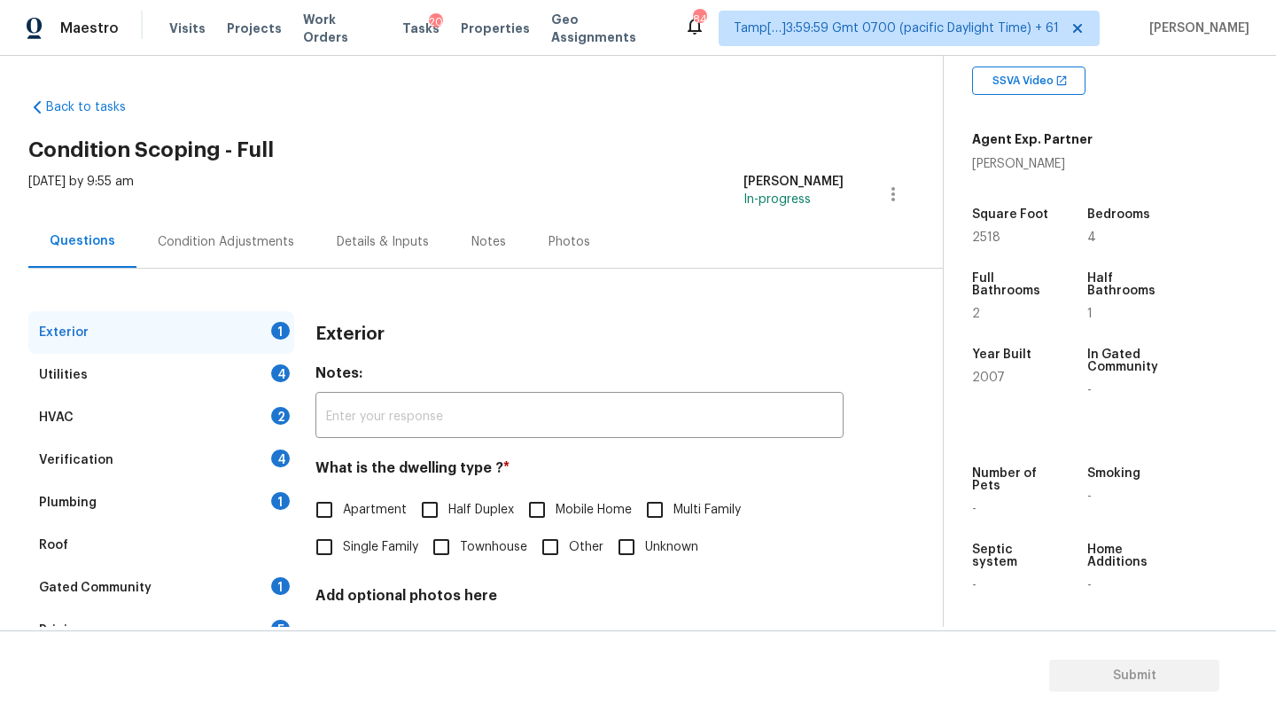
click at [348, 545] on span "Single Family" at bounding box center [380, 547] width 75 height 19
click at [343, 545] on input "Single Family" at bounding box center [324, 546] width 37 height 37
checkbox input "true"
click at [268, 580] on div "Gated Community 1" at bounding box center [161, 587] width 266 height 43
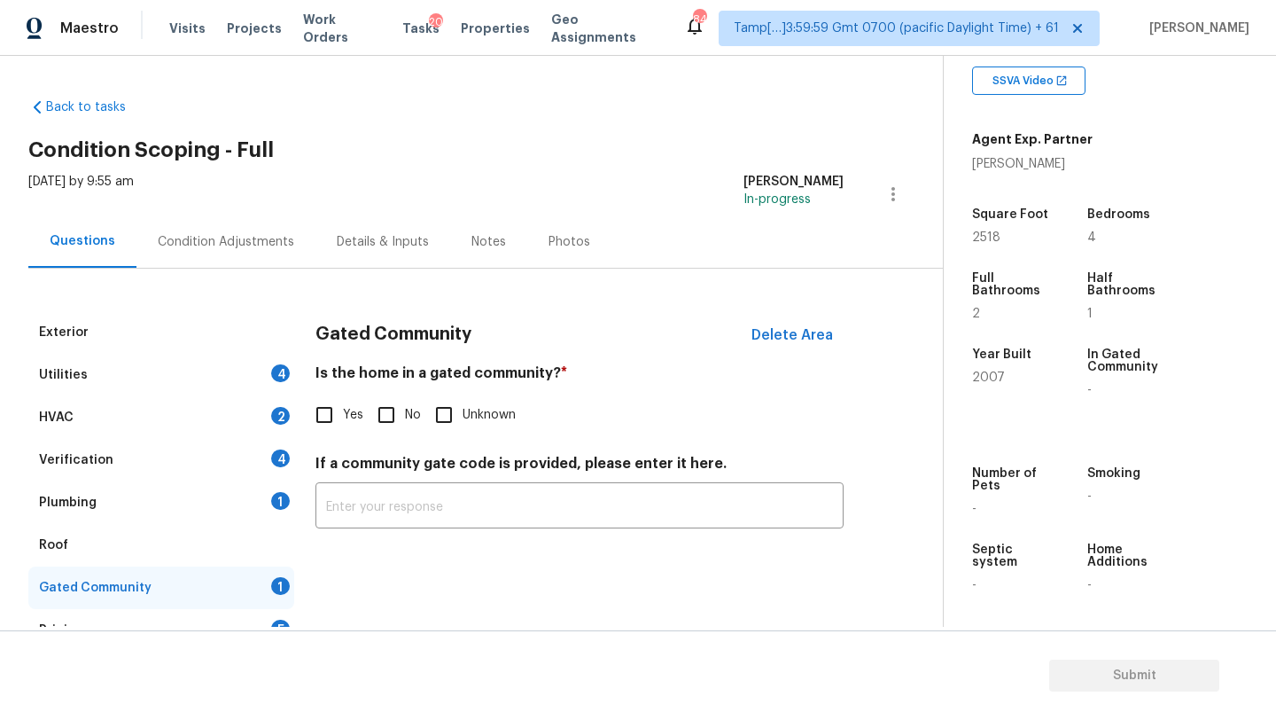
click at [382, 416] on input "No" at bounding box center [386, 414] width 37 height 37
checkbox input "true"
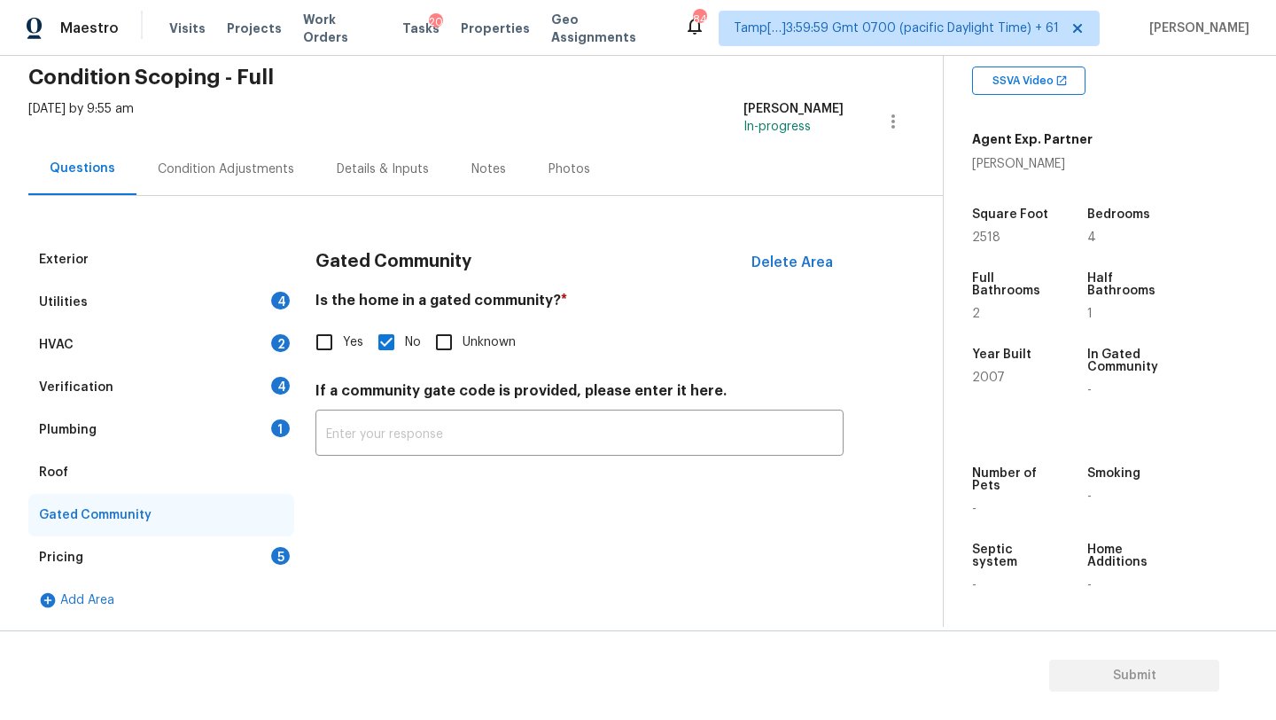
click at [98, 571] on div "Pricing 5" at bounding box center [161, 557] width 266 height 43
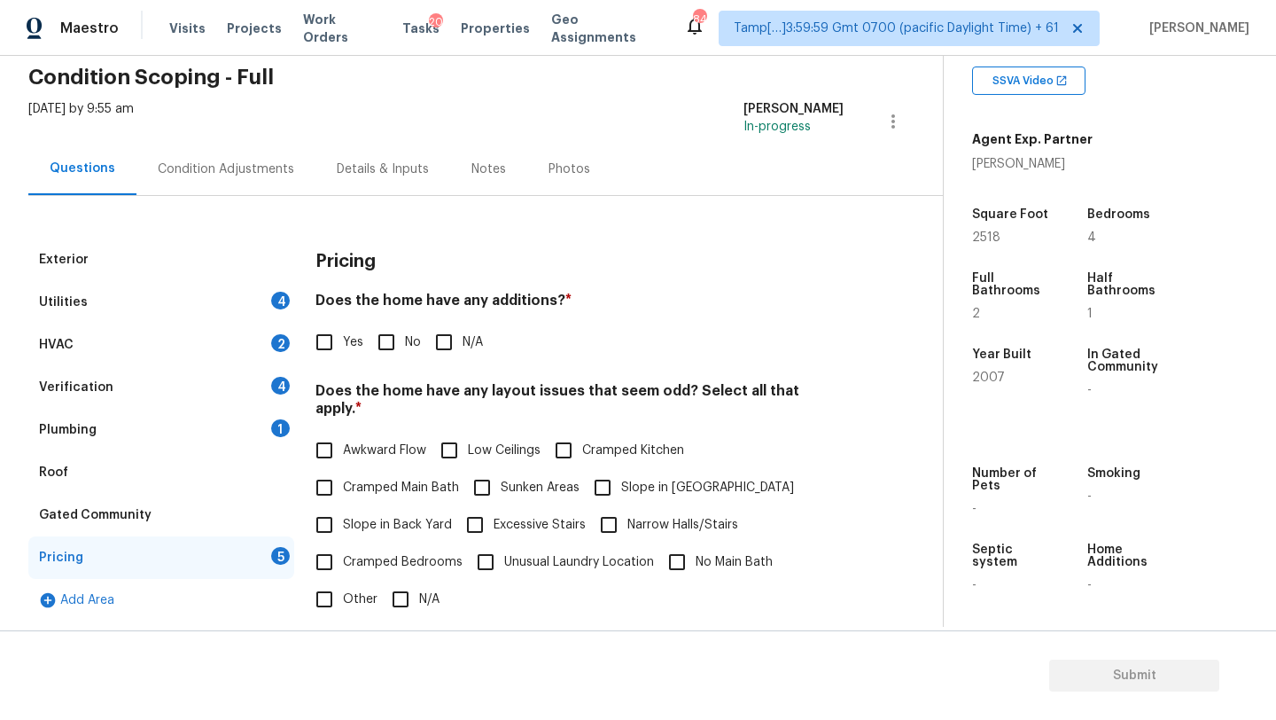
click at [381, 331] on input "No" at bounding box center [386, 341] width 37 height 37
checkbox input "true"
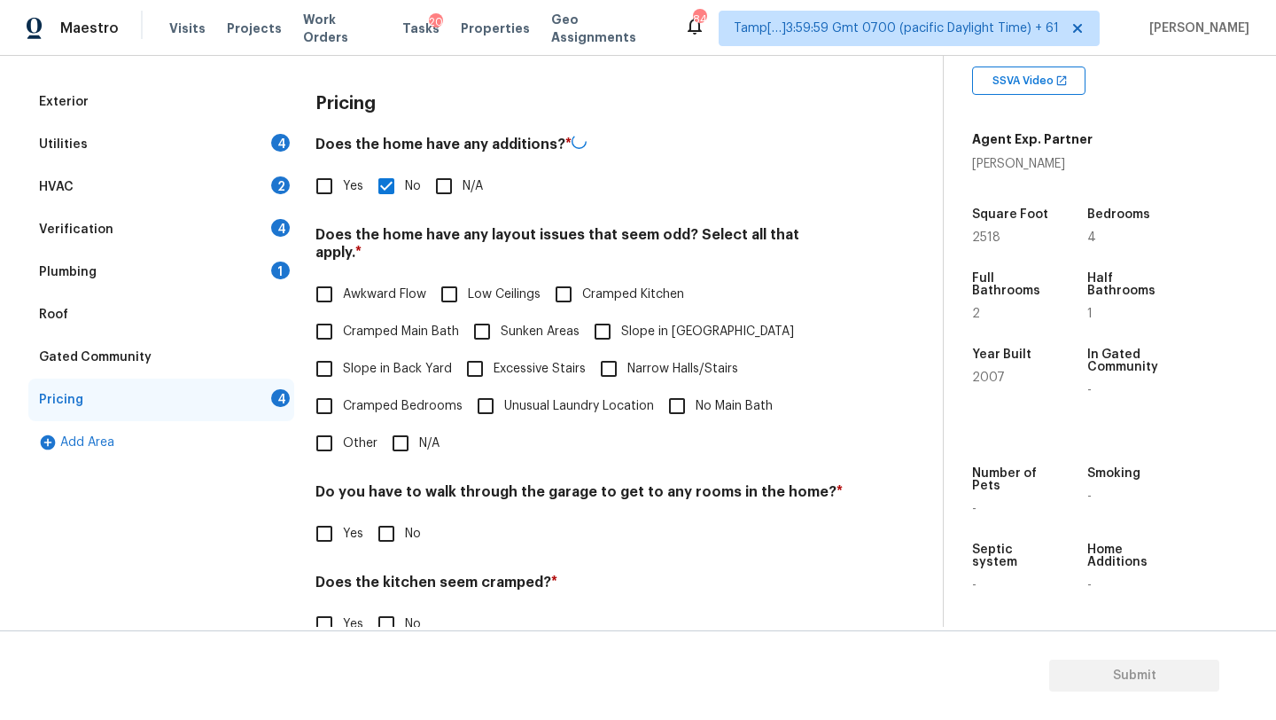
scroll to position [346, 0]
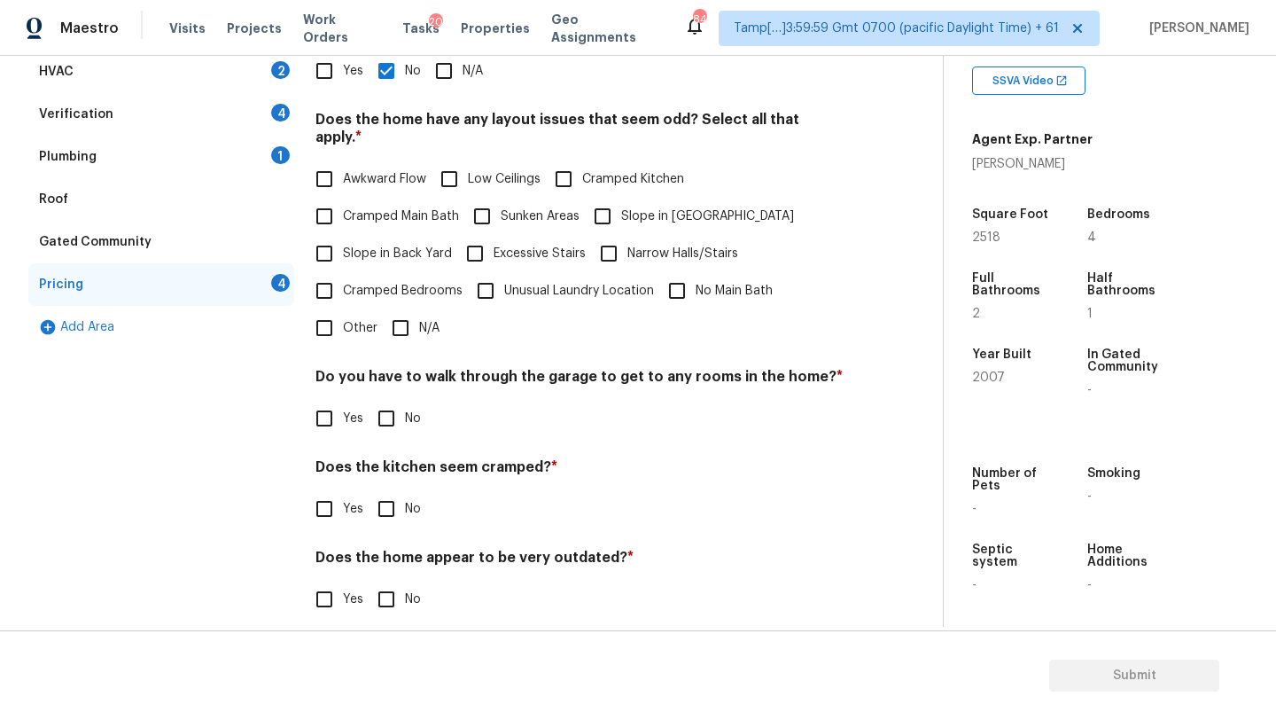
click at [409, 315] on input "N/A" at bounding box center [400, 327] width 37 height 37
checkbox input "true"
click at [400, 402] on input "No" at bounding box center [386, 418] width 37 height 37
checkbox input "true"
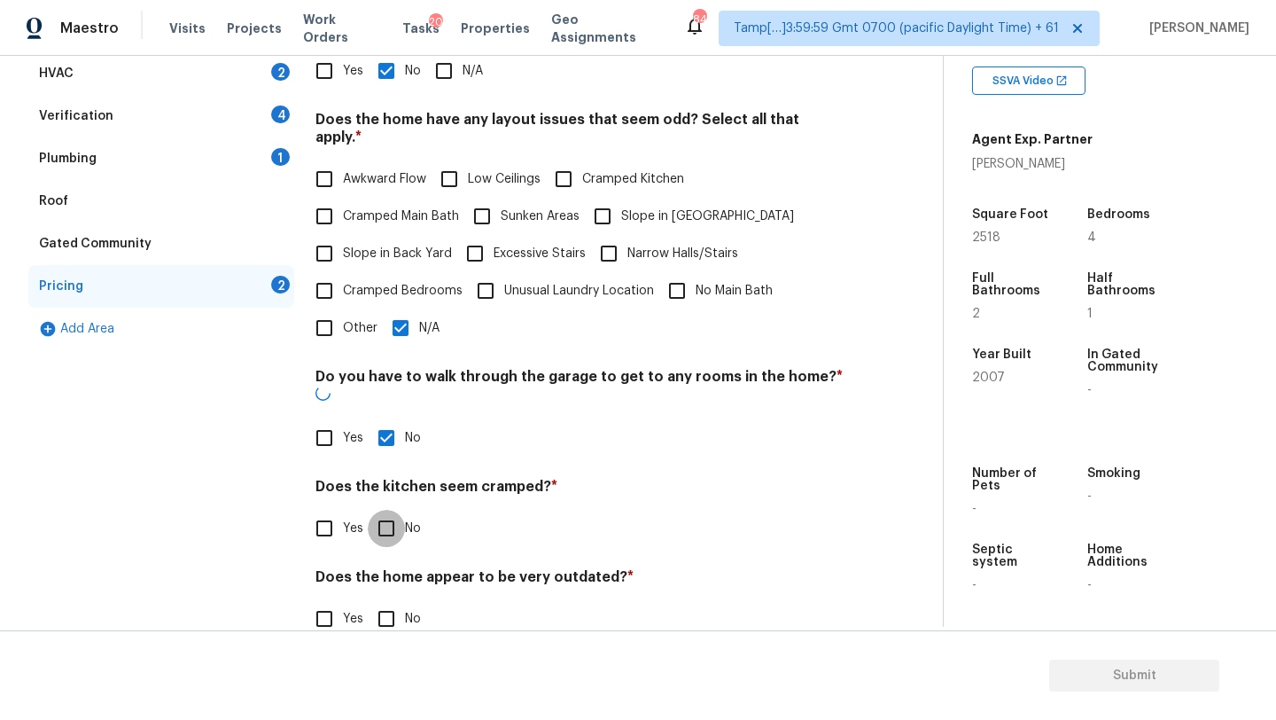
click at [400, 510] on input "No" at bounding box center [386, 528] width 37 height 37
checkbox input "true"
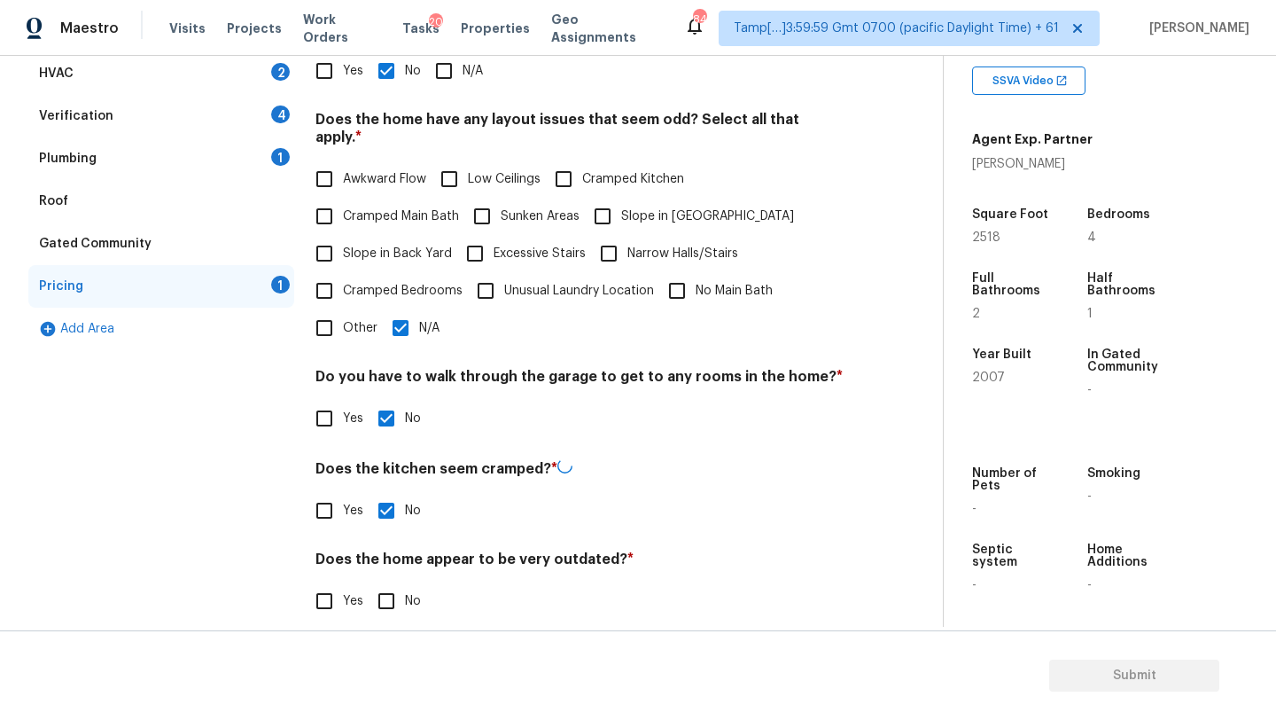
click at [400, 582] on input "No" at bounding box center [386, 600] width 37 height 37
checkbox input "true"
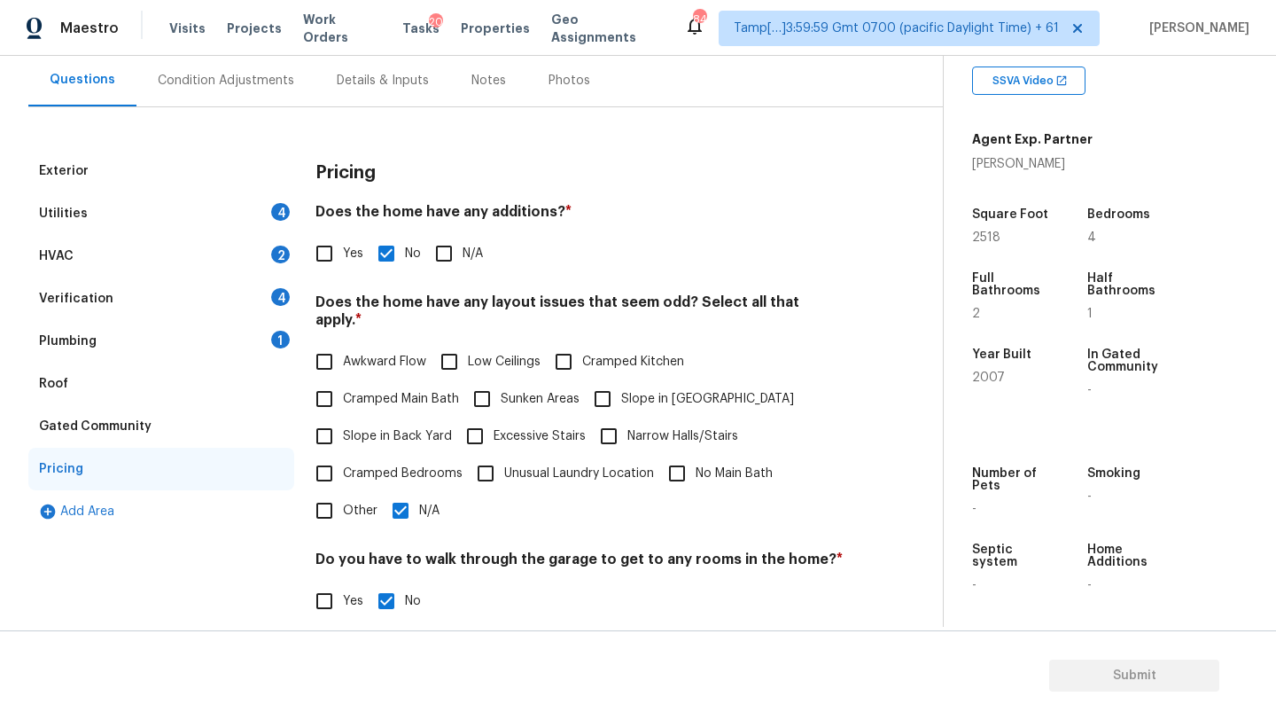
click at [142, 333] on div "Plumbing 1" at bounding box center [161, 341] width 266 height 43
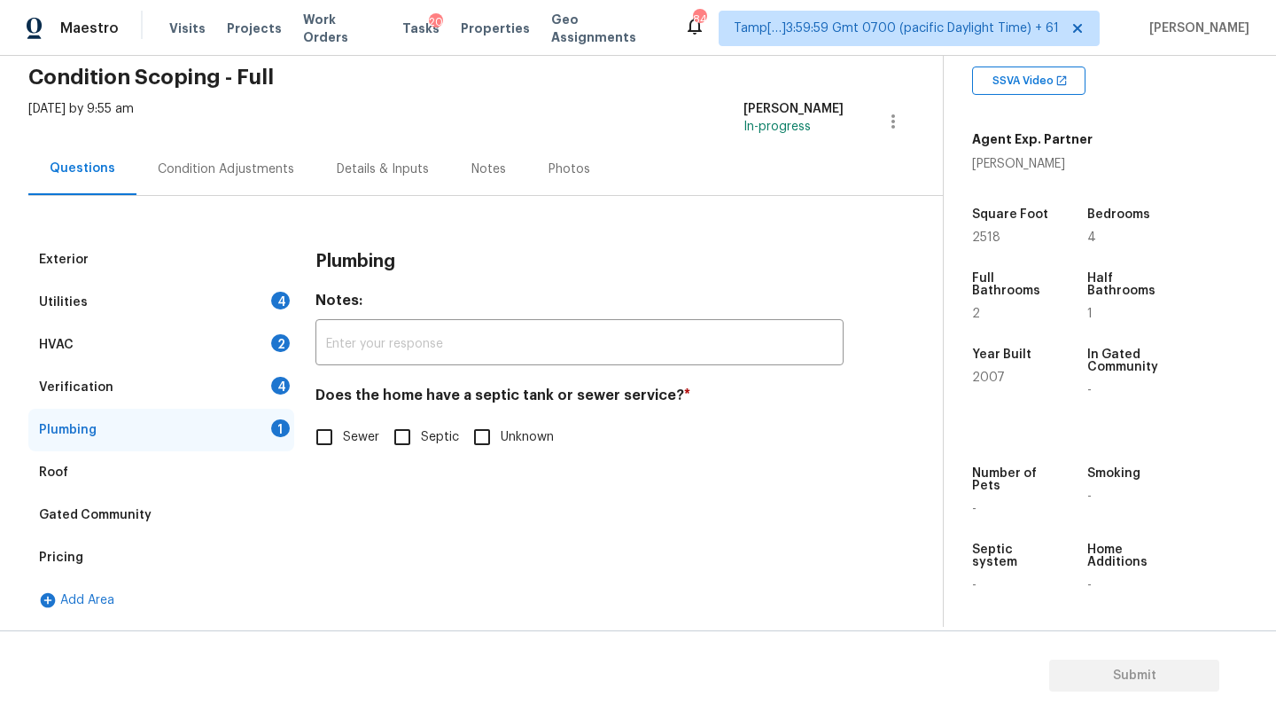
scroll to position [73, 0]
click at [364, 442] on span "Sewer" at bounding box center [361, 437] width 36 height 19
click at [343, 442] on input "Sewer" at bounding box center [324, 436] width 37 height 37
checkbox input "true"
click at [238, 387] on div "Verification 4" at bounding box center [161, 387] width 266 height 43
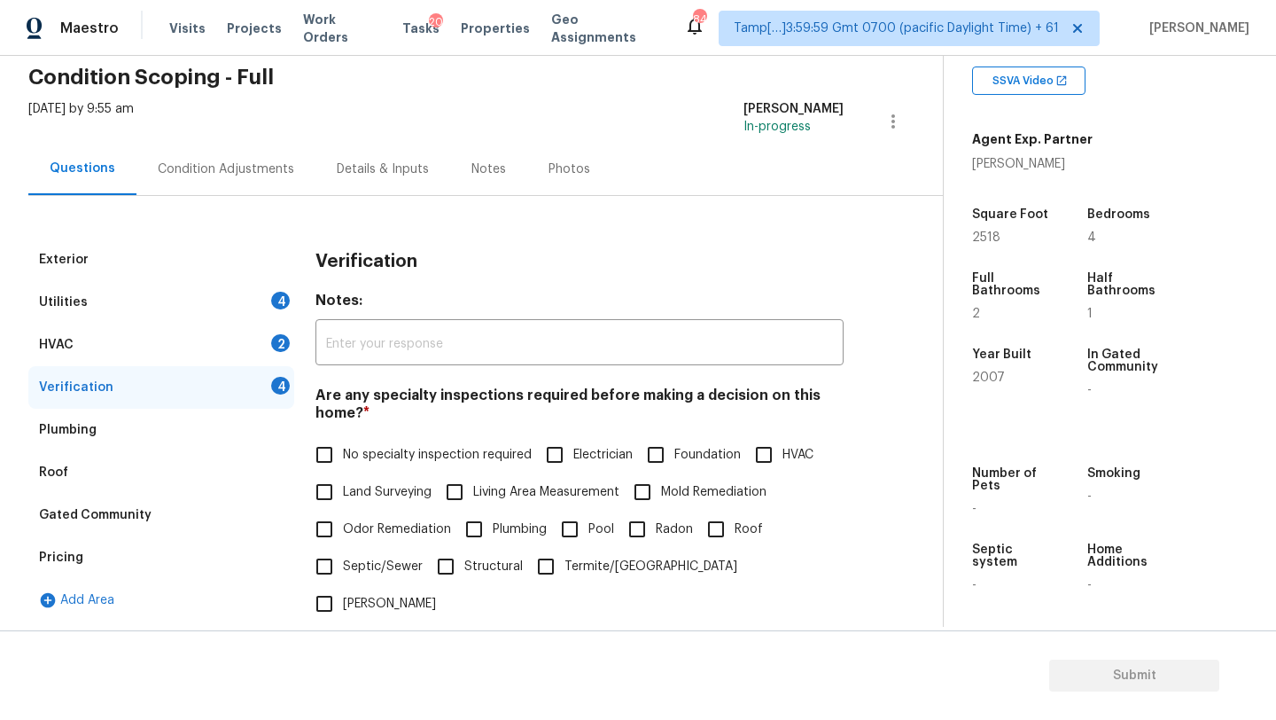
click at [387, 453] on span "No specialty inspection required" at bounding box center [437, 455] width 189 height 19
click at [343, 453] on input "No specialty inspection required" at bounding box center [324, 454] width 37 height 37
checkbox input "true"
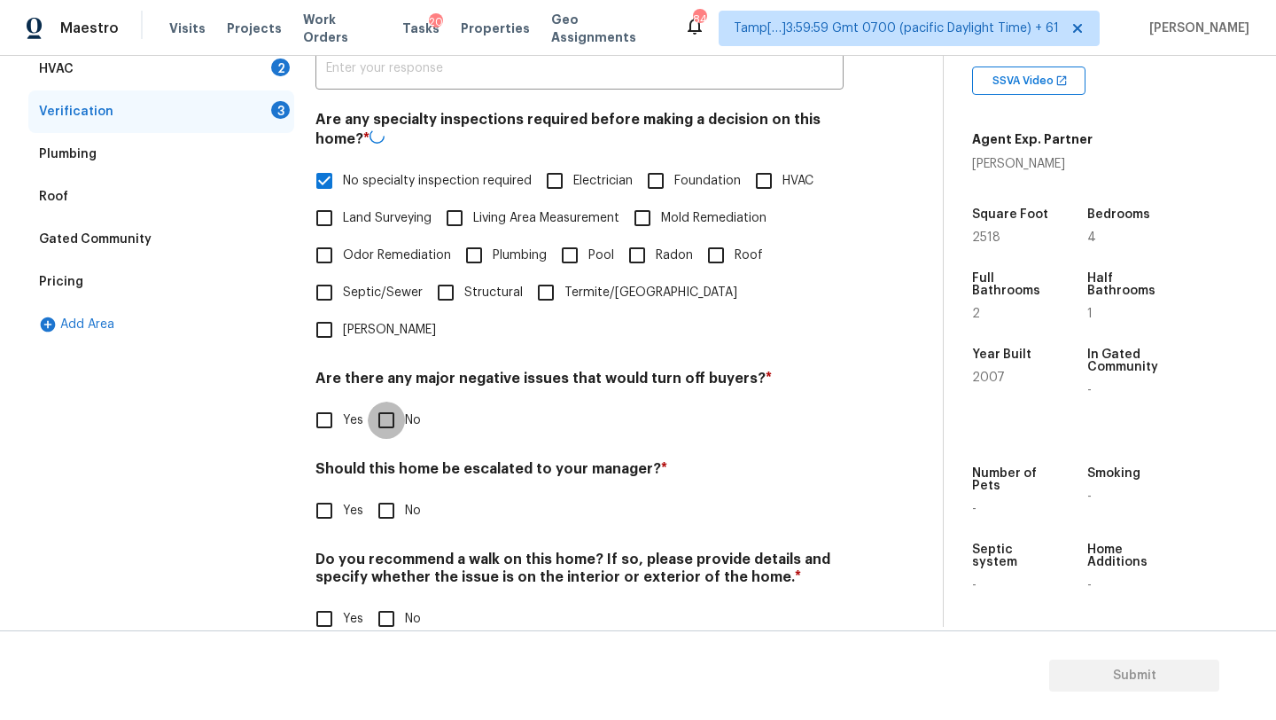
click at [399, 401] on input "No" at bounding box center [386, 419] width 37 height 37
checkbox input "true"
click at [399, 462] on div "Should this home be escalated to your manager? * Yes No" at bounding box center [579, 496] width 528 height 69
click at [397, 561] on div "Do you recommend a walk on this home? If so, please provide details and specify…" at bounding box center [579, 593] width 528 height 87
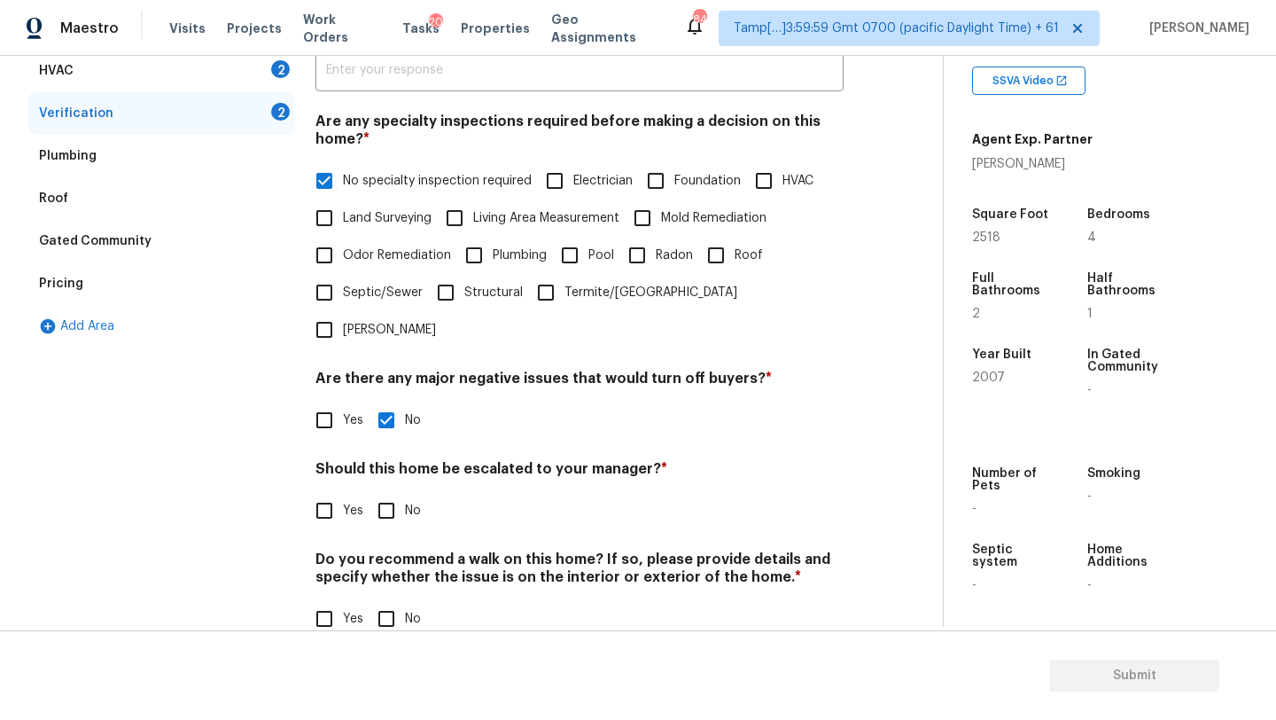
drag, startPoint x: 393, startPoint y: 493, endPoint x: 393, endPoint y: 509, distance: 16.0
click at [393, 493] on div "Verification Notes: ​ Are any specialty inspections required before making a de…" at bounding box center [579, 312] width 528 height 694
click at [393, 600] on input "No" at bounding box center [386, 618] width 37 height 37
checkbox input "true"
click at [385, 492] on input "No" at bounding box center [386, 510] width 37 height 37
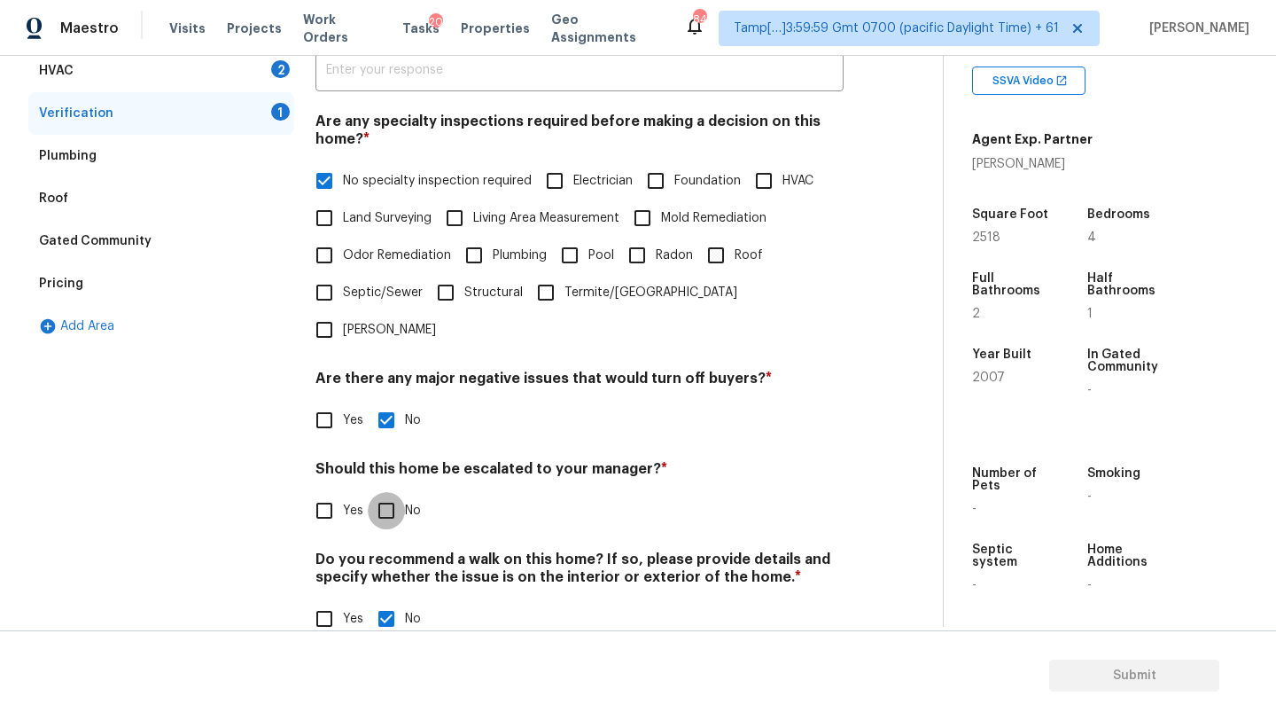
checkbox input "true"
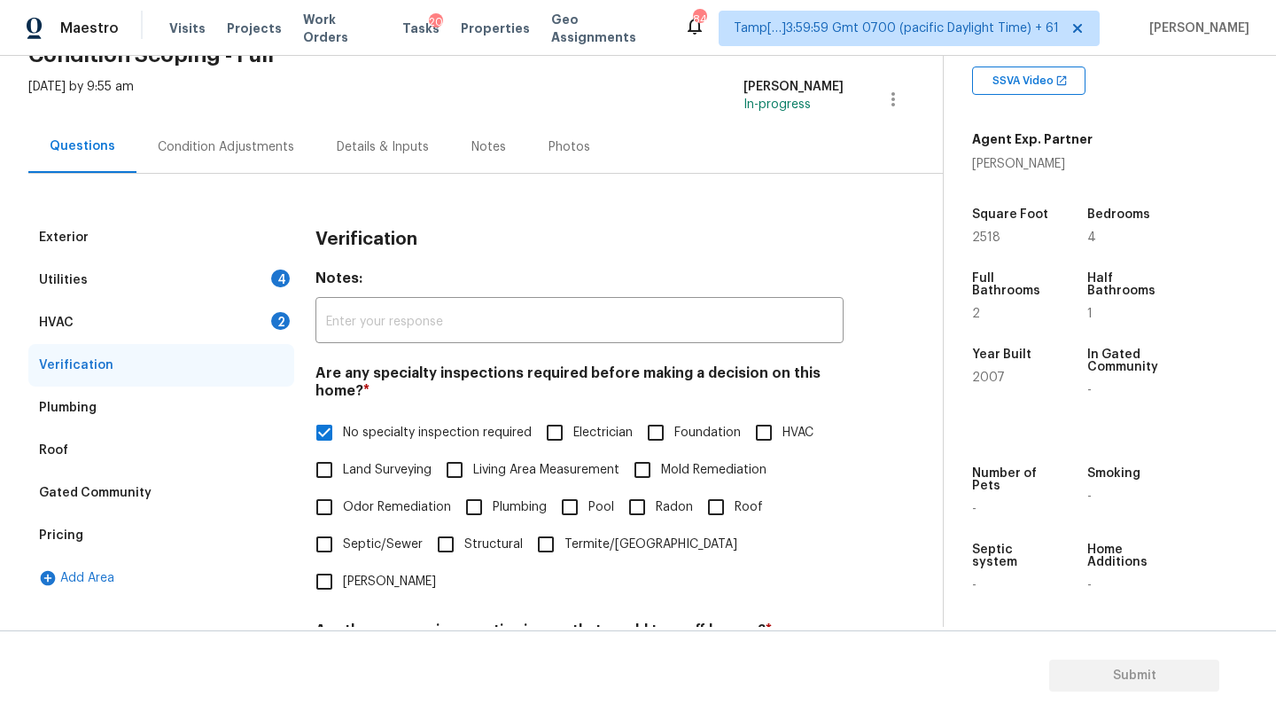
scroll to position [40, 0]
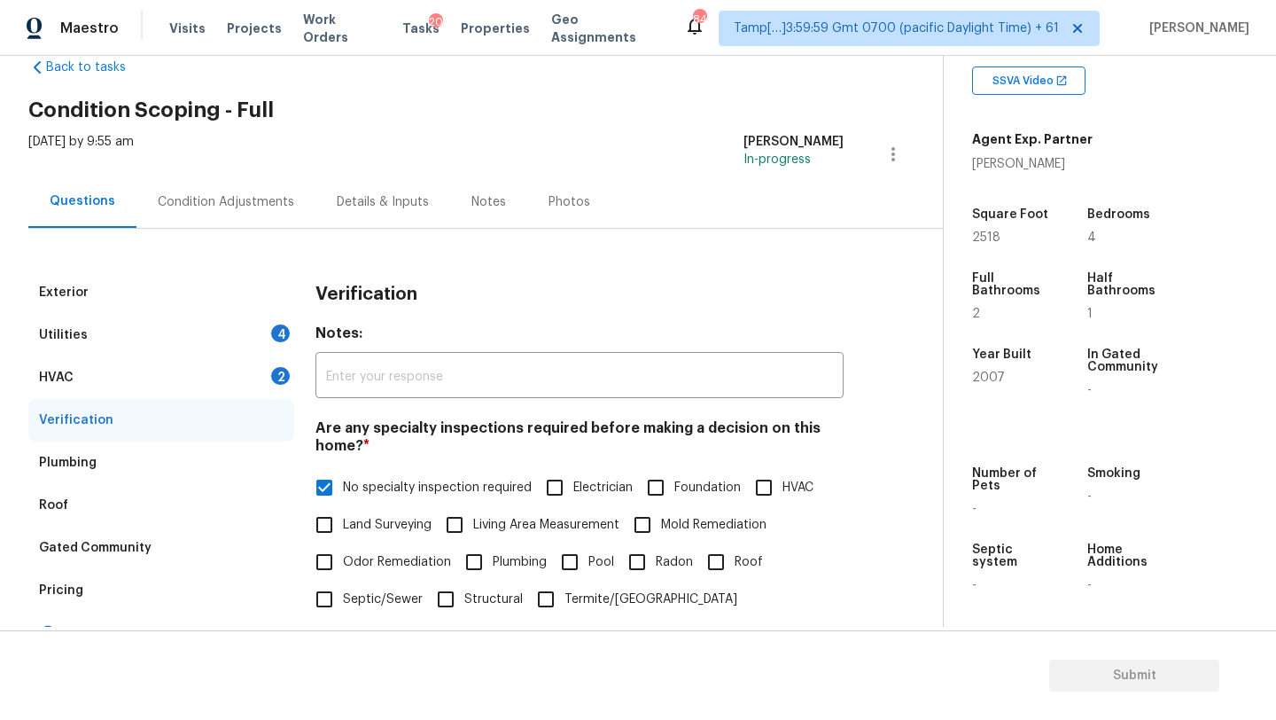
click at [180, 376] on div "HVAC 2" at bounding box center [161, 377] width 266 height 43
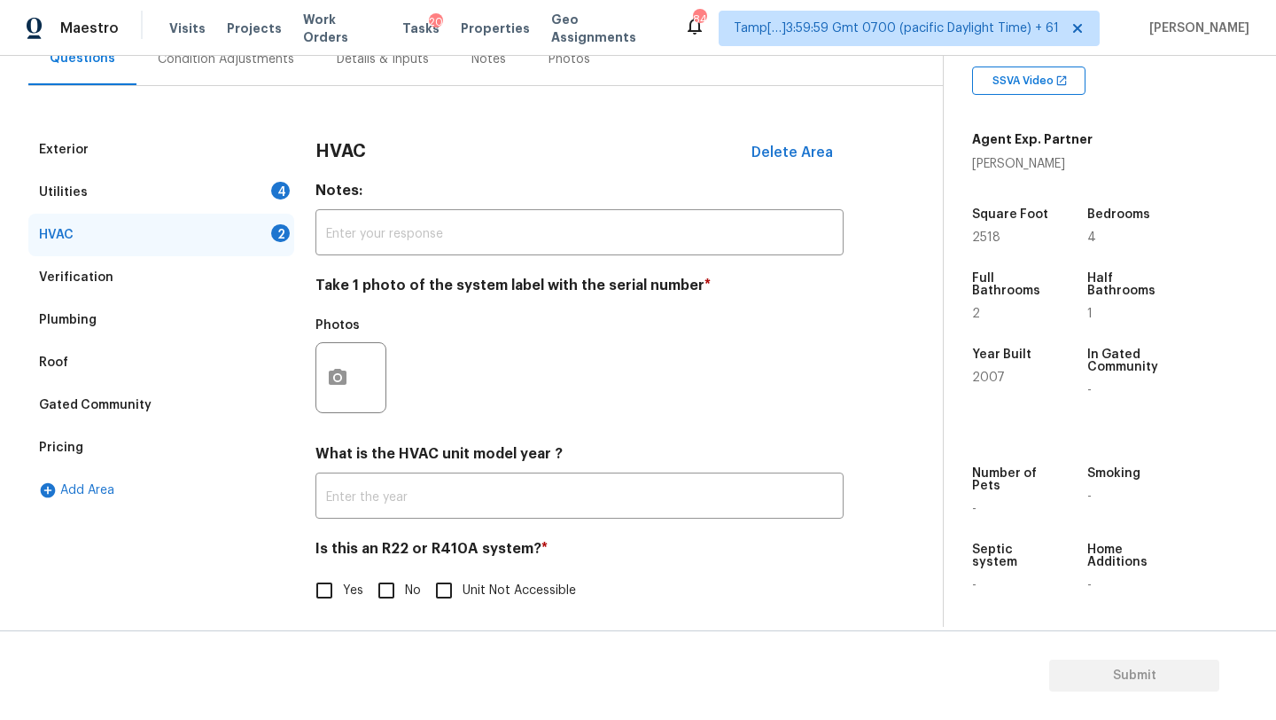
scroll to position [192, 0]
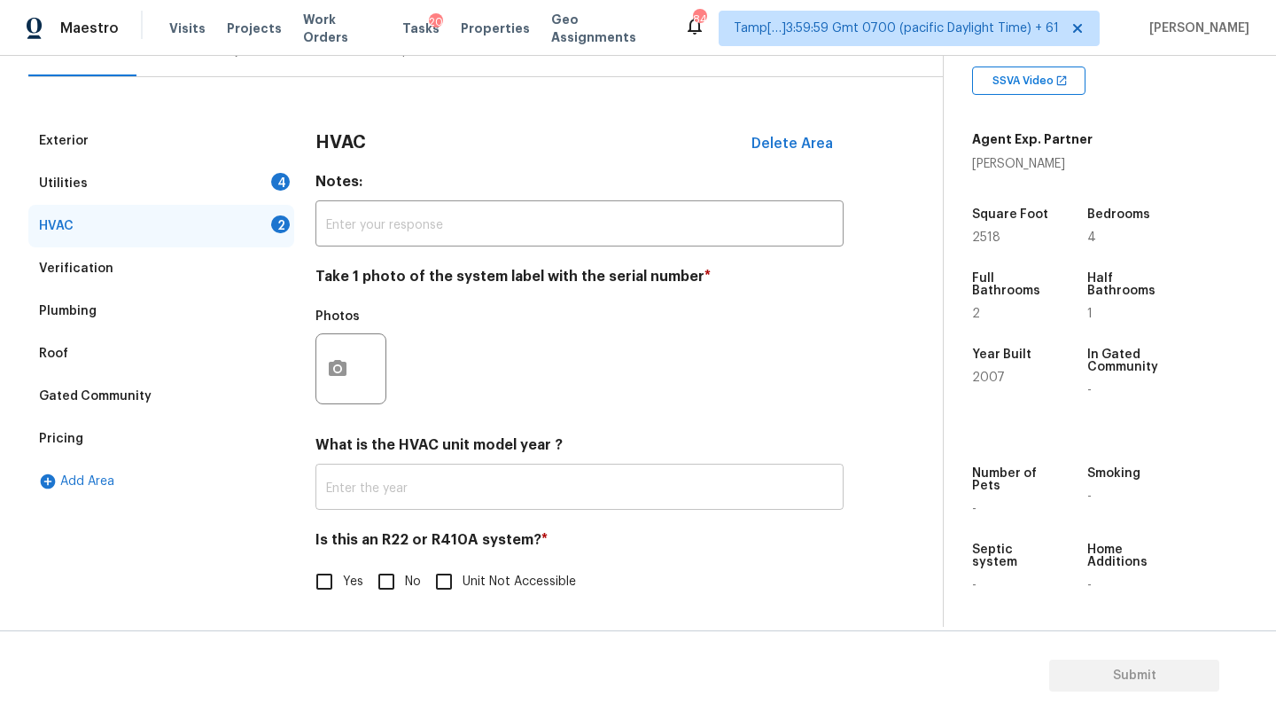
click at [380, 495] on input "text" at bounding box center [579, 489] width 528 height 42
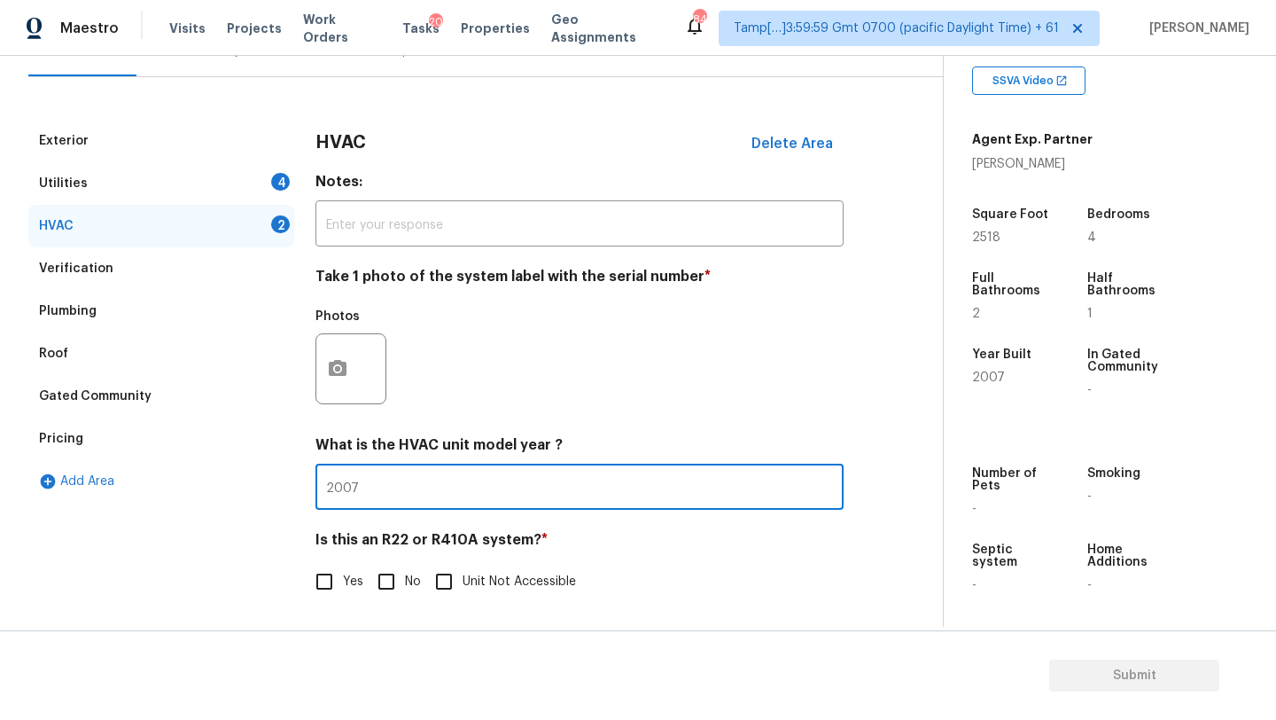
type input "2007"
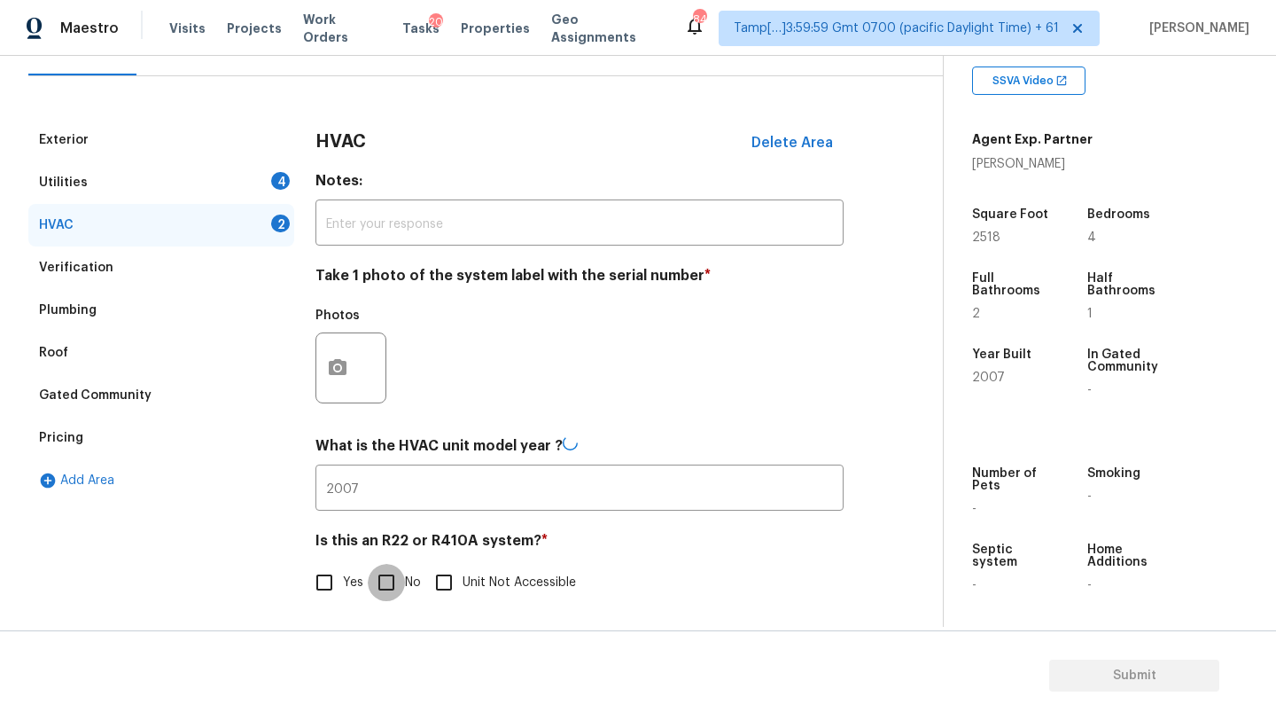
click at [382, 580] on input "No" at bounding box center [386, 582] width 37 height 37
checkbox input "true"
click at [93, 185] on div "Utilities 4" at bounding box center [161, 183] width 266 height 43
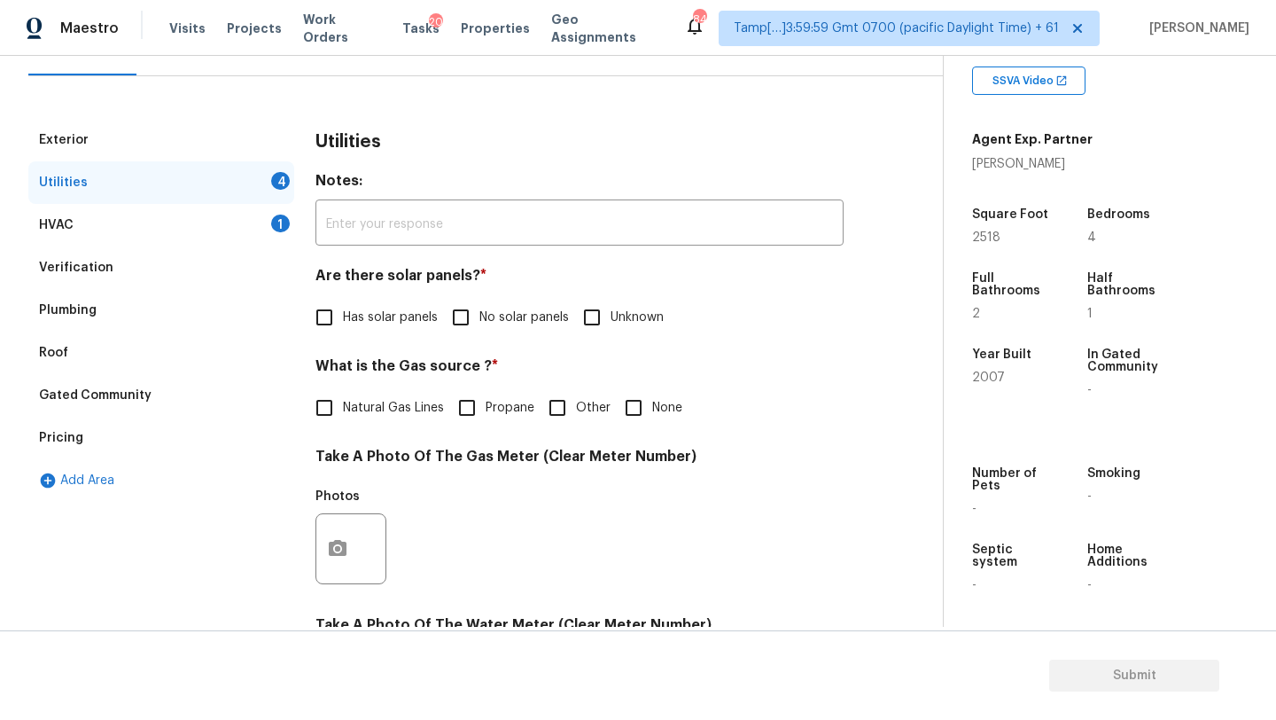
click at [460, 331] on input "No solar panels" at bounding box center [460, 317] width 37 height 37
checkbox input "true"
click at [397, 389] on div "What is the Gas source ? * Natural Gas Lines Propane Other None" at bounding box center [579, 393] width 528 height 69
click at [396, 402] on span "Natural Gas Lines" at bounding box center [393, 408] width 101 height 19
click at [343, 402] on input "Natural Gas Lines" at bounding box center [324, 407] width 37 height 37
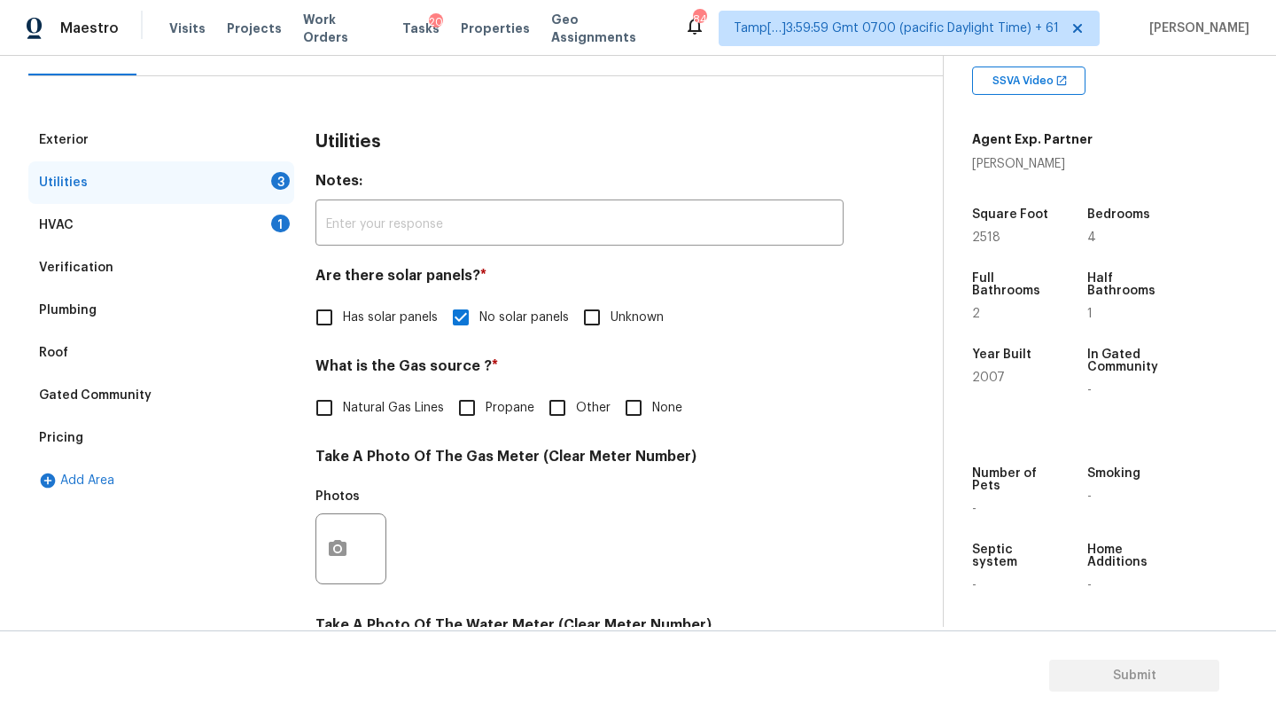
checkbox input "true"
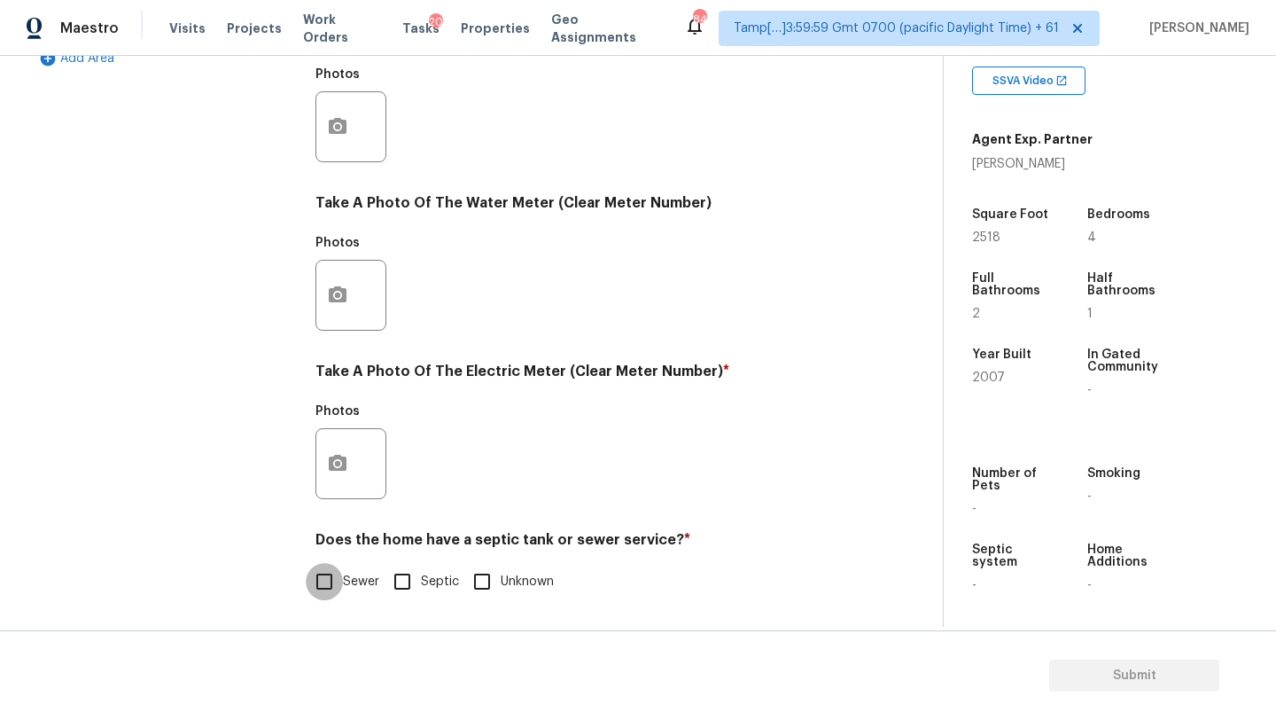
click at [326, 584] on input "Sewer" at bounding box center [324, 581] width 37 height 37
checkbox input "true"
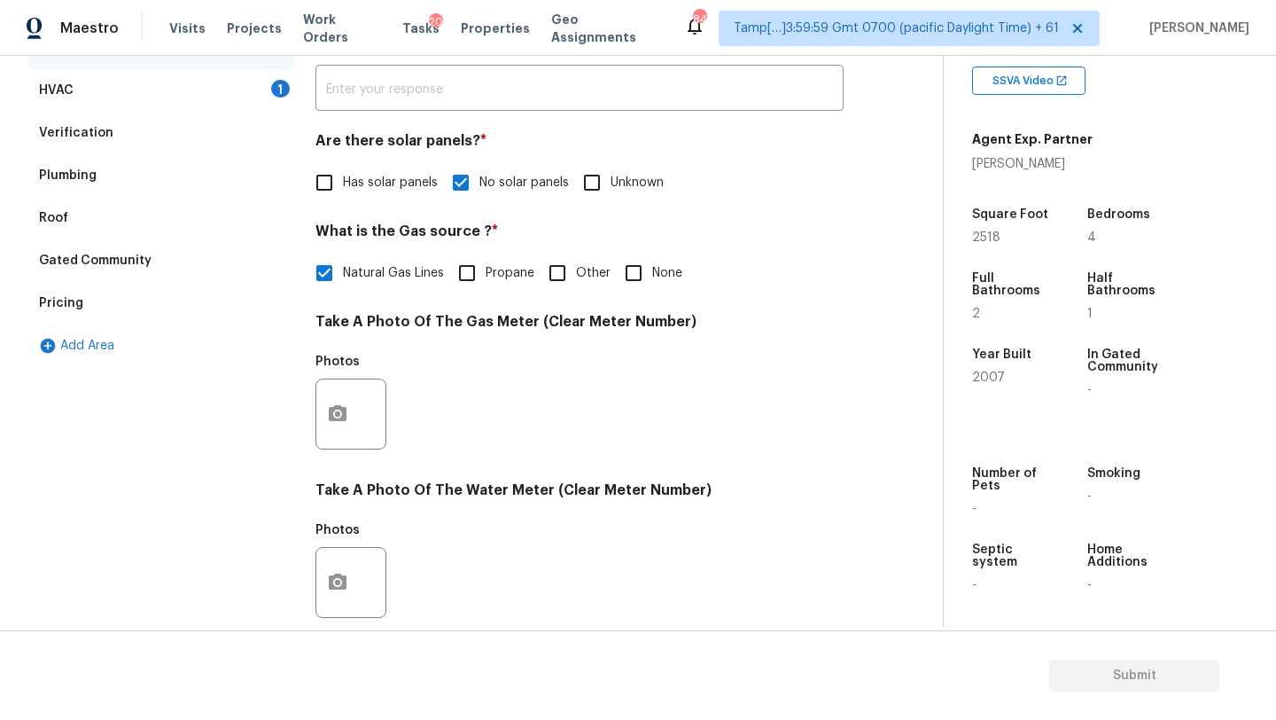
scroll to position [167, 0]
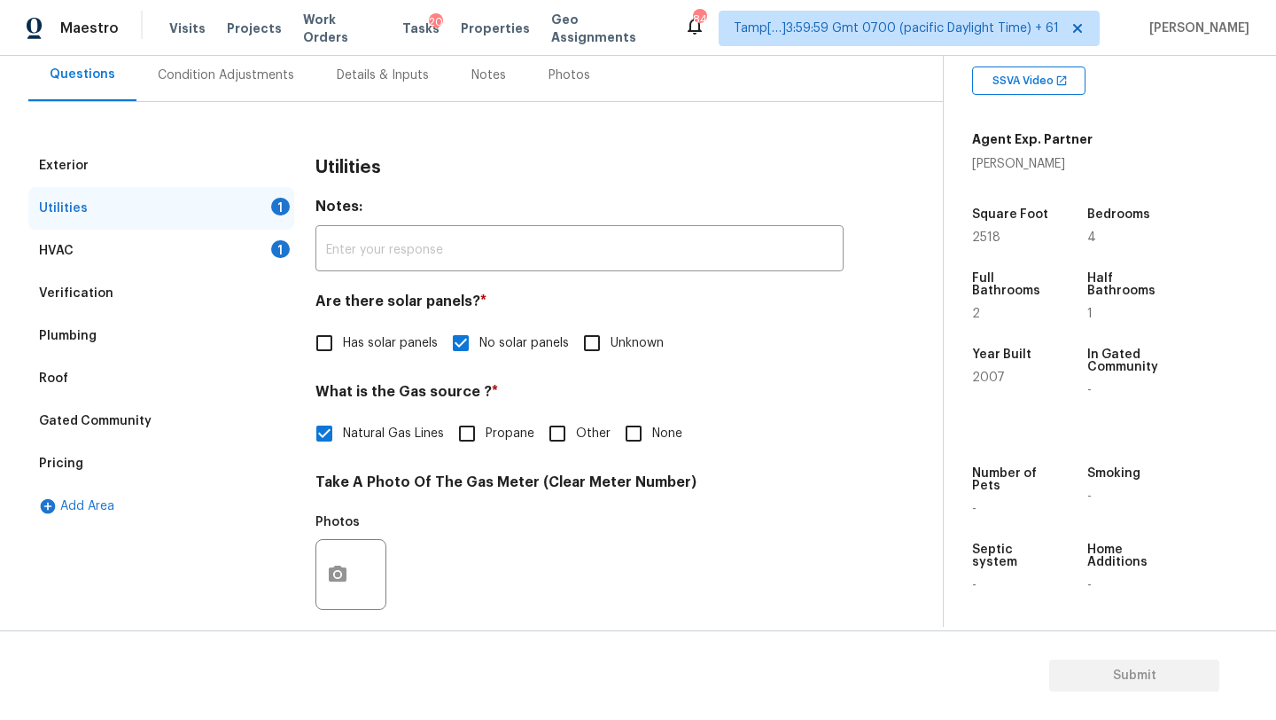
click at [183, 80] on div "Condition Adjustments" at bounding box center [226, 75] width 136 height 18
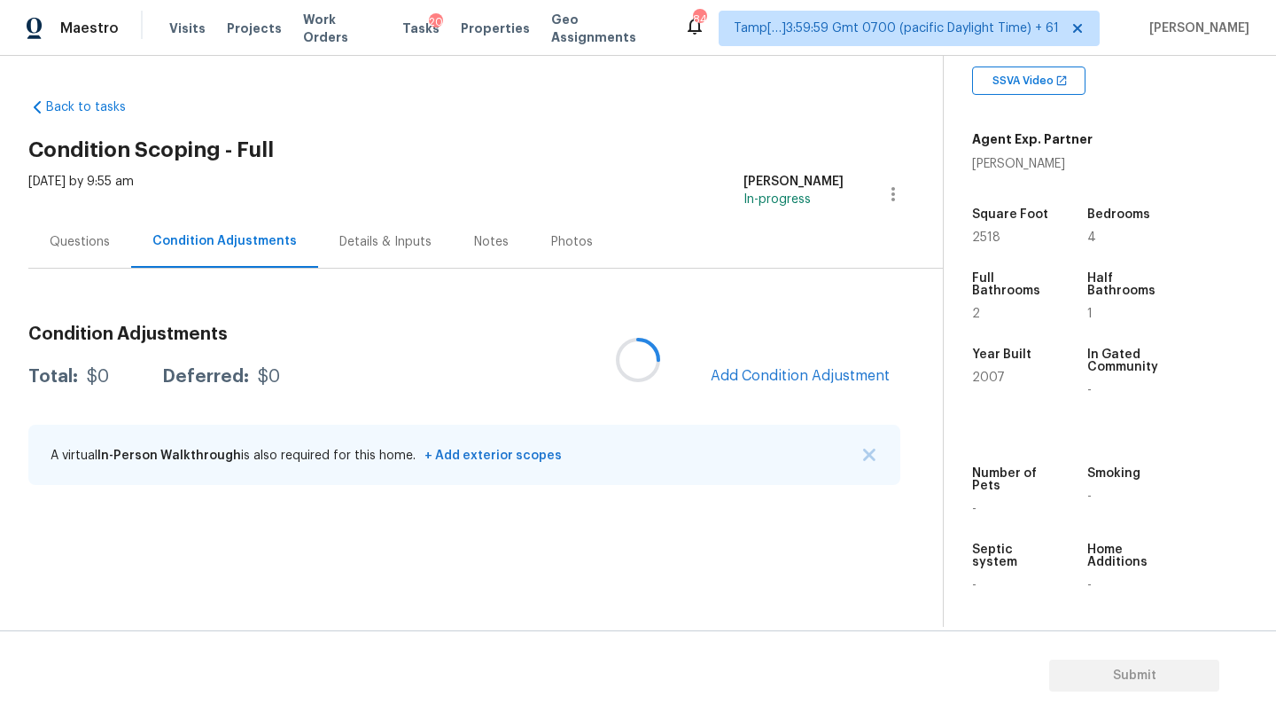
click at [757, 392] on div at bounding box center [638, 360] width 1276 height 720
click at [778, 378] on div at bounding box center [638, 360] width 1276 height 720
click at [652, 328] on div at bounding box center [638, 360] width 1276 height 720
click at [798, 361] on button "Add Condition Adjustment" at bounding box center [800, 375] width 200 height 37
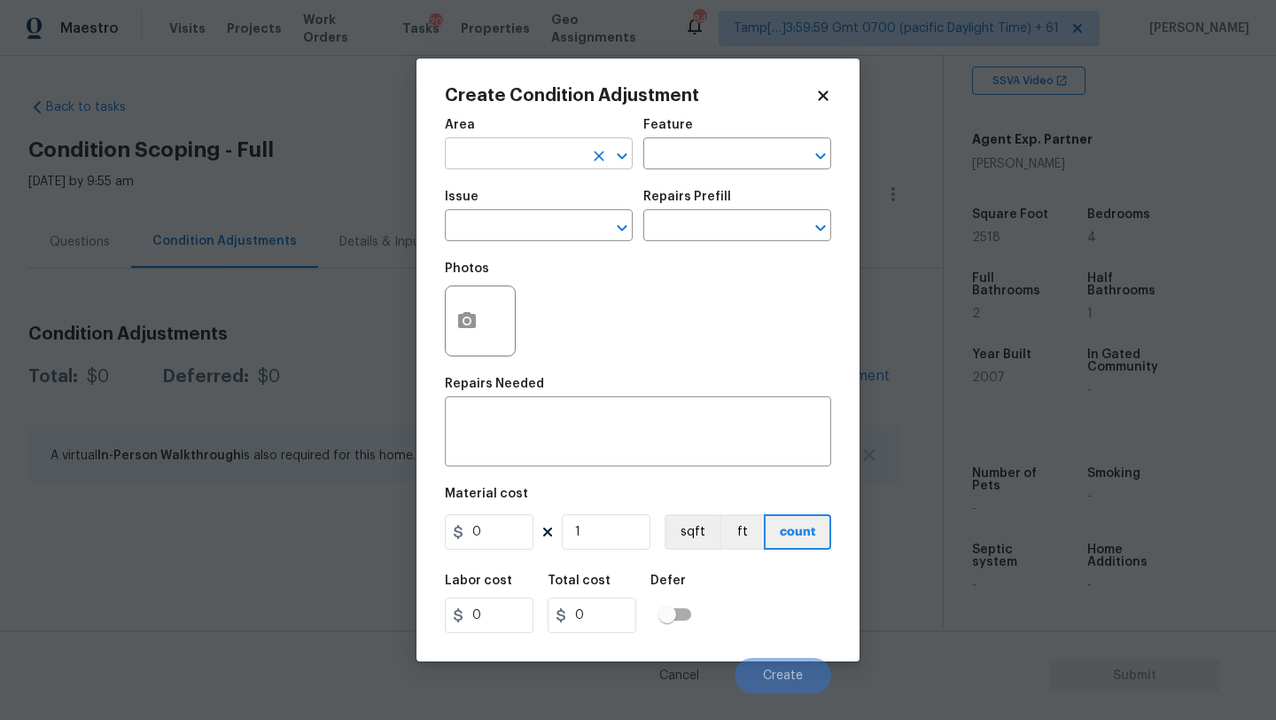
click at [487, 144] on input "text" at bounding box center [514, 155] width 138 height 27
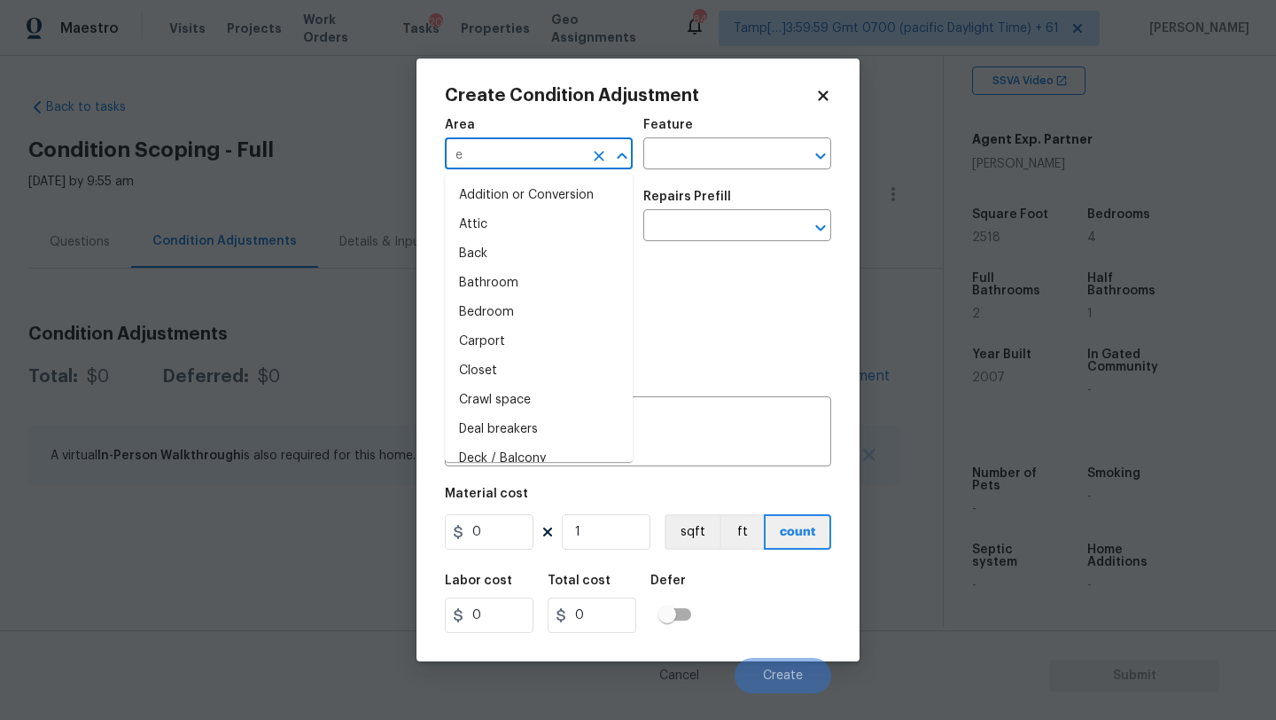
type input "ex"
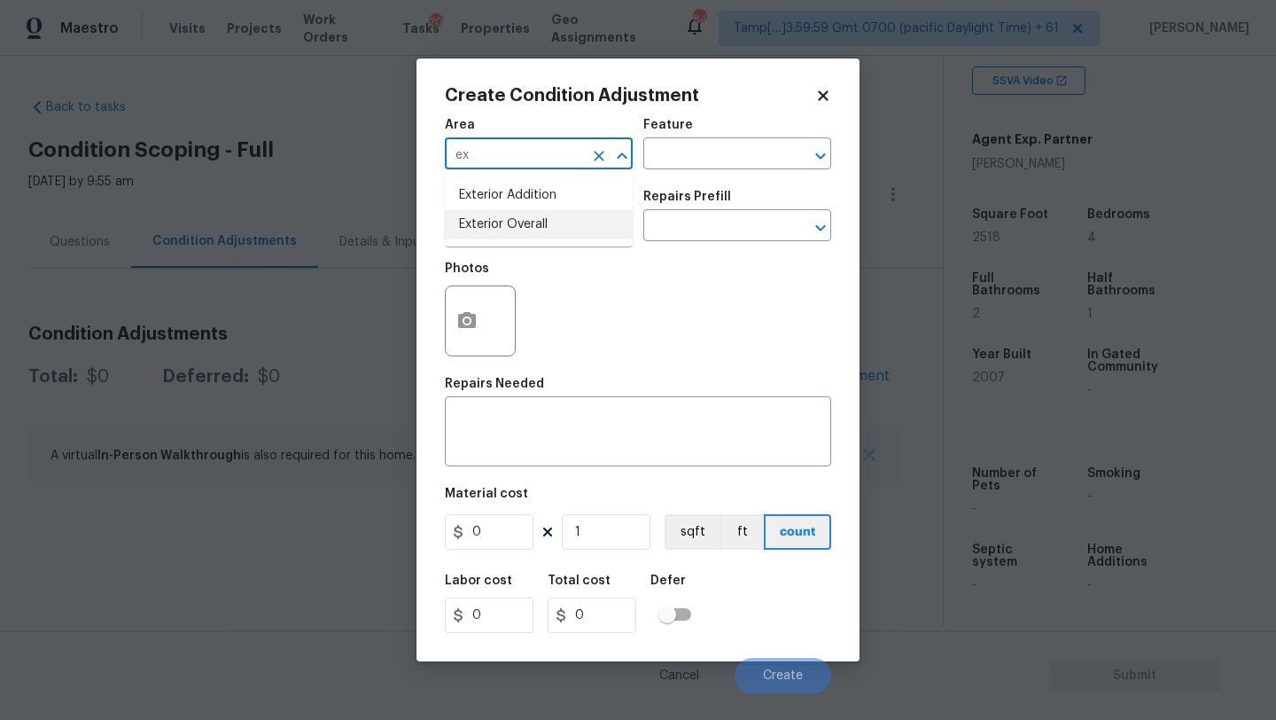
click at [518, 220] on li "Exterior Overall" at bounding box center [539, 224] width 188 height 29
type input "Exterior Overall"
click at [672, 167] on input "text" at bounding box center [712, 155] width 138 height 27
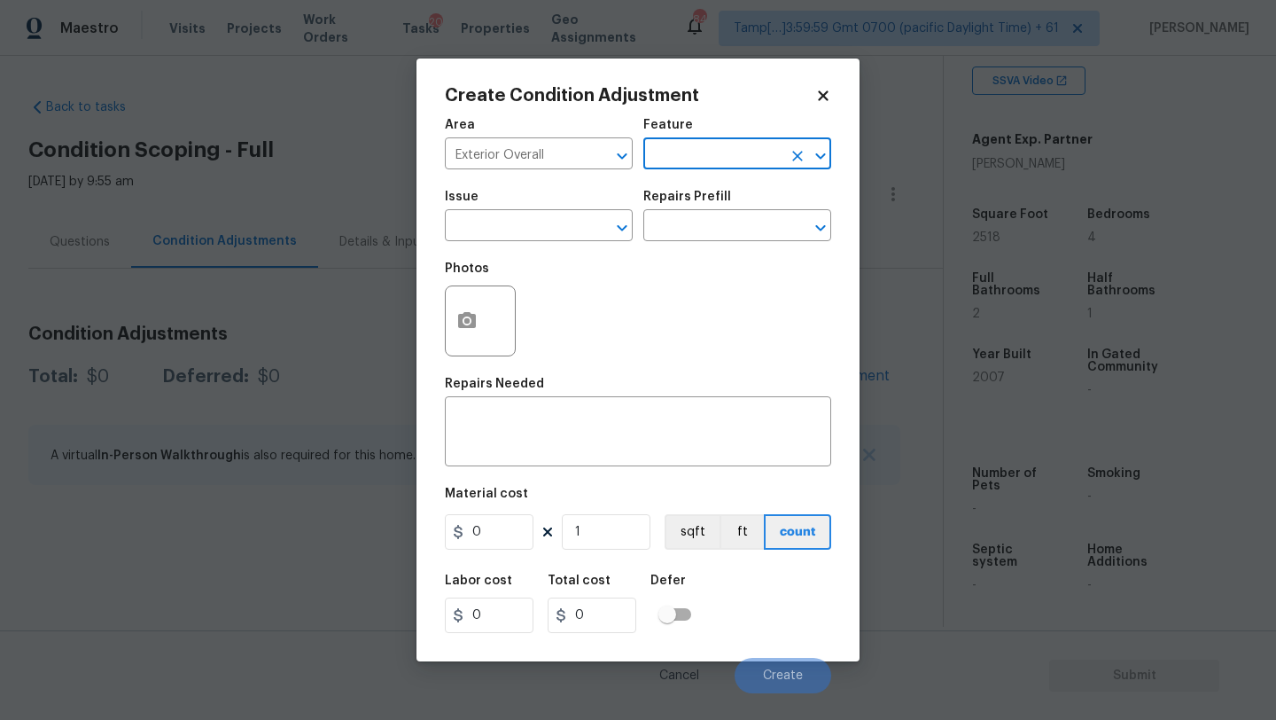
click at [672, 167] on input "text" at bounding box center [712, 155] width 138 height 27
click at [703, 267] on li "Landscaping Packages" at bounding box center [737, 267] width 188 height 29
type input "Landscaping Packages"
click at [472, 200] on h5 "Issue" at bounding box center [462, 197] width 34 height 12
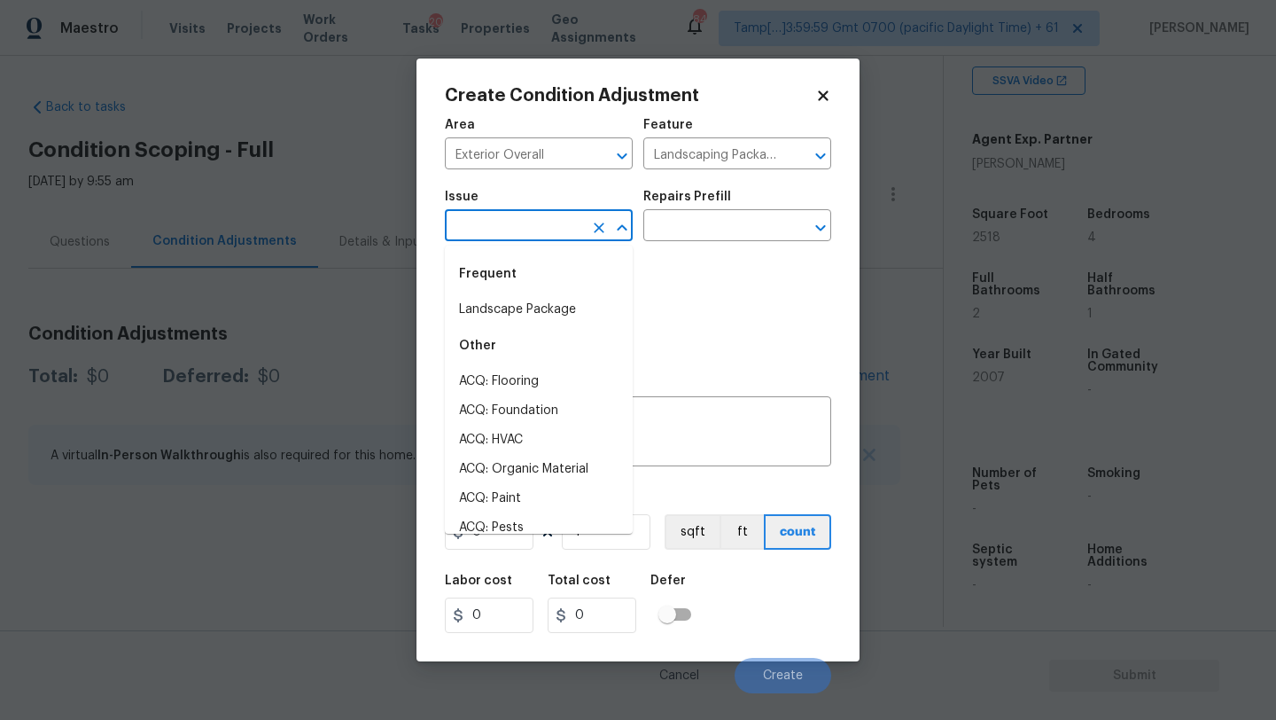
click at [473, 236] on input "text" at bounding box center [514, 227] width 138 height 27
click at [474, 293] on div "Frequent" at bounding box center [539, 274] width 188 height 43
click at [495, 300] on li "Landscape Package" at bounding box center [539, 309] width 188 height 29
type input "Landscape Package"
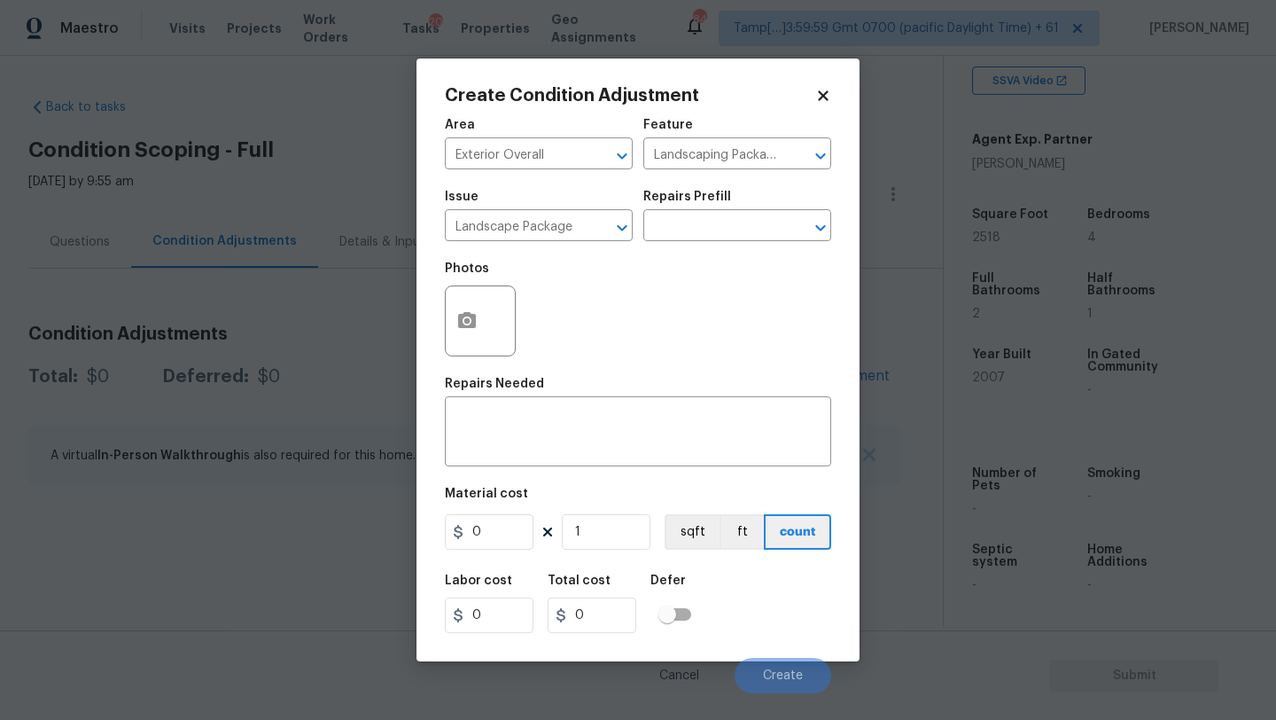
click at [642, 227] on div "Issue Landscape Package ​ Repairs Prefill ​" at bounding box center [638, 216] width 386 height 72
click at [676, 227] on input "text" at bounding box center [712, 227] width 138 height 27
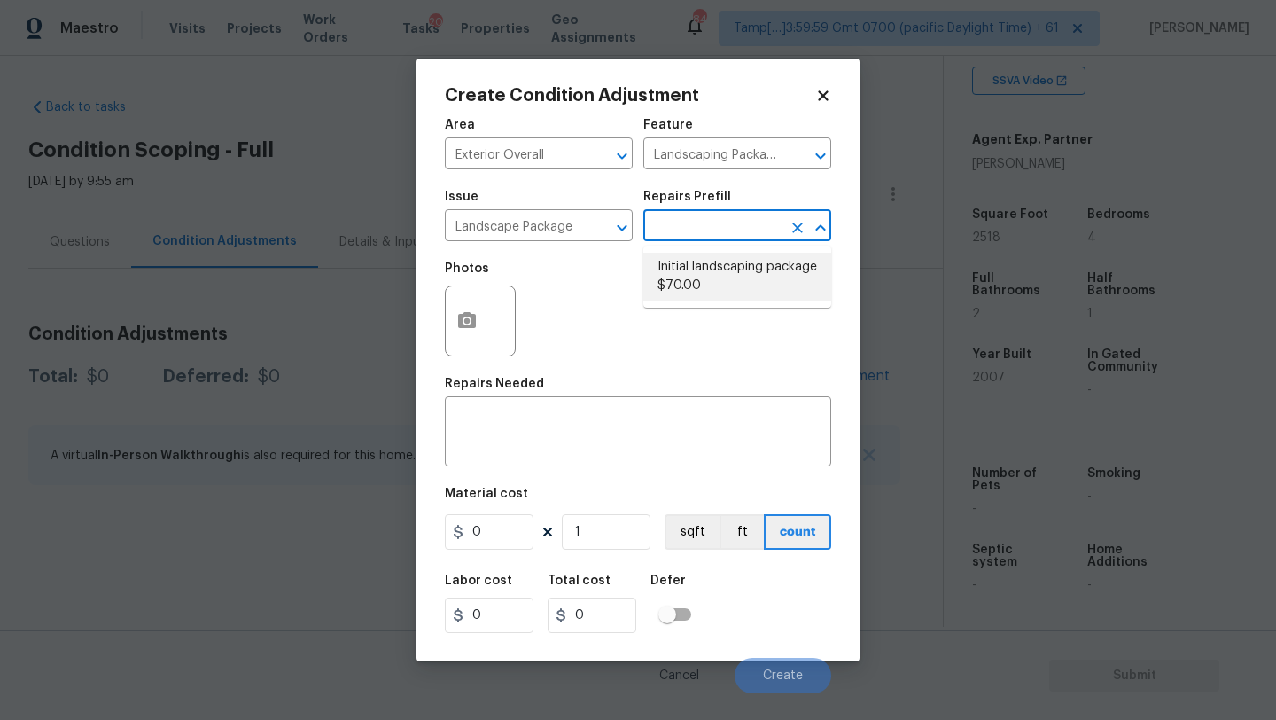
click at [682, 293] on li "Initial landscaping package $70.00" at bounding box center [737, 277] width 188 height 48
type input "Home Readiness Packages"
type textarea "Mowing of grass up to 6" in height. Mow, edge along driveways & sidewalks, trim…"
type input "70"
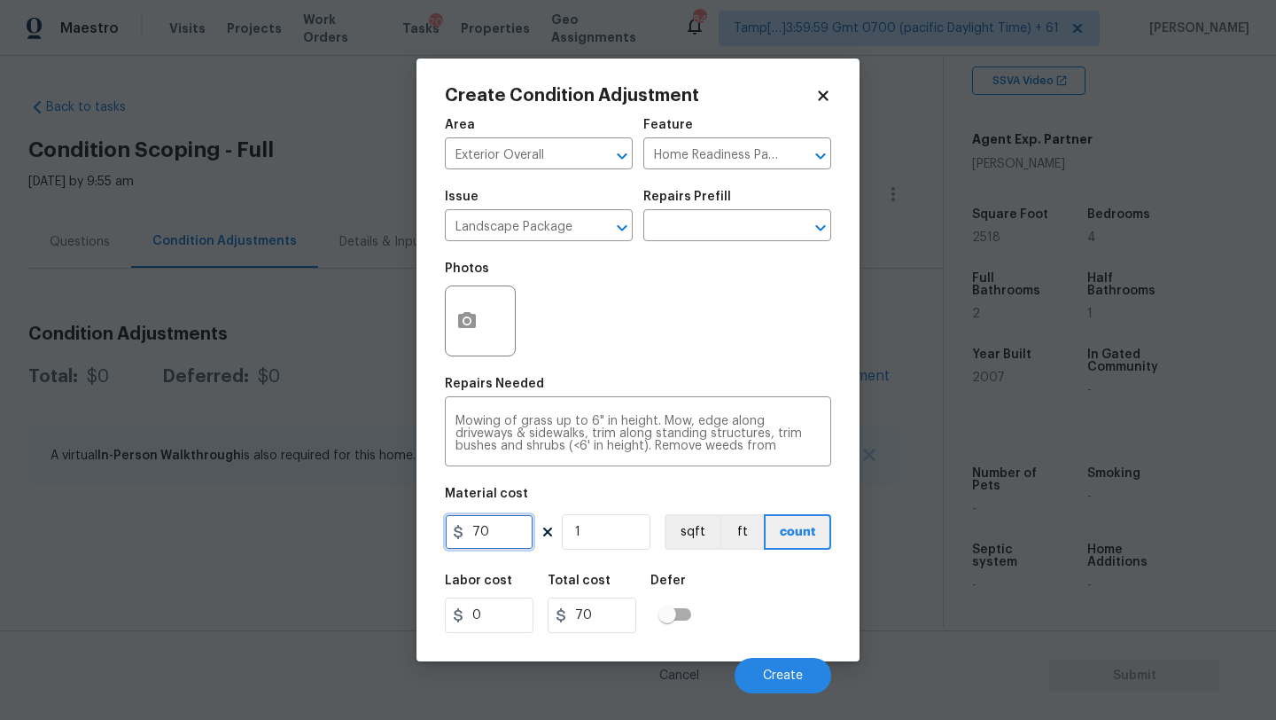
click at [510, 533] on input "70" at bounding box center [489, 531] width 89 height 35
type input "300"
click at [462, 322] on icon "button" at bounding box center [467, 320] width 18 height 16
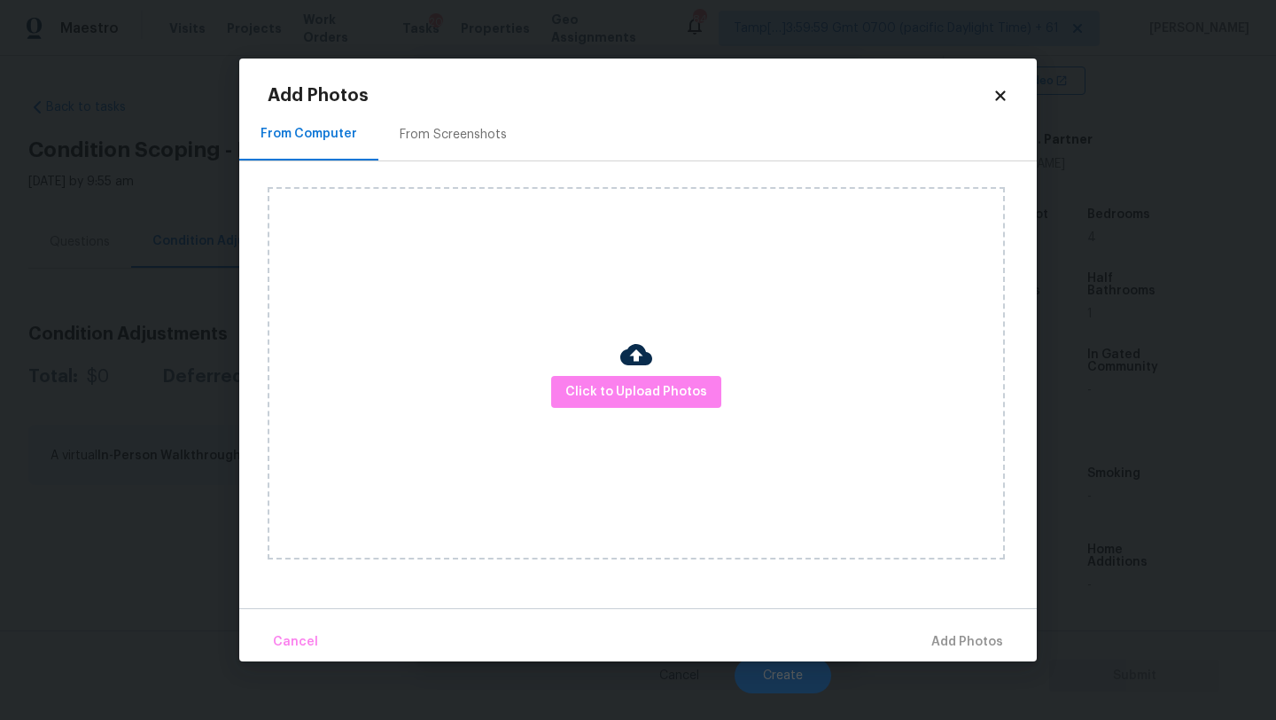
click at [459, 126] on div "From Screenshots" at bounding box center [453, 135] width 107 height 18
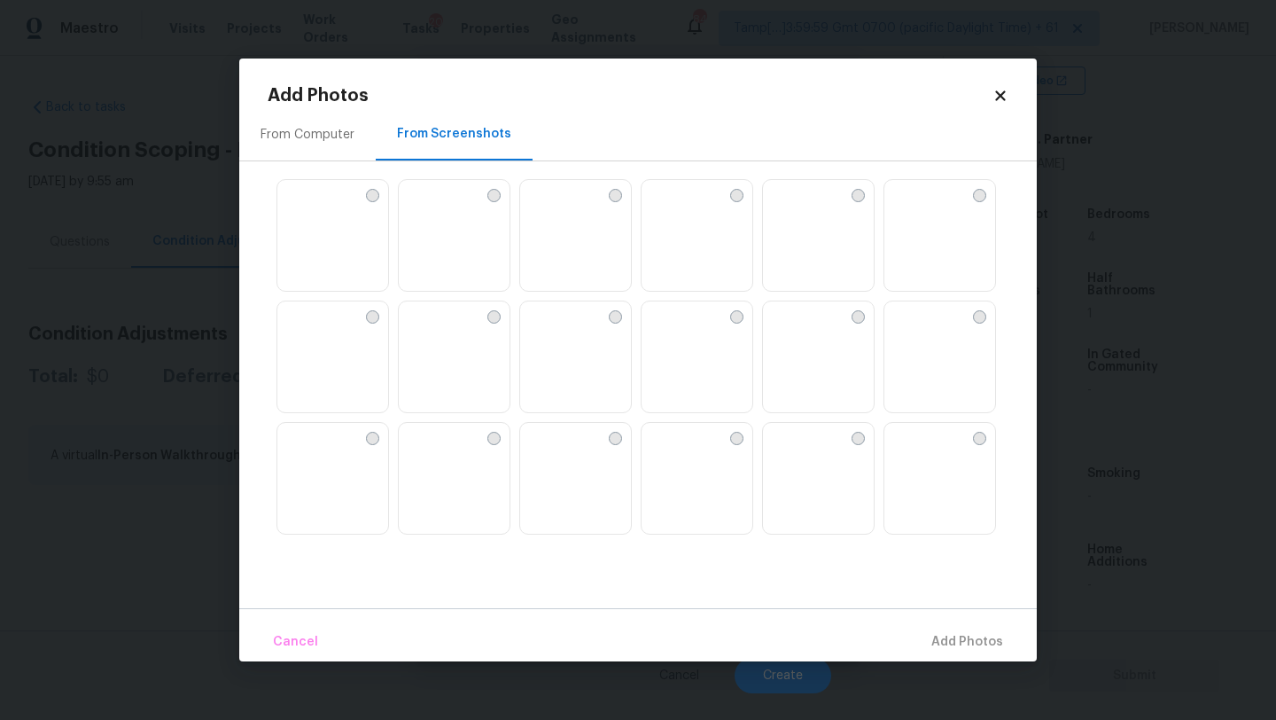
click at [427, 330] on img at bounding box center [413, 315] width 28 height 28
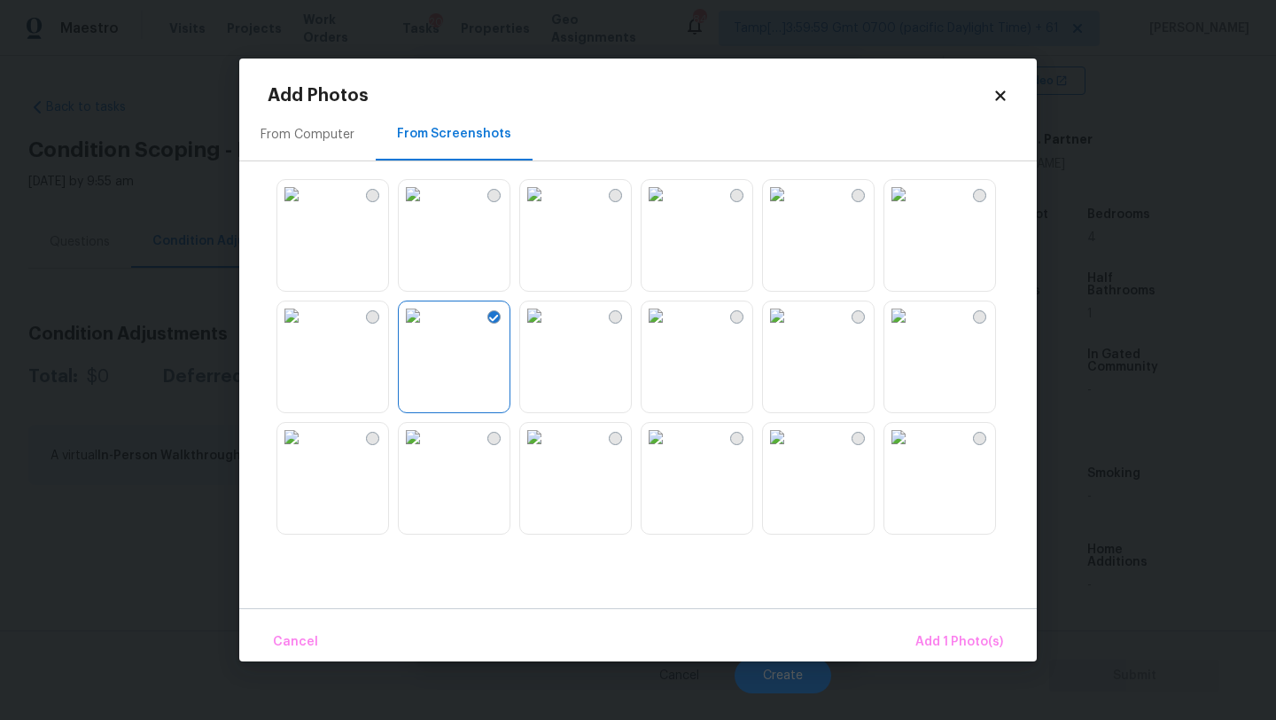
click at [427, 208] on img at bounding box center [413, 194] width 28 height 28
click at [303, 208] on img at bounding box center [291, 194] width 28 height 28
click at [670, 451] on img at bounding box center [656, 437] width 28 height 28
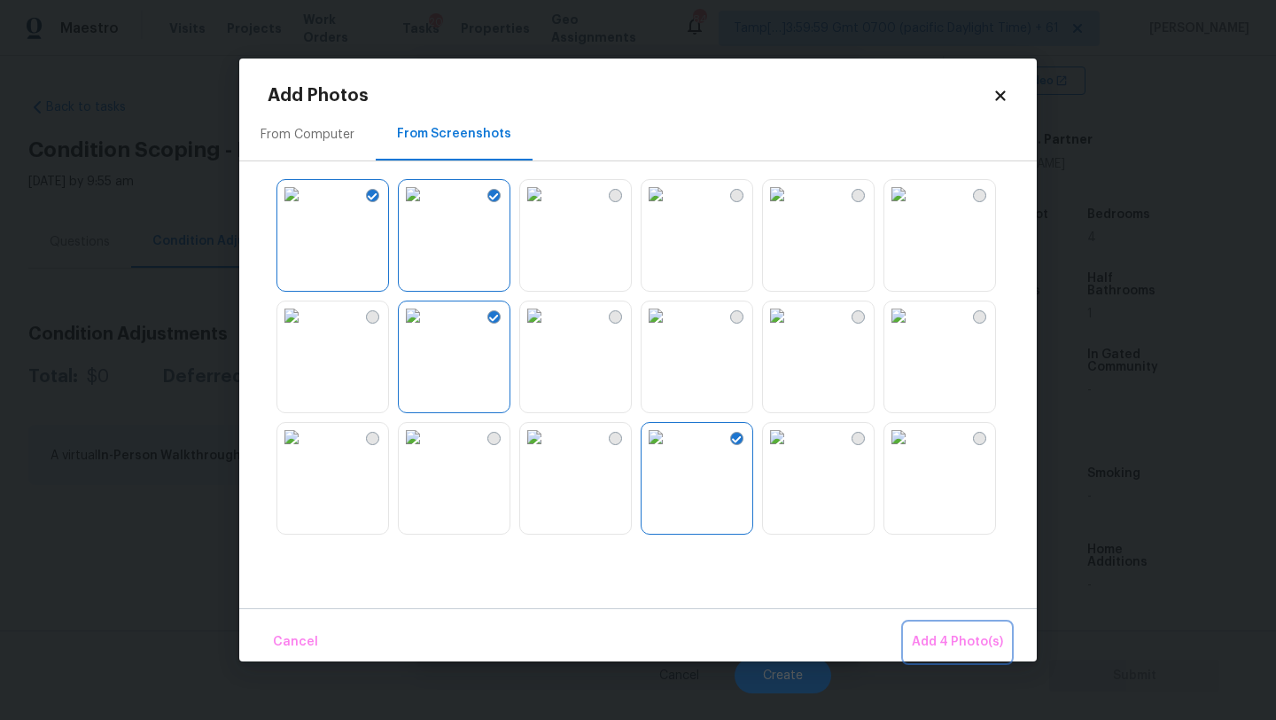
click at [937, 631] on span "Add 4 Photo(s)" at bounding box center [957, 642] width 91 height 22
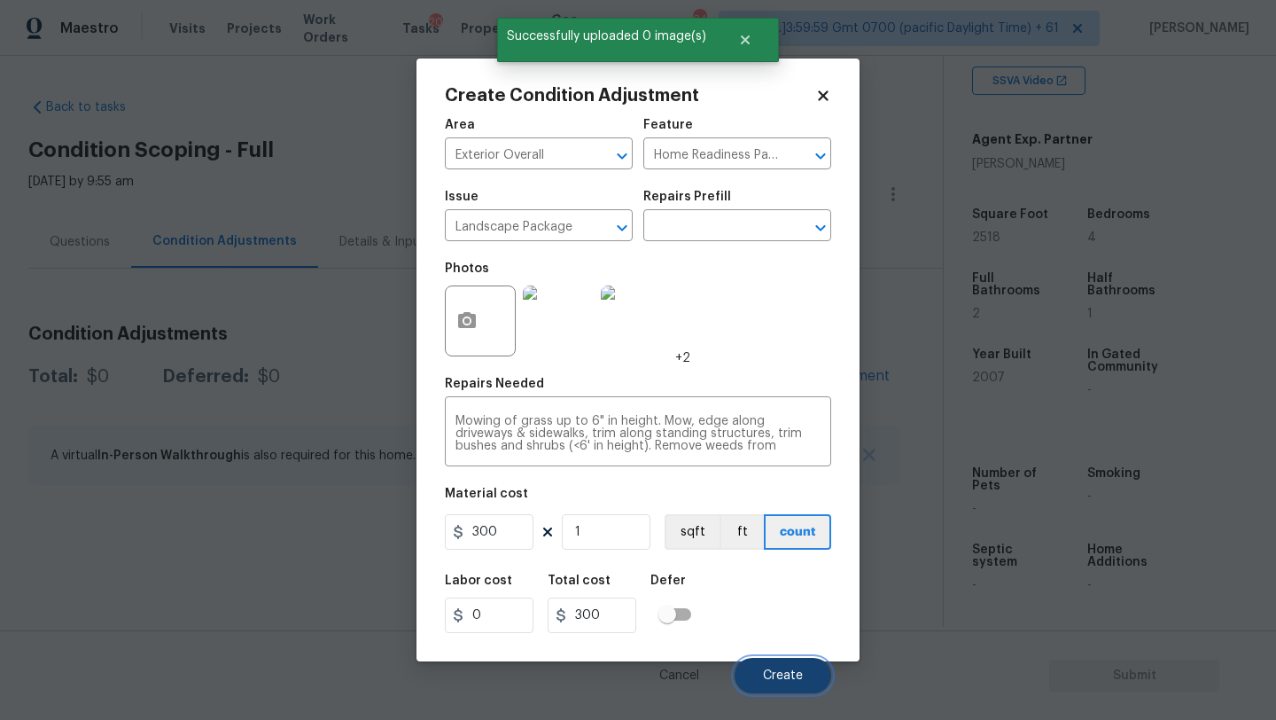
click at [777, 679] on span "Create" at bounding box center [783, 675] width 40 height 13
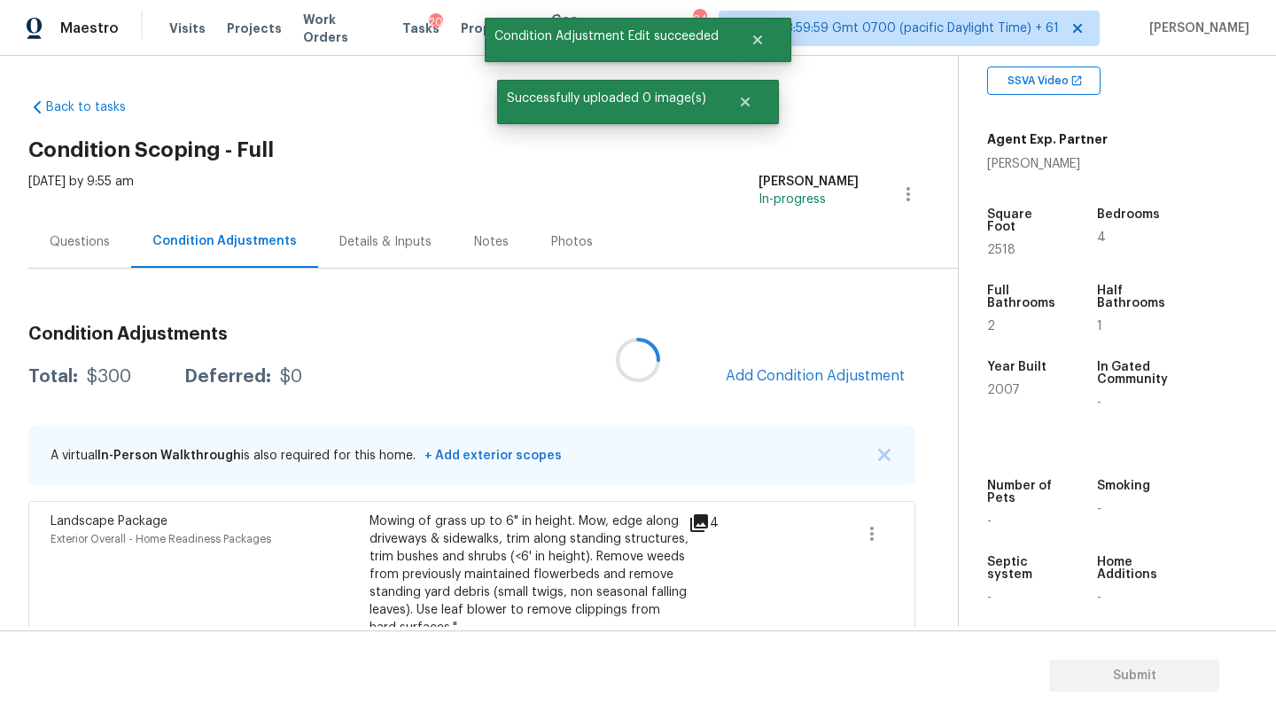
click at [819, 385] on div at bounding box center [638, 360] width 1276 height 720
click at [819, 385] on button "Add Condition Adjustment" at bounding box center [815, 375] width 200 height 37
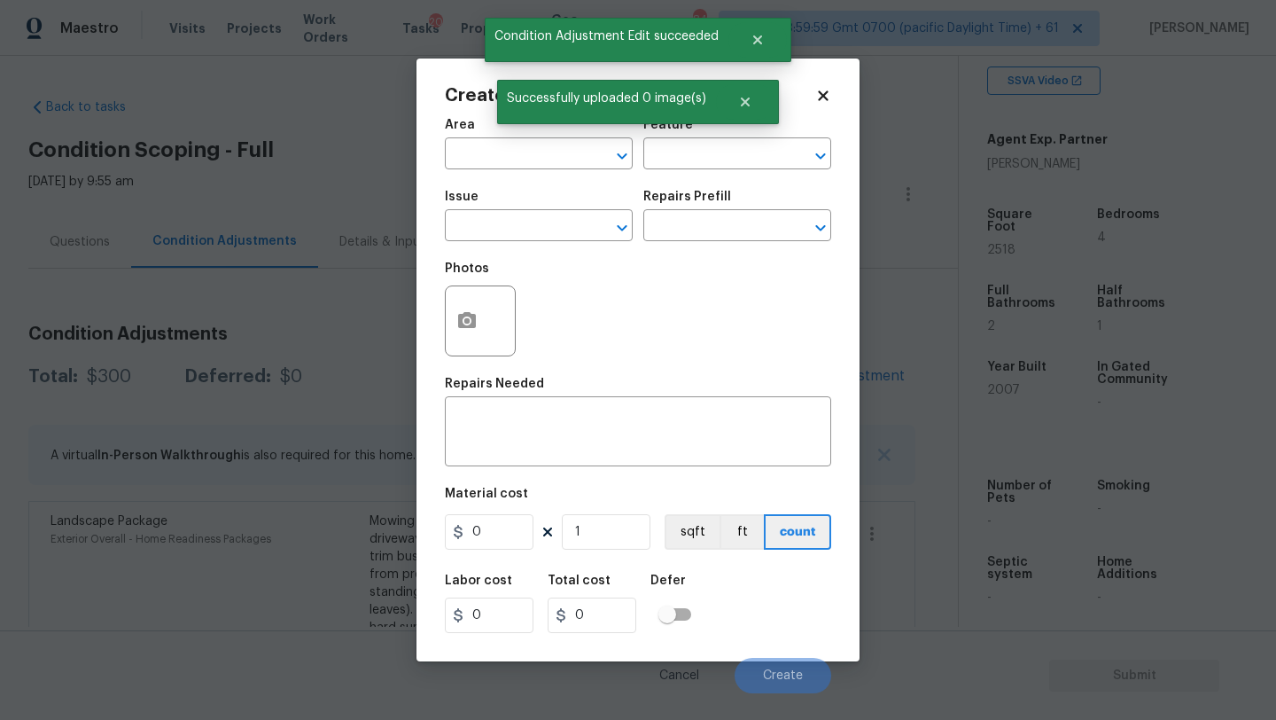
click at [510, 136] on div "Area" at bounding box center [539, 130] width 188 height 23
click at [510, 152] on input "text" at bounding box center [514, 155] width 138 height 27
click at [527, 217] on li "Exterior Overall" at bounding box center [539, 224] width 188 height 29
type input "Exterior Overall"
click at [689, 144] on input "text" at bounding box center [712, 155] width 138 height 27
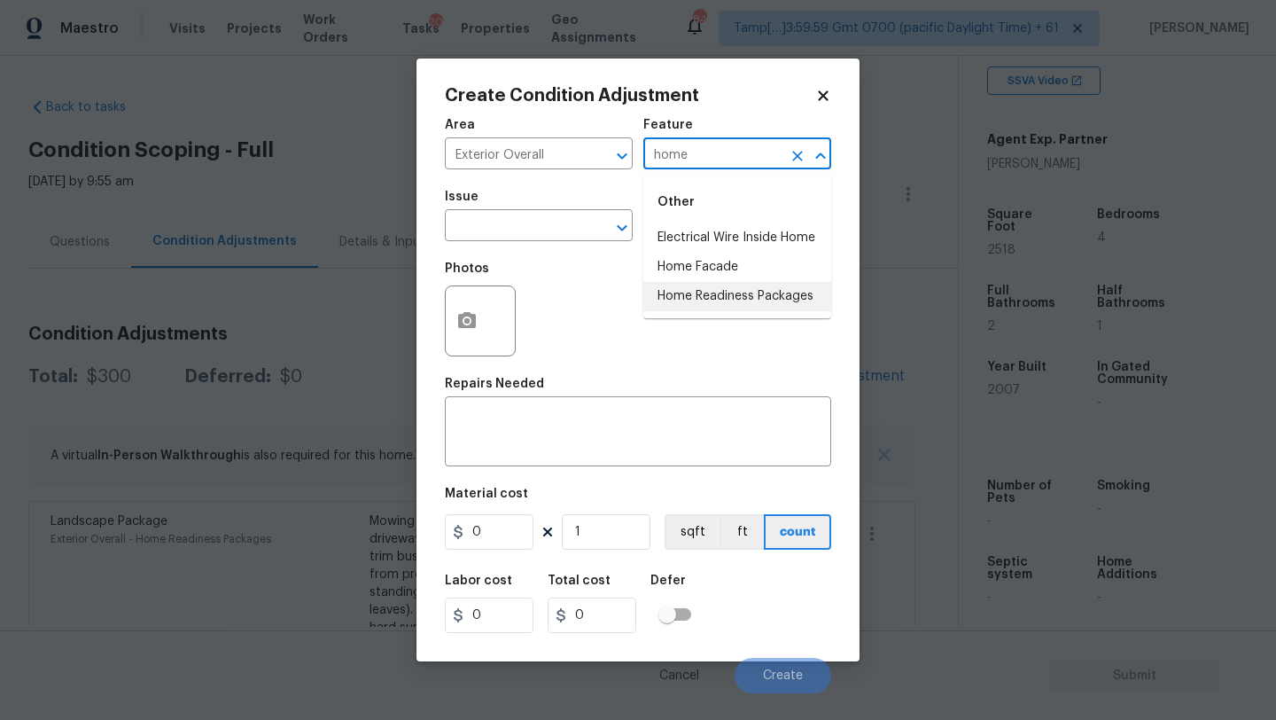
drag, startPoint x: 692, startPoint y: 300, endPoint x: 676, endPoint y: 300, distance: 16.0
click at [692, 300] on li "Home Readiness Packages" at bounding box center [737, 296] width 188 height 29
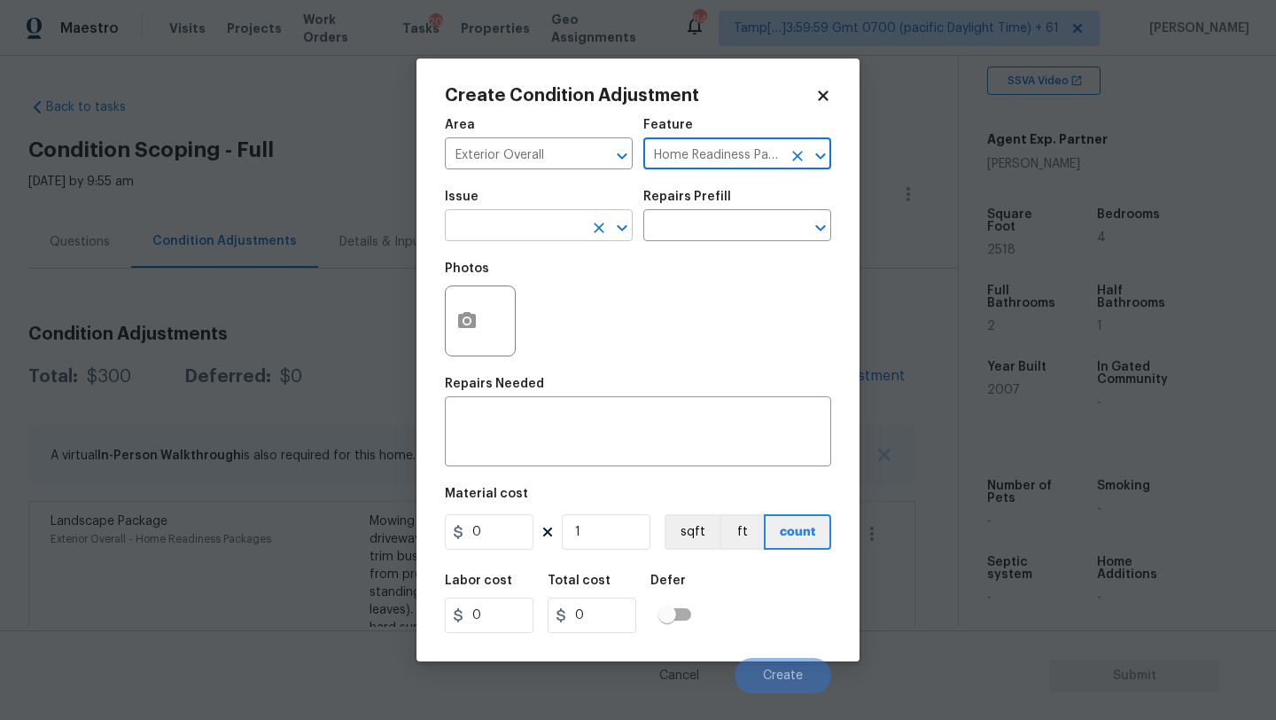
type input "Home Readiness Packages"
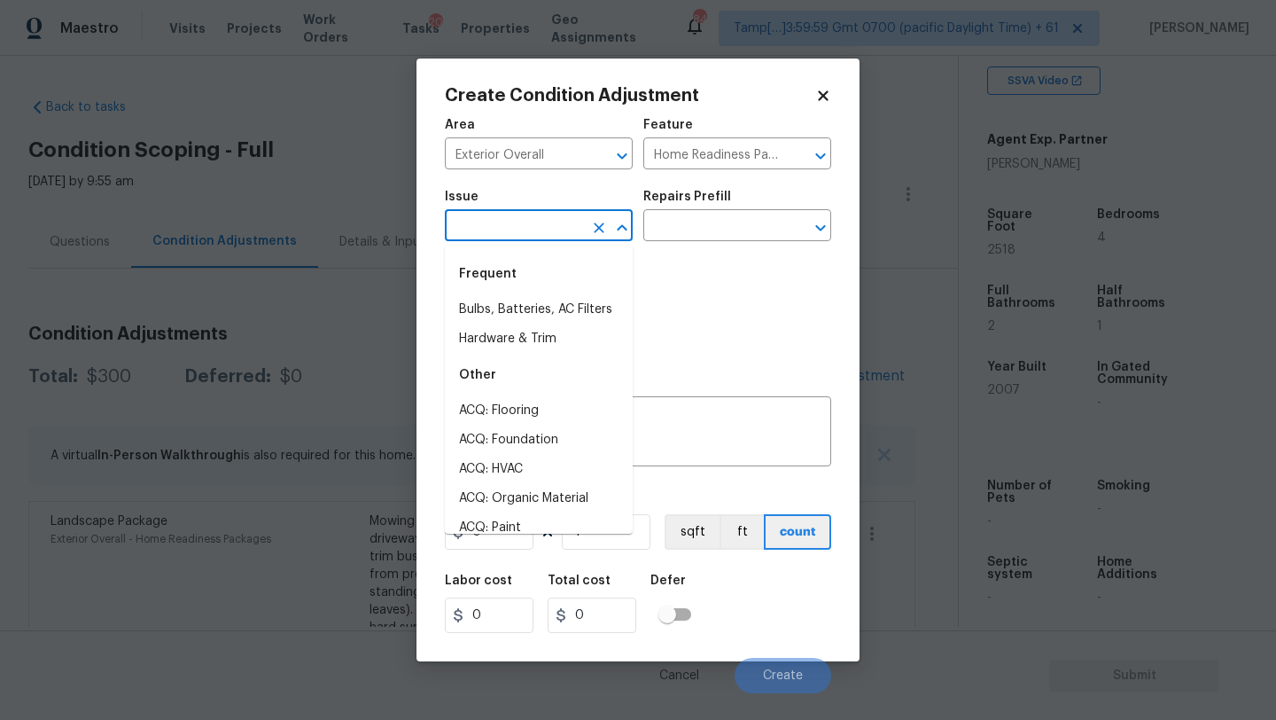
click at [534, 224] on input "text" at bounding box center [514, 227] width 138 height 27
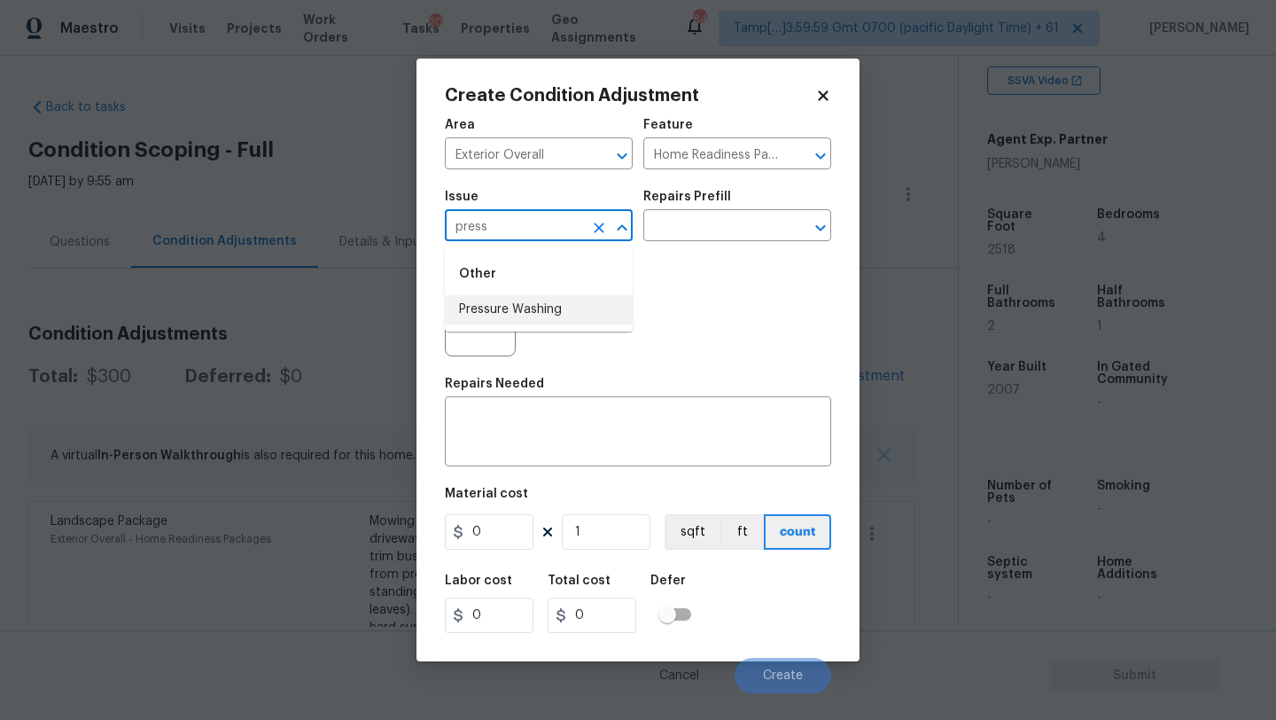
drag, startPoint x: 539, startPoint y: 317, endPoint x: 572, endPoint y: 285, distance: 45.7
click at [539, 317] on li "Pressure Washing" at bounding box center [539, 309] width 188 height 29
type input "Pressure Washing"
click at [676, 228] on input "text" at bounding box center [712, 227] width 138 height 27
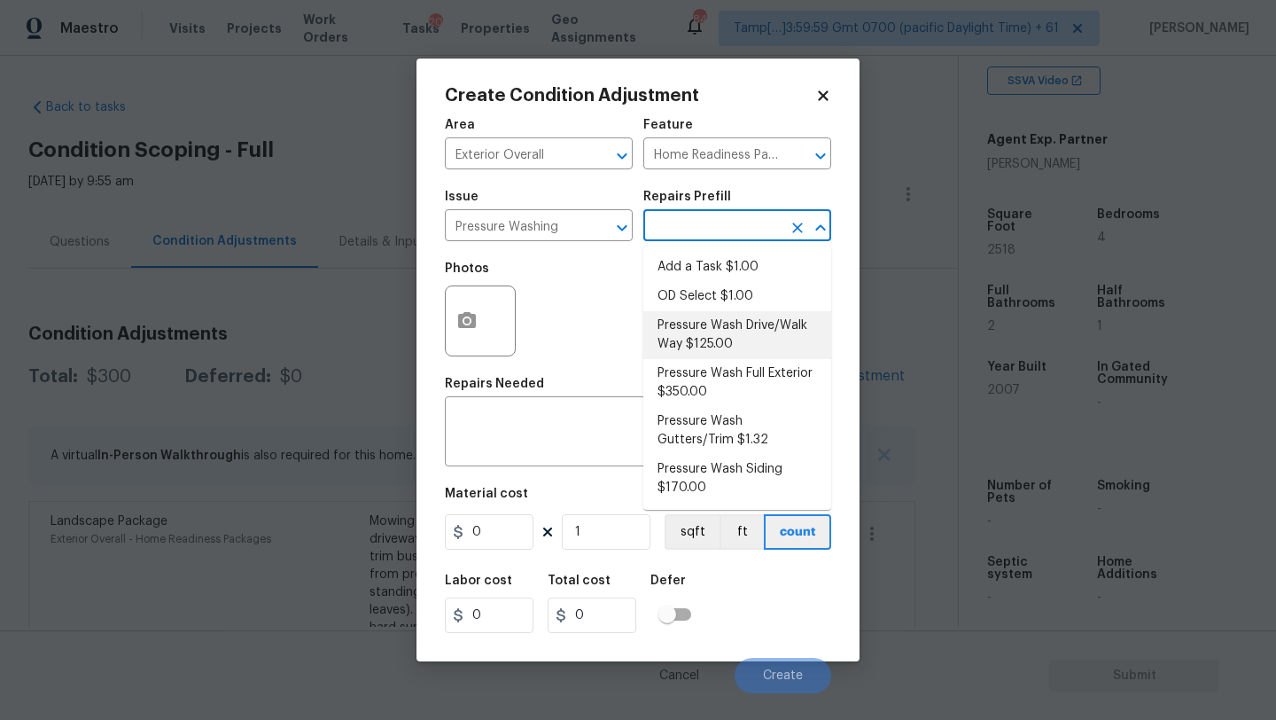
click at [697, 354] on li "Pressure Wash Drive/Walk Way $125.00" at bounding box center [737, 335] width 188 height 48
type input "Siding"
type textarea "Pressure wash the driveways/walkways as directed by the PM. Ensure that all deb…"
type input "125"
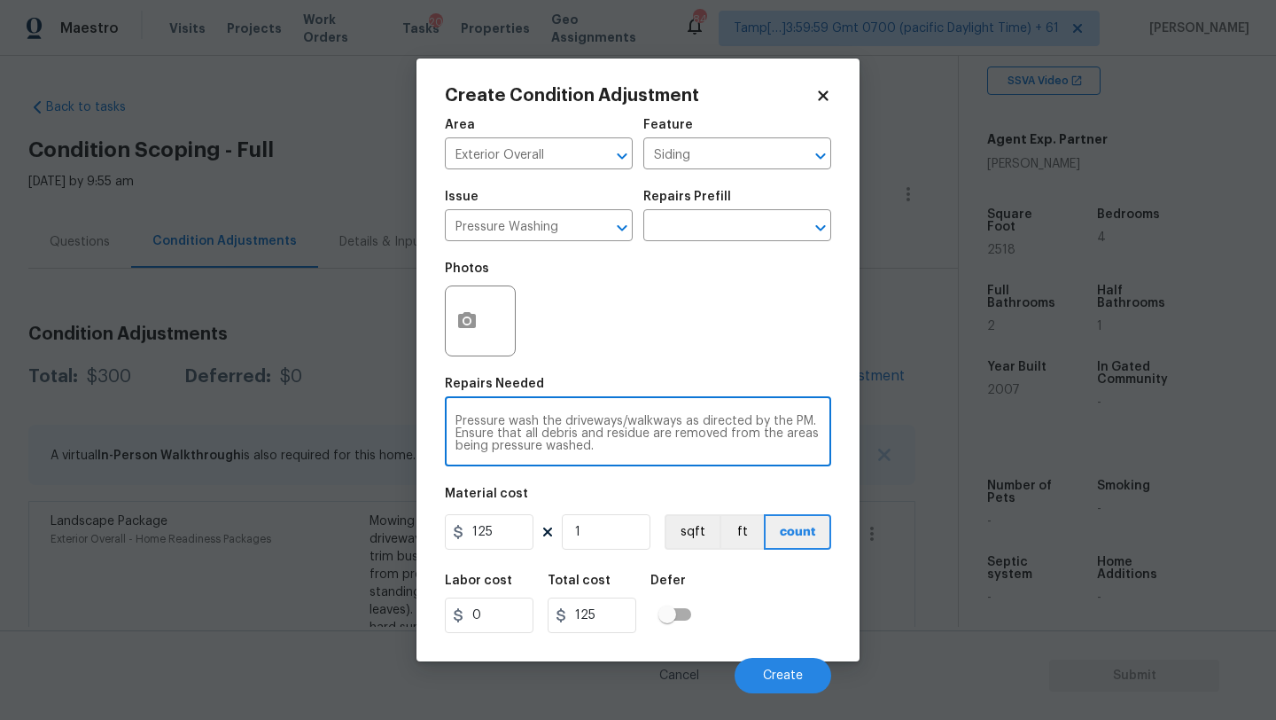
drag, startPoint x: 691, startPoint y: 422, endPoint x: 716, endPoint y: 460, distance: 45.5
click at [716, 462] on div "Pressure wash the driveways/walkways as directed by the PM. Ensure that all deb…" at bounding box center [638, 434] width 386 height 66
type textarea "Pressure wash the driveways/walkways and sidings"
click at [518, 531] on input "125" at bounding box center [489, 531] width 89 height 35
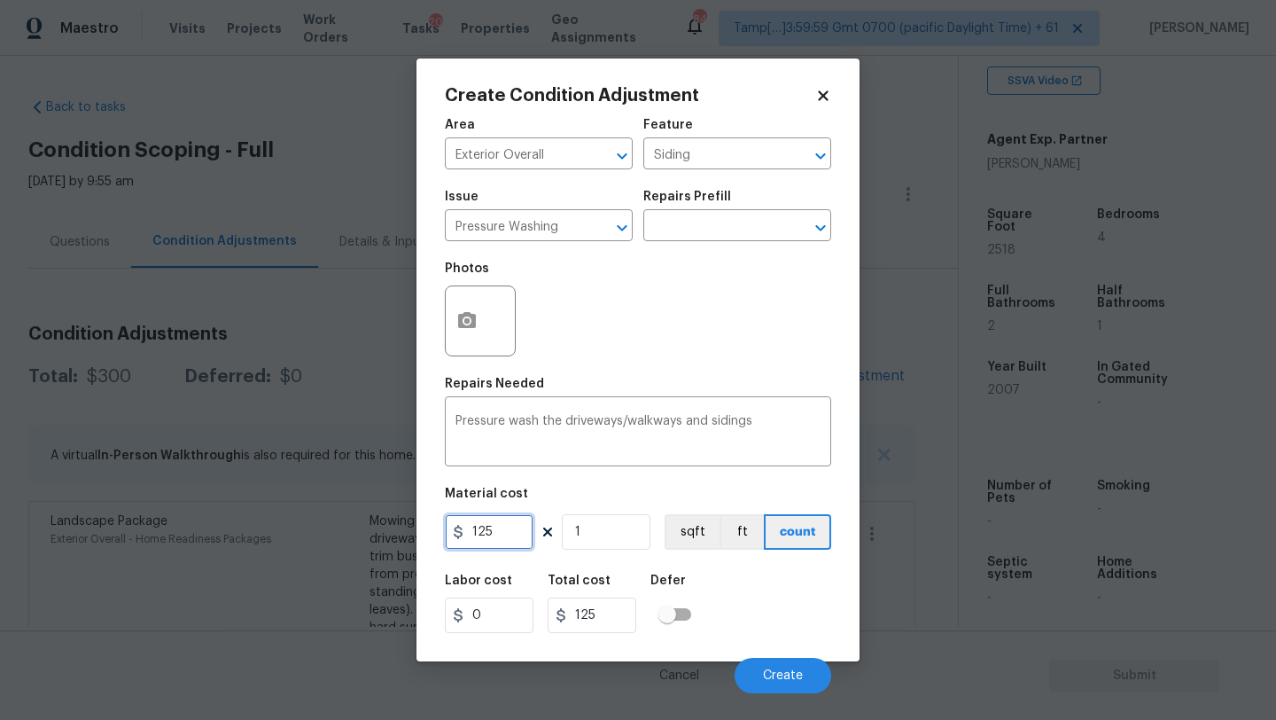
click at [518, 531] on input "125" at bounding box center [489, 531] width 89 height 35
type input "400"
click at [768, 674] on span "Create" at bounding box center [783, 675] width 40 height 13
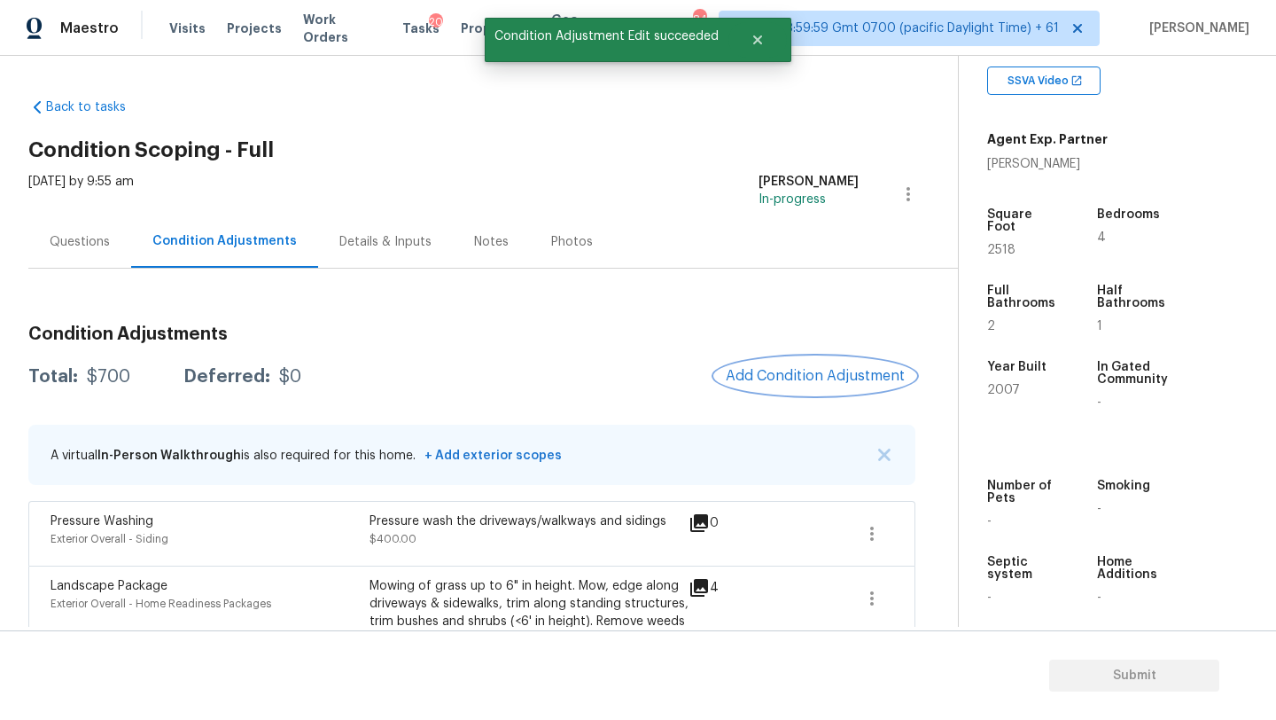
scroll to position [109, 0]
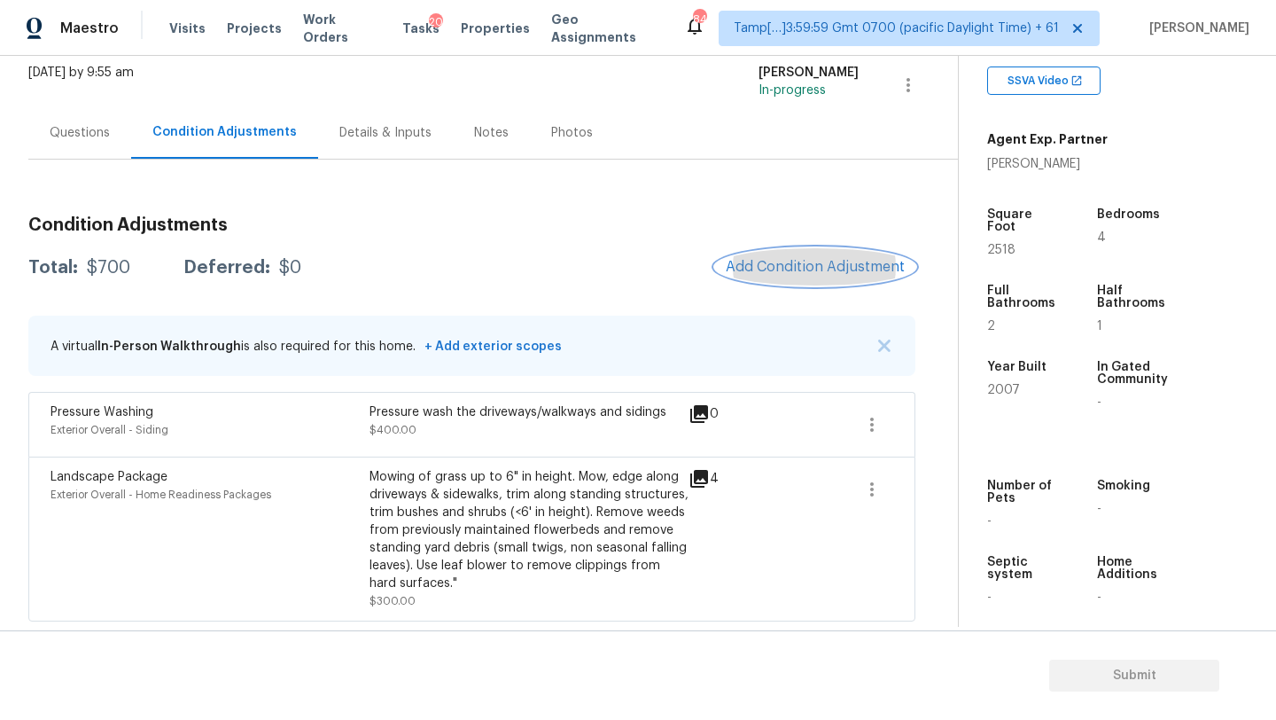
click at [809, 282] on button "Add Condition Adjustment" at bounding box center [815, 266] width 200 height 37
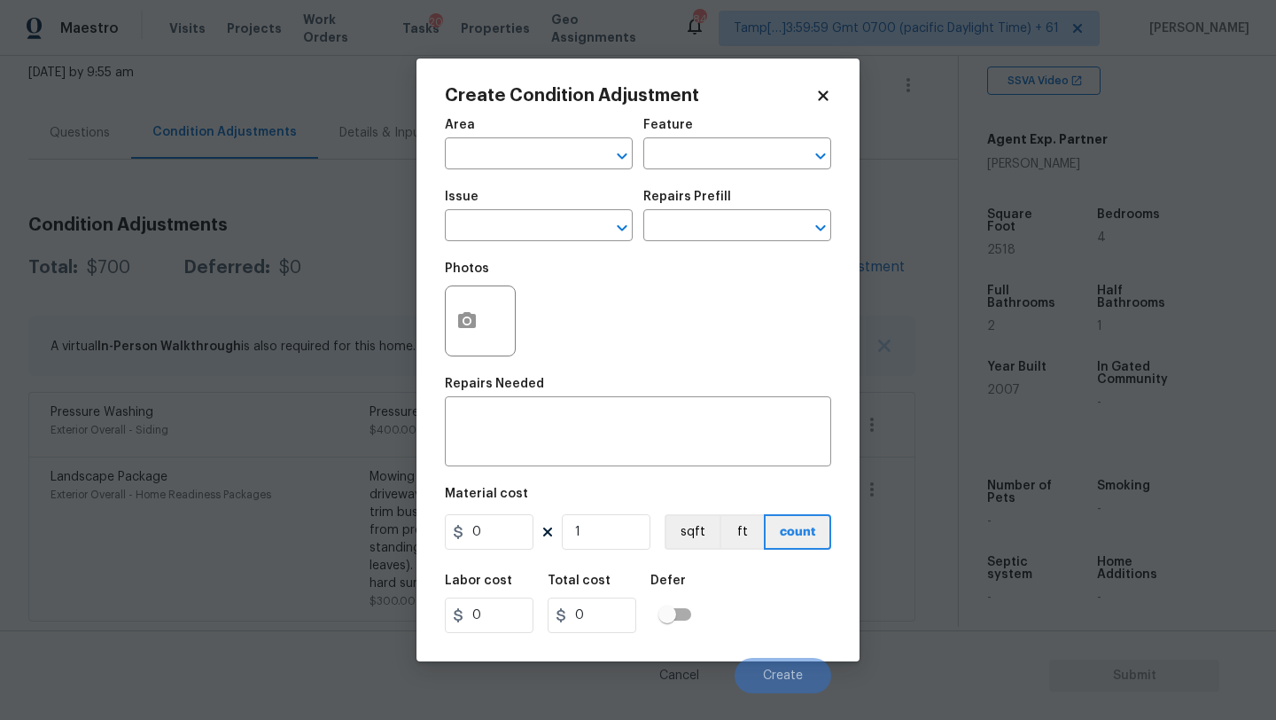
click at [477, 138] on div "Area" at bounding box center [539, 130] width 188 height 23
click at [477, 175] on span "Area ​" at bounding box center [539, 144] width 188 height 72
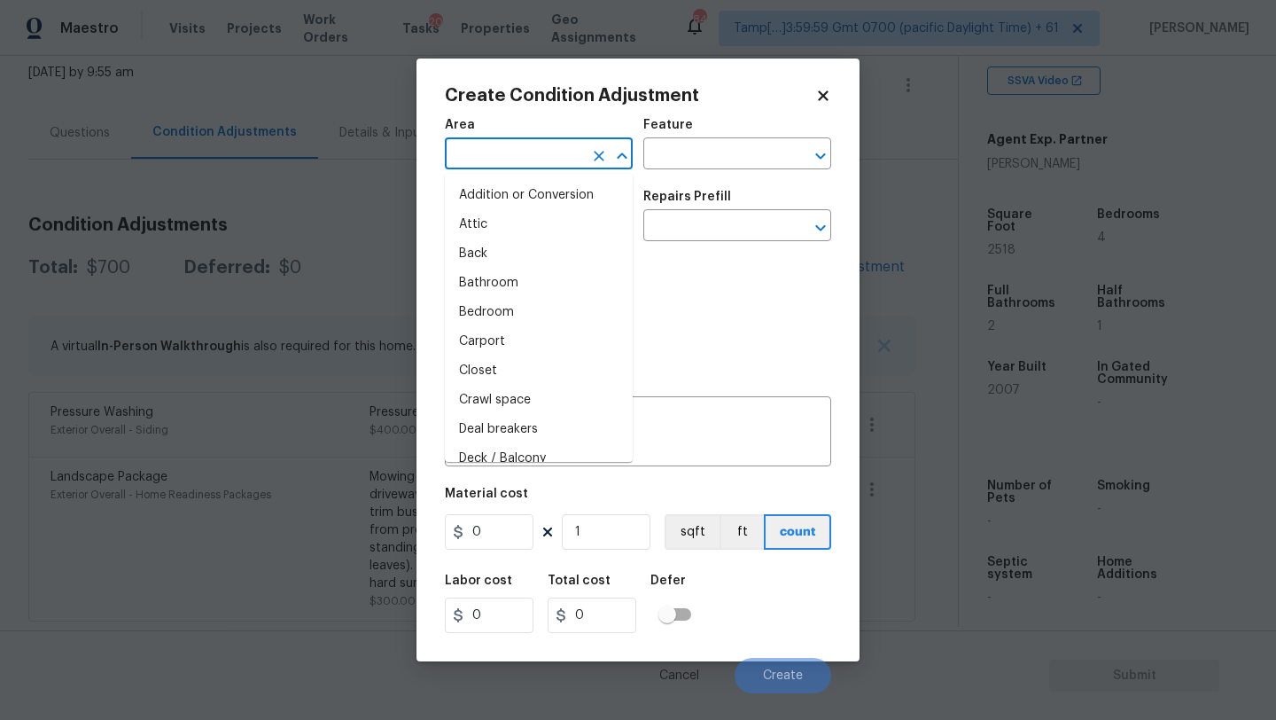
click at [503, 142] on input "text" at bounding box center [514, 155] width 138 height 27
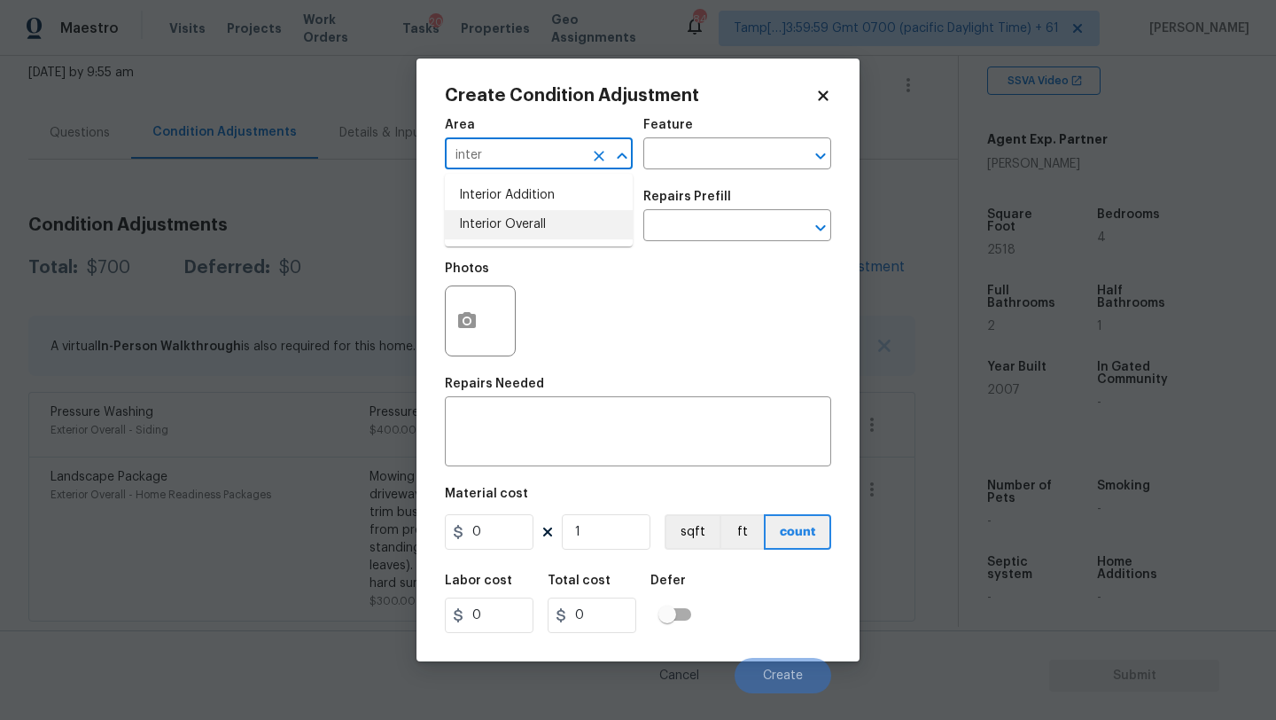
click at [504, 217] on li "Interior Overall" at bounding box center [539, 224] width 188 height 29
type input "Interior Overall"
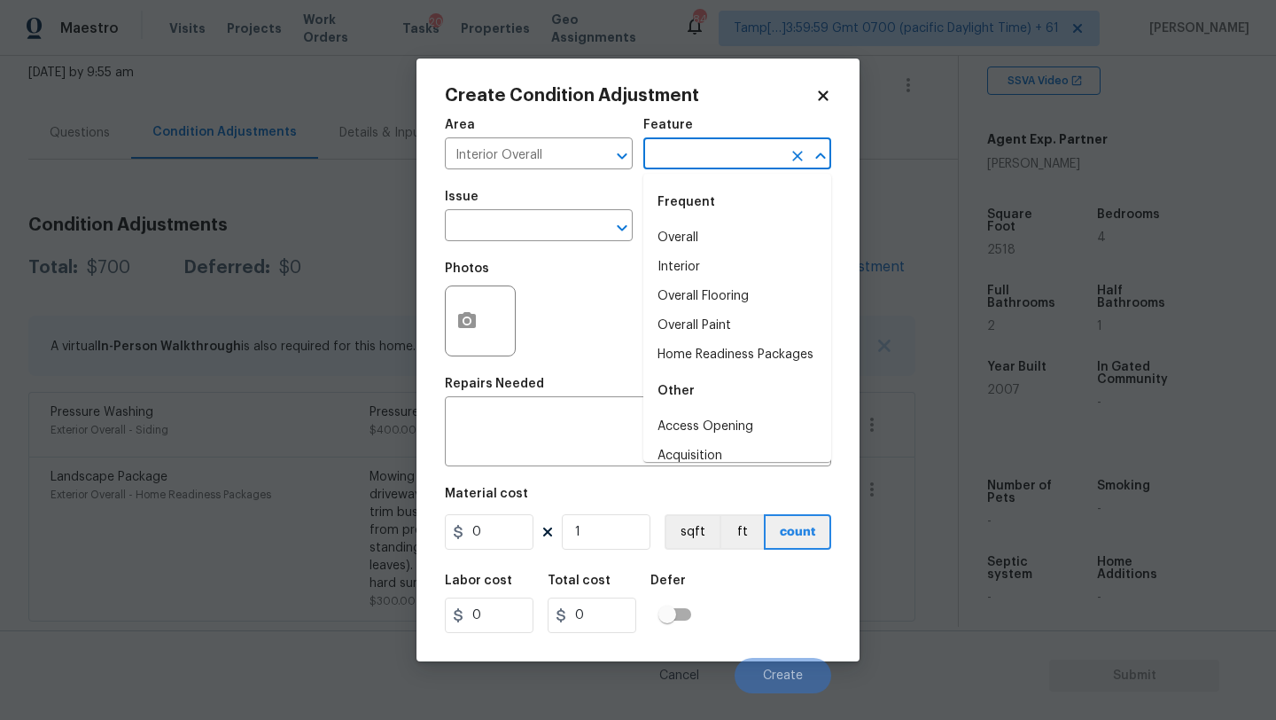
click at [706, 149] on input "text" at bounding box center [712, 155] width 138 height 27
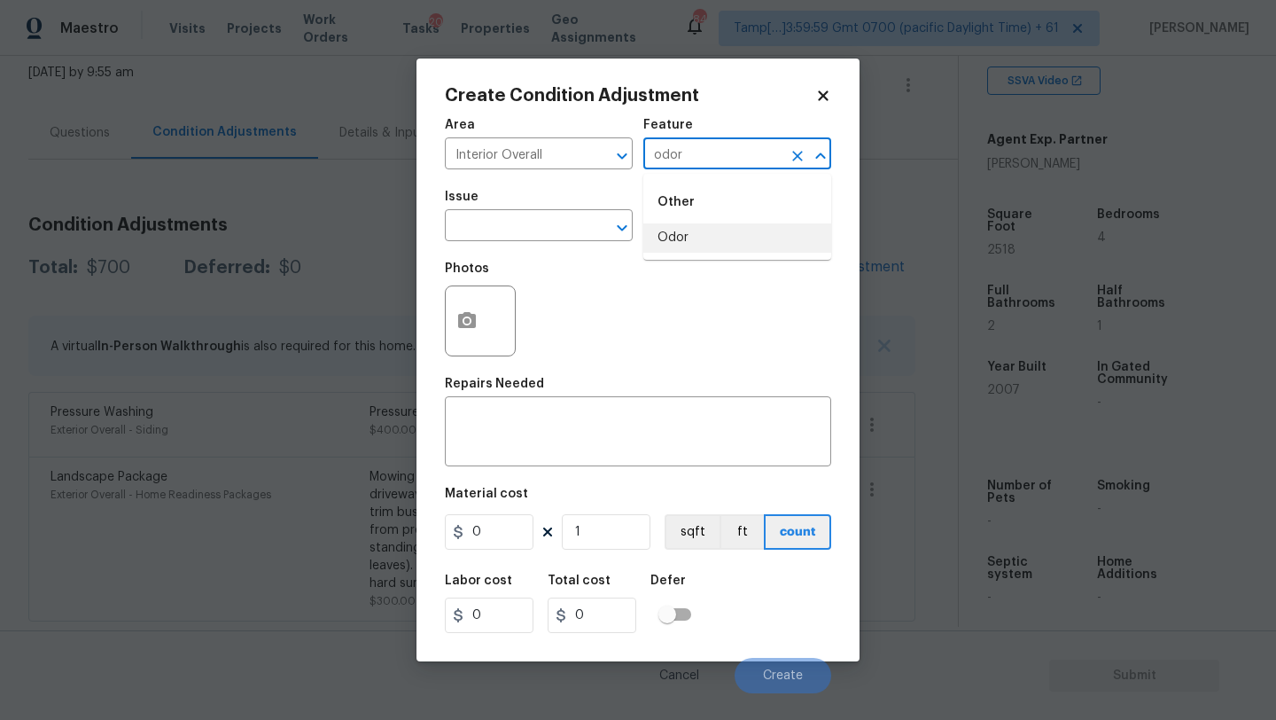
click at [686, 228] on li "Odor" at bounding box center [737, 237] width 188 height 29
type input "Odor"
click at [550, 228] on input "text" at bounding box center [514, 227] width 138 height 27
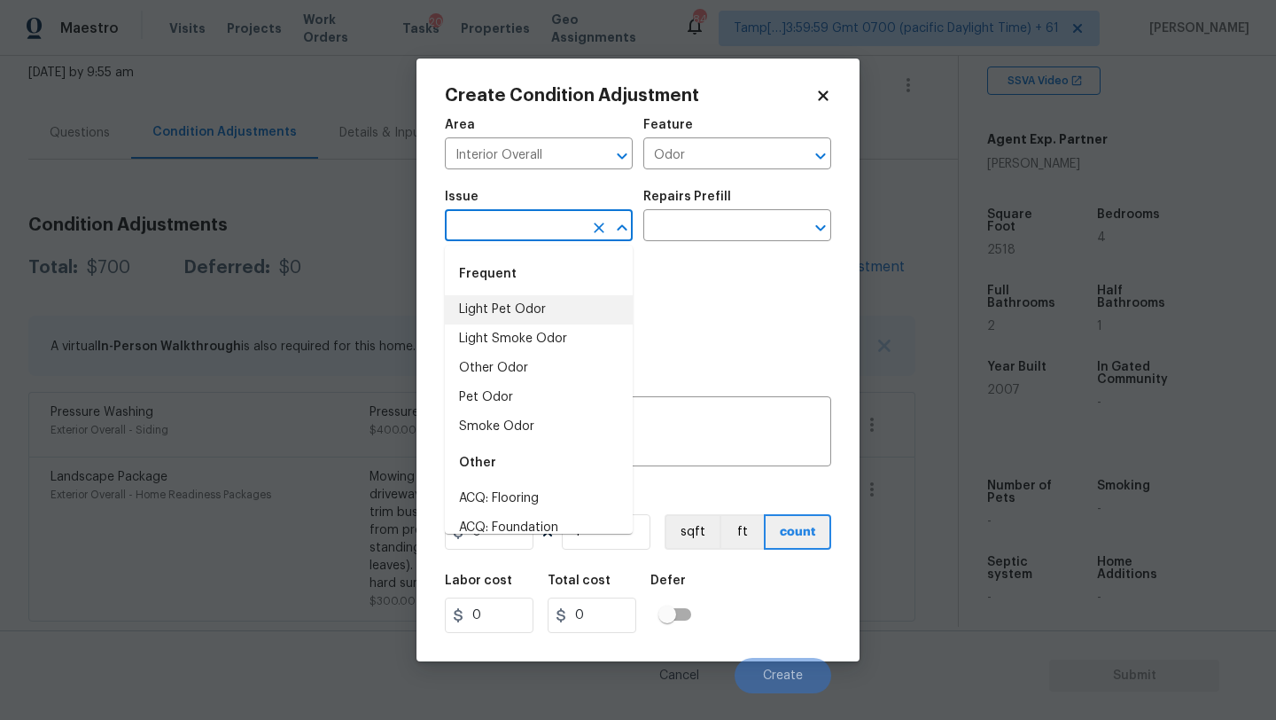
click at [518, 314] on li "Light Pet Odor" at bounding box center [539, 309] width 188 height 29
type input "Light Pet Odor"
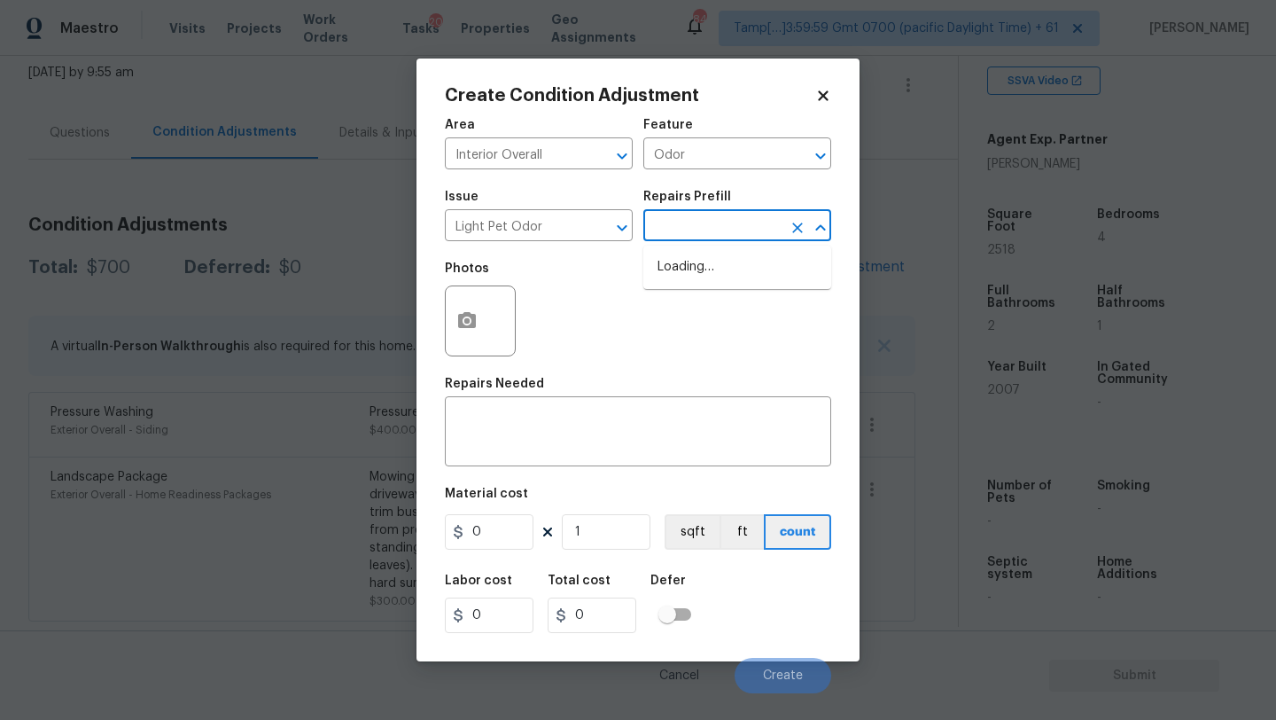
click at [705, 235] on input "text" at bounding box center [712, 227] width 138 height 27
click at [700, 265] on li "Acquisition Scope: 1-2 pets present $575.00" at bounding box center [737, 277] width 188 height 48
type textarea "Acquisition Scope: 1-2 pets present"
type input "575"
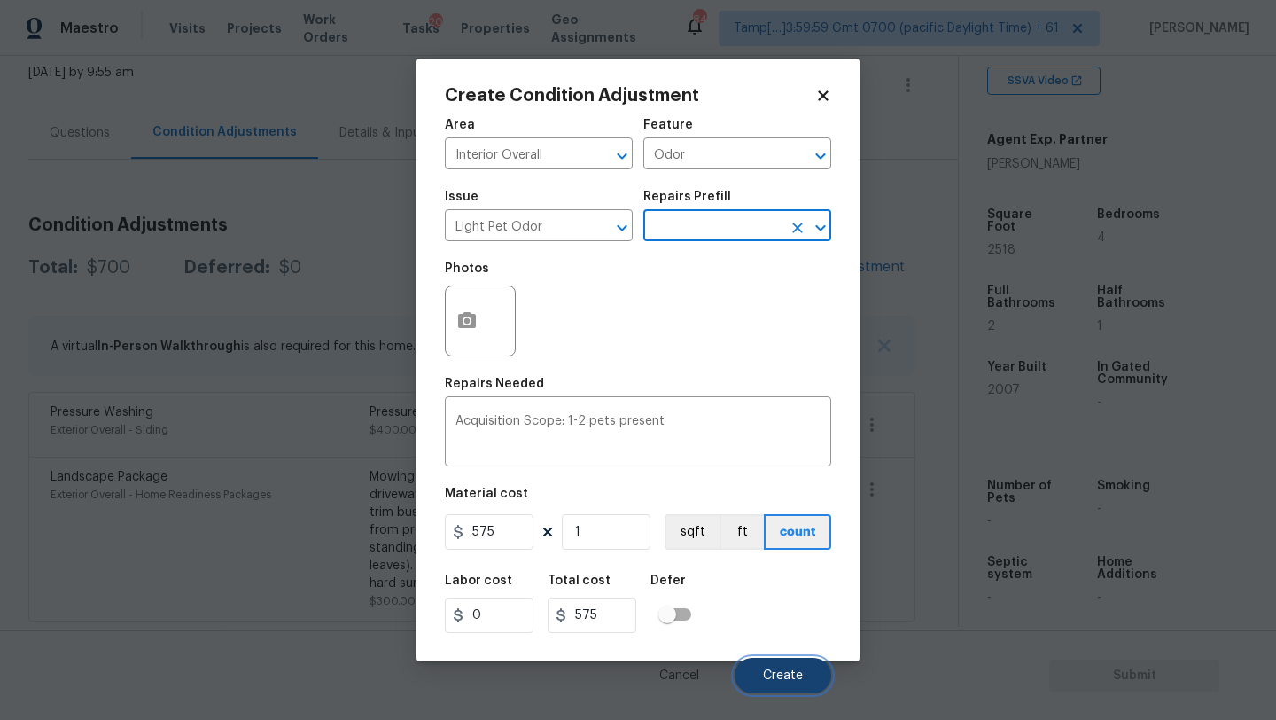
click at [763, 677] on button "Create" at bounding box center [783, 675] width 97 height 35
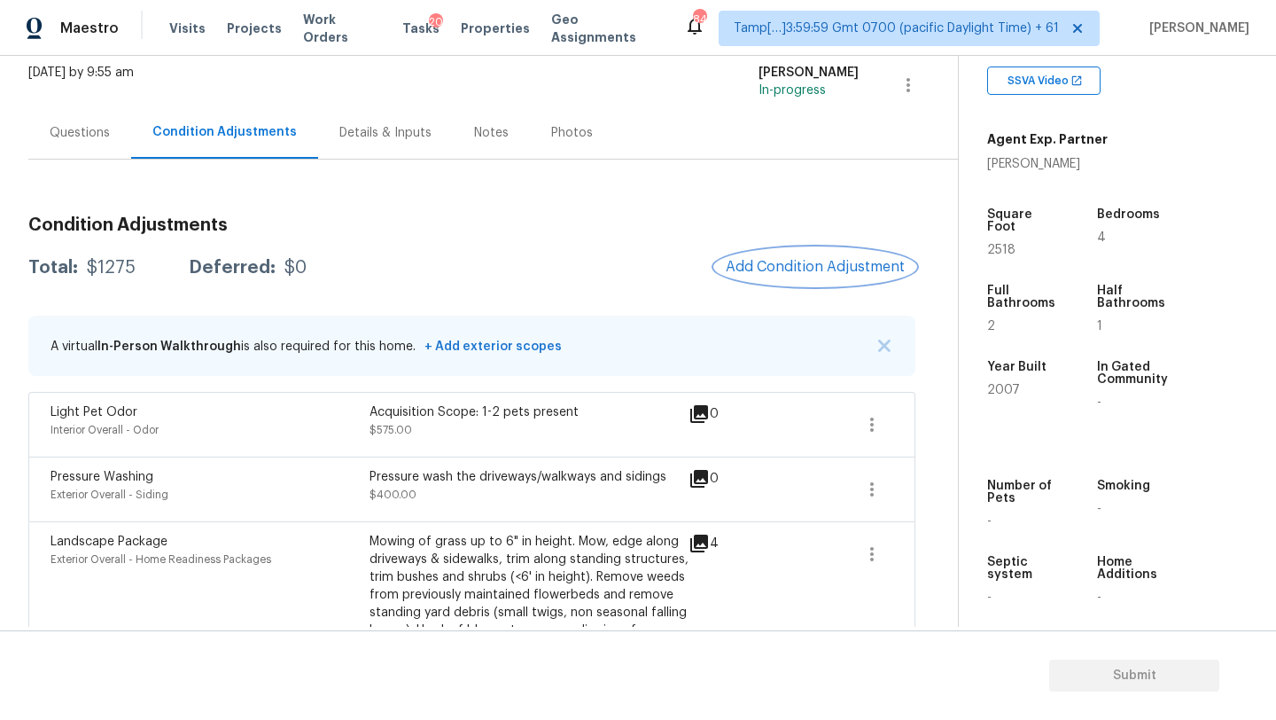
click at [827, 248] on button "Add Condition Adjustment" at bounding box center [815, 266] width 200 height 37
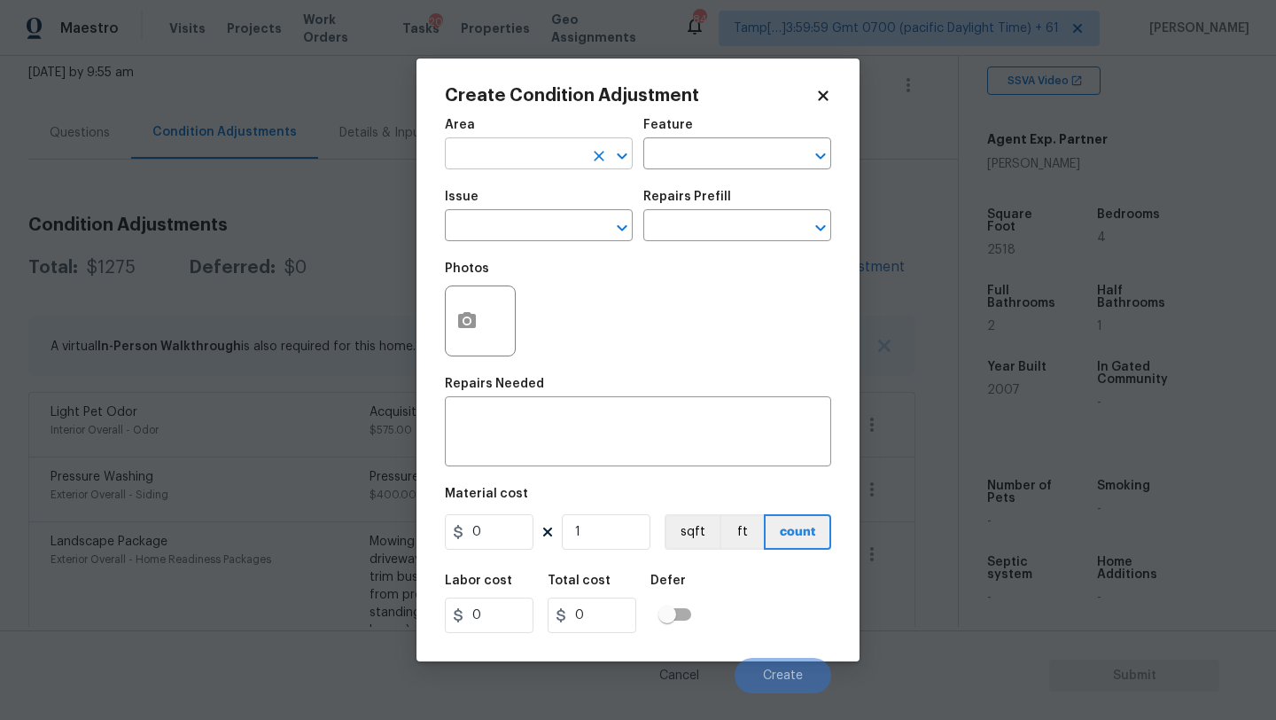
click at [493, 158] on input "text" at bounding box center [514, 155] width 138 height 27
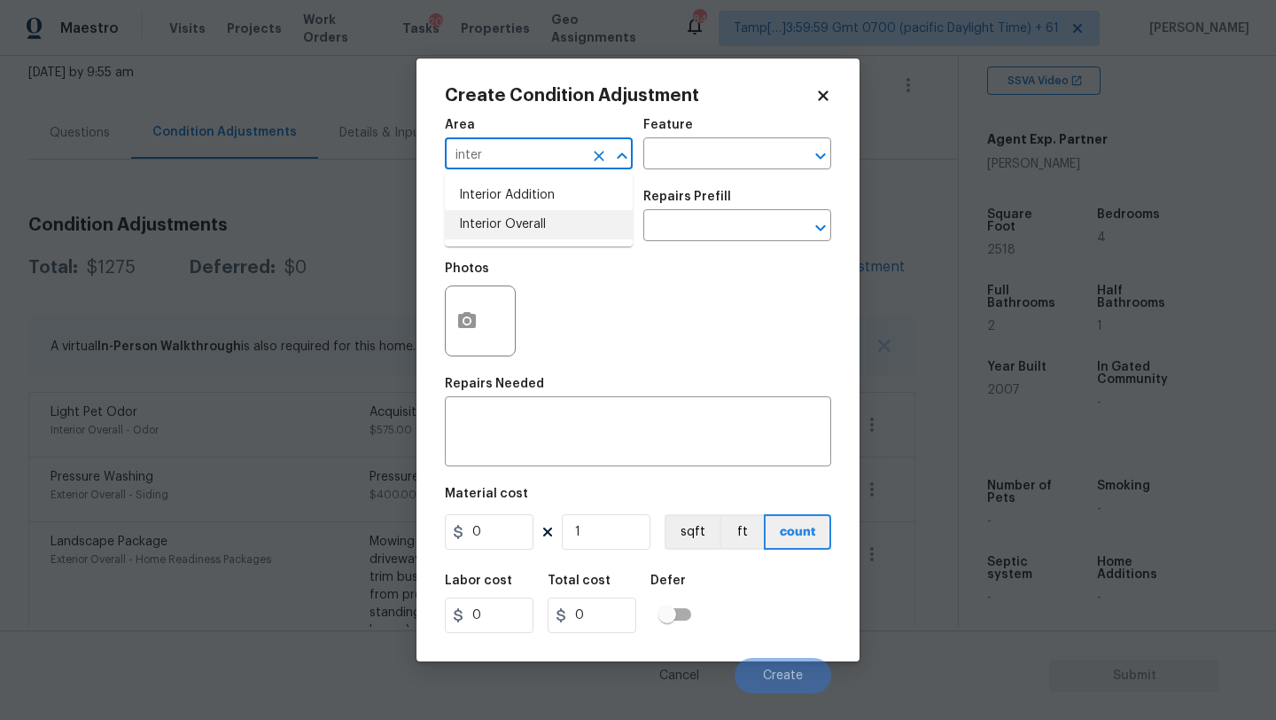
click at [510, 230] on li "Interior Overall" at bounding box center [539, 224] width 188 height 29
type input "Interior Overall"
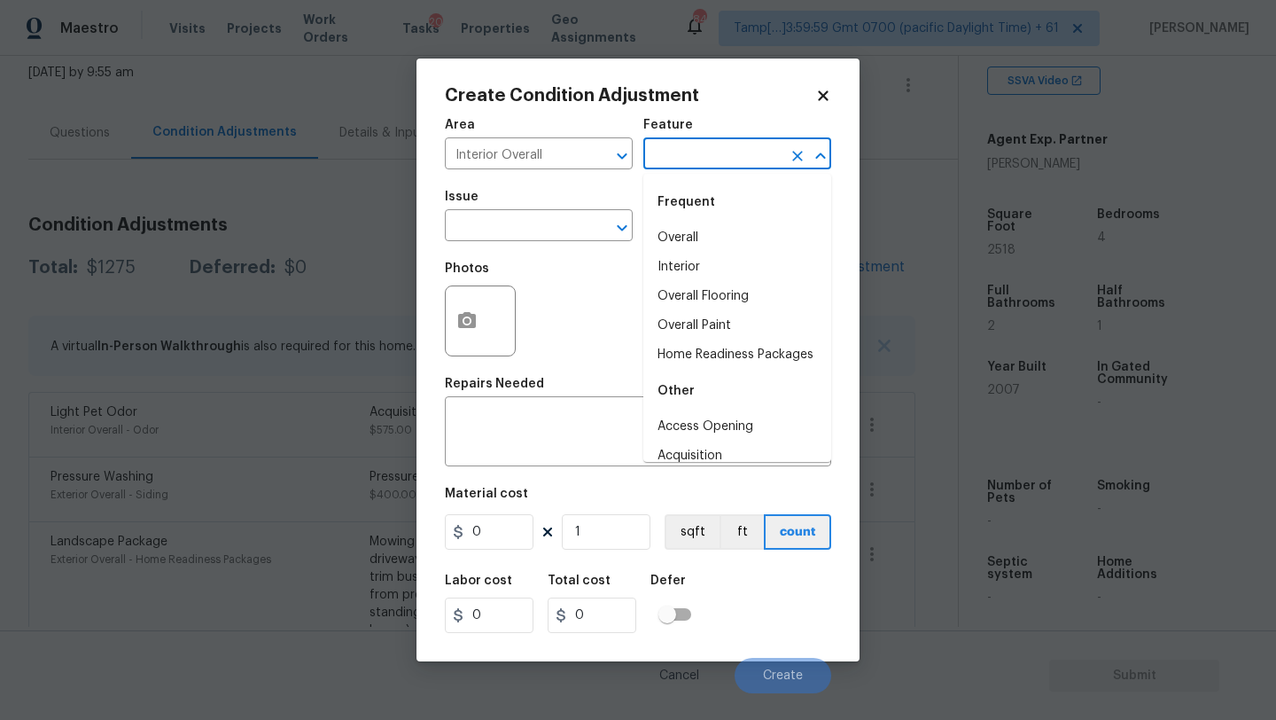
click at [702, 154] on input "text" at bounding box center [712, 155] width 138 height 27
click at [707, 288] on li "Overall Flooring" at bounding box center [737, 296] width 188 height 29
type input "Overall Flooring"
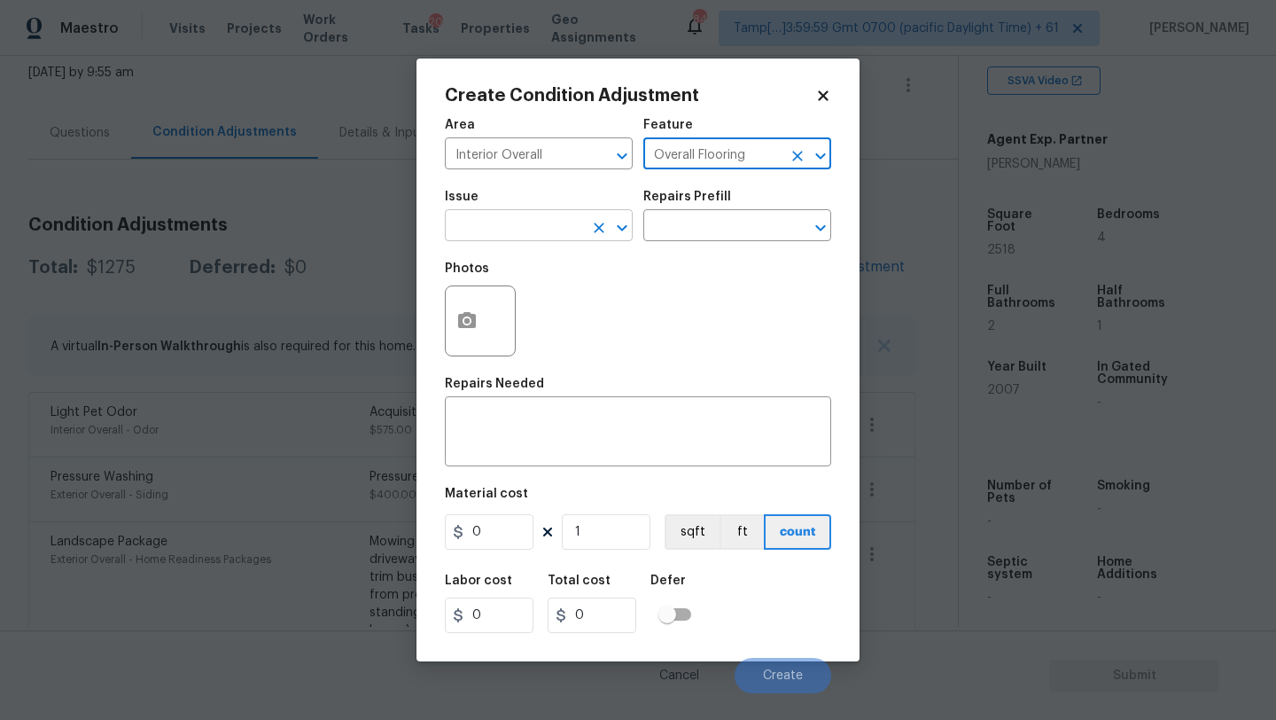
click at [549, 230] on input "text" at bounding box center [514, 227] width 138 height 27
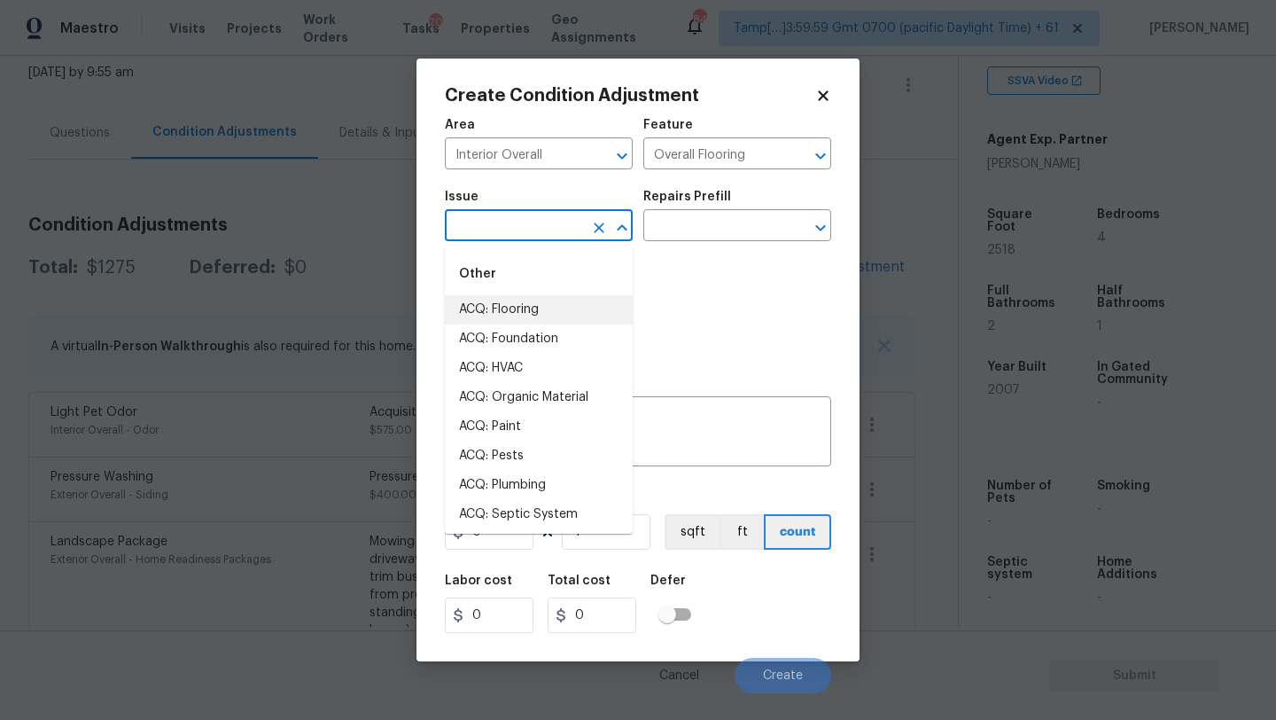
click at [546, 322] on li "ACQ: Flooring" at bounding box center [539, 309] width 188 height 29
type input "ACQ: Flooring"
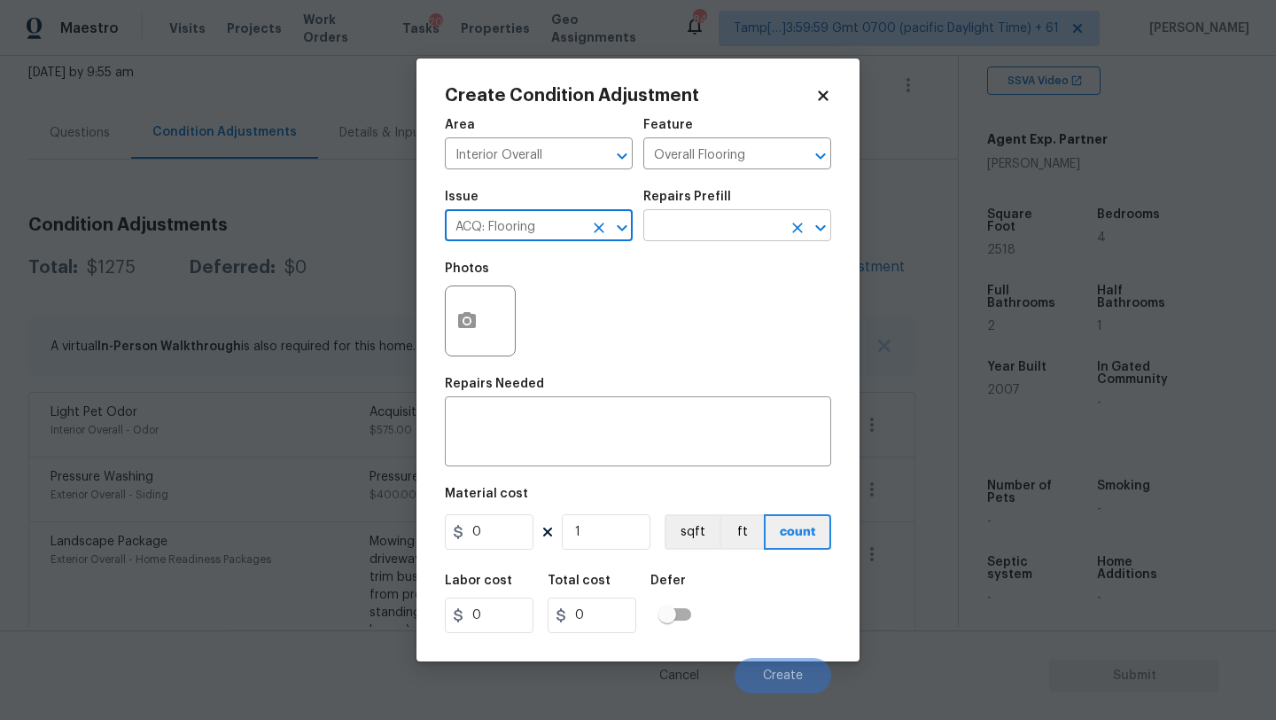
click at [677, 240] on input "text" at bounding box center [712, 227] width 138 height 27
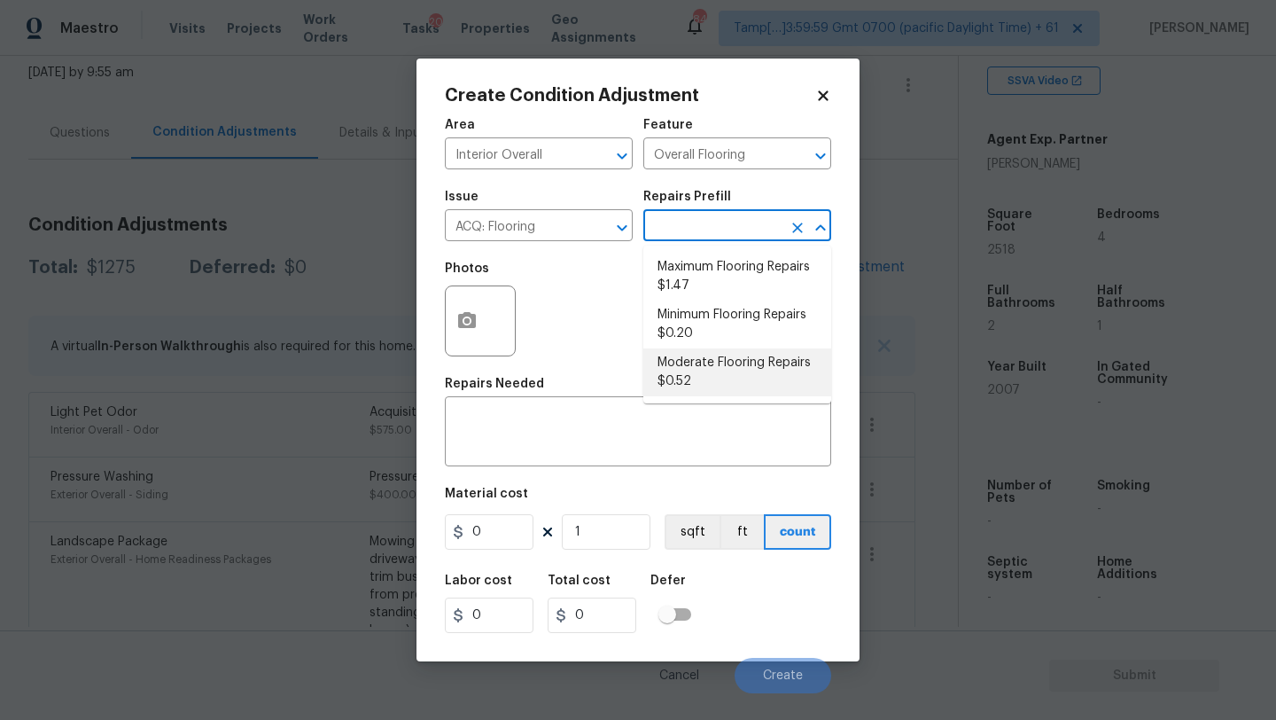
click at [706, 370] on li "Moderate Flooring Repairs $0.52" at bounding box center [737, 372] width 188 height 48
type input "Acquisition"
type textarea "Acquisition Scope: Moderate flooring repairs"
type input "0.52"
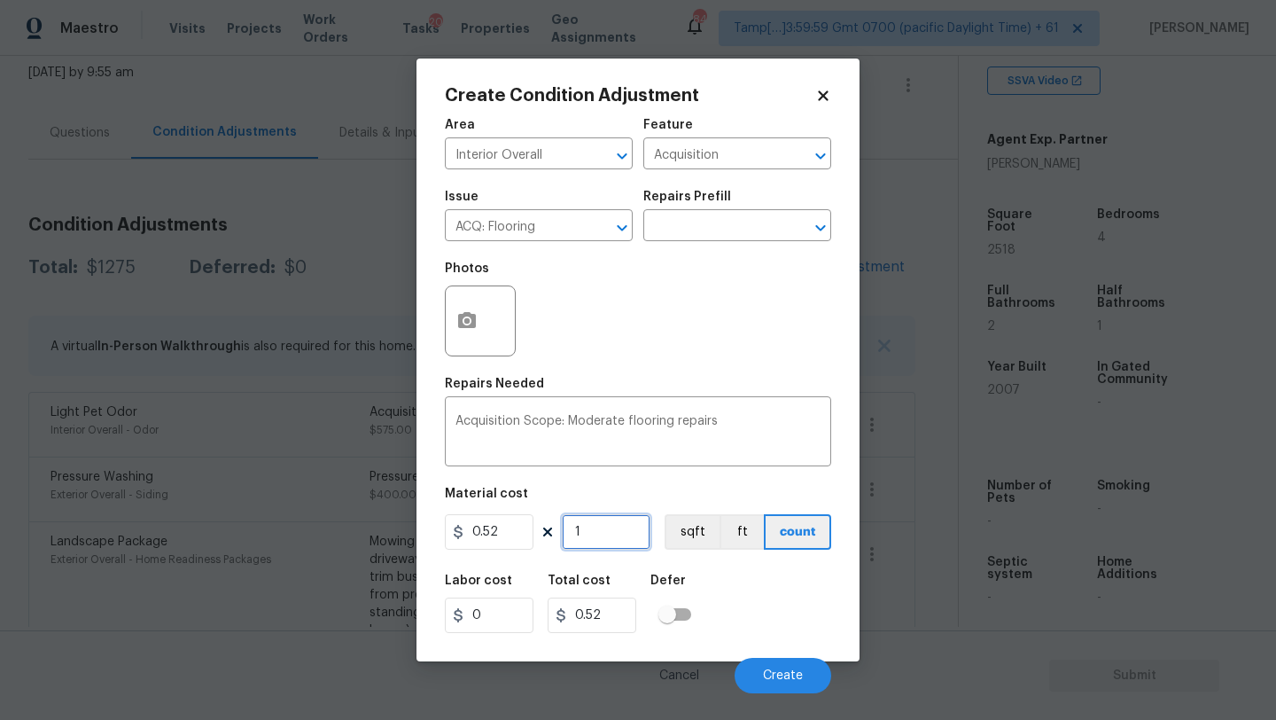
click at [635, 531] on input "1" at bounding box center [606, 531] width 89 height 35
type input "2"
type input "1.04"
type input "25"
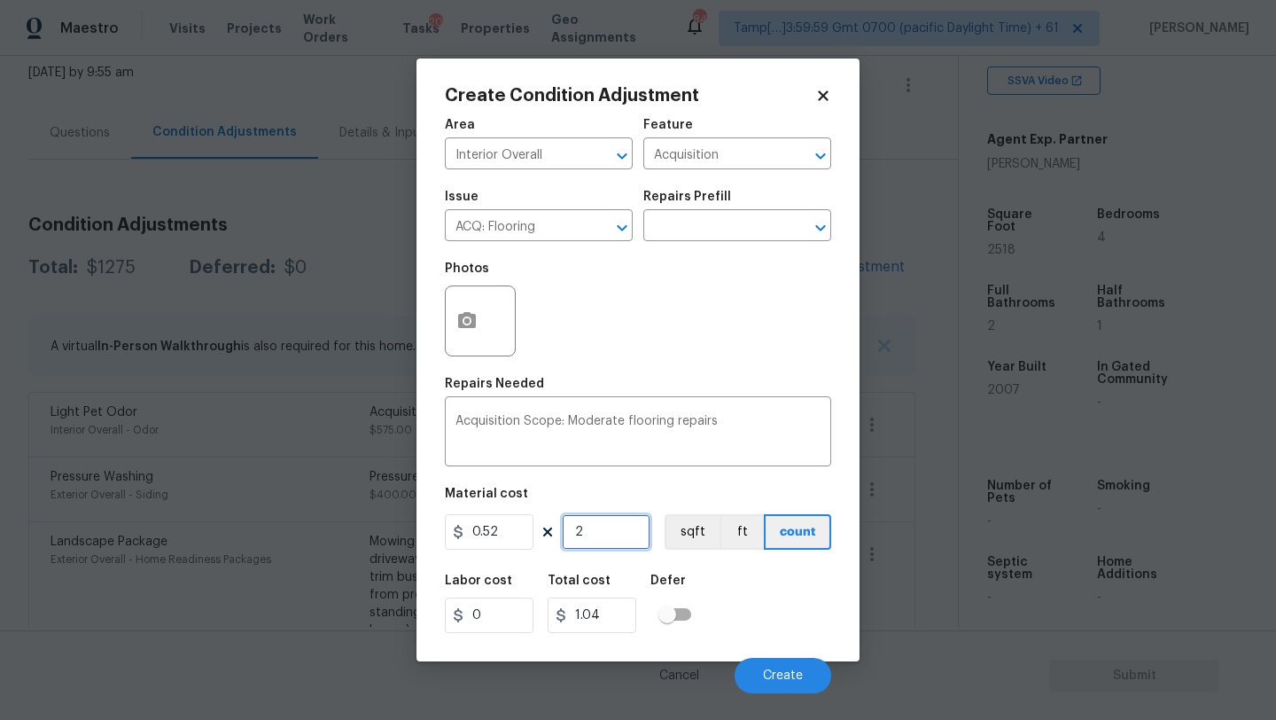
type input "13"
type input "251"
type input "130.52"
type input "2518"
type input "1309.36"
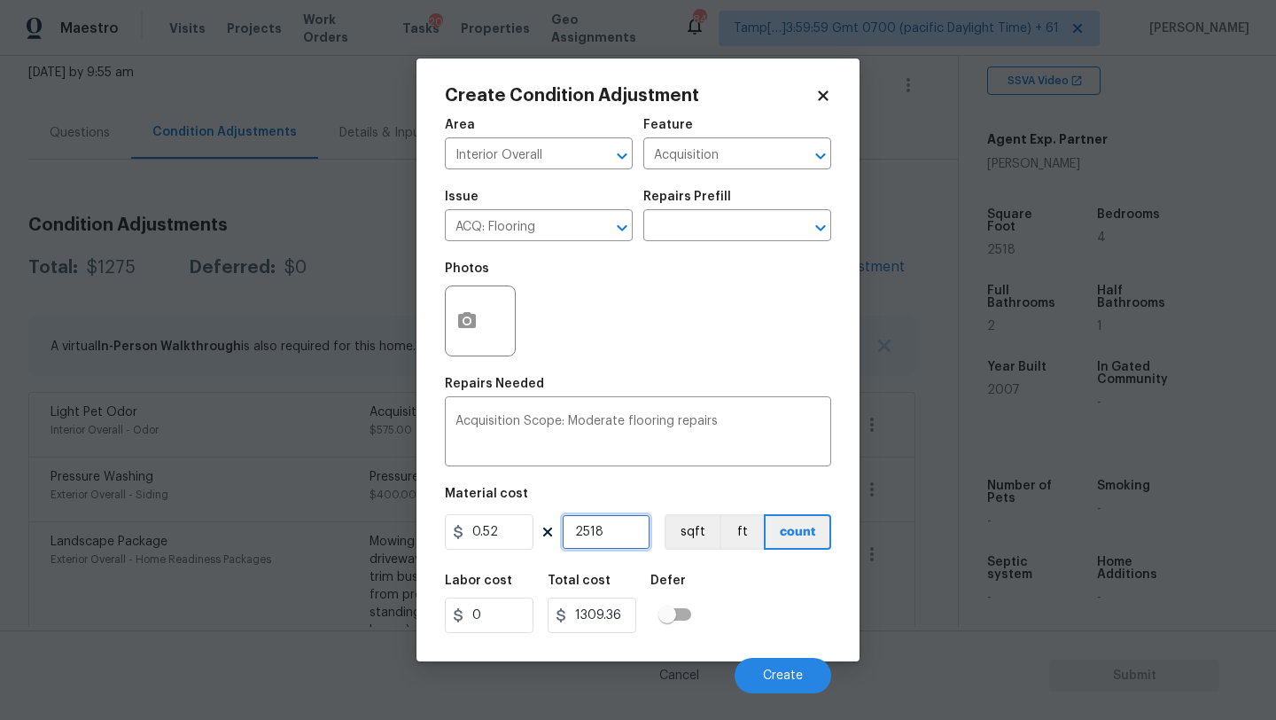
type input "2518"
click at [454, 331] on button "button" at bounding box center [467, 320] width 43 height 69
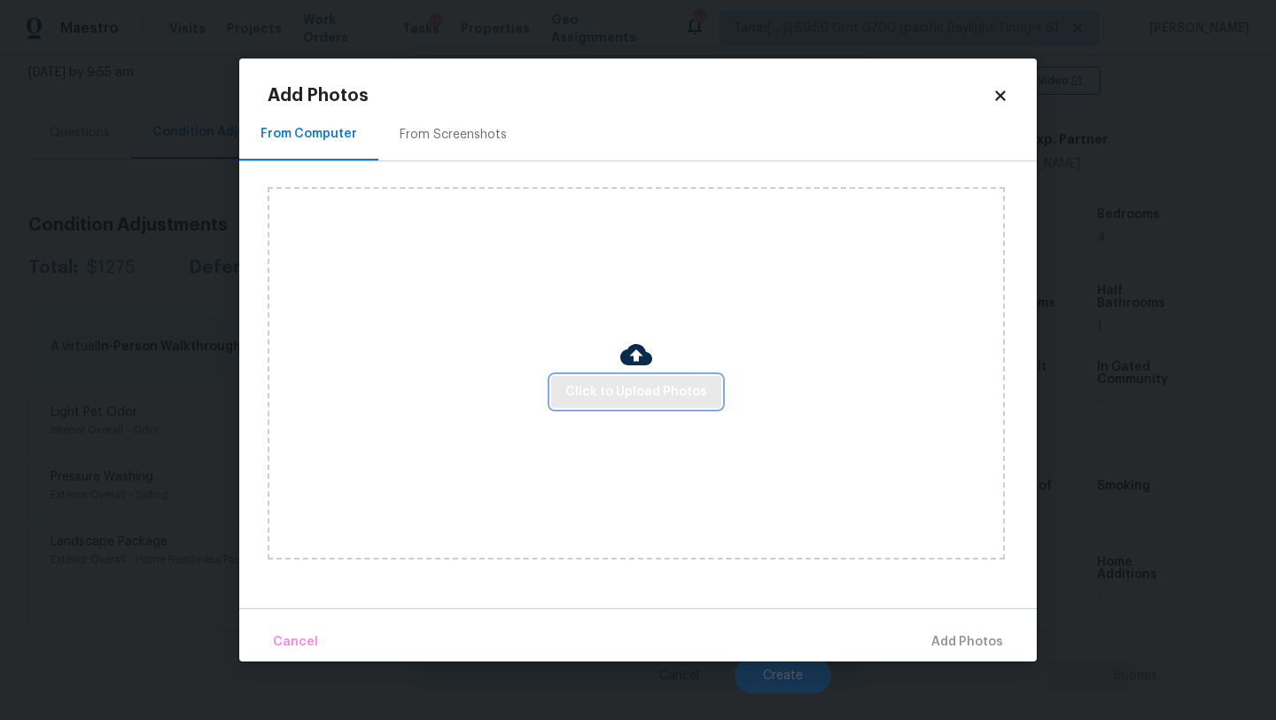
click at [572, 382] on span "Click to Upload Photos" at bounding box center [636, 392] width 142 height 22
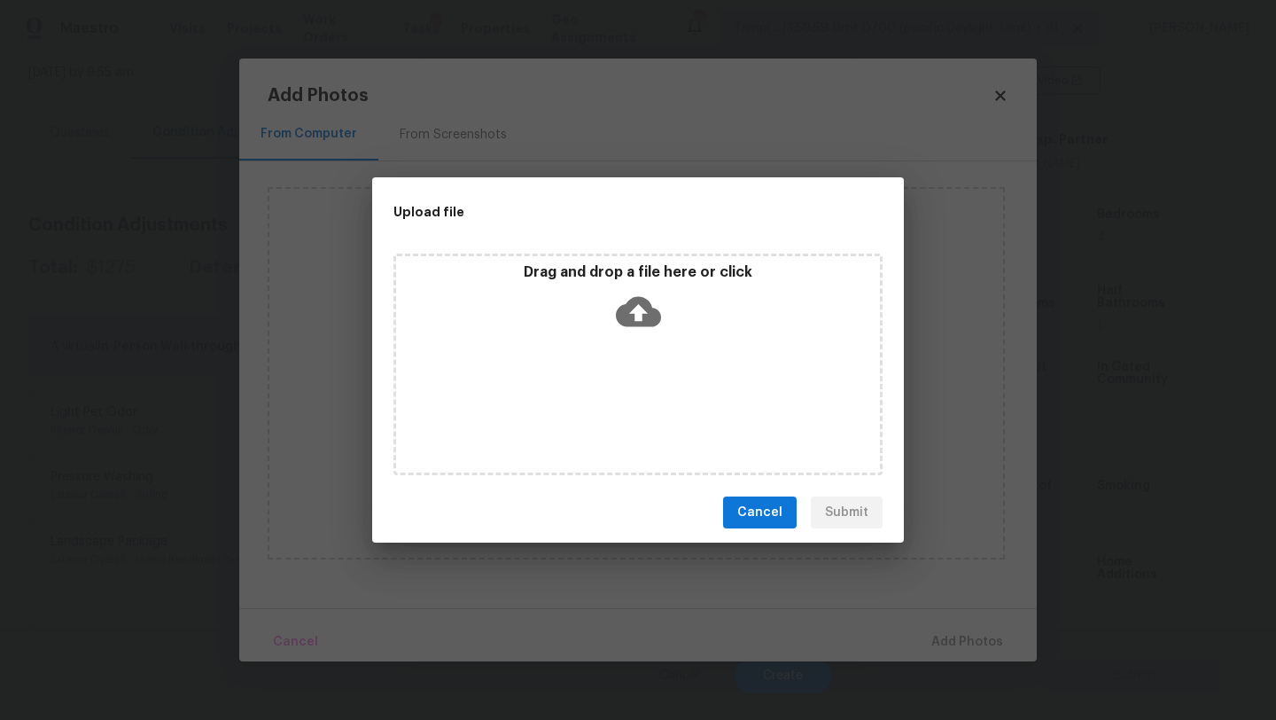
click at [619, 344] on div "Drag and drop a file here or click" at bounding box center [637, 364] width 489 height 222
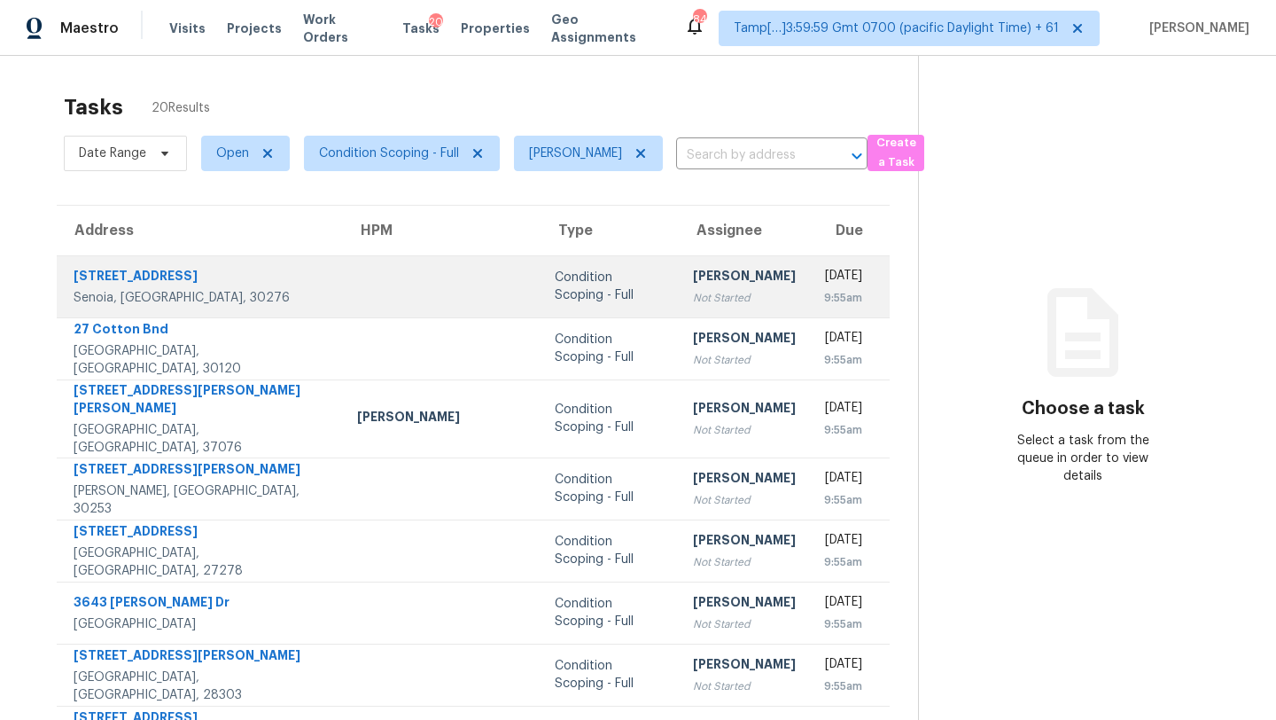
click at [569, 292] on div "Condition Scoping - Full" at bounding box center [610, 286] width 110 height 35
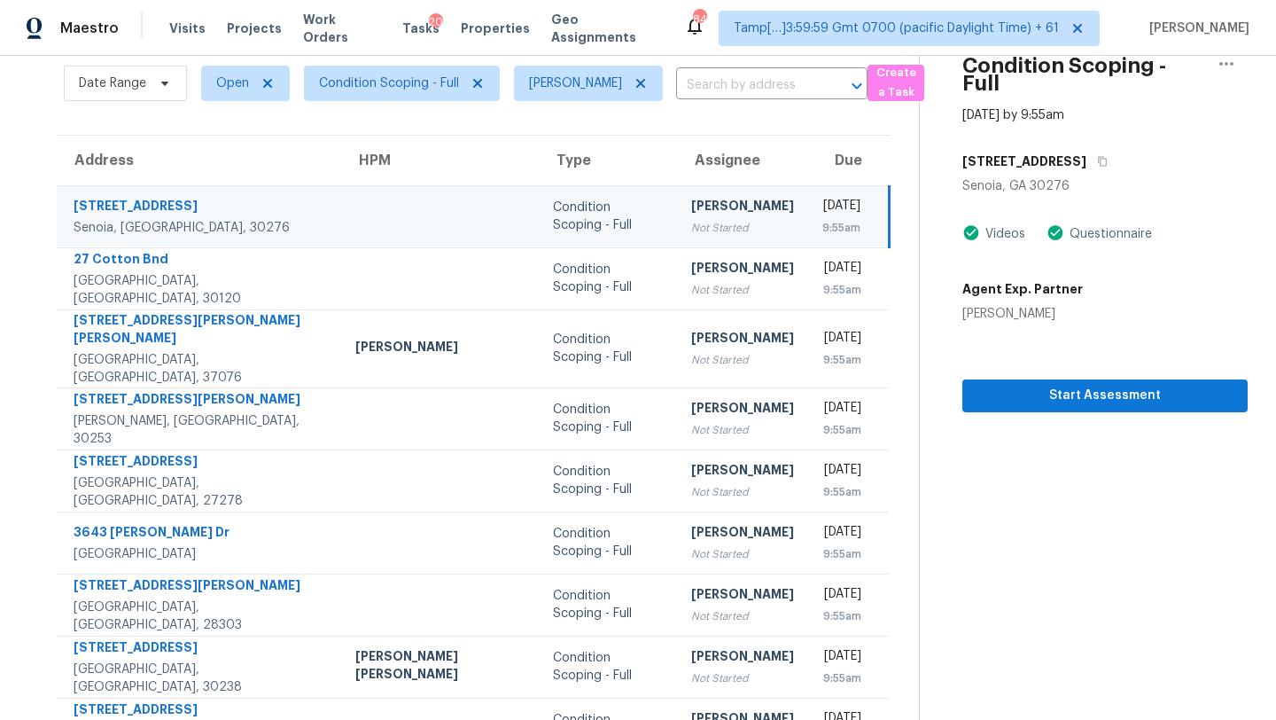
scroll to position [77, 0]
